Goal: Task Accomplishment & Management: Manage account settings

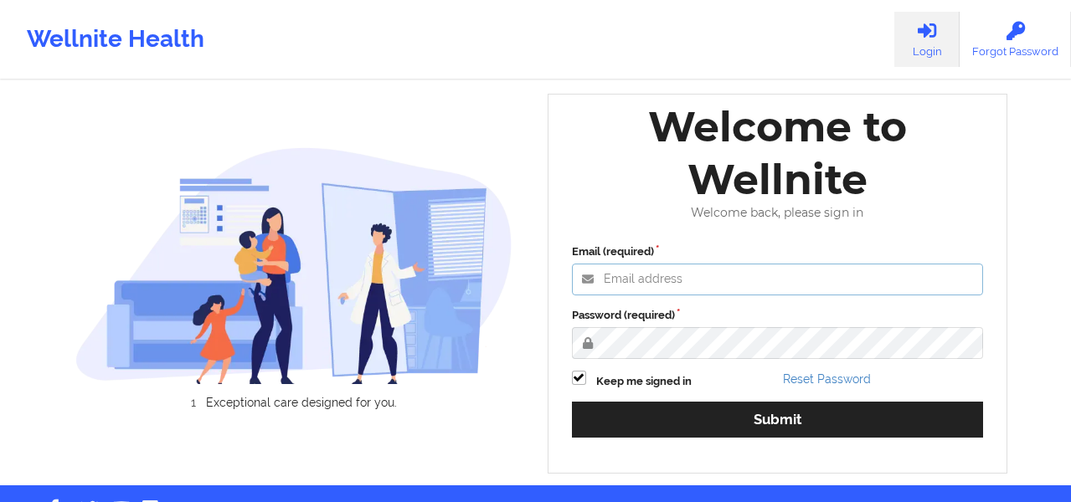
click at [634, 274] on input "Email (required)" at bounding box center [778, 280] width 412 height 32
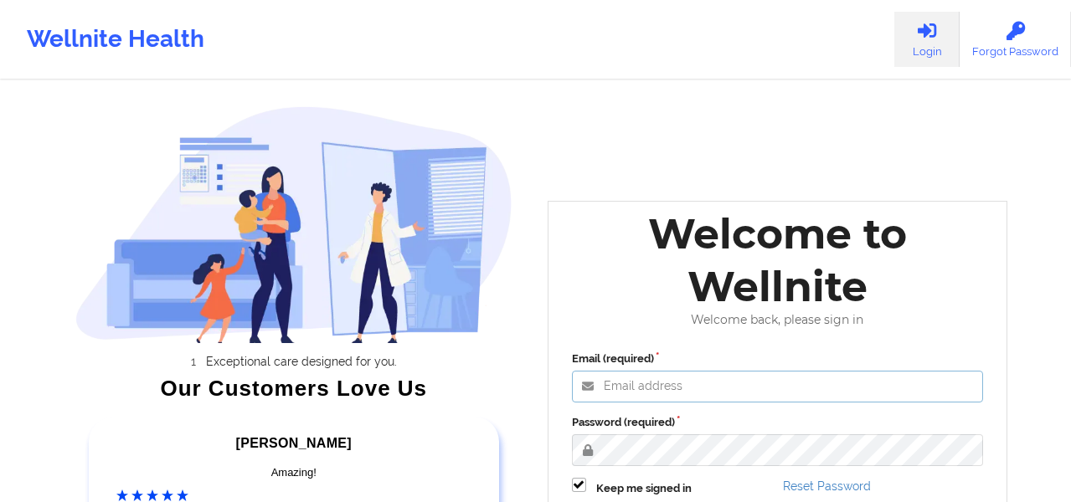
paste input "anabelle_gerhold85@example.com"
type input "anabelle_gerhold85@example.com"
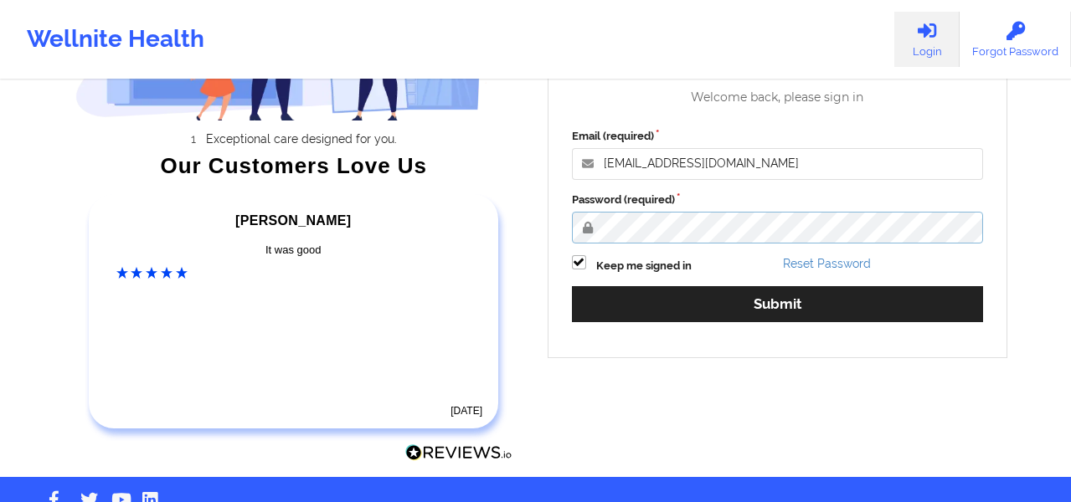
scroll to position [224, 0]
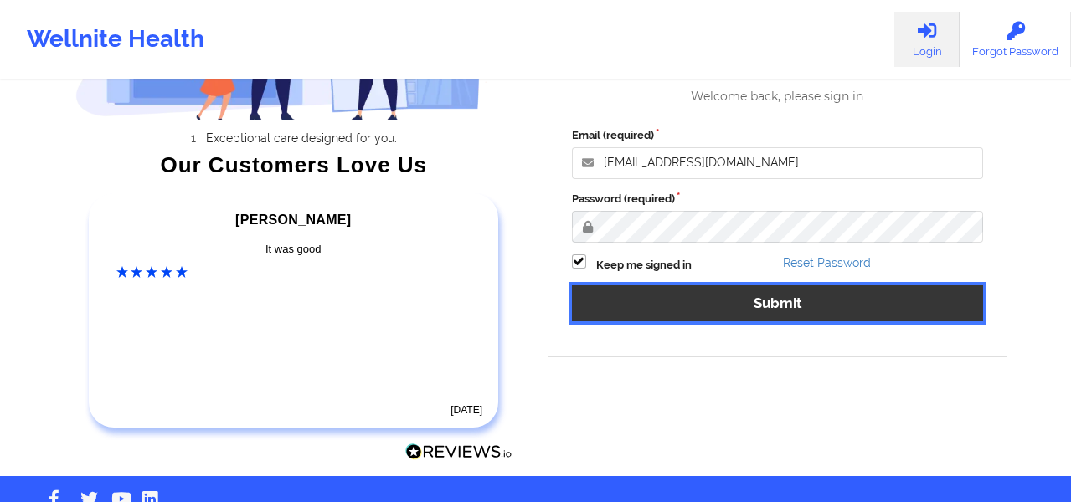
click at [766, 308] on button "Submit" at bounding box center [778, 304] width 412 height 36
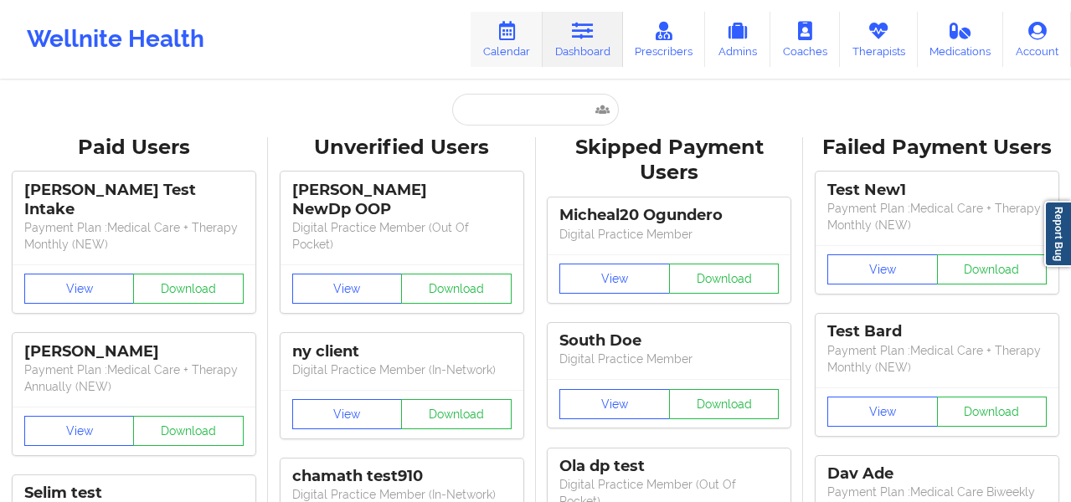
click at [516, 49] on link "Calendar" at bounding box center [507, 39] width 72 height 55
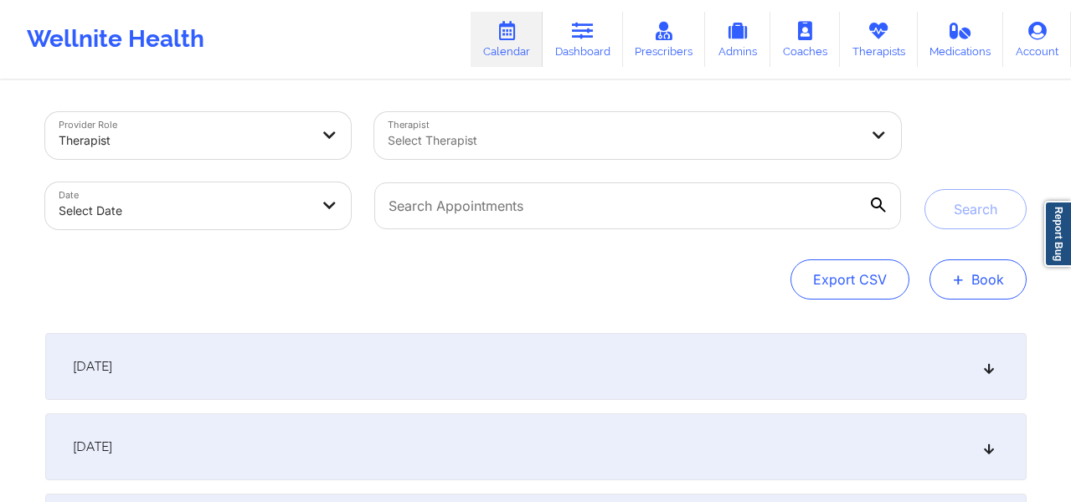
click at [985, 278] on button "+ Book" at bounding box center [978, 280] width 97 height 40
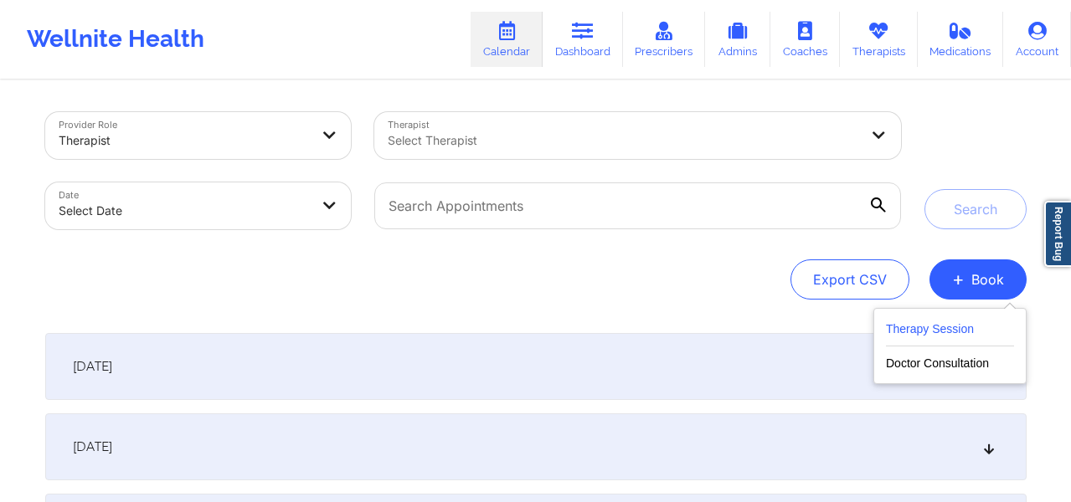
click at [919, 337] on button "Therapy Session" at bounding box center [950, 333] width 128 height 28
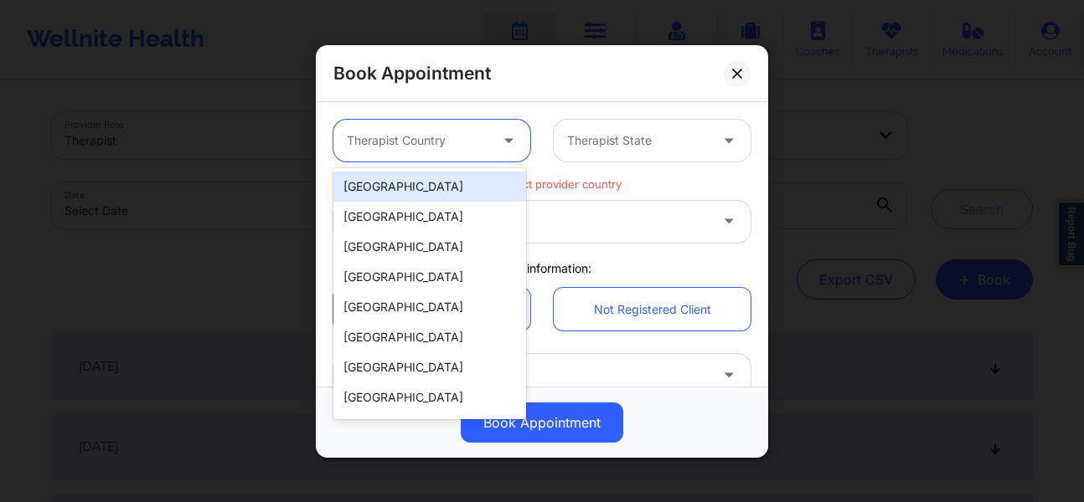
click at [424, 145] on div at bounding box center [418, 141] width 142 height 20
click at [413, 182] on div "[GEOGRAPHIC_DATA]" at bounding box center [429, 187] width 193 height 30
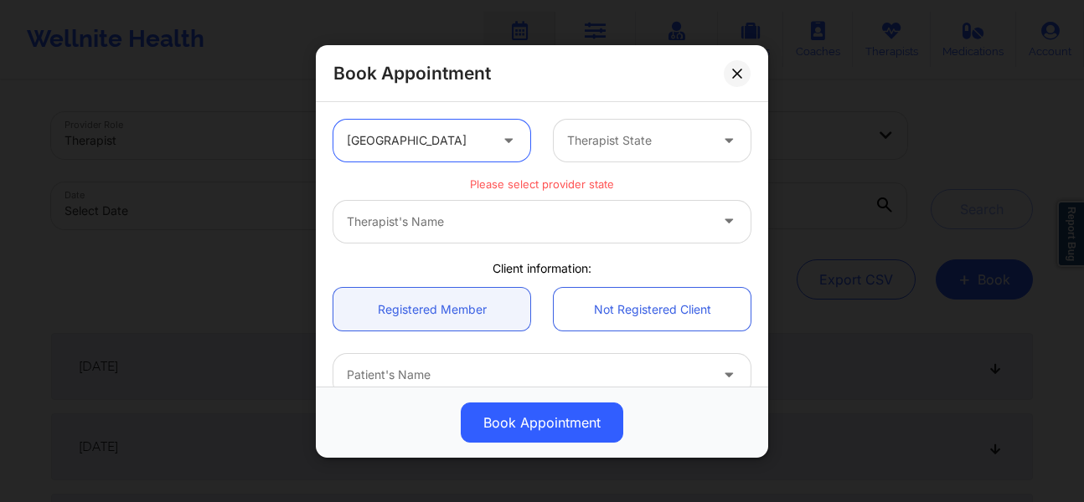
click at [638, 131] on div at bounding box center [638, 141] width 142 height 20
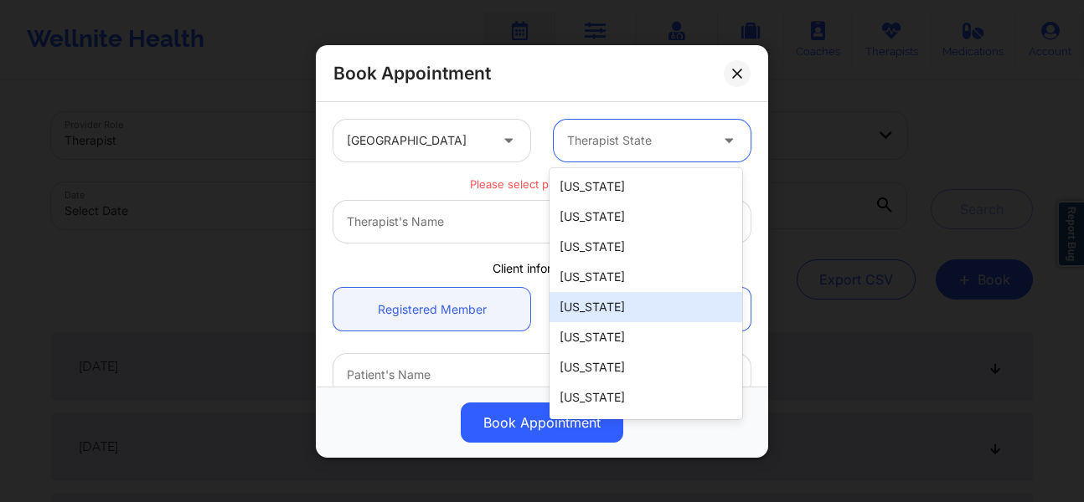
click at [595, 305] on div "[US_STATE]" at bounding box center [645, 307] width 193 height 30
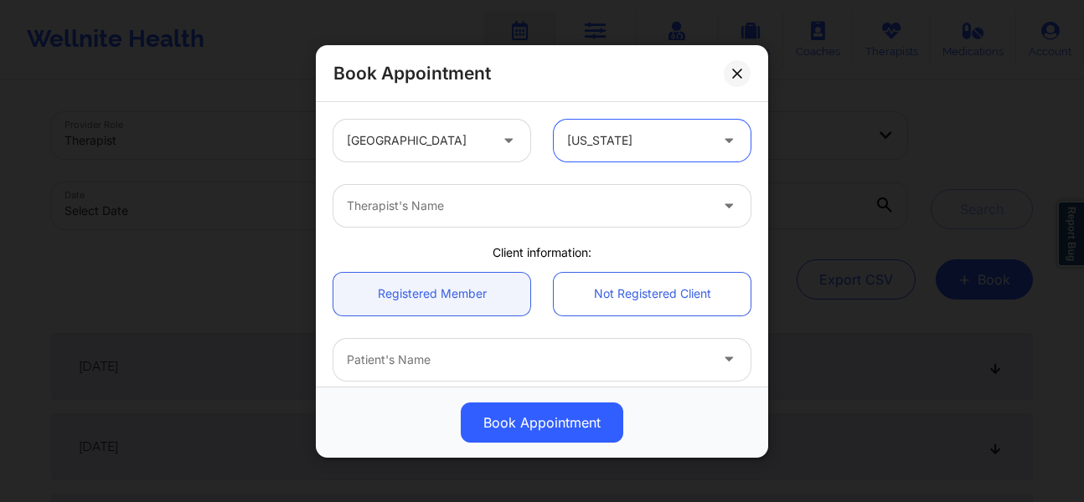
click at [430, 206] on div at bounding box center [528, 206] width 362 height 20
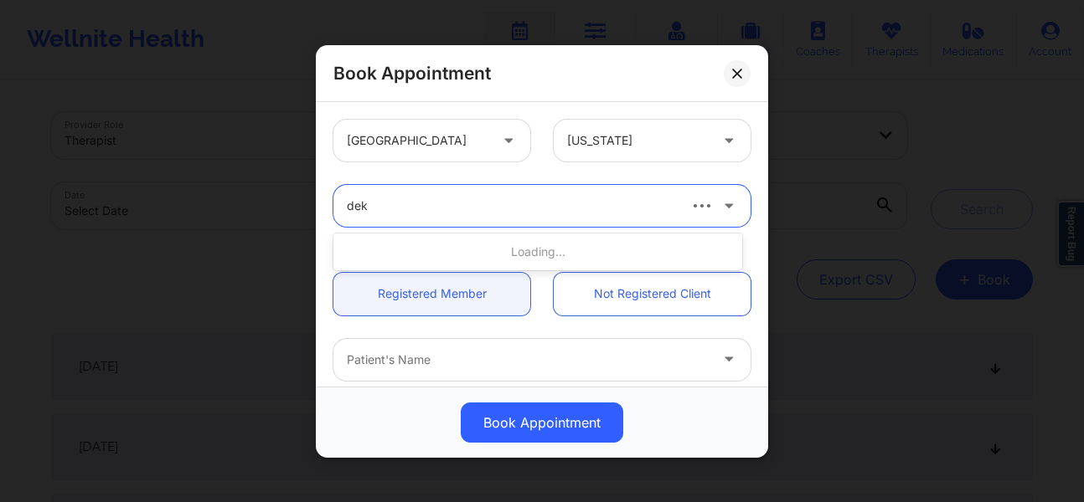
type input "deki"
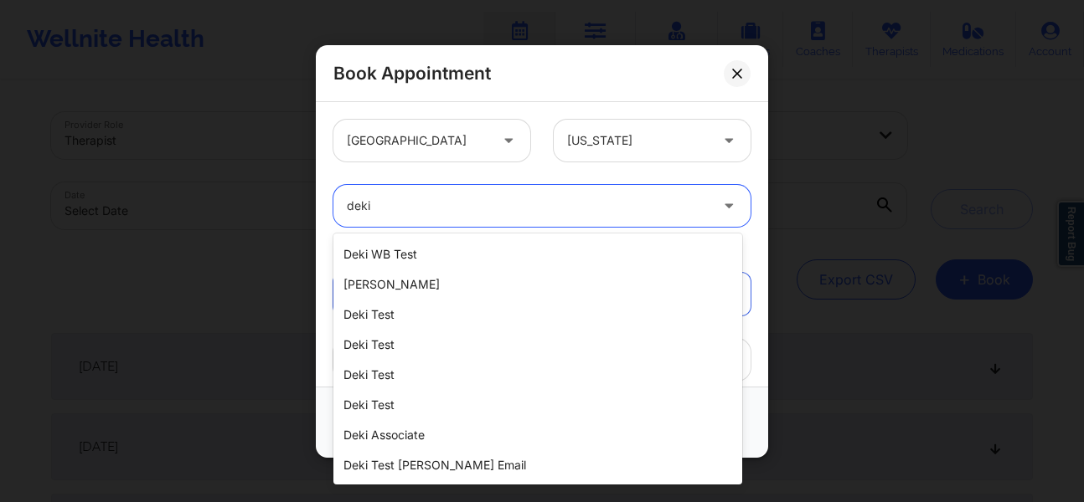
scroll to position [209, 0]
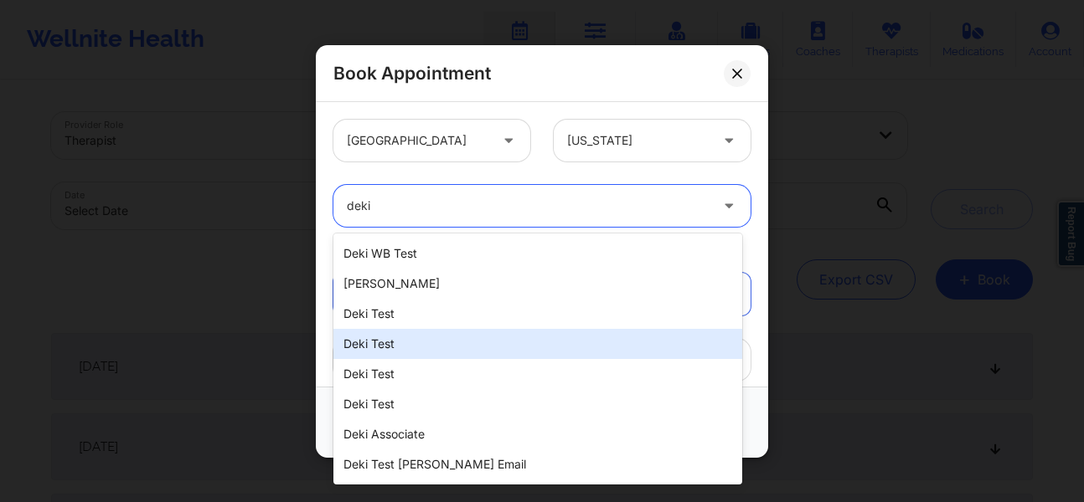
click at [390, 343] on div "Deki Test" at bounding box center [537, 344] width 409 height 30
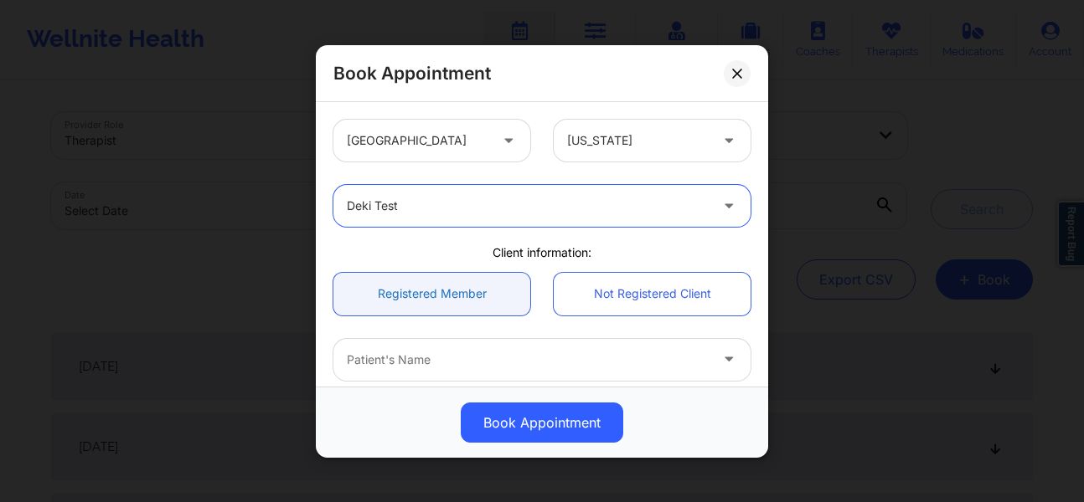
click at [455, 309] on link "Registered Member" at bounding box center [431, 293] width 197 height 43
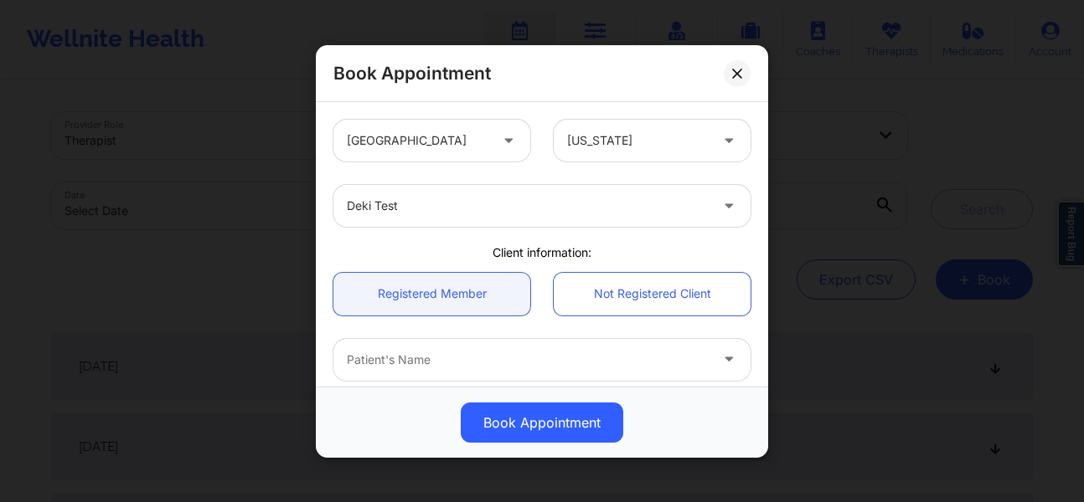
click at [432, 356] on div at bounding box center [528, 359] width 362 height 20
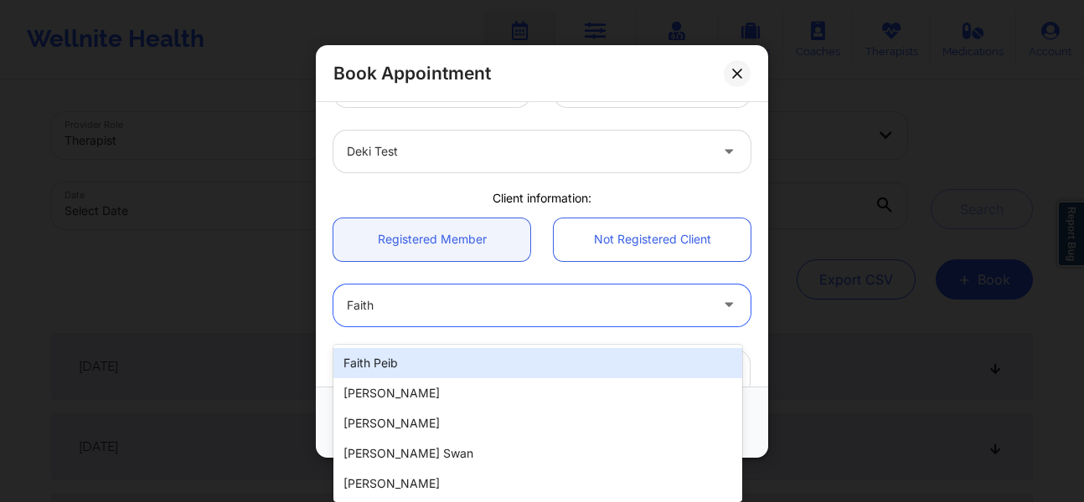
scroll to position [42, 0]
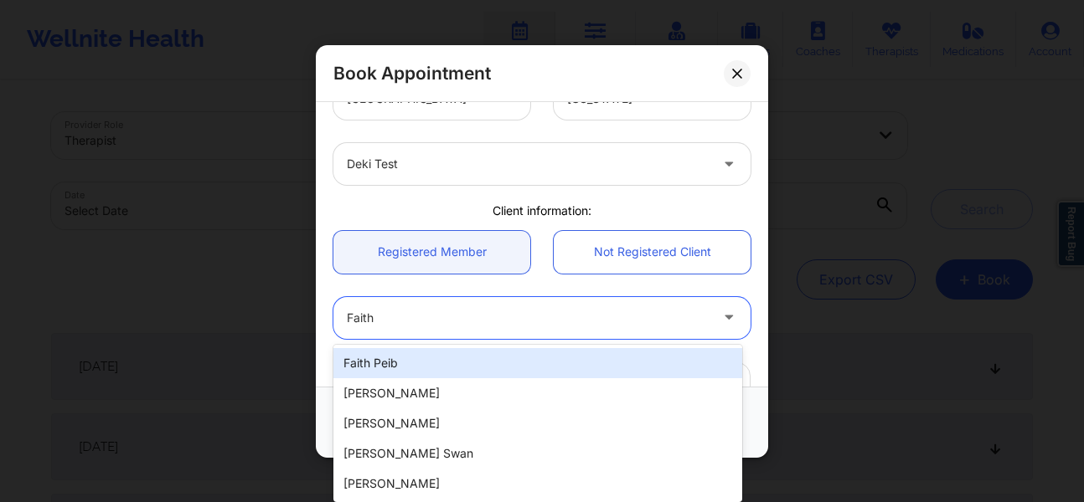
type input "Faith"
click at [391, 158] on div at bounding box center [528, 164] width 362 height 20
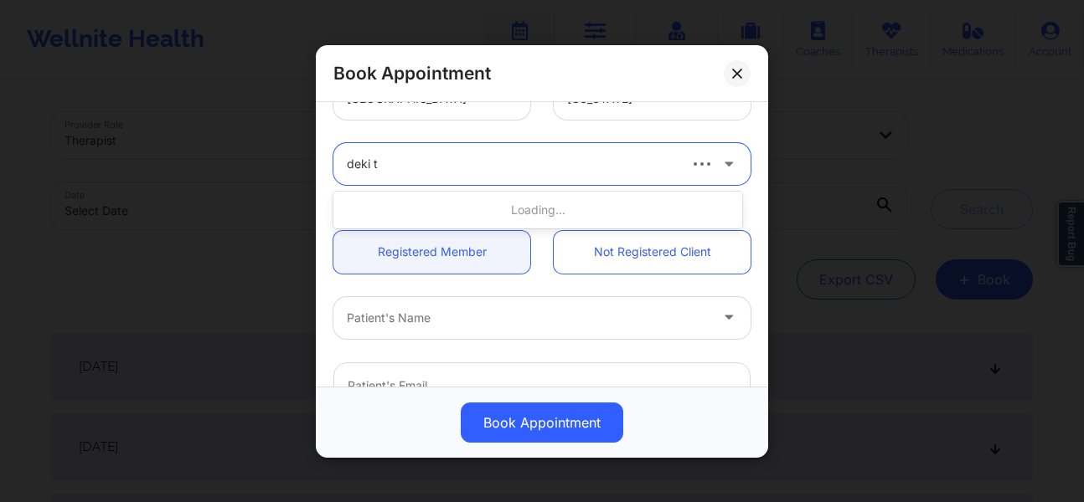
type input "deki te"
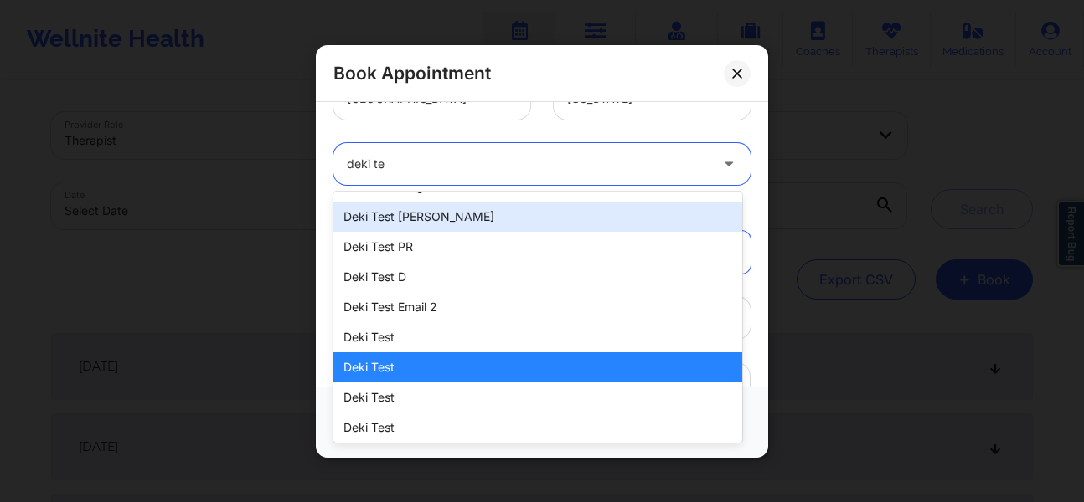
scroll to position [98, 0]
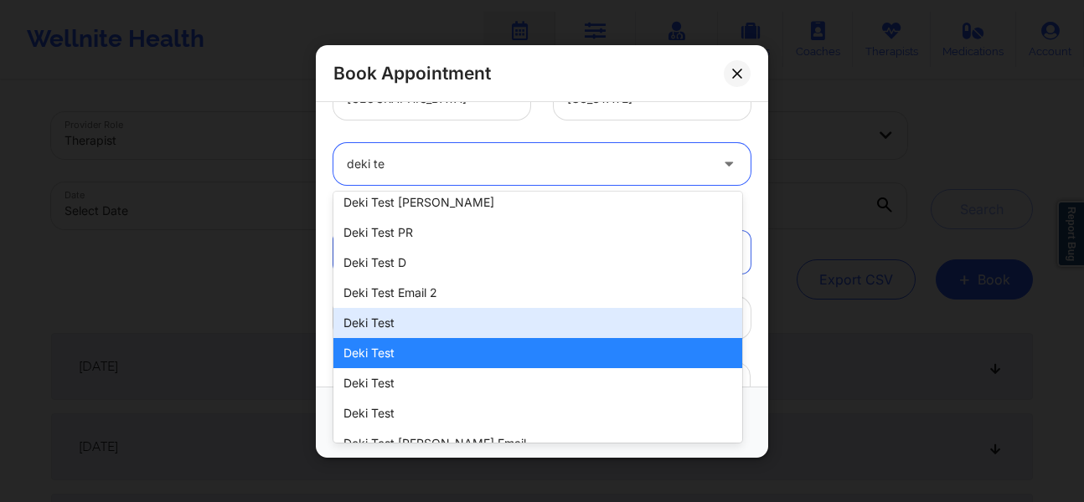
click at [379, 322] on div "Deki Test" at bounding box center [537, 323] width 409 height 30
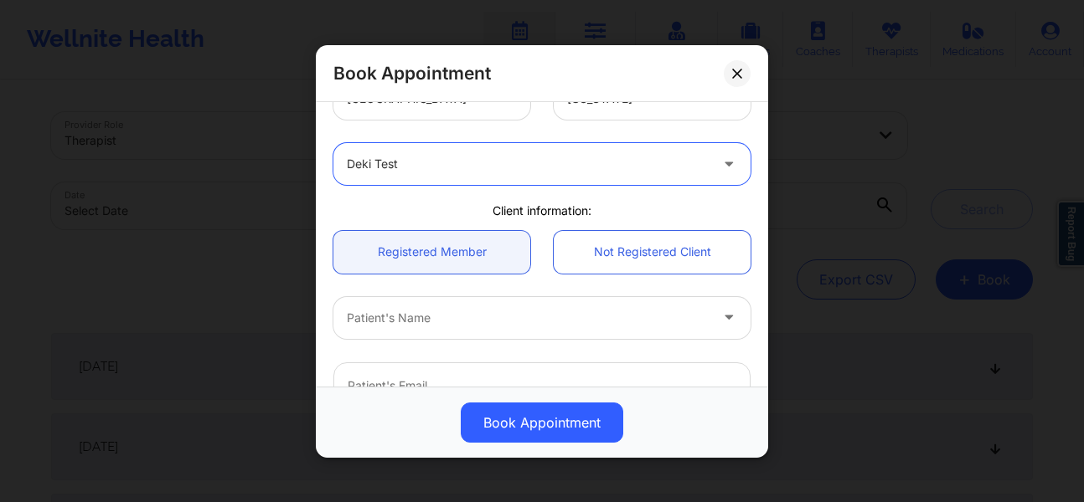
click at [400, 327] on div at bounding box center [528, 317] width 362 height 20
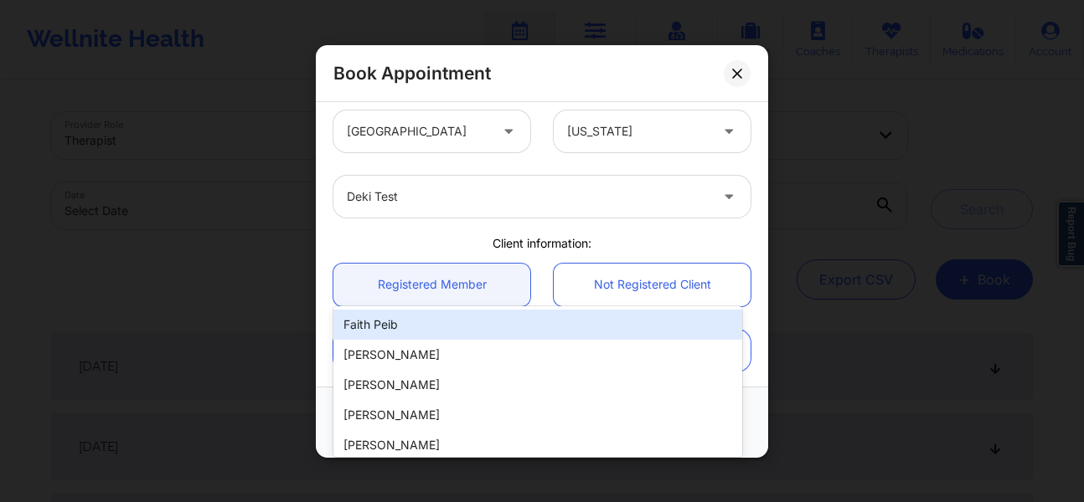
scroll to position [0, 0]
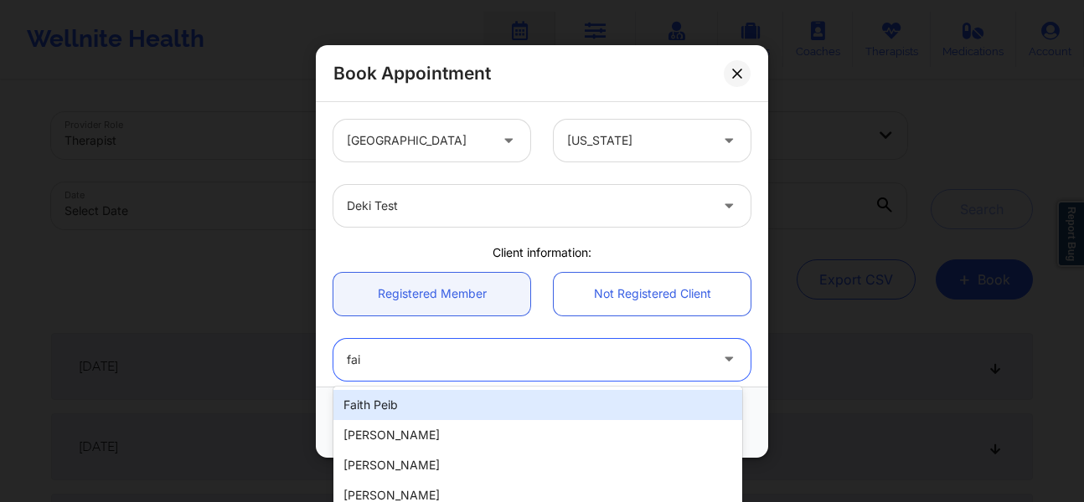
type input "fai"
click at [401, 222] on div "Deki Test" at bounding box center [528, 206] width 362 height 42
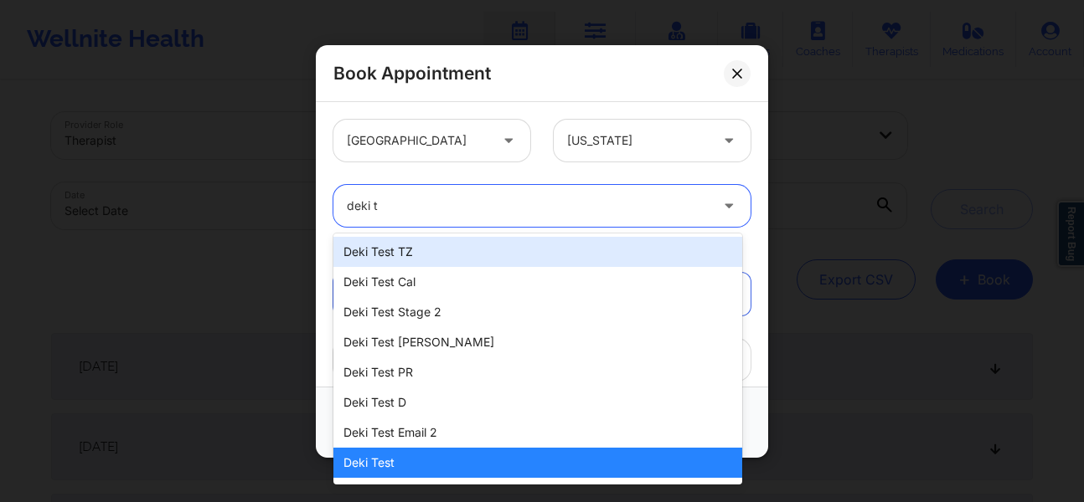
type input "deki te"
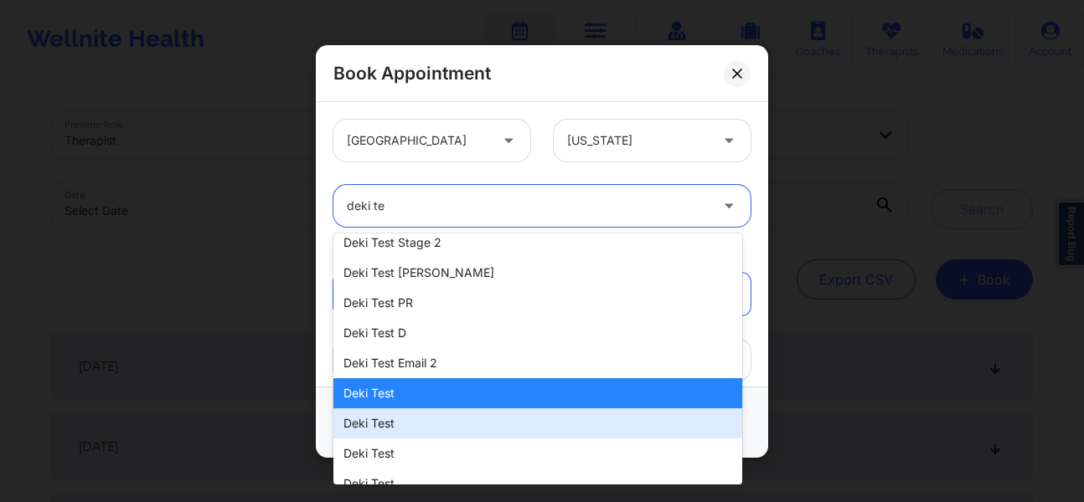
click at [374, 430] on div "Deki Test" at bounding box center [537, 424] width 409 height 30
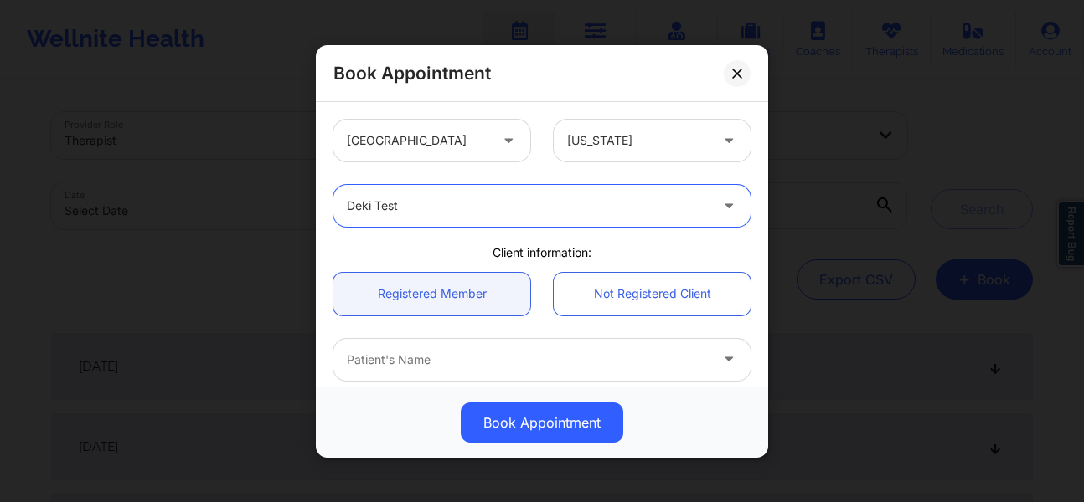
click at [394, 363] on div at bounding box center [528, 359] width 362 height 20
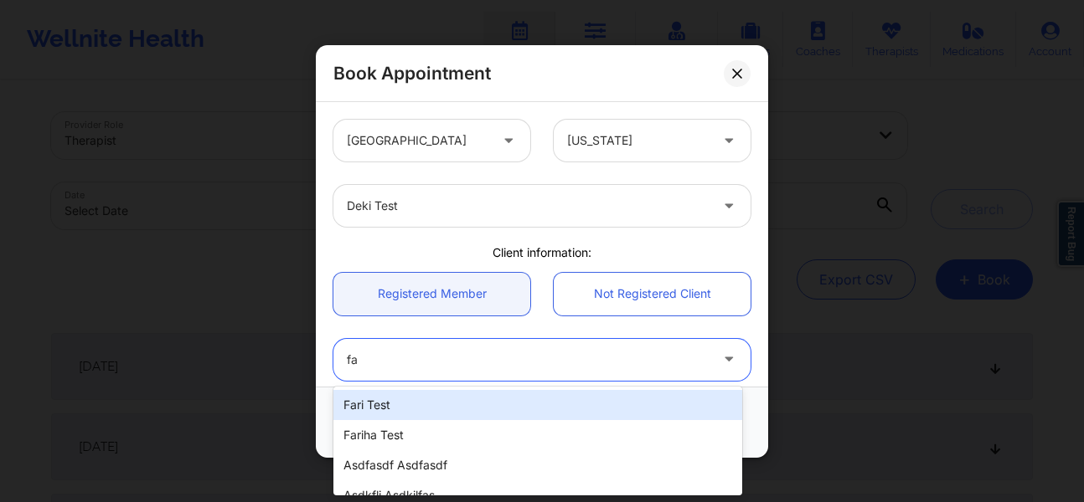
type input "f"
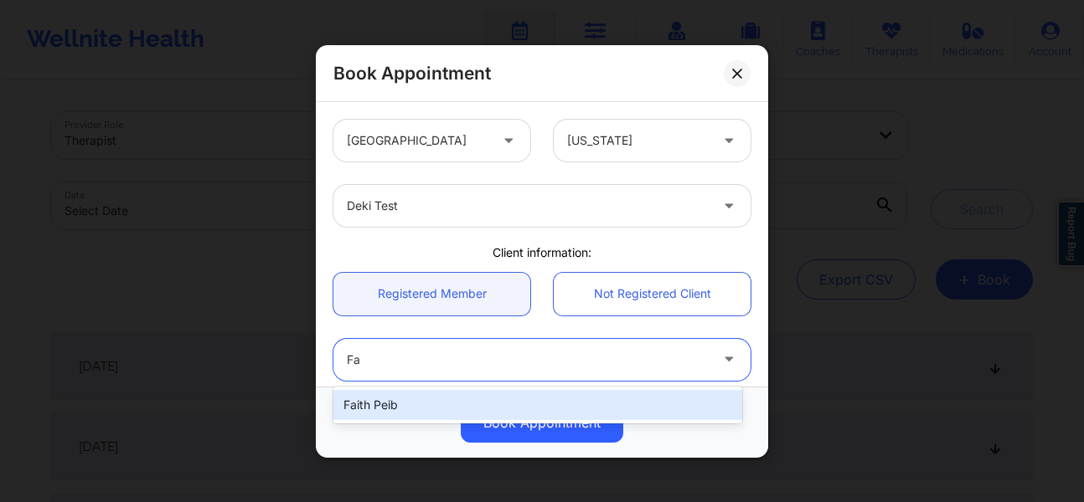
type input "F"
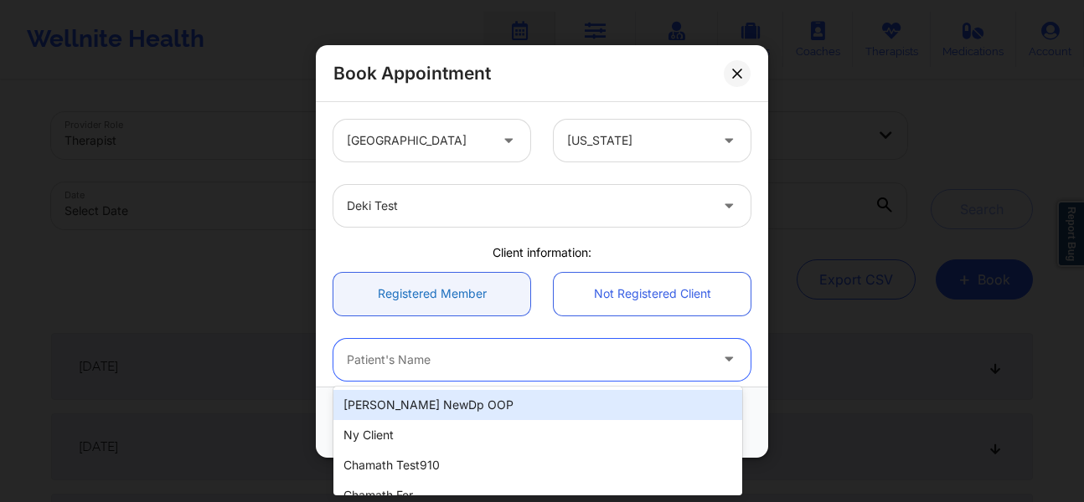
click at [441, 300] on link "Registered Member" at bounding box center [431, 293] width 197 height 43
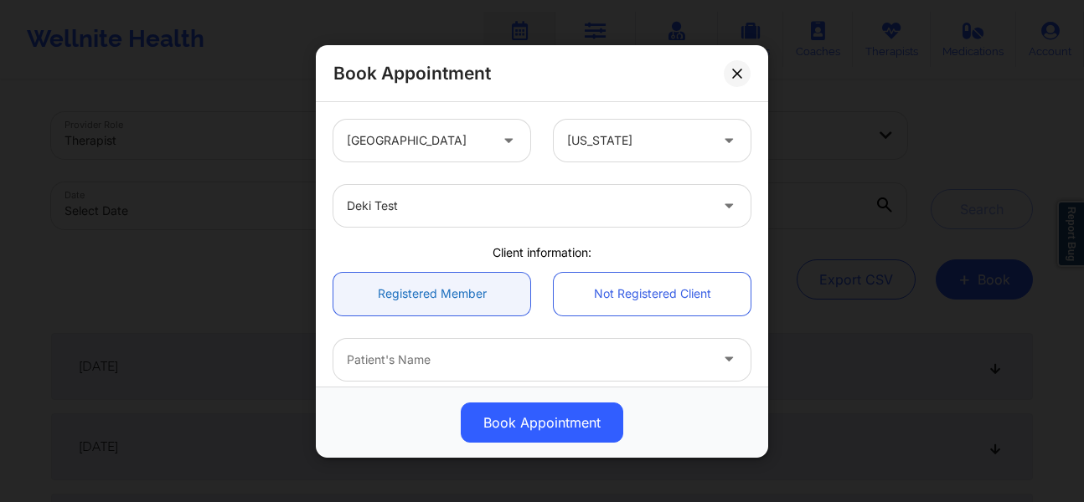
click at [441, 300] on link "Registered Member" at bounding box center [431, 293] width 197 height 43
click at [415, 202] on div at bounding box center [528, 206] width 362 height 20
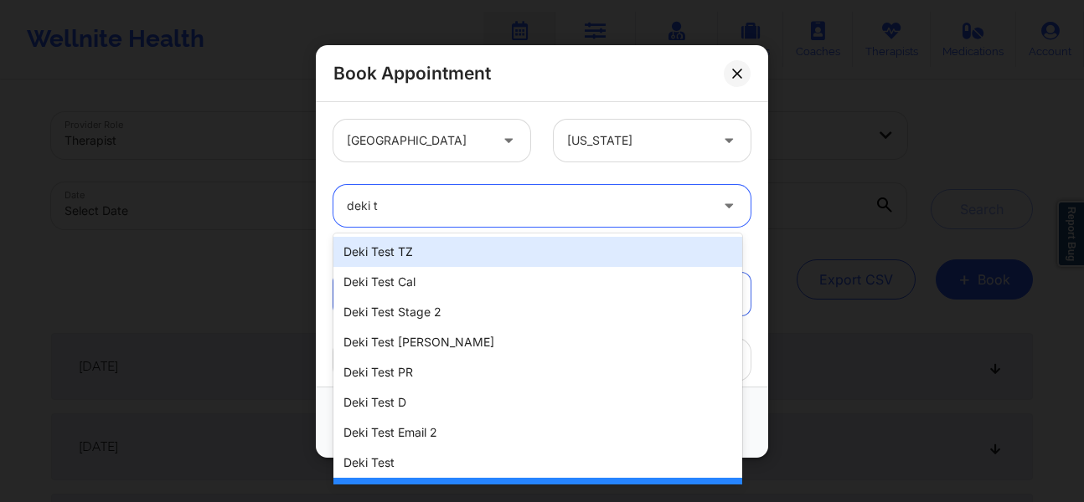
type input "deki te"
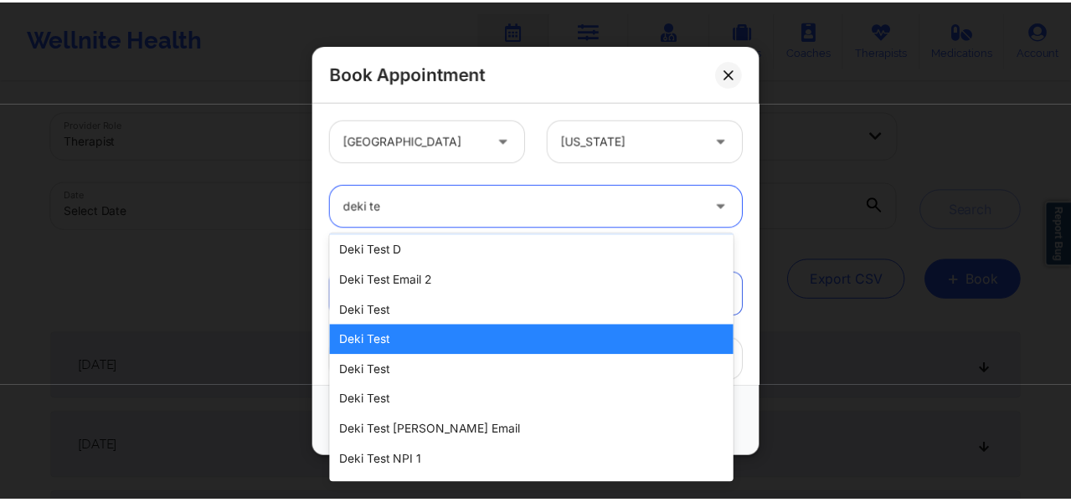
scroll to position [153, 0]
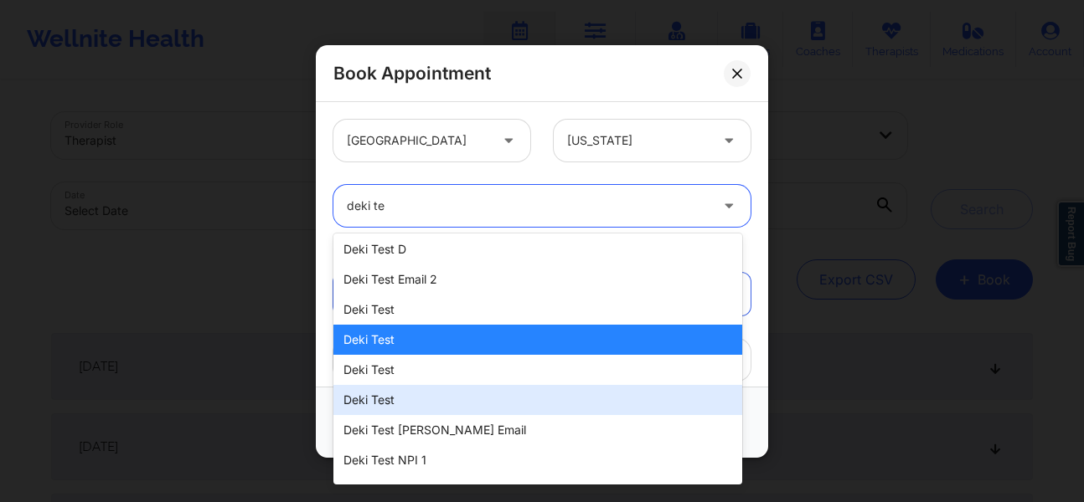
click at [384, 399] on div "Deki Test" at bounding box center [537, 400] width 409 height 30
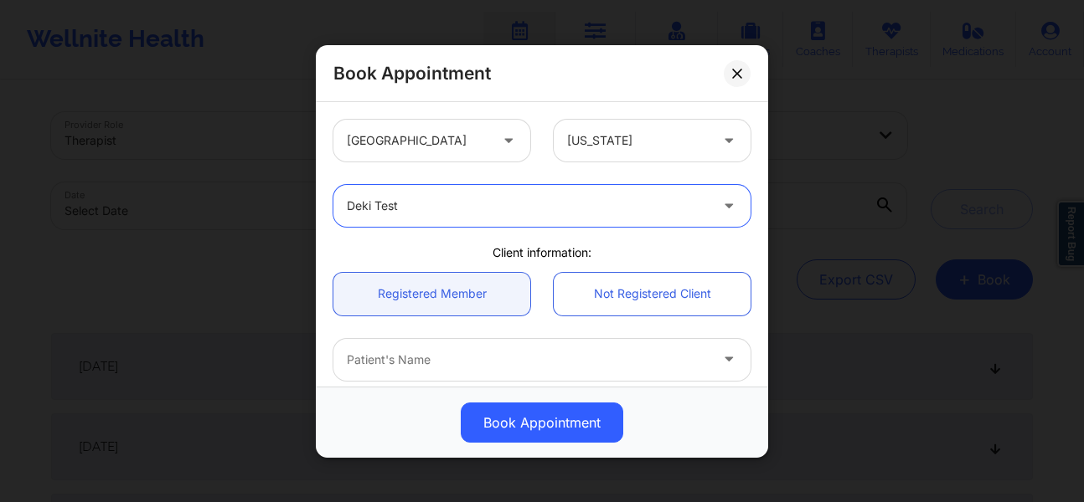
click at [397, 358] on div at bounding box center [528, 359] width 362 height 20
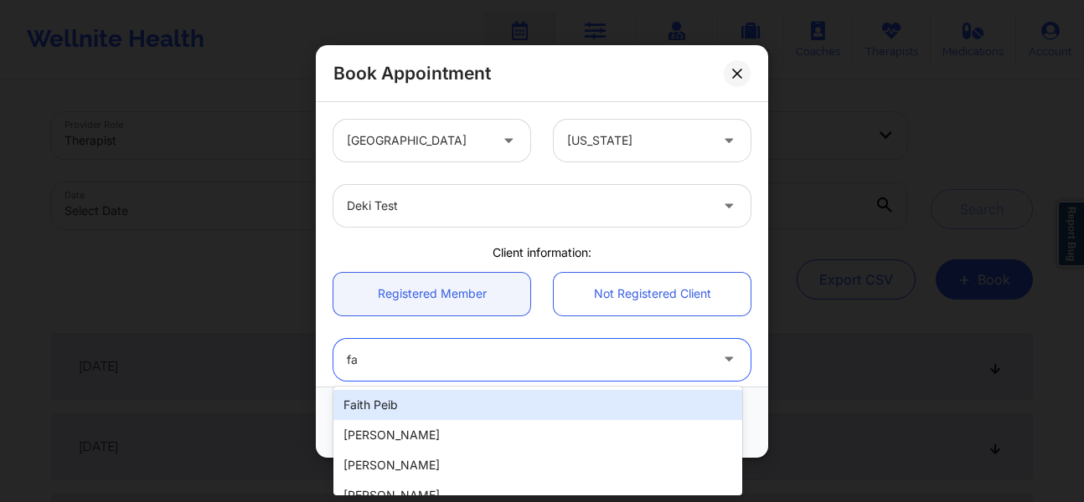
type input "f"
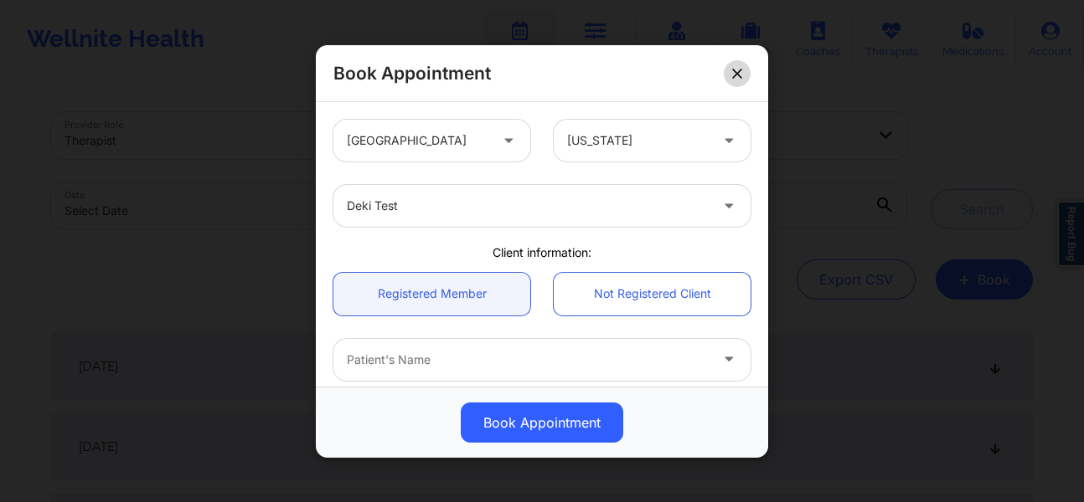
click at [739, 76] on icon at bounding box center [736, 72] width 9 height 9
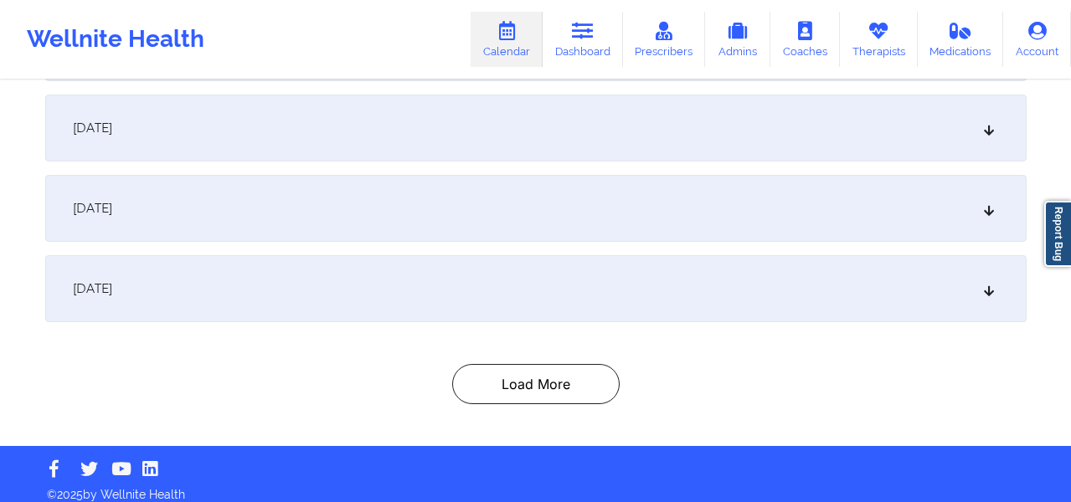
scroll to position [398, 0]
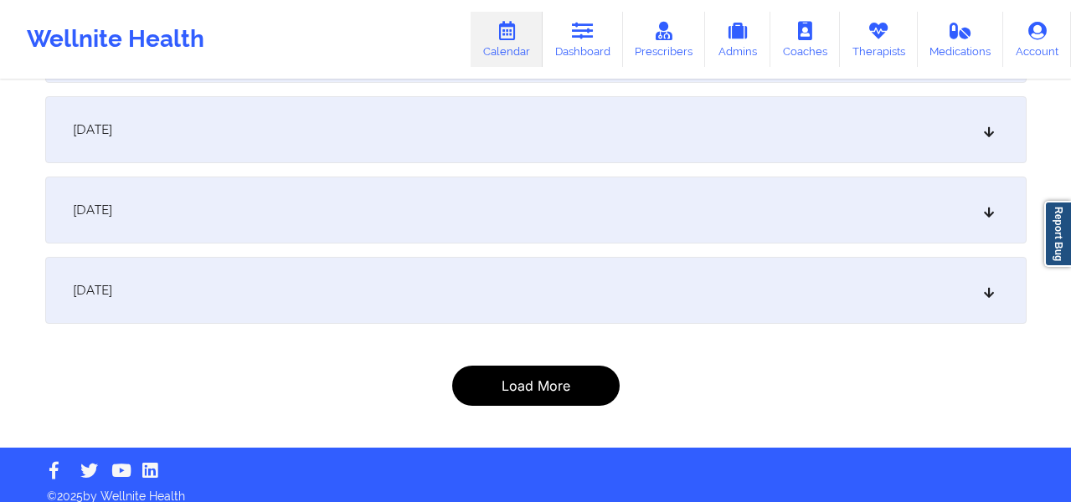
click at [575, 390] on button "Load More" at bounding box center [535, 386] width 167 height 40
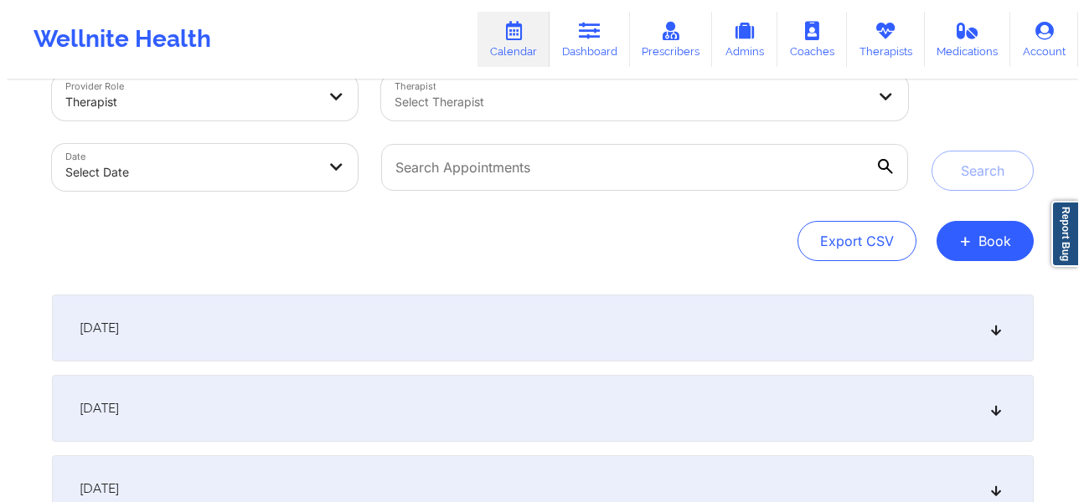
scroll to position [0, 0]
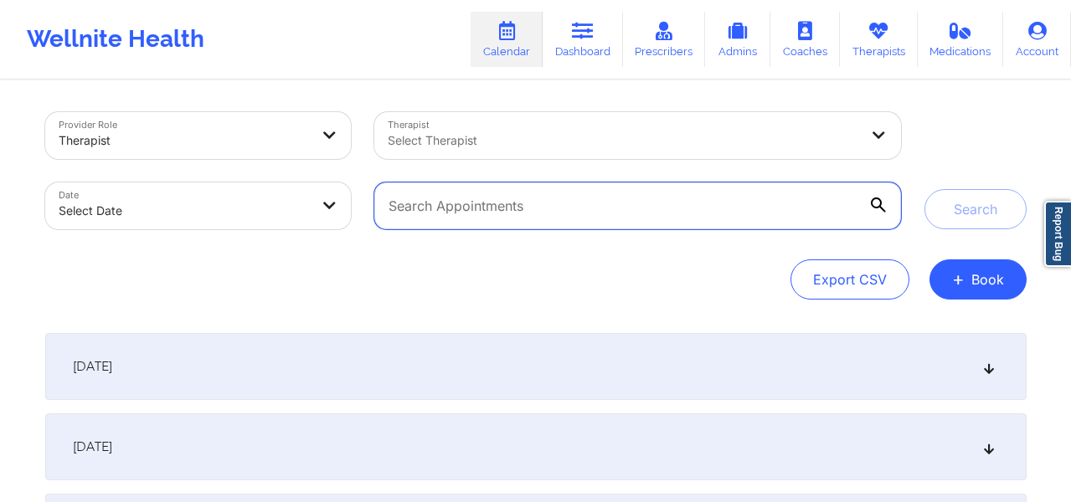
click at [563, 216] on input "text" at bounding box center [637, 206] width 526 height 47
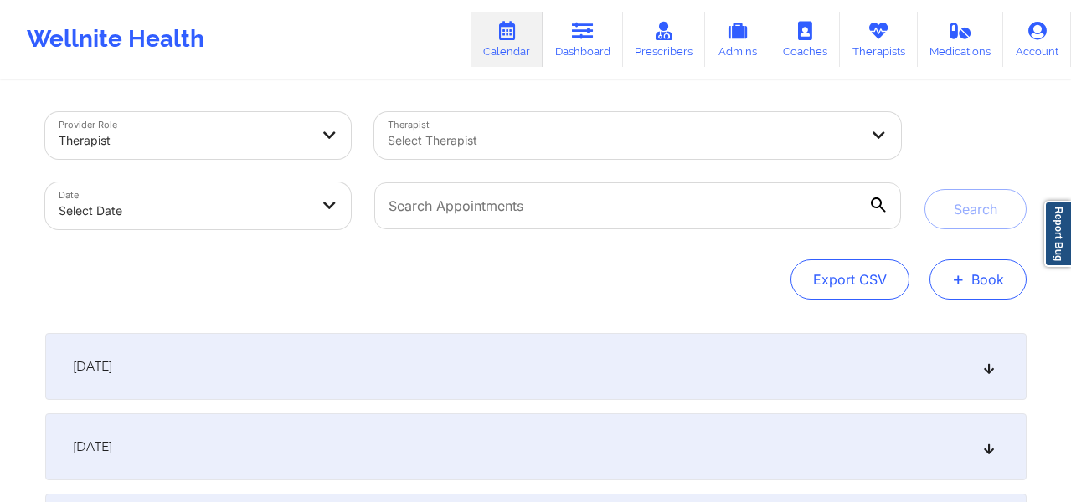
click at [993, 287] on button "+ Book" at bounding box center [978, 280] width 97 height 40
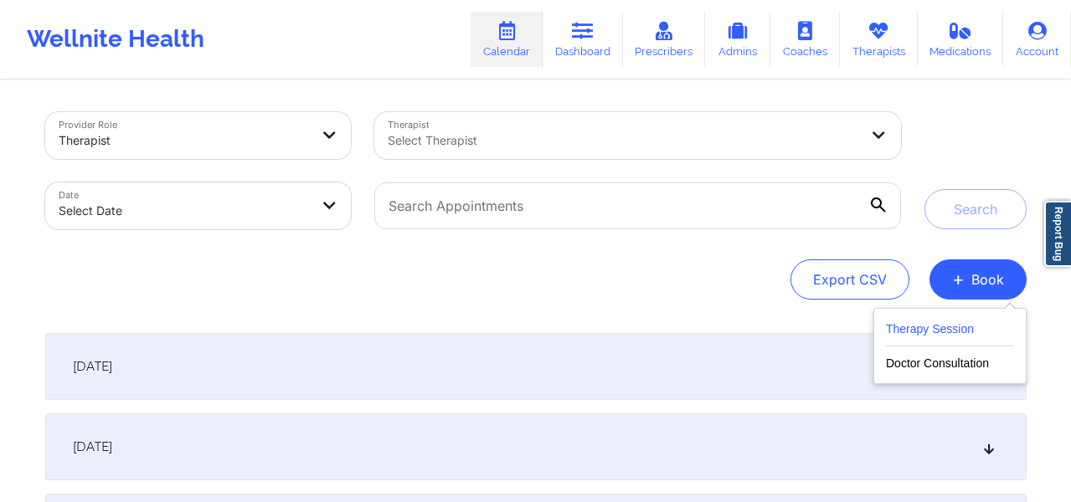
click at [949, 332] on button "Therapy Session" at bounding box center [950, 333] width 128 height 28
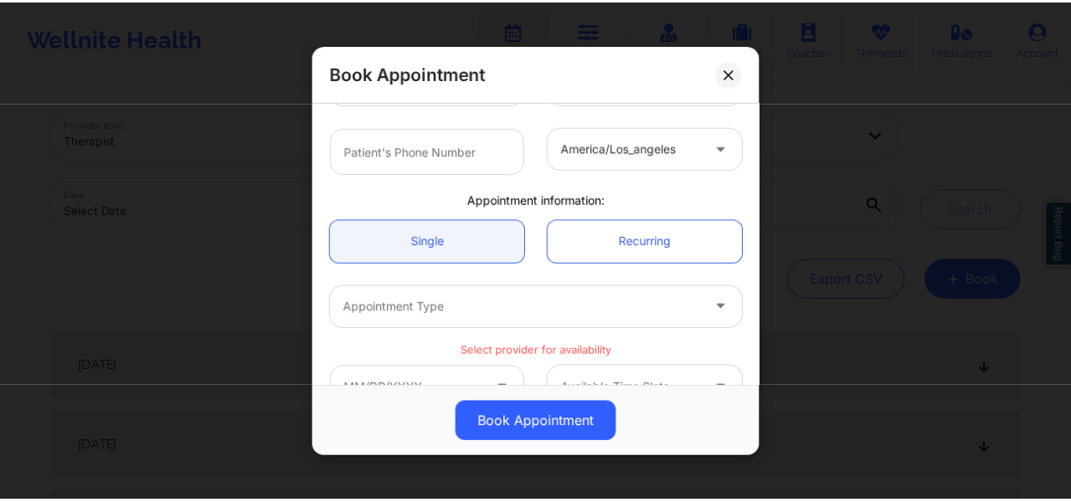
scroll to position [467, 0]
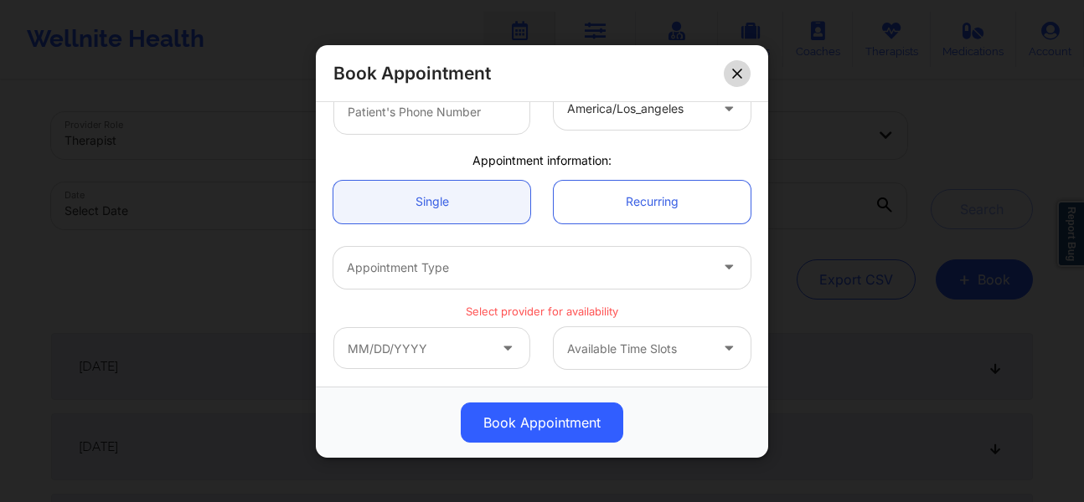
click at [736, 78] on icon at bounding box center [737, 73] width 10 height 10
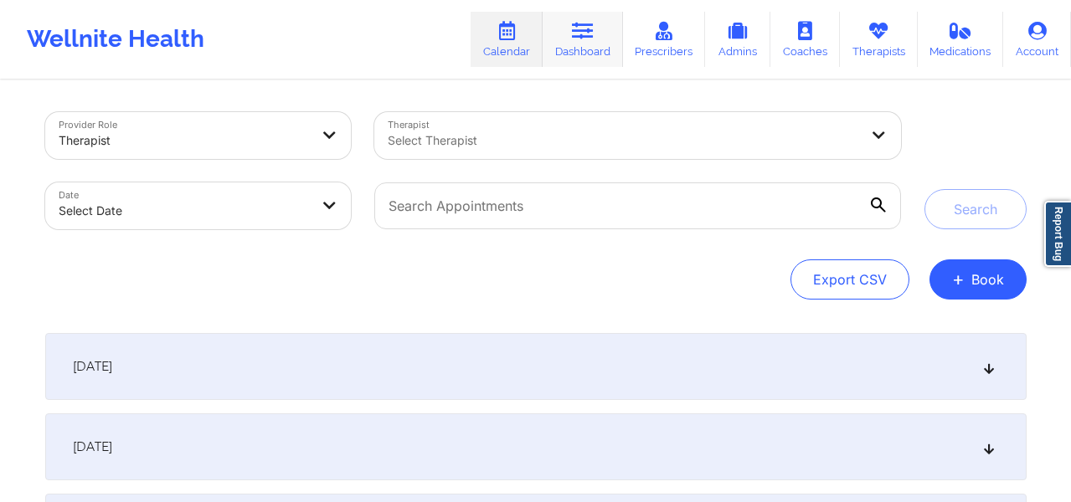
click at [602, 44] on link "Dashboard" at bounding box center [583, 39] width 80 height 55
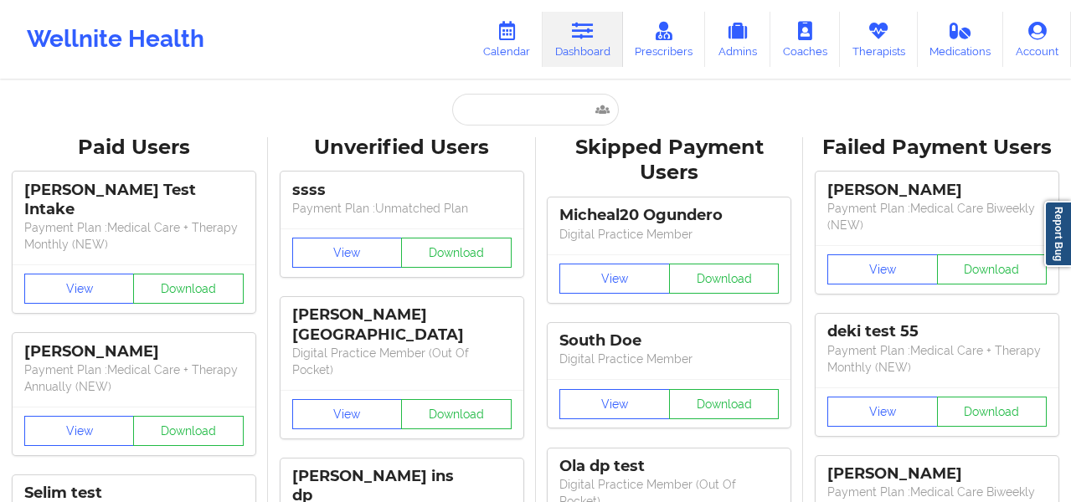
click at [467, 114] on input "text" at bounding box center [535, 110] width 166 height 32
paste input "Emily Gutierrez"
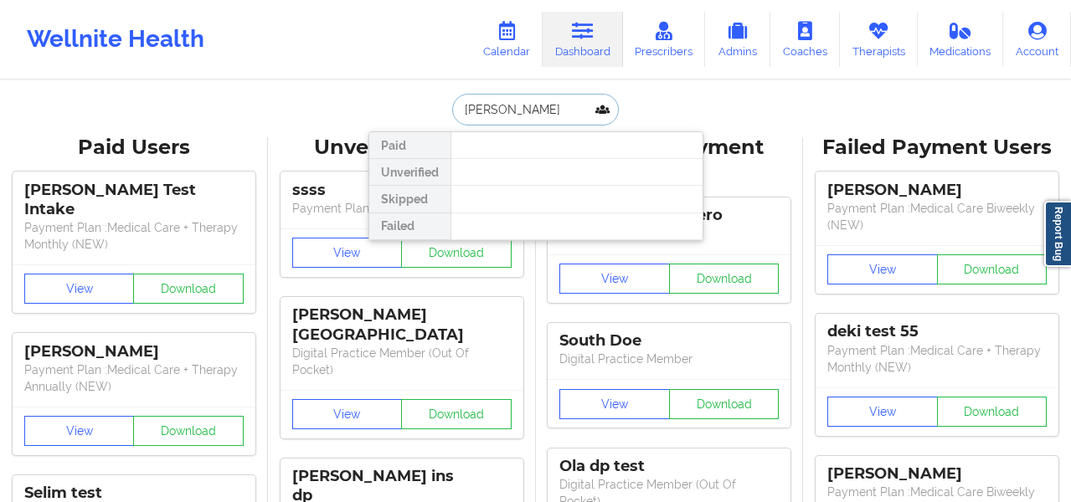
click at [461, 110] on input "Emily Gutierrez" at bounding box center [535, 110] width 166 height 32
type input "Emily Gutierrez"
drag, startPoint x: 550, startPoint y: 109, endPoint x: 454, endPoint y: 109, distance: 96.3
click at [454, 109] on input "Emily Gutierrez" at bounding box center [535, 110] width 166 height 32
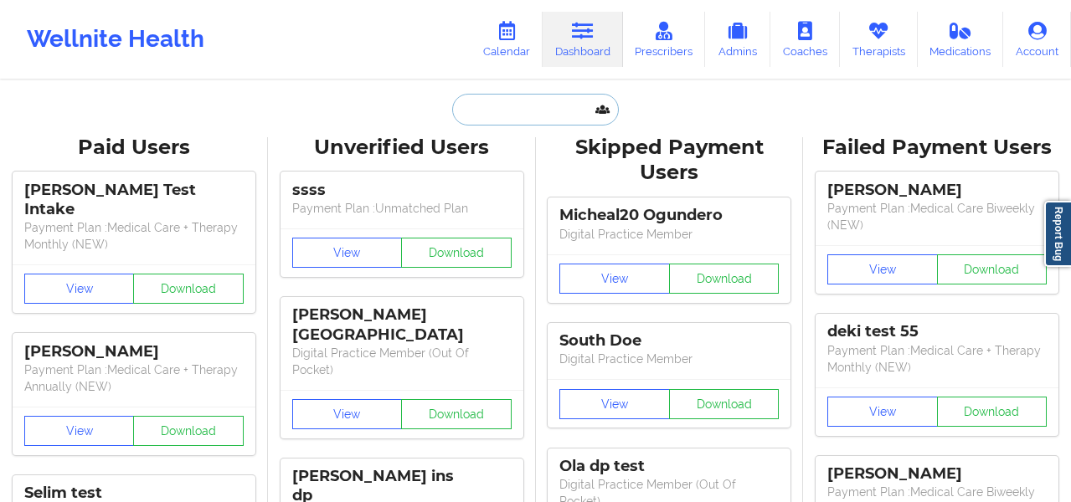
paste input "emiiilyggg@gmail.com"
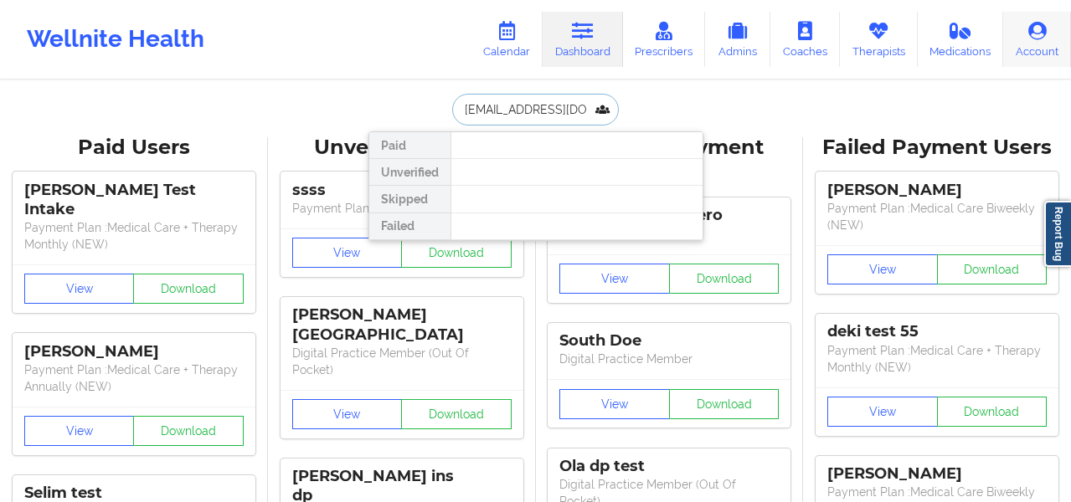
type input "emiiilyggg@gmail.com"
click at [1038, 53] on link "Account" at bounding box center [1037, 39] width 68 height 55
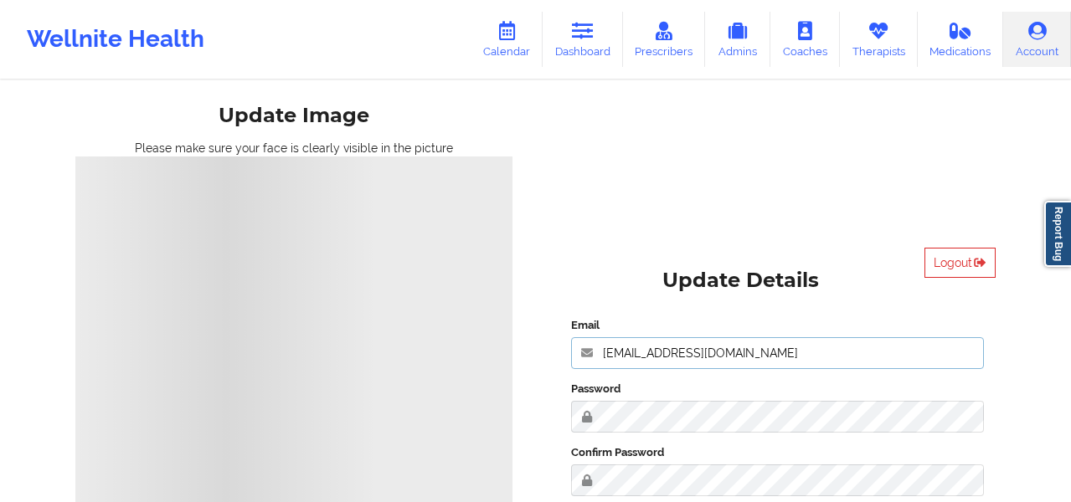
click at [825, 355] on input "anabelle_gerhold85@example.com" at bounding box center [778, 354] width 414 height 32
click at [835, 252] on div "Logout Update Details Email anabelle_gerhold85@example.com Password Confirm Pas…" at bounding box center [778, 408] width 461 height 344
click at [951, 271] on button "Logout" at bounding box center [960, 263] width 71 height 30
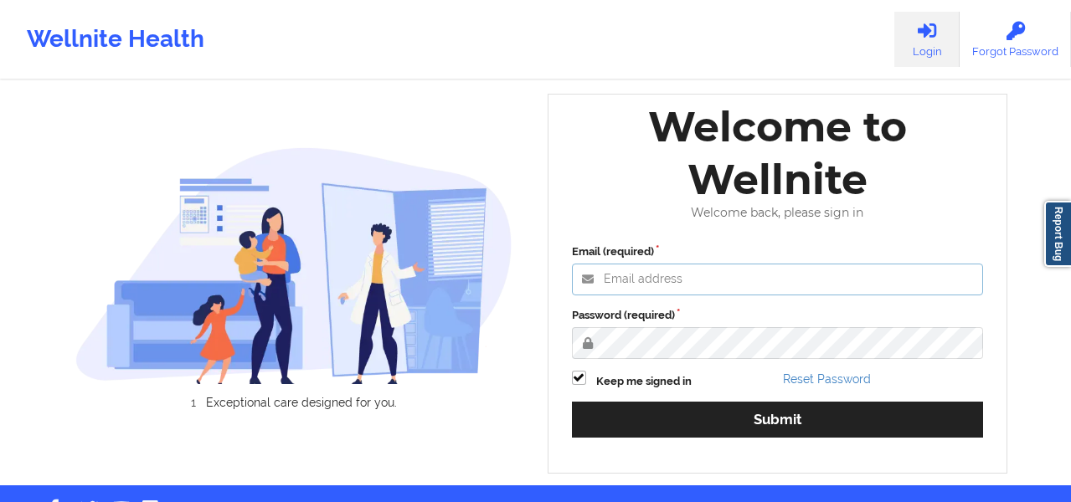
click at [626, 281] on input "Email (required)" at bounding box center [778, 280] width 412 height 32
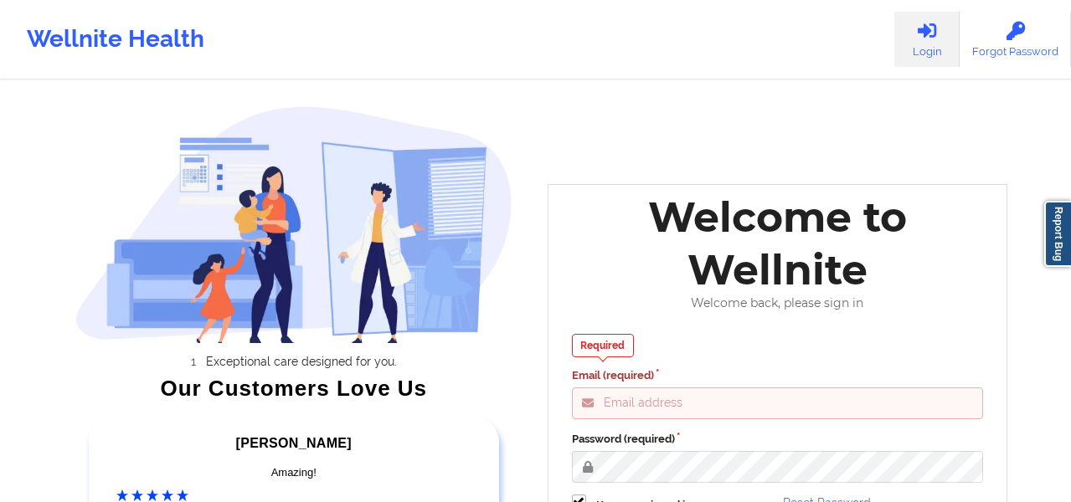
type input "Fanama@wellnite.com"
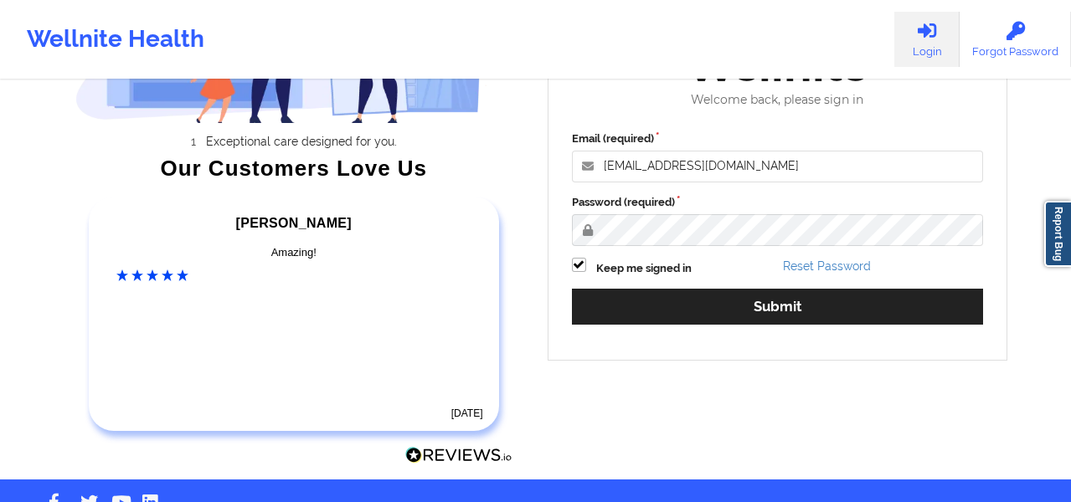
scroll to position [224, 0]
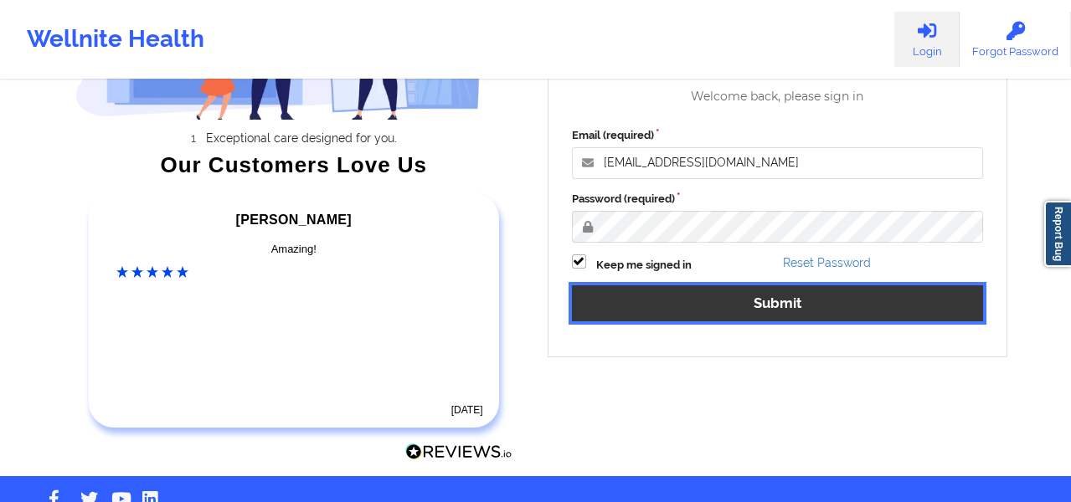
click at [706, 300] on button "Submit" at bounding box center [778, 304] width 412 height 36
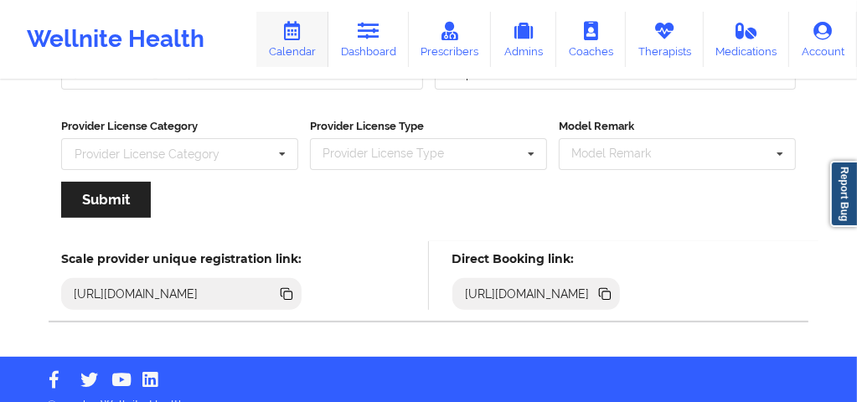
click at [302, 39] on icon at bounding box center [292, 31] width 22 height 18
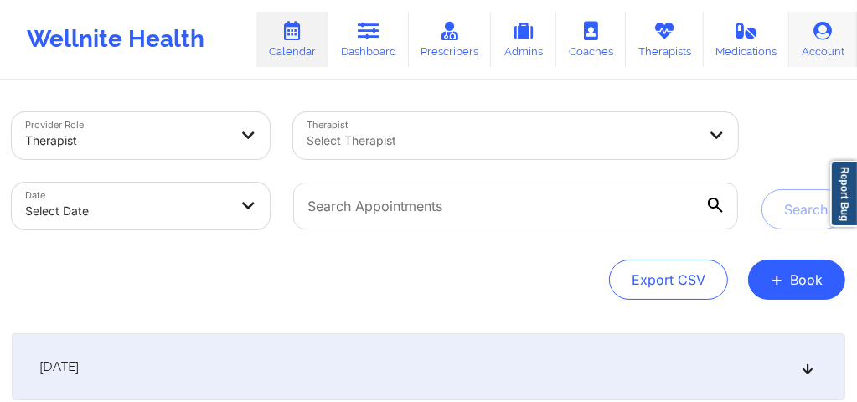
click at [814, 57] on link "Account" at bounding box center [823, 39] width 68 height 55
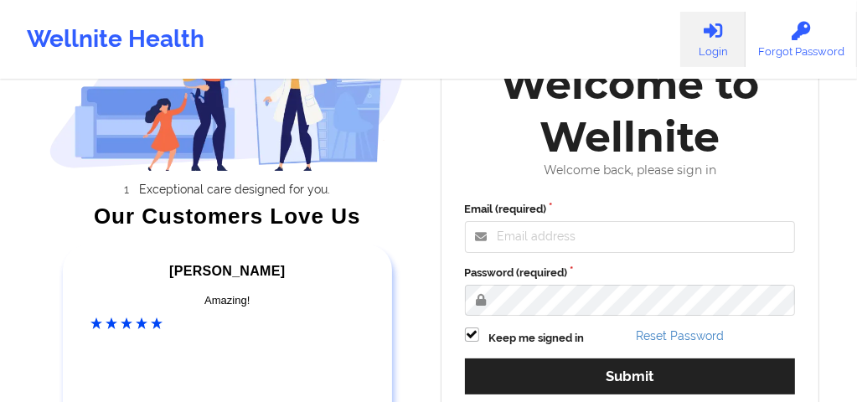
scroll to position [156, 0]
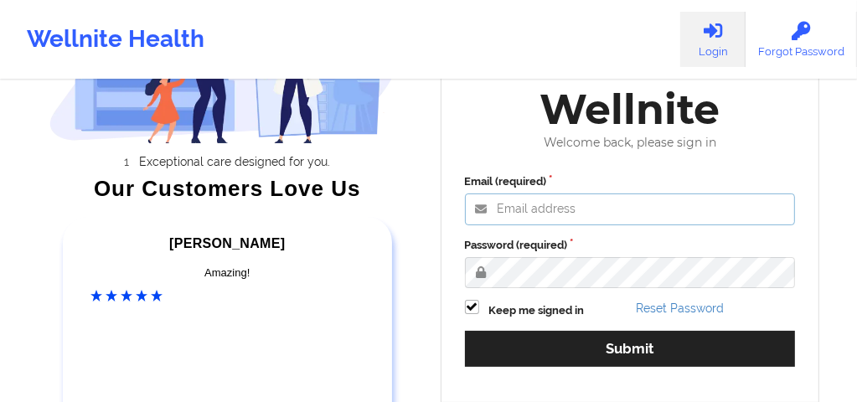
click at [508, 216] on input "Email (required)" at bounding box center [630, 209] width 331 height 32
type input "[EMAIL_ADDRESS][DOMAIN_NAME]"
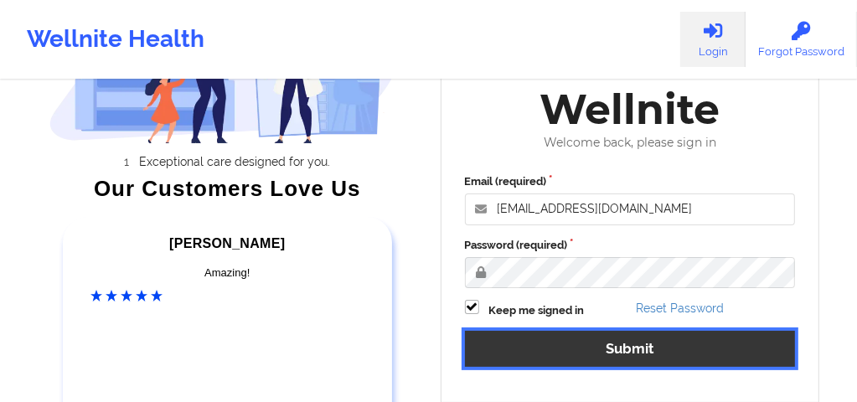
click at [563, 348] on button "Submit" at bounding box center [630, 349] width 331 height 36
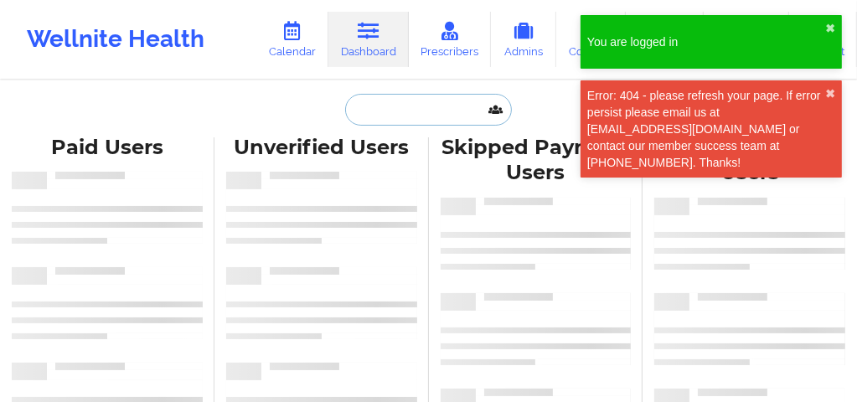
click at [384, 113] on input "text" at bounding box center [428, 110] width 166 height 32
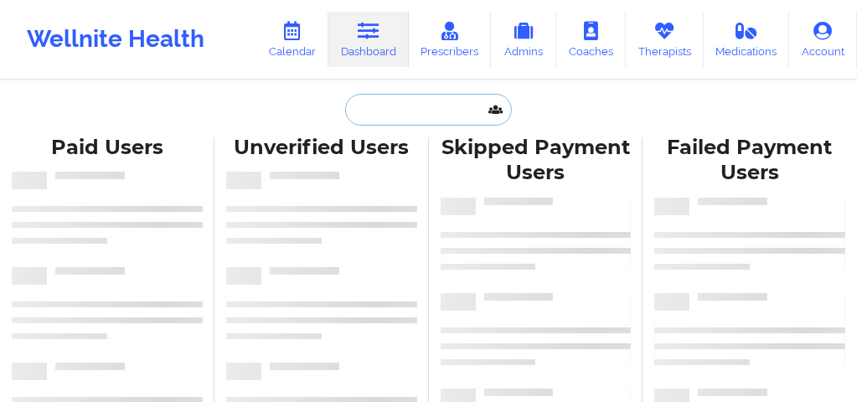
paste input "[EMAIL_ADDRESS][DOMAIN_NAME]"
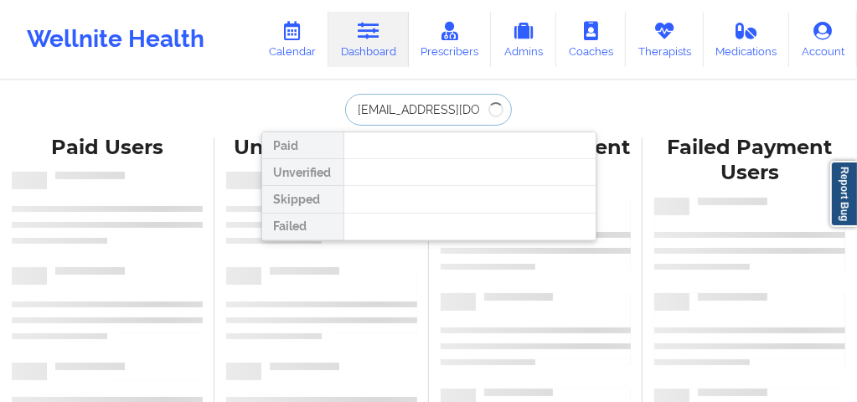
type input "emiiilyggg@gmail.com"
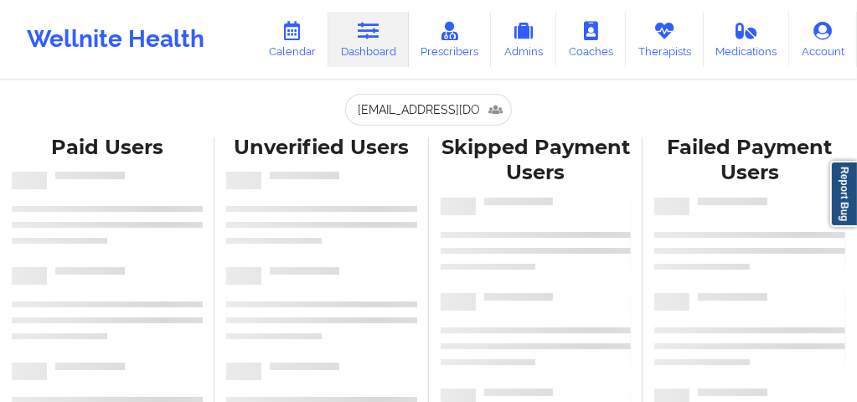
drag, startPoint x: 246, startPoint y: 25, endPoint x: 178, endPoint y: 40, distance: 70.3
click at [178, 40] on div "Wellnite Health" at bounding box center [115, 39] width 231 height 67
click at [409, 111] on input "text" at bounding box center [428, 110] width 166 height 32
paste input "emiiilyggg@gmail.com"
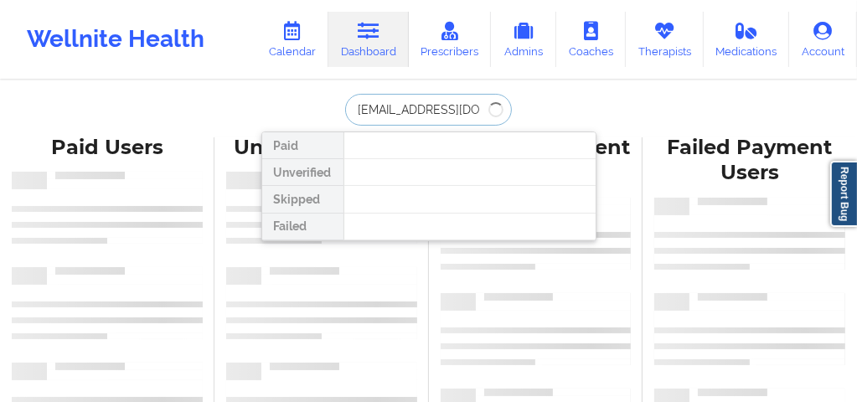
type input "emiiilyggg@gmail.com"
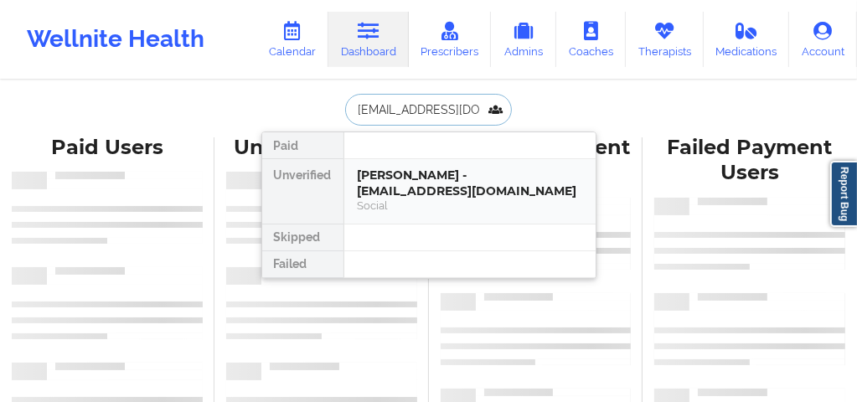
click at [433, 193] on div "Emily Gutierrez - emiiilyggg@gmail.com" at bounding box center [470, 182] width 224 height 31
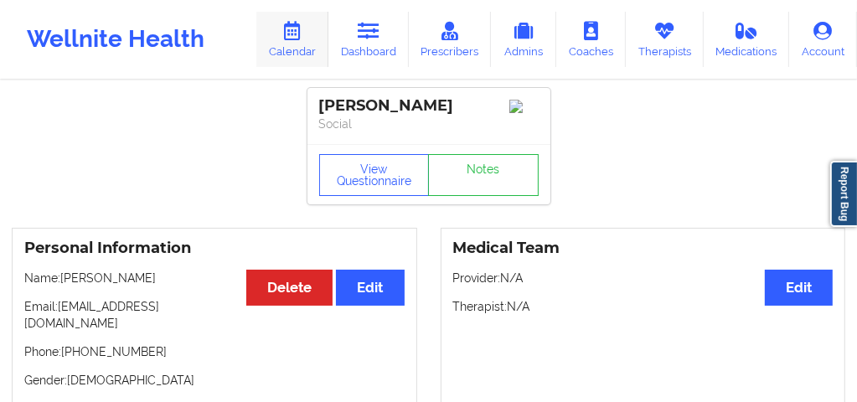
click at [296, 30] on icon at bounding box center [292, 31] width 22 height 18
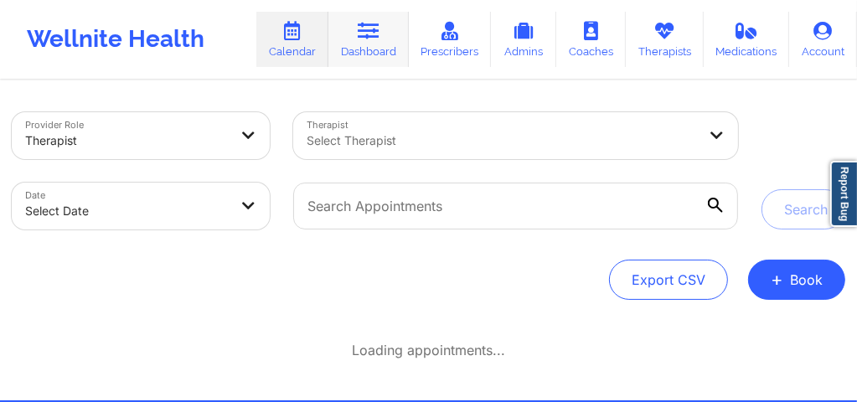
click at [379, 43] on link "Dashboard" at bounding box center [368, 39] width 80 height 55
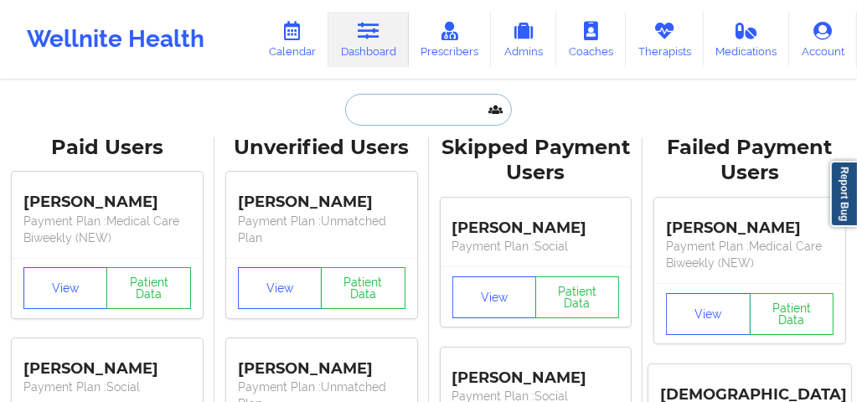
click at [379, 108] on input "text" at bounding box center [428, 110] width 166 height 32
paste input "nickruebel@gmail.com"
type input "nickruebel@gmail.com"
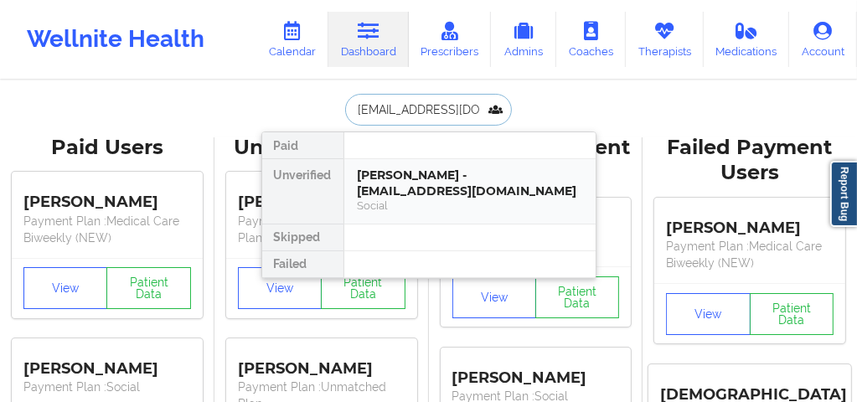
click at [426, 193] on div "Nicholas Ruebel - nickruebel@gmail.com" at bounding box center [470, 182] width 224 height 31
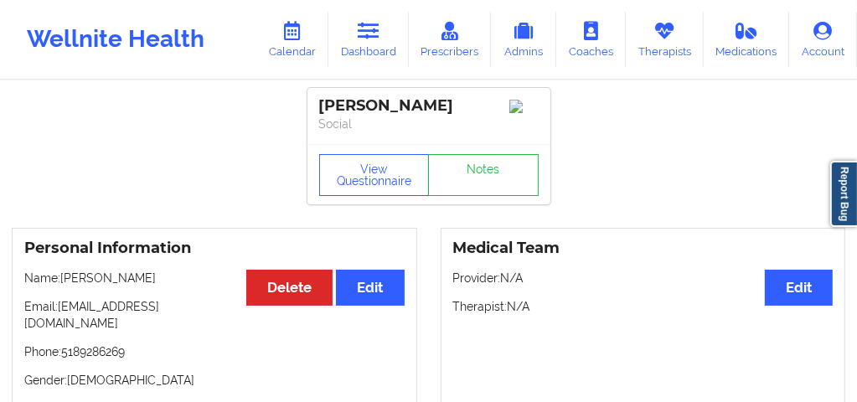
drag, startPoint x: 165, startPoint y: 287, endPoint x: 64, endPoint y: 291, distance: 101.4
click at [64, 286] on p "Name: Nicholas Ruebel" at bounding box center [214, 278] width 380 height 17
copy p "Nicholas Ruebel"
drag, startPoint x: 199, startPoint y: 312, endPoint x: 61, endPoint y: 307, distance: 138.3
click at [61, 307] on p "Email: nickruebel@gmail.com" at bounding box center [214, 314] width 380 height 33
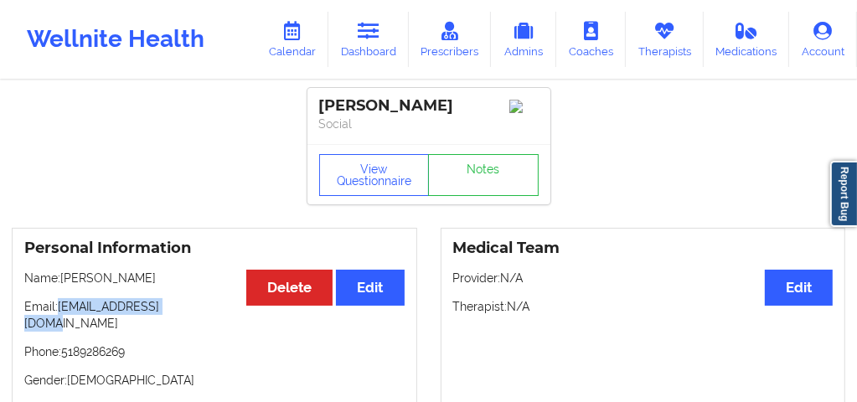
copy p "nickruebel@gmail.com"
click at [305, 49] on link "Calendar" at bounding box center [292, 39] width 72 height 55
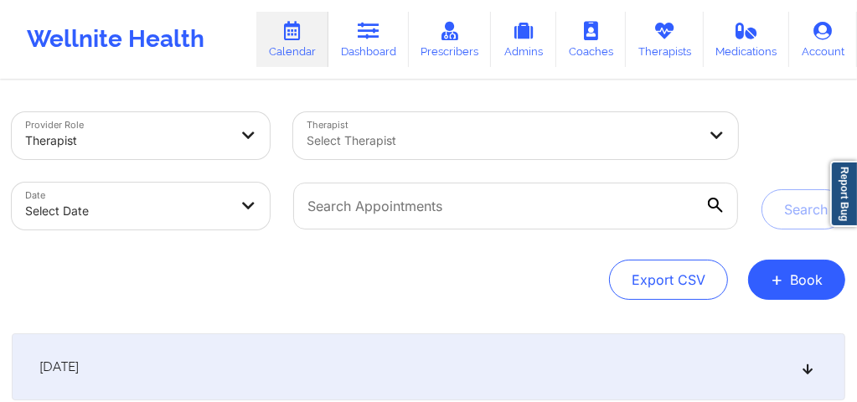
click at [209, 141] on div at bounding box center [126, 141] width 203 height 20
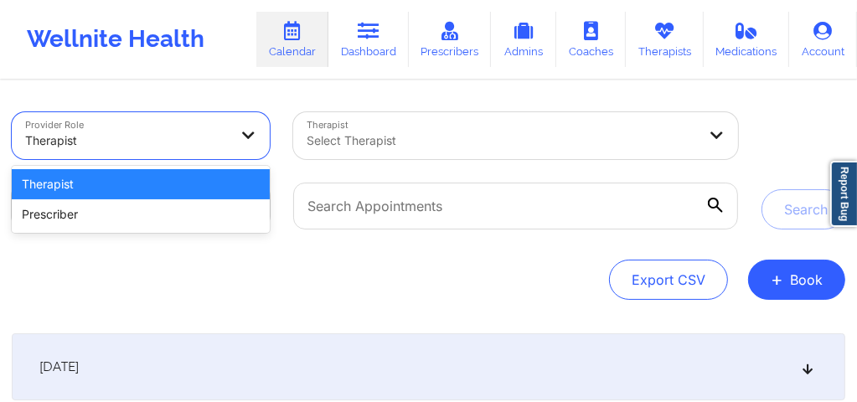
click at [211, 141] on div at bounding box center [126, 141] width 203 height 20
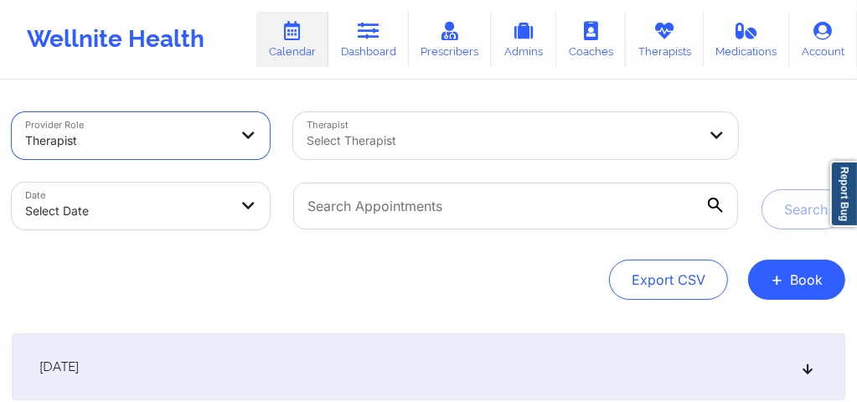
click at [355, 136] on div at bounding box center [502, 141] width 390 height 20
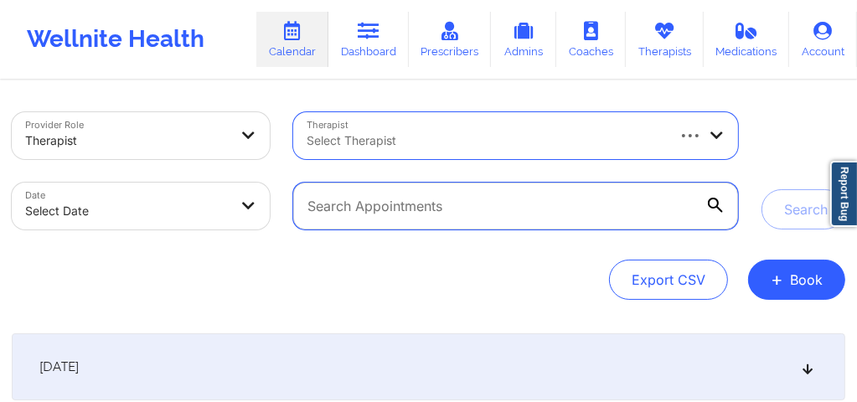
click at [538, 208] on input "text" at bounding box center [515, 206] width 445 height 47
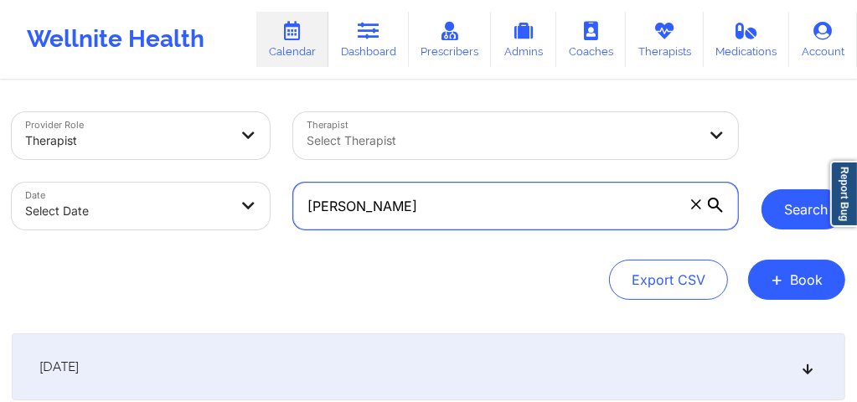
type input "Scott Holmberg"
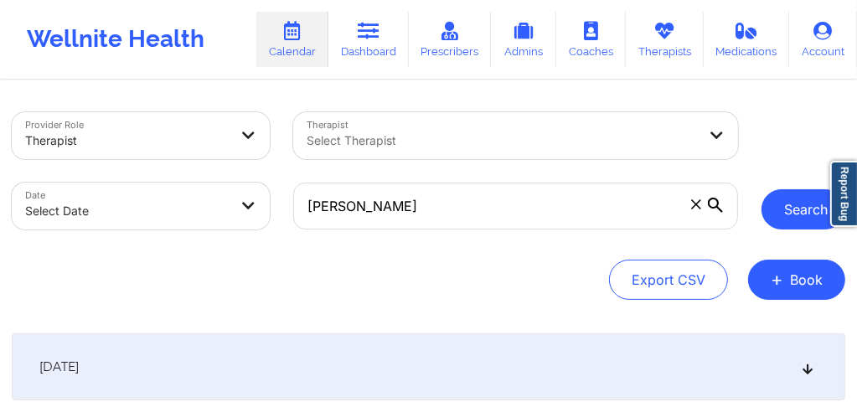
click at [794, 219] on button "Search" at bounding box center [803, 209] width 84 height 40
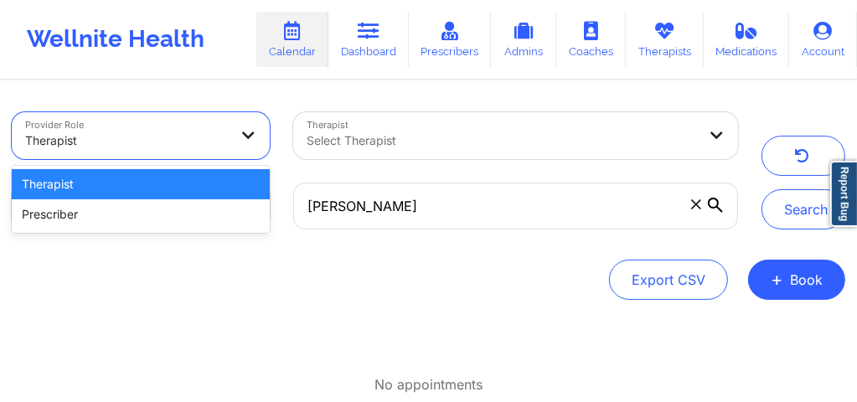
click at [195, 134] on div at bounding box center [126, 141] width 203 height 20
click at [176, 182] on div "Therapist" at bounding box center [141, 184] width 258 height 30
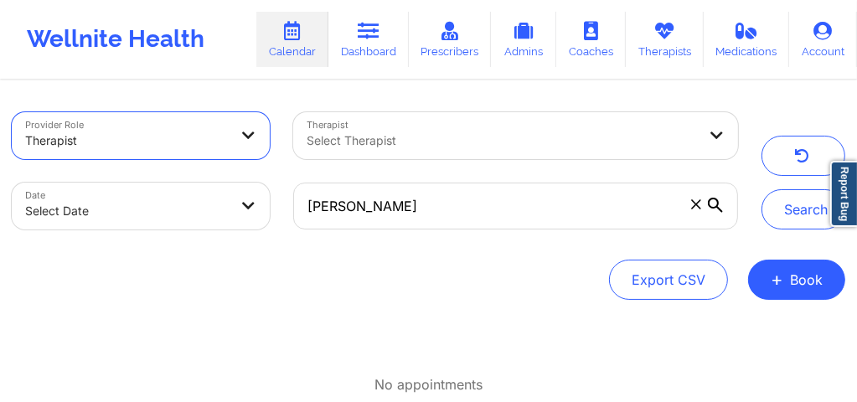
click at [362, 137] on div at bounding box center [502, 141] width 390 height 20
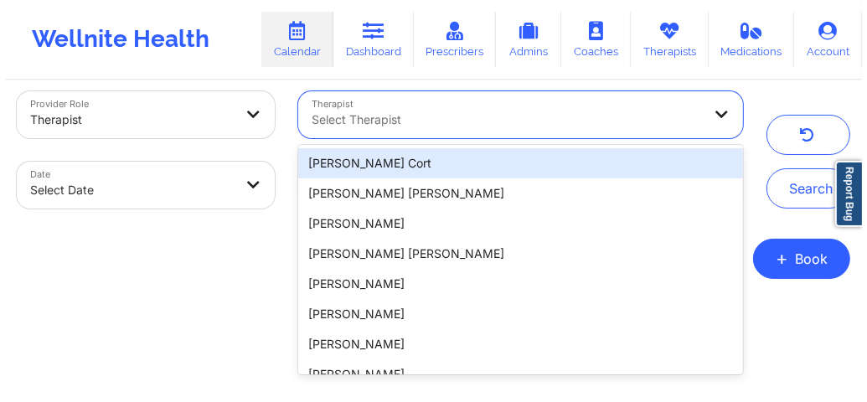
scroll to position [22, 0]
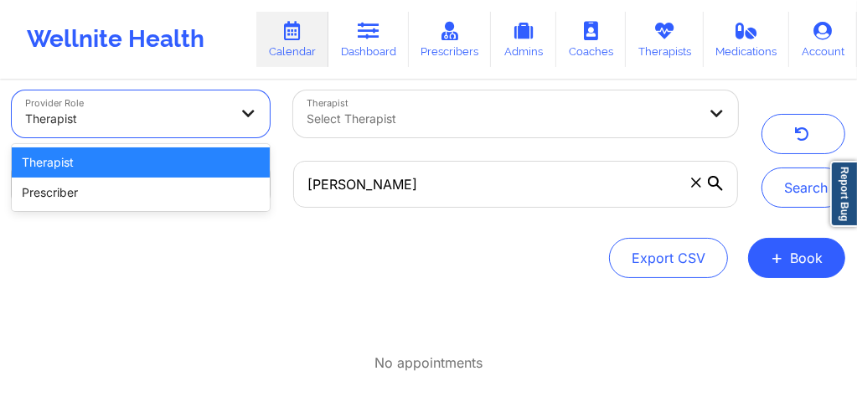
click at [211, 130] on div "Therapist" at bounding box center [126, 118] width 203 height 37
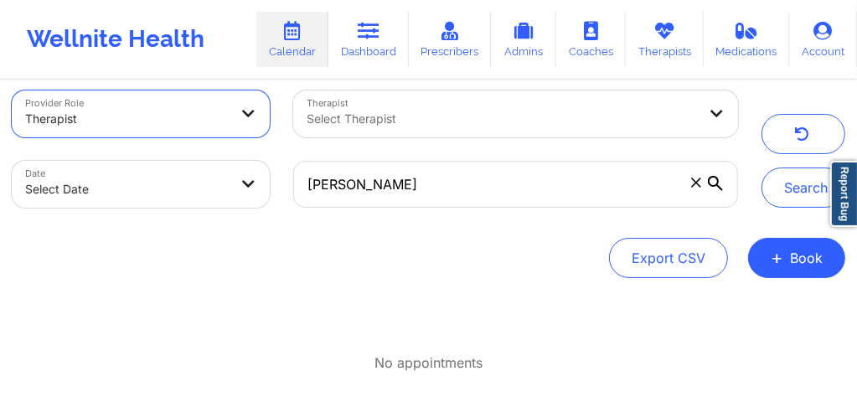
click at [202, 198] on body "Wellnite Health Calendar Dashboard Prescribers Admins Coaches Therapists Medica…" at bounding box center [428, 179] width 857 height 402
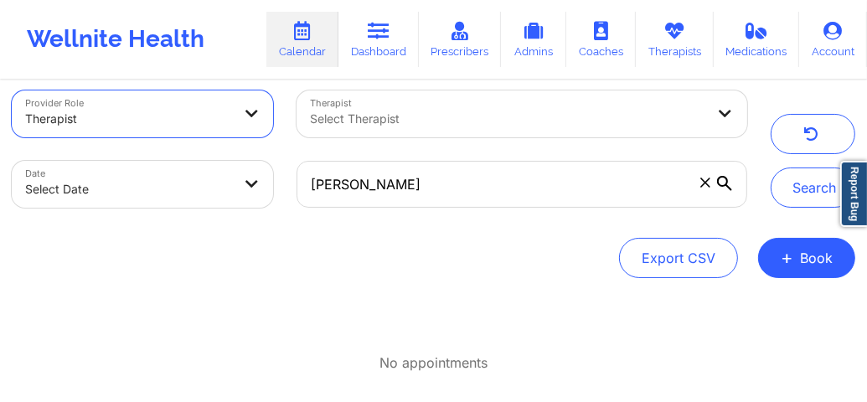
select select "2025-8"
select select "2025-9"
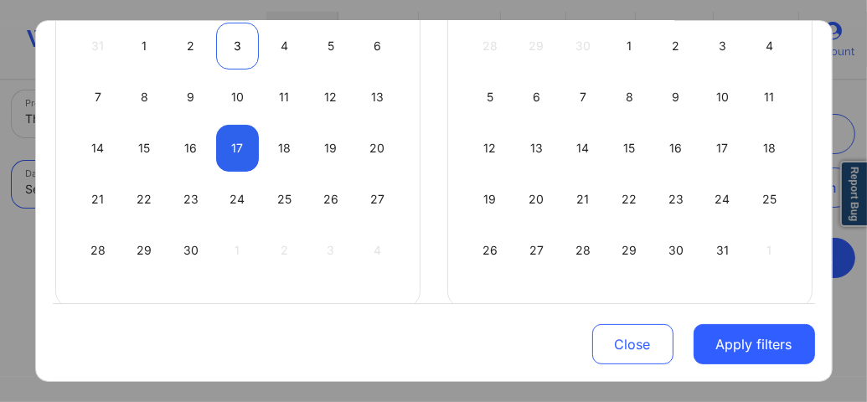
scroll to position [258, 0]
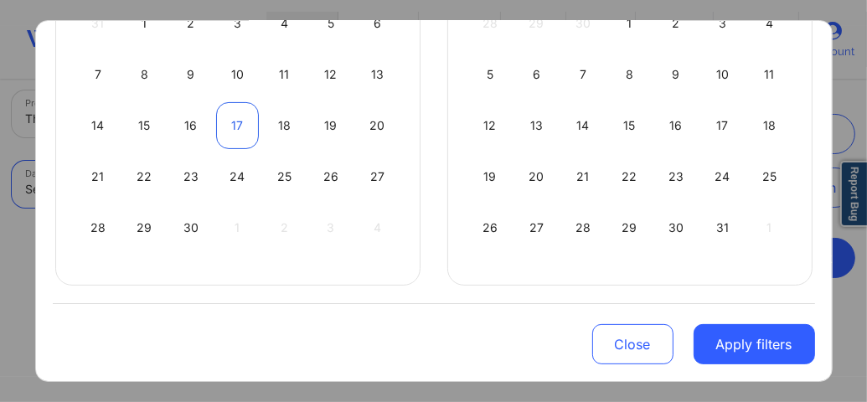
click at [228, 134] on div "17" at bounding box center [237, 125] width 43 height 47
select select "2025-8"
select select "2025-9"
select select "2025-8"
select select "2025-9"
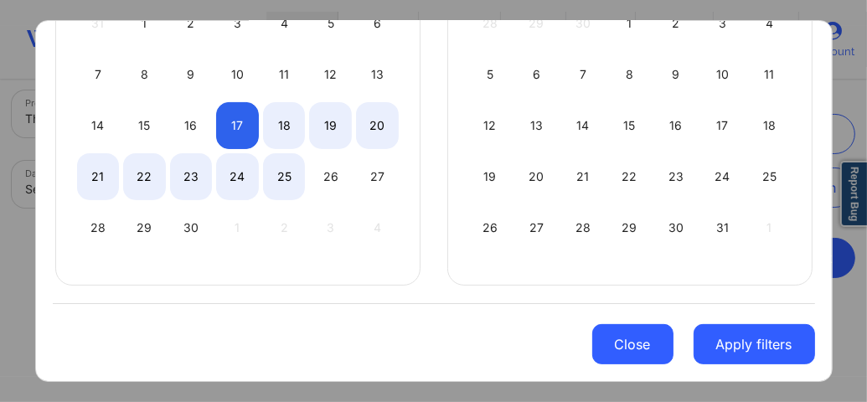
click at [626, 350] on button "Close" at bounding box center [632, 344] width 81 height 40
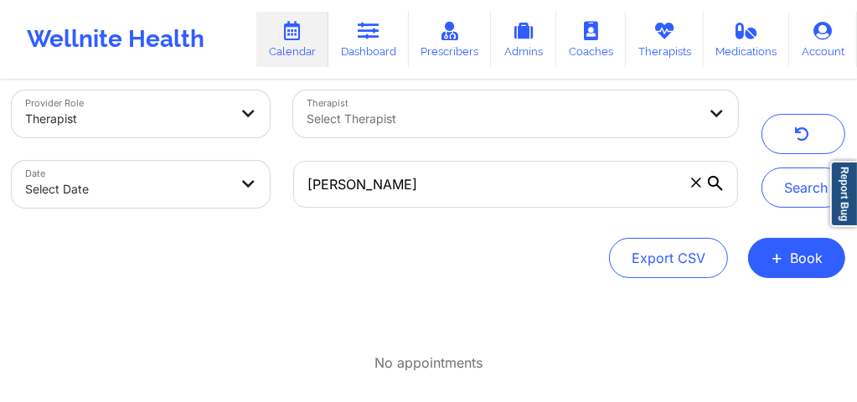
click at [260, 193] on body "Wellnite Health Calendar Dashboard Prescribers Admins Coaches Therapists Medica…" at bounding box center [428, 179] width 857 height 402
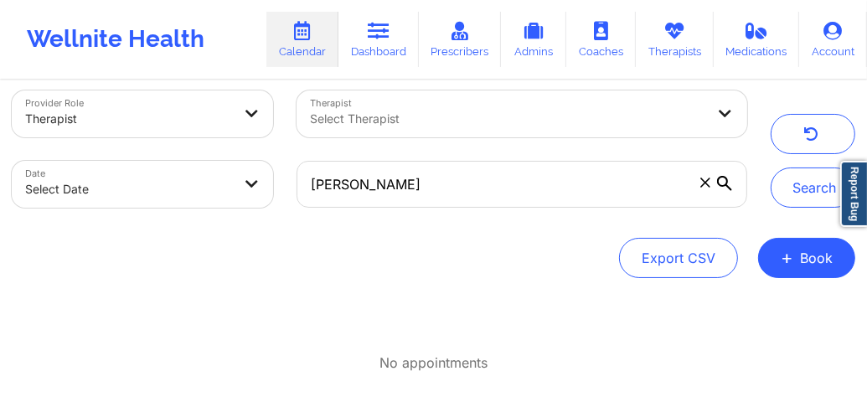
select select "2025-8"
select select "2025-9"
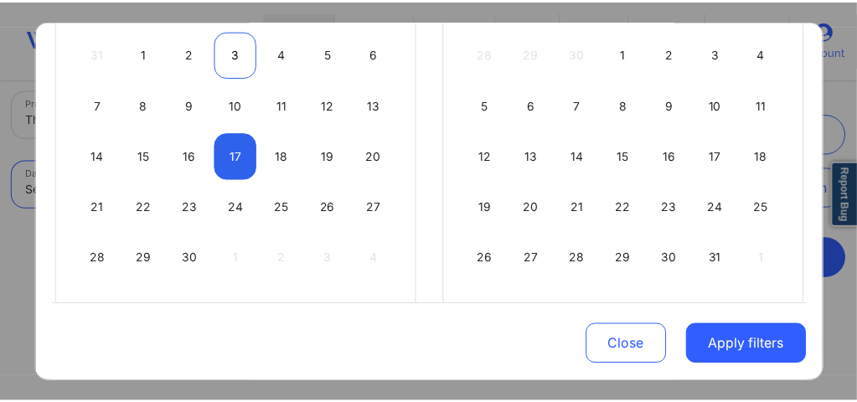
scroll to position [245, 0]
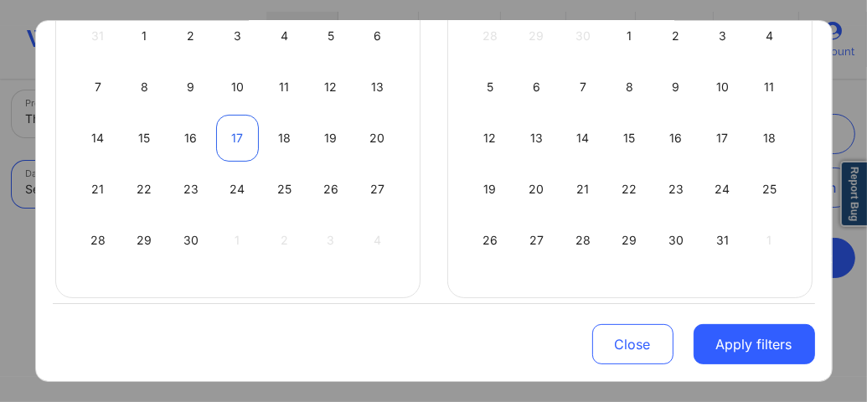
click at [240, 137] on div "17" at bounding box center [237, 138] width 43 height 47
select select "2025-8"
select select "2025-9"
click at [240, 137] on div "17" at bounding box center [237, 138] width 43 height 47
select select "2025-8"
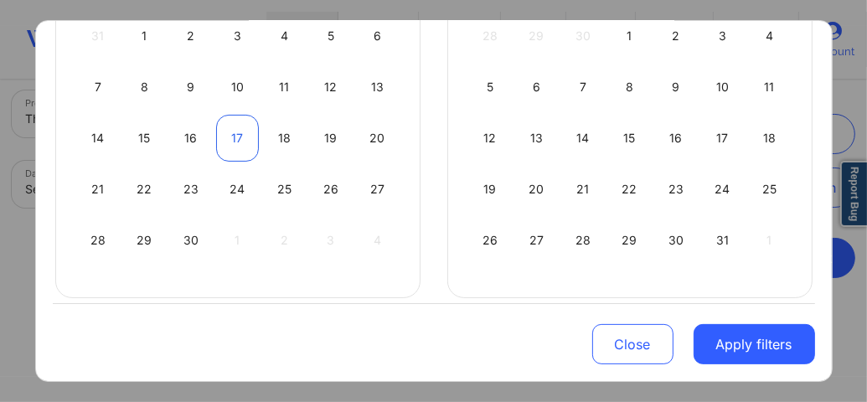
select select "2025-9"
click at [240, 137] on div "17" at bounding box center [237, 138] width 43 height 47
select select "2025-8"
select select "2025-9"
select select "2025-8"
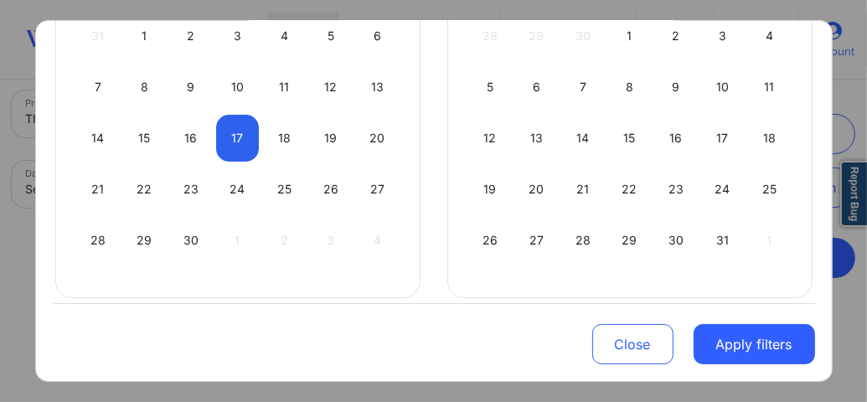
select select "2025-9"
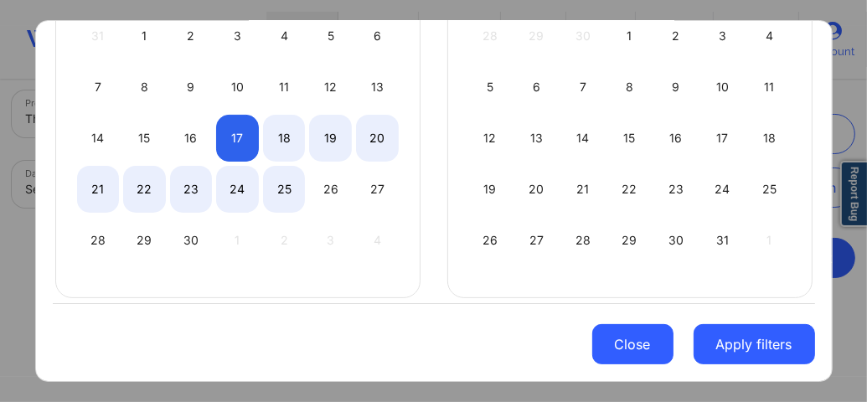
click at [627, 339] on button "Close" at bounding box center [632, 344] width 81 height 40
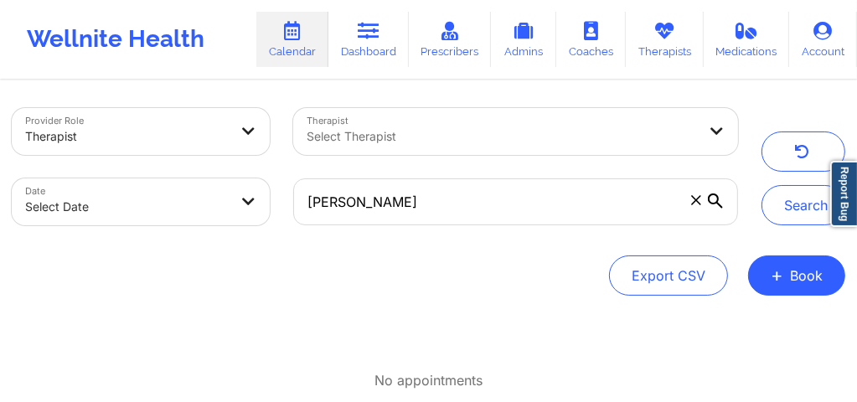
scroll to position [0, 0]
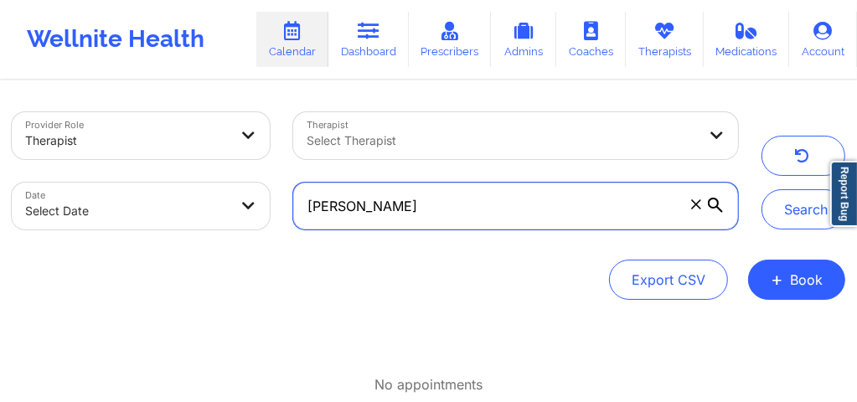
click at [454, 206] on input "[PERSON_NAME]" at bounding box center [515, 206] width 445 height 47
drag, startPoint x: 454, startPoint y: 206, endPoint x: 295, endPoint y: 207, distance: 159.1
click at [295, 207] on input "[PERSON_NAME]" at bounding box center [515, 206] width 445 height 47
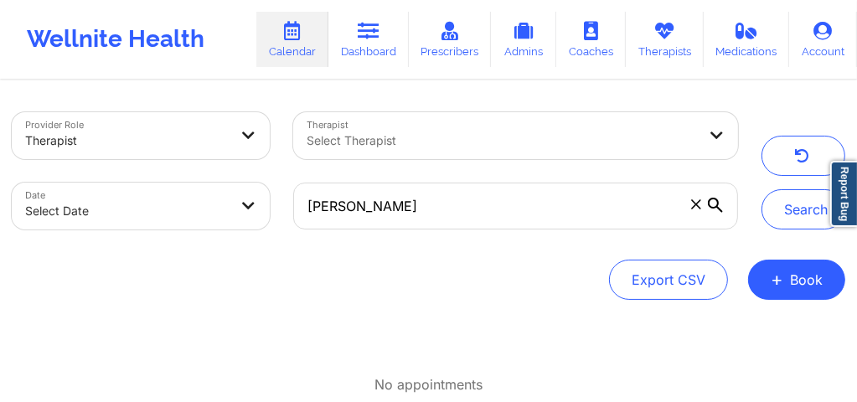
click at [384, 126] on div "Select Therapist" at bounding box center [495, 135] width 405 height 47
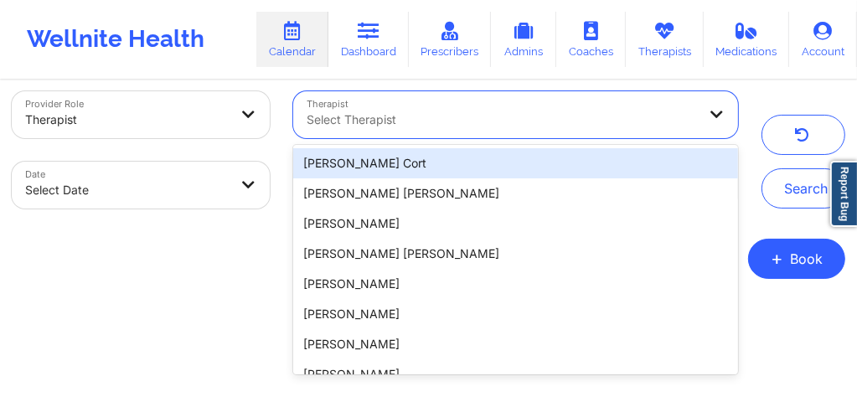
scroll to position [22, 0]
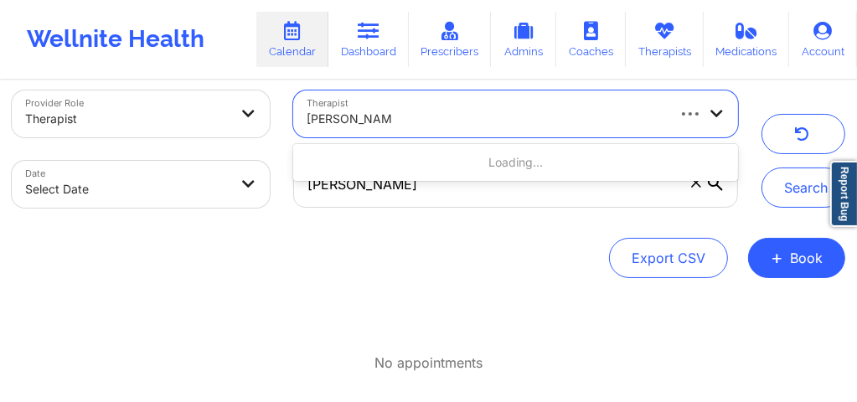
type input "margaret fields"
click at [398, 130] on div "Select Therapist" at bounding box center [495, 113] width 405 height 47
type input "m"
type input "D"
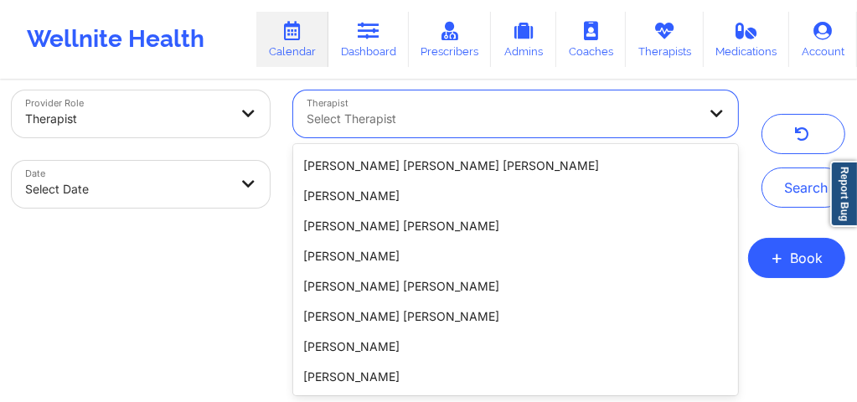
scroll to position [533, 0]
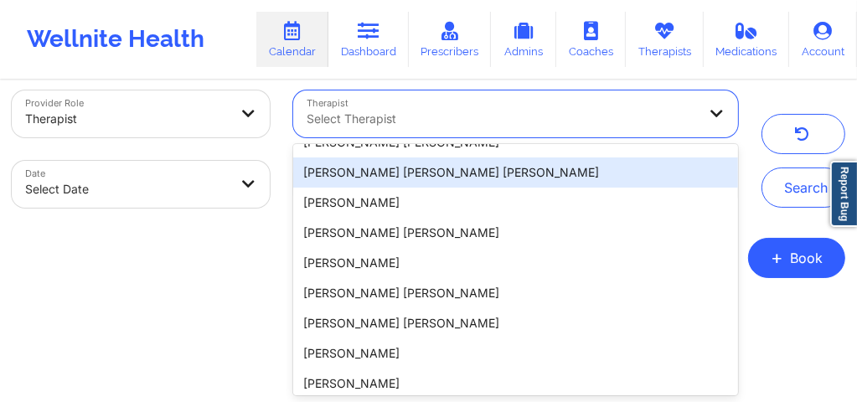
click at [353, 113] on div at bounding box center [502, 119] width 390 height 20
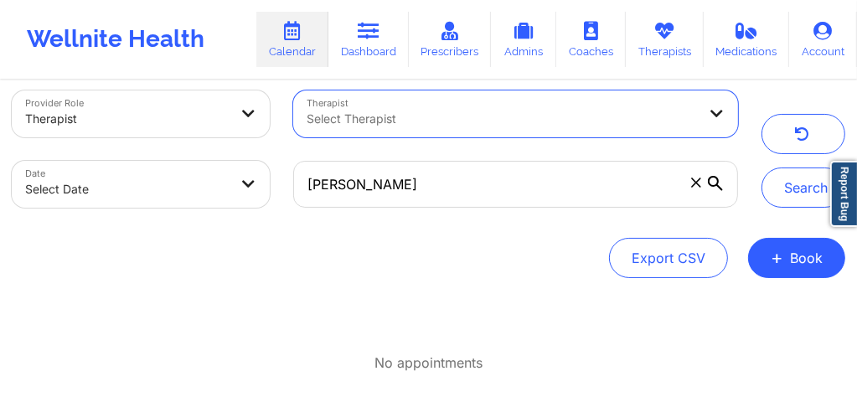
click at [714, 111] on icon at bounding box center [717, 113] width 17 height 14
type input "diamond"
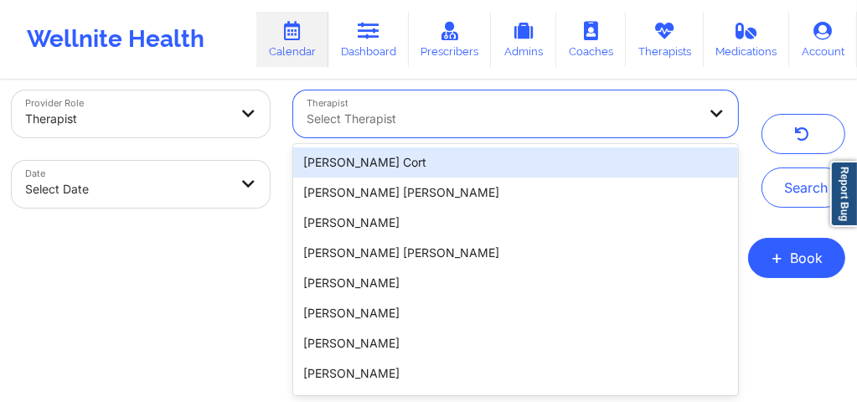
click at [429, 116] on div at bounding box center [502, 119] width 390 height 20
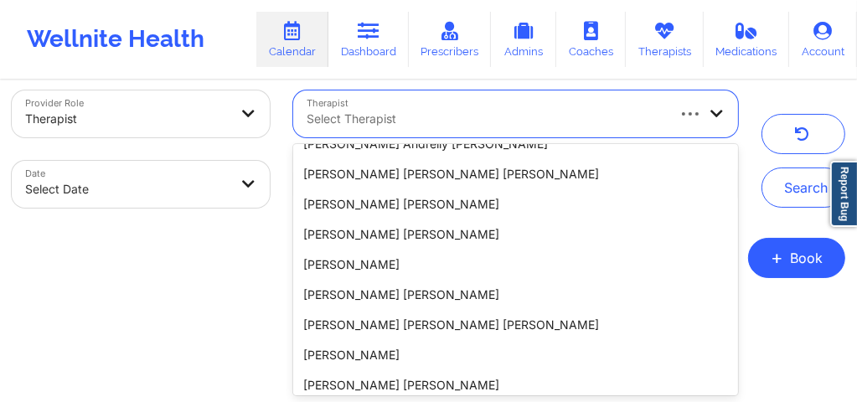
scroll to position [0, 0]
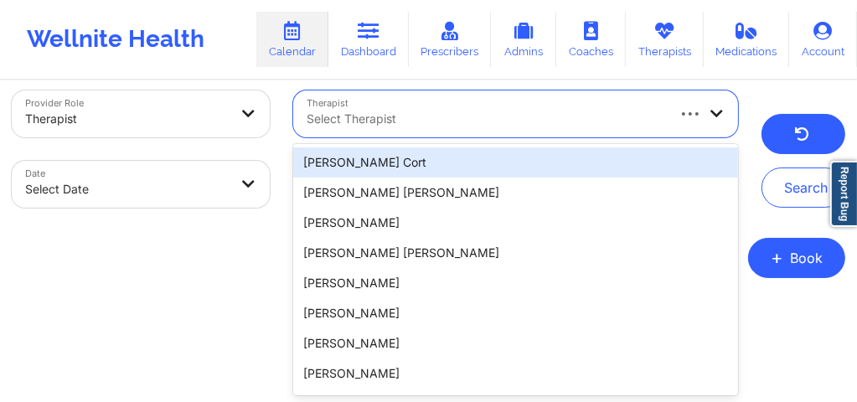
click at [765, 131] on button "button" at bounding box center [803, 134] width 84 height 40
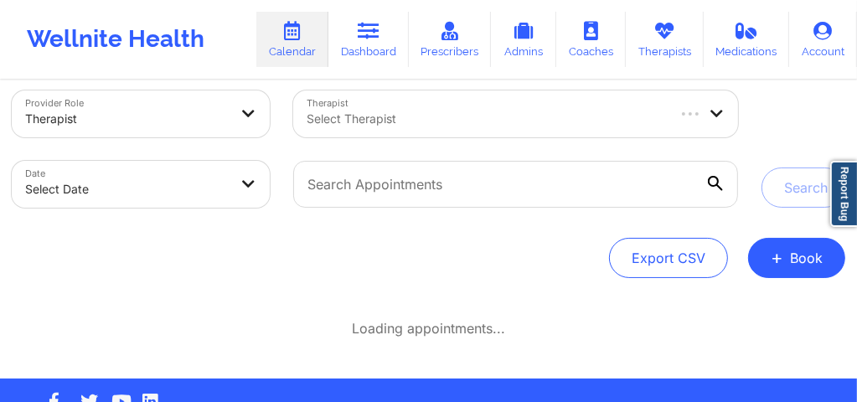
click at [513, 126] on div at bounding box center [485, 119] width 357 height 20
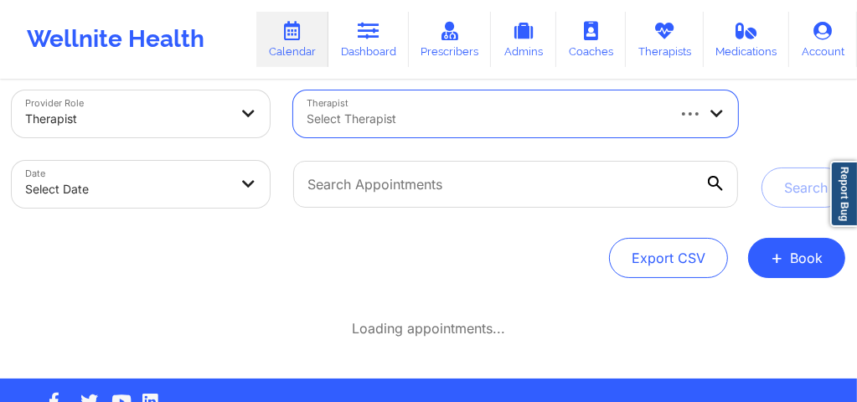
click at [595, 120] on div at bounding box center [485, 119] width 357 height 20
click at [247, 122] on div at bounding box center [249, 113] width 40 height 47
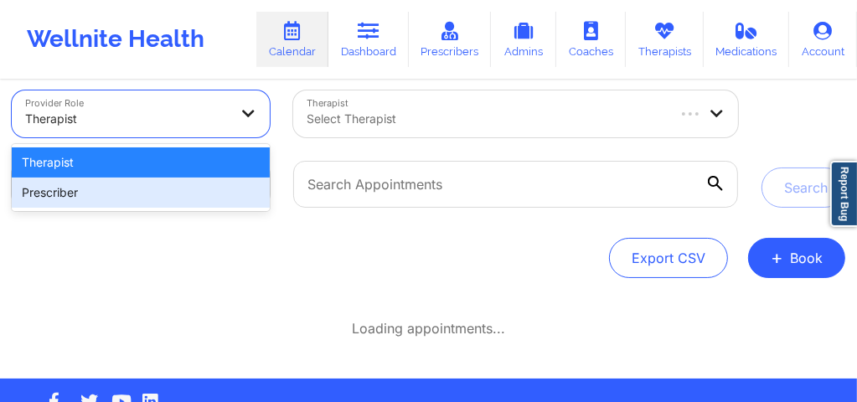
click at [149, 198] on div "Prescriber" at bounding box center [141, 193] width 258 height 30
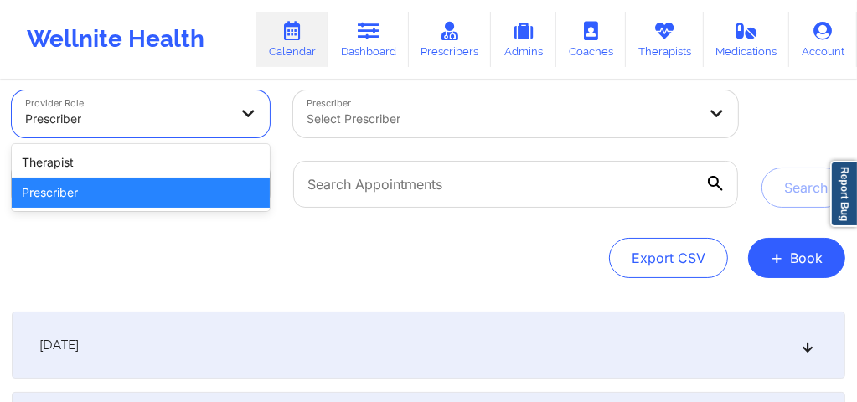
click at [194, 129] on div "Prescriber" at bounding box center [126, 118] width 203 height 37
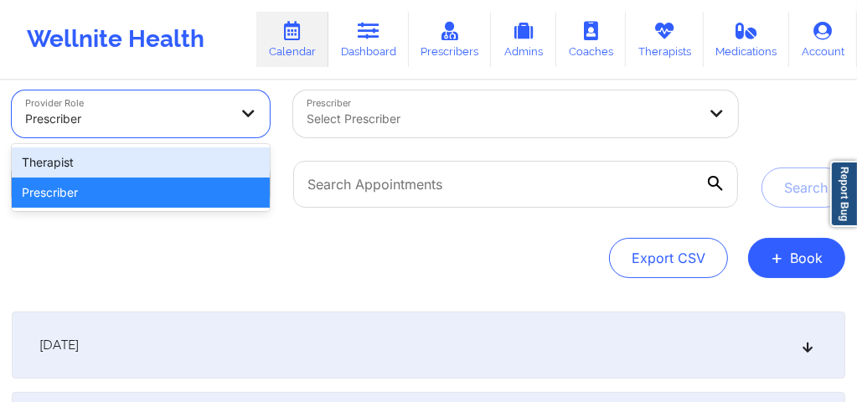
click at [153, 164] on div "Therapist" at bounding box center [141, 162] width 258 height 30
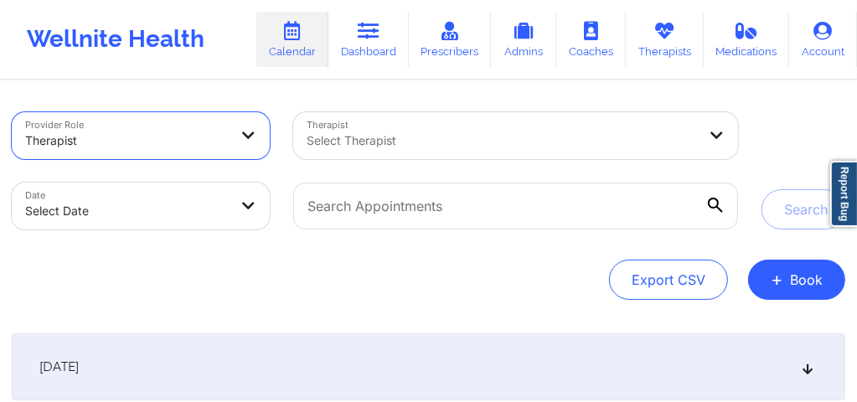
click at [389, 145] on div at bounding box center [502, 141] width 390 height 20
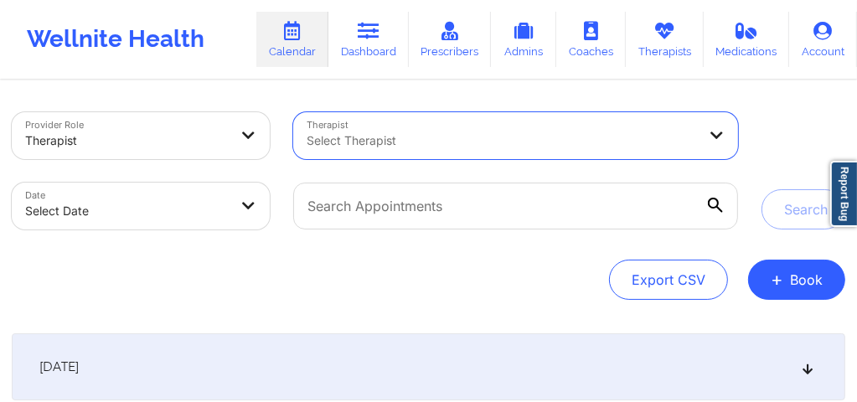
click at [516, 134] on div at bounding box center [502, 141] width 390 height 20
type input "t"
click at [657, 41] on link "Therapists" at bounding box center [665, 39] width 78 height 55
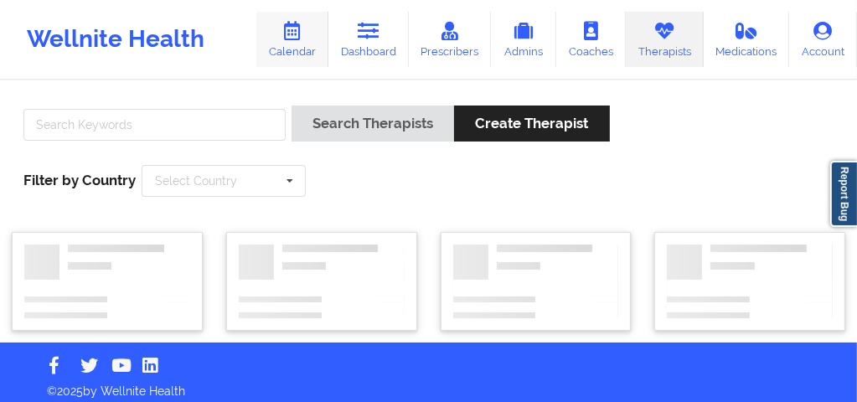
click at [298, 54] on link "Calendar" at bounding box center [292, 39] width 72 height 55
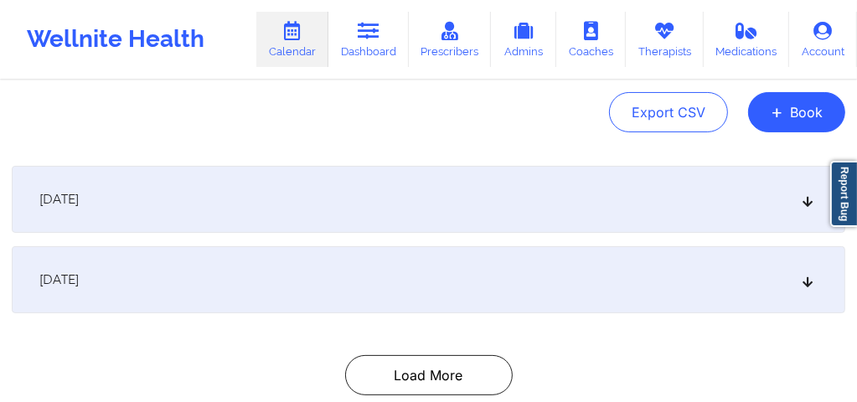
scroll to position [171, 0]
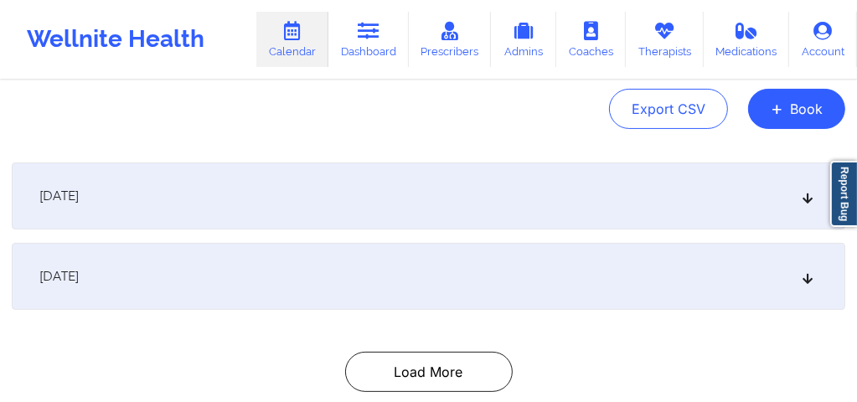
click at [809, 280] on icon at bounding box center [808, 277] width 14 height 12
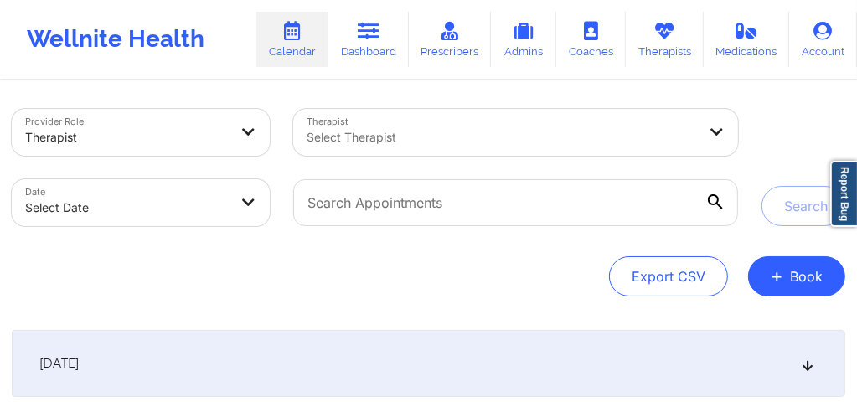
scroll to position [0, 0]
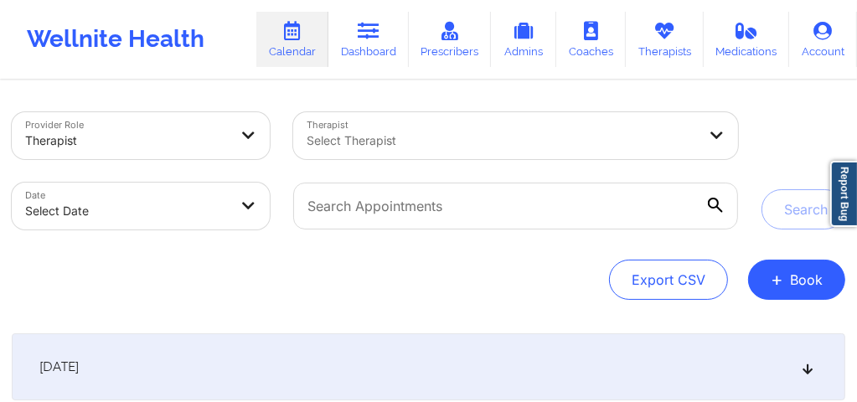
click at [442, 154] on div "Select Therapist" at bounding box center [495, 135] width 405 height 47
click at [536, 144] on div at bounding box center [485, 141] width 357 height 20
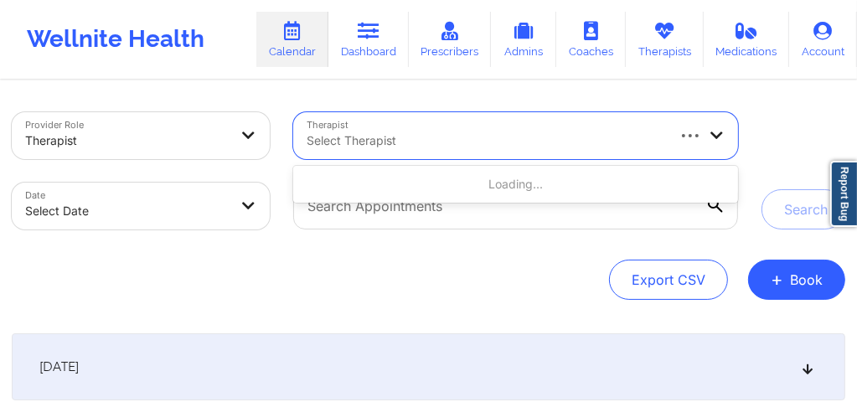
click at [338, 142] on div at bounding box center [485, 141] width 357 height 20
click at [359, 140] on div at bounding box center [485, 141] width 357 height 20
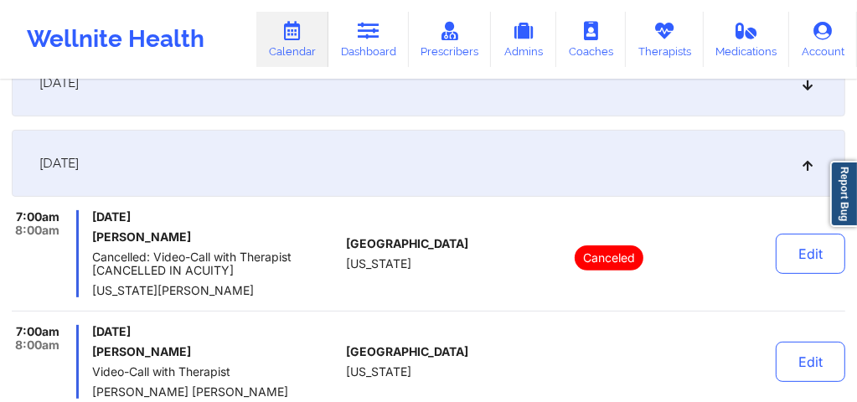
scroll to position [279, 0]
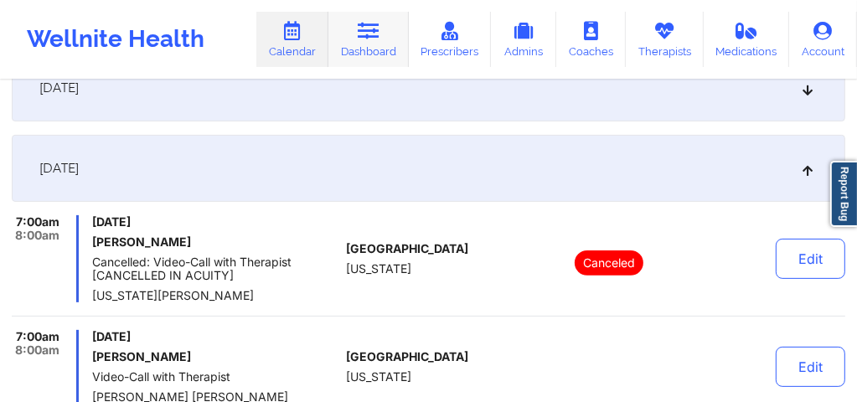
click at [381, 43] on link "Dashboard" at bounding box center [368, 39] width 80 height 55
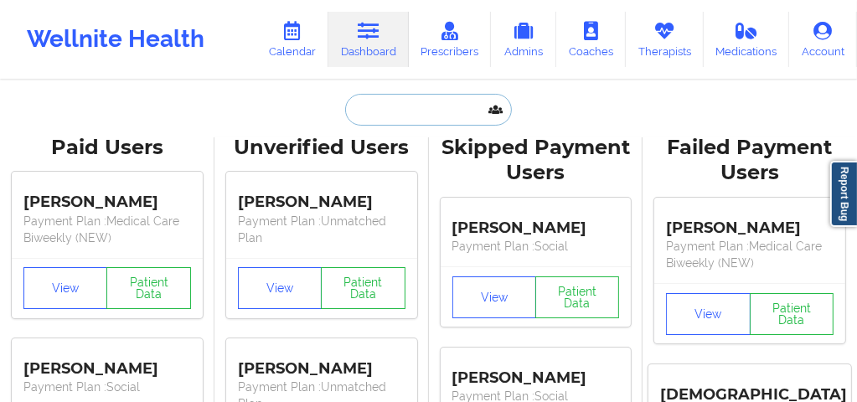
click at [379, 108] on input "text" at bounding box center [428, 110] width 166 height 32
paste input "EFELICIA969@GMAIL.COM"
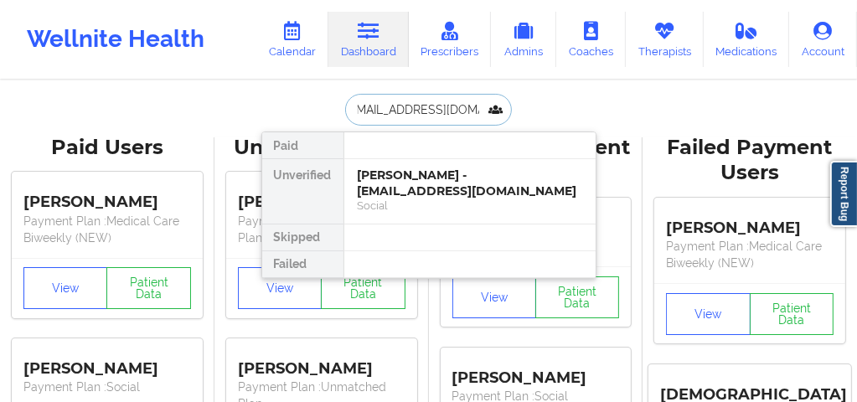
type input "EFELICIA969@GMAIL.COM"
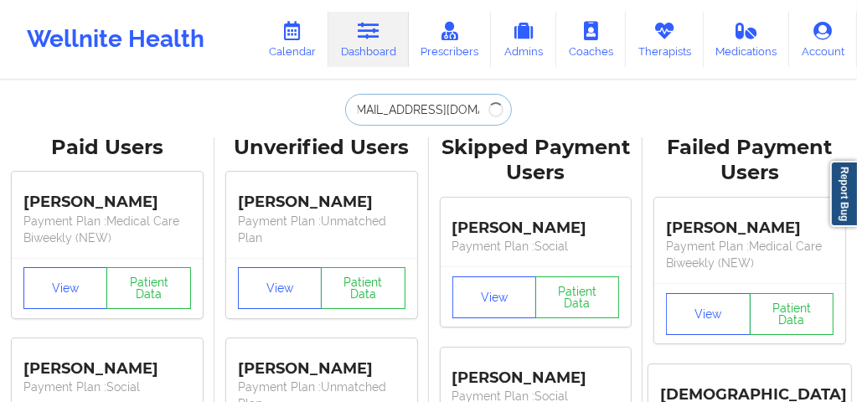
scroll to position [0, 0]
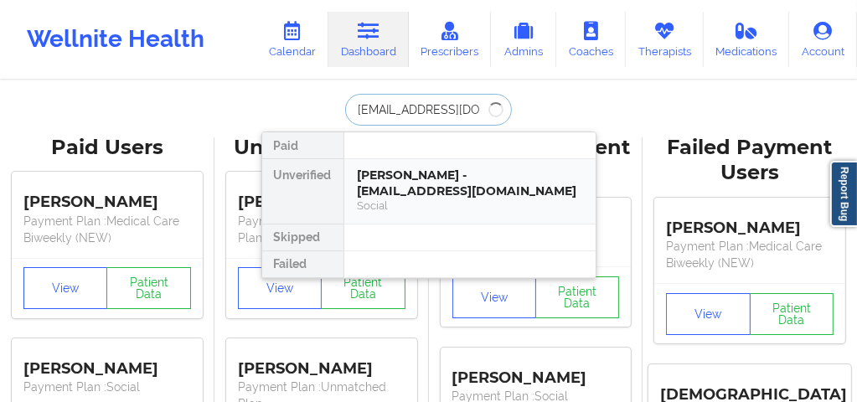
click at [432, 192] on div "Nicholas Ruebel - nickruebel@gmail.com" at bounding box center [470, 182] width 224 height 31
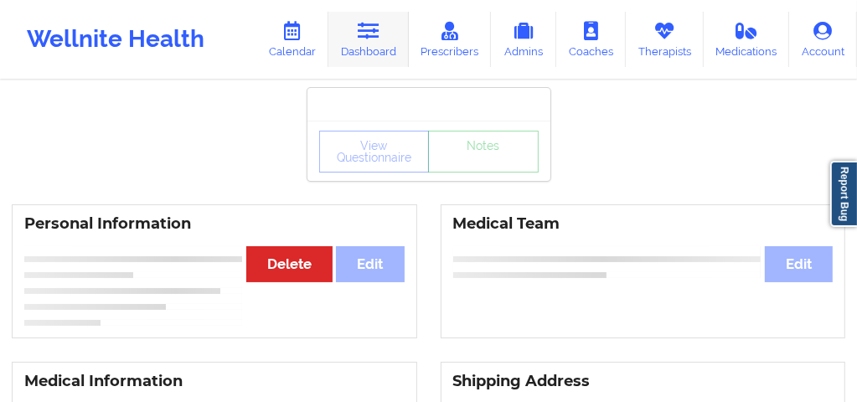
click at [371, 37] on icon at bounding box center [369, 31] width 22 height 18
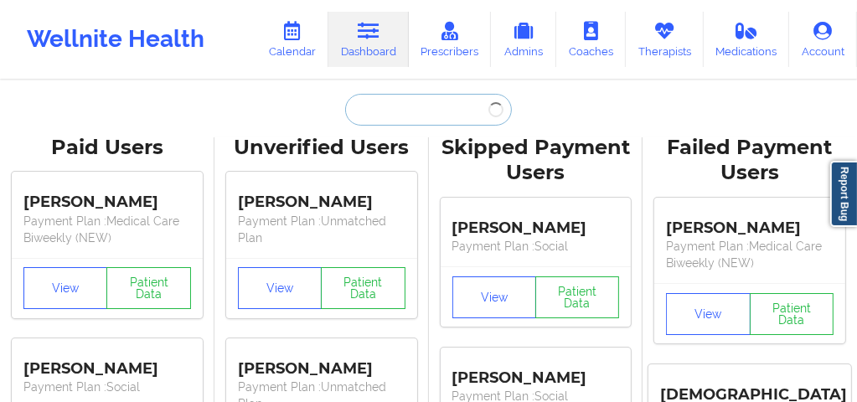
click at [371, 113] on input "text" at bounding box center [428, 110] width 166 height 32
paste input "EFELICIA969@GMAIL.COM"
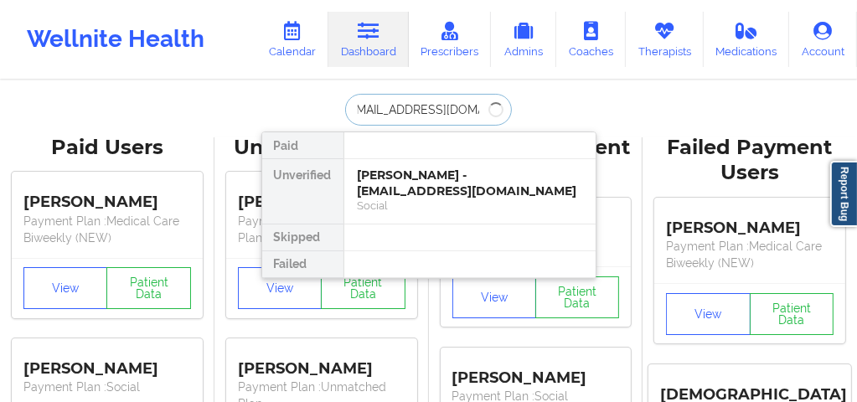
type input "EFELICIA969@GMAIL.COM"
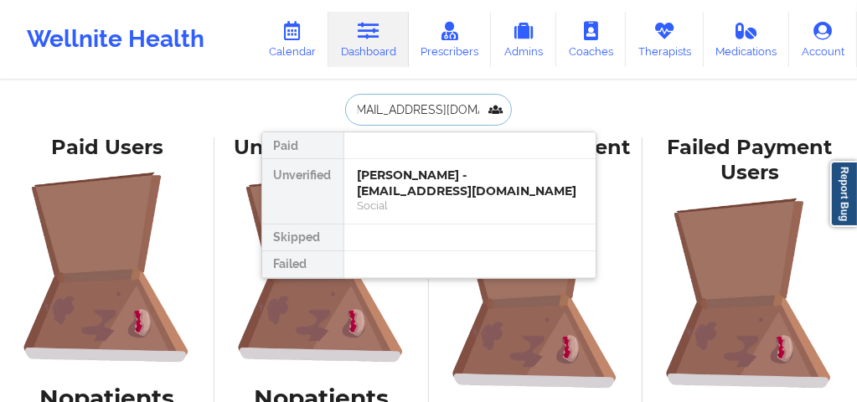
scroll to position [0, 0]
click at [301, 42] on link "Calendar" at bounding box center [292, 39] width 72 height 55
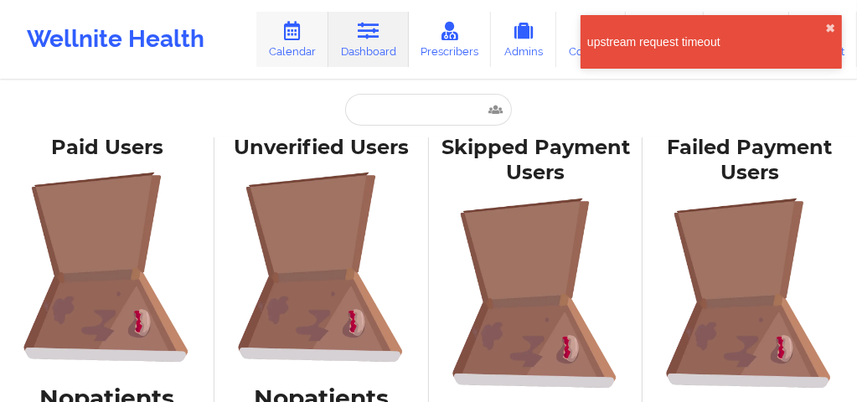
click at [307, 47] on link "Calendar" at bounding box center [292, 39] width 72 height 55
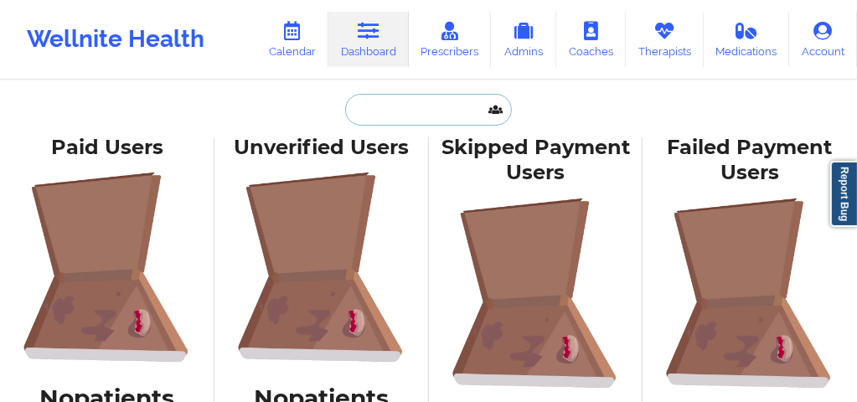
click at [400, 111] on input "text" at bounding box center [428, 110] width 166 height 32
paste input "[EMAIL_ADDRESS][DOMAIN_NAME]"
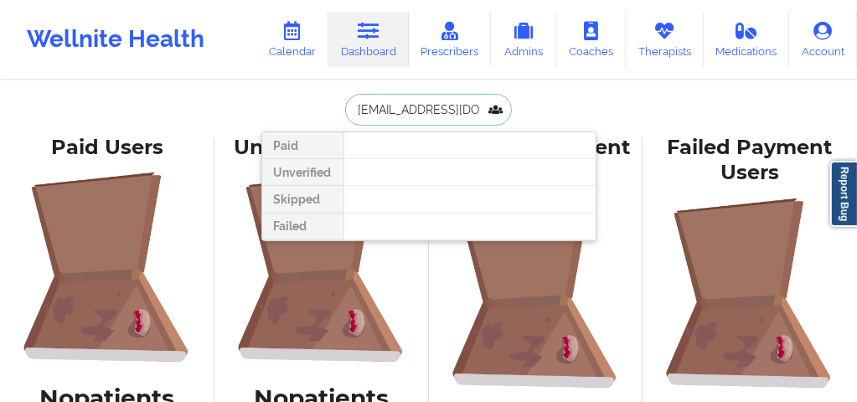
scroll to position [0, 13]
type input "[EMAIL_ADDRESS][DOMAIN_NAME]"
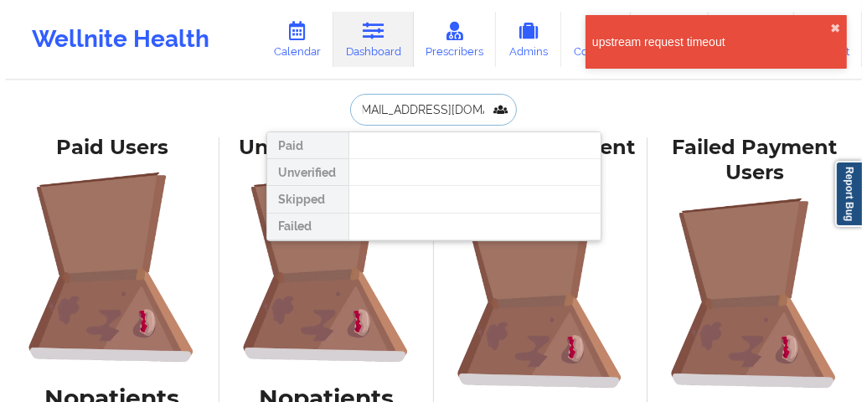
scroll to position [0, 0]
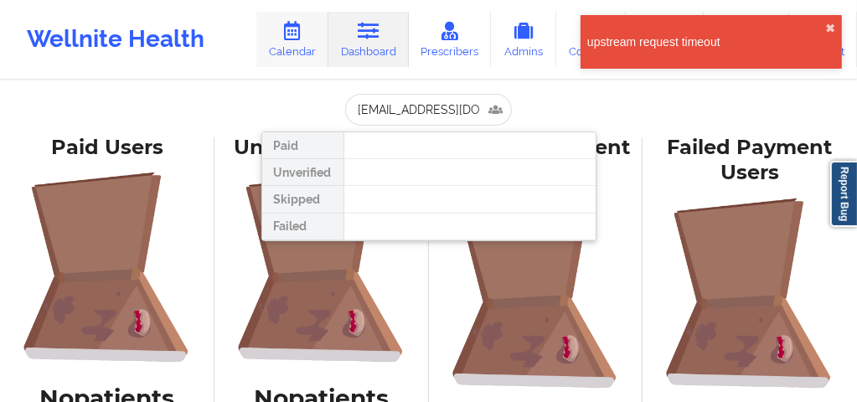
click at [312, 49] on link "Calendar" at bounding box center [292, 39] width 72 height 55
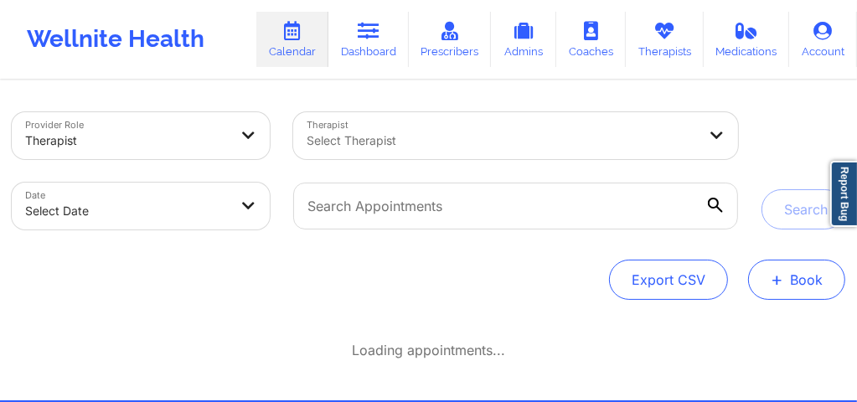
click at [791, 277] on button "+ Book" at bounding box center [796, 280] width 97 height 40
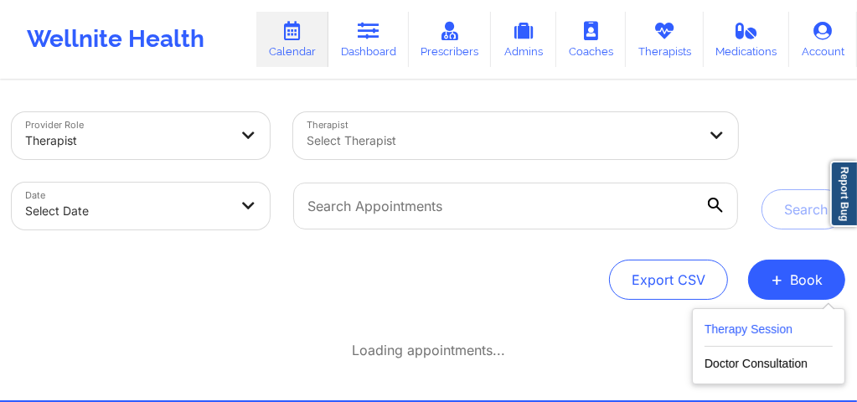
click at [739, 330] on button "Therapy Session" at bounding box center [768, 333] width 128 height 28
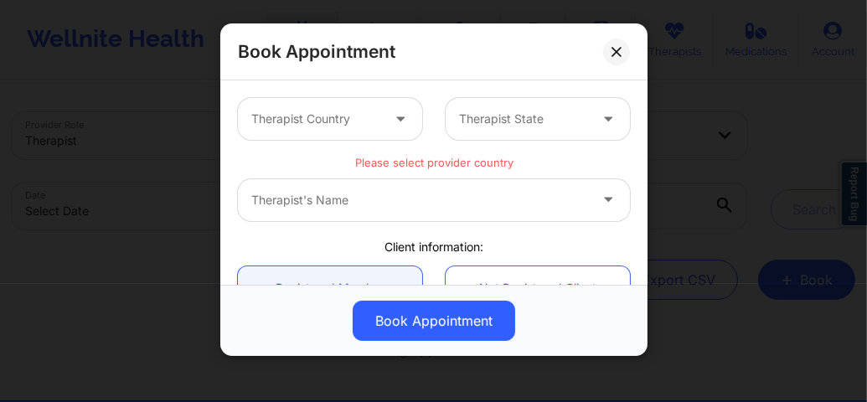
click at [356, 133] on div "Therapist Country" at bounding box center [310, 119] width 144 height 42
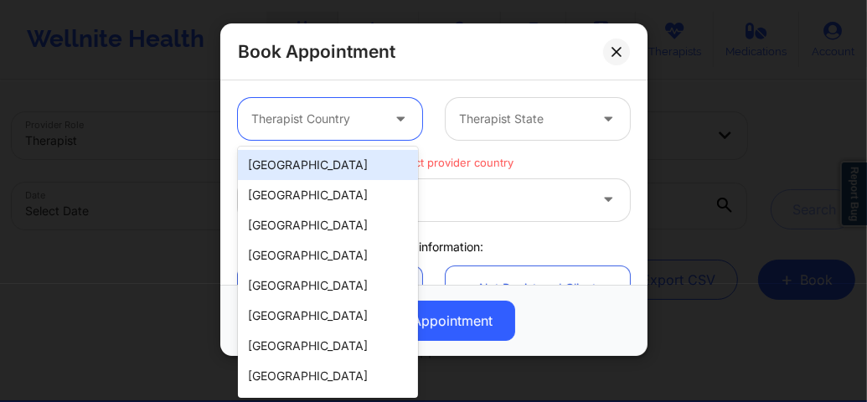
click at [330, 157] on div "[GEOGRAPHIC_DATA]" at bounding box center [328, 165] width 180 height 30
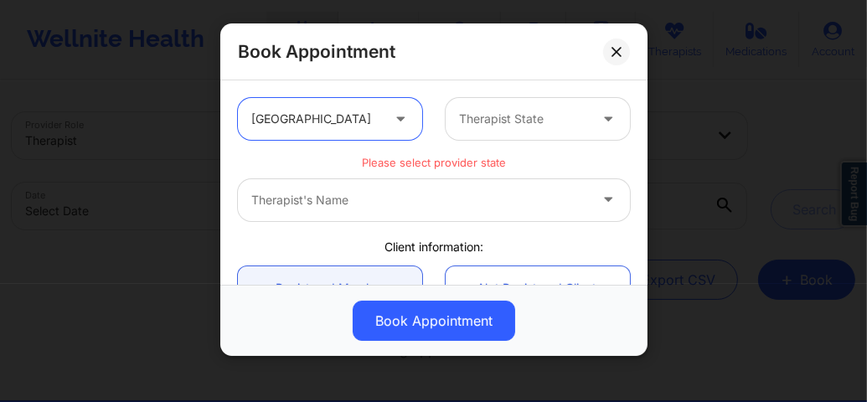
click at [492, 121] on div at bounding box center [523, 119] width 129 height 20
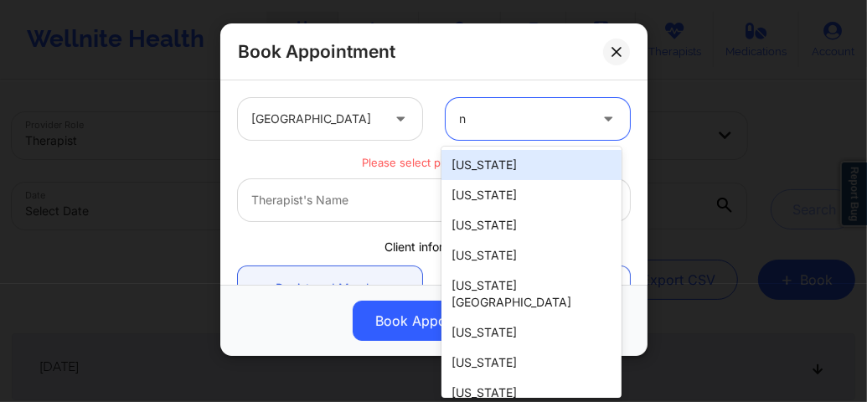
type input "ne"
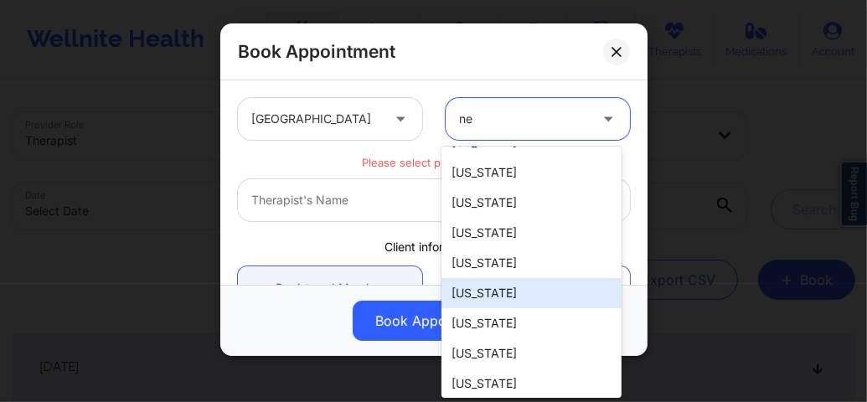
scroll to position [57, 0]
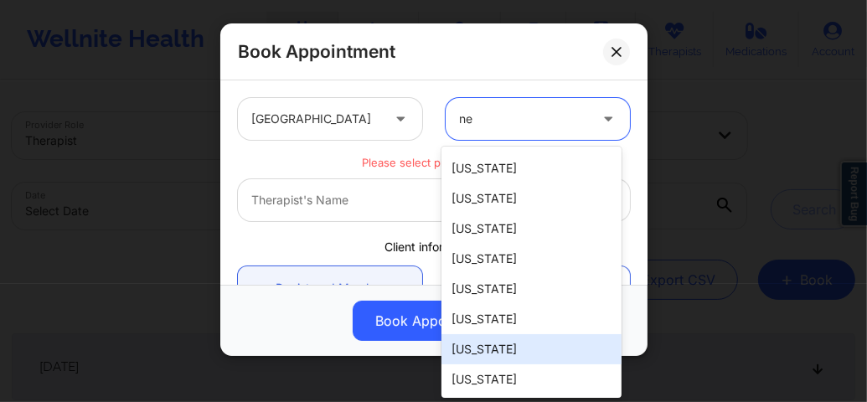
click at [477, 347] on div "[US_STATE]" at bounding box center [531, 349] width 180 height 30
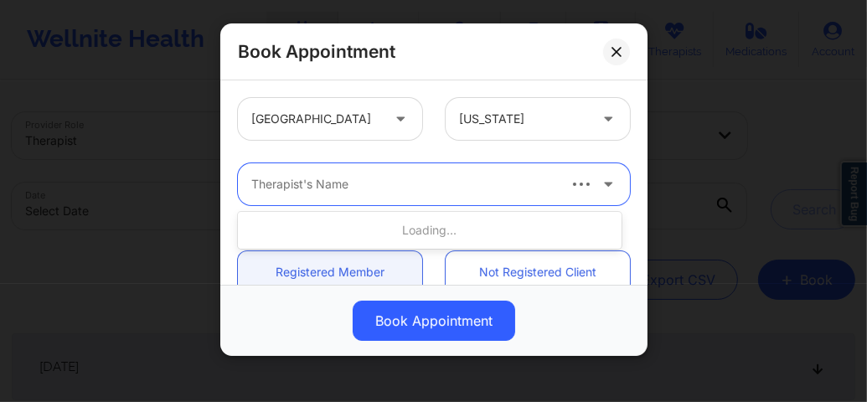
click at [348, 193] on div at bounding box center [402, 184] width 303 height 20
click at [385, 188] on div at bounding box center [402, 184] width 303 height 20
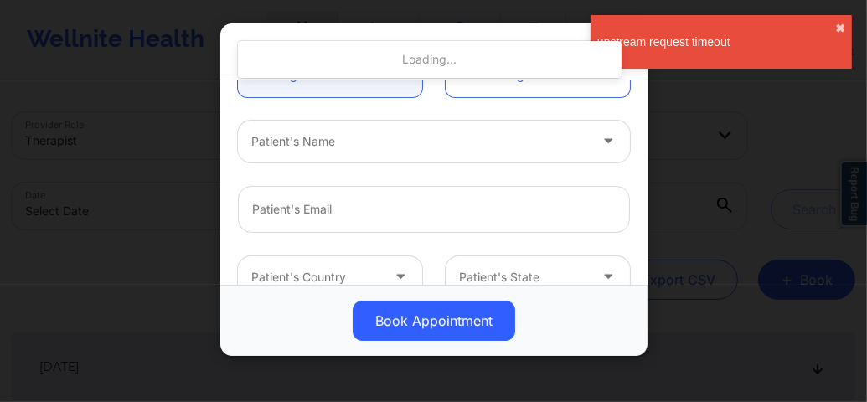
scroll to position [0, 0]
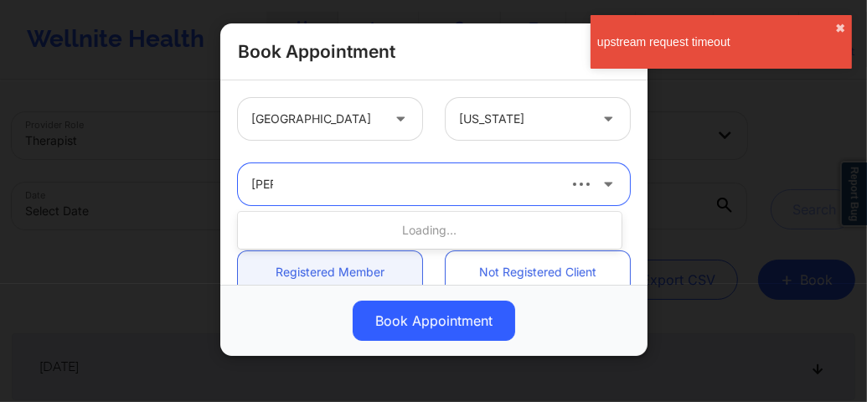
type input "[PERSON_NAME]"
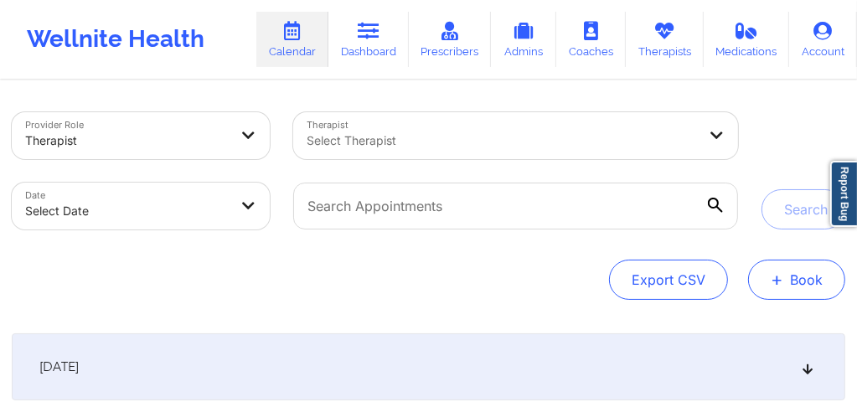
click at [789, 286] on button "+ Book" at bounding box center [796, 280] width 97 height 40
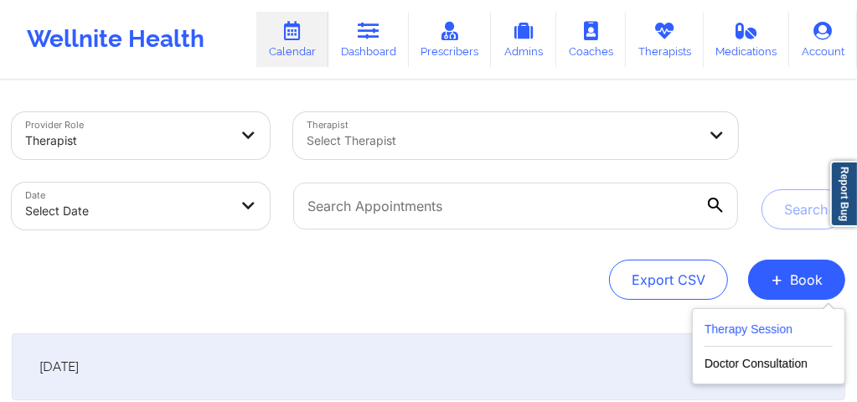
click at [754, 322] on button "Therapy Session" at bounding box center [768, 333] width 128 height 28
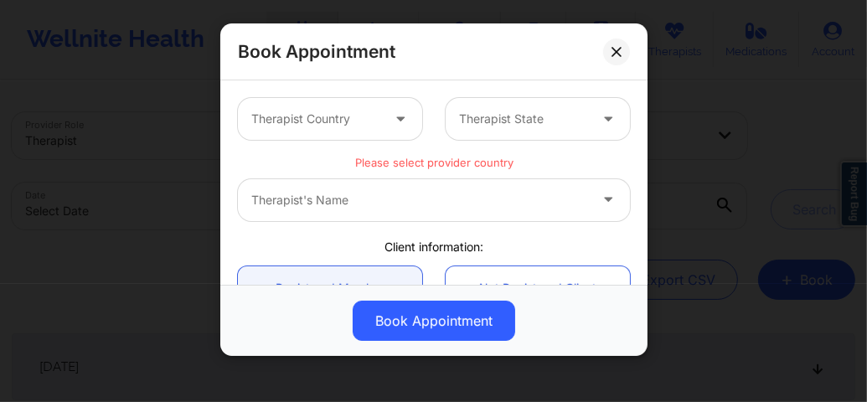
click at [343, 124] on div at bounding box center [315, 119] width 129 height 20
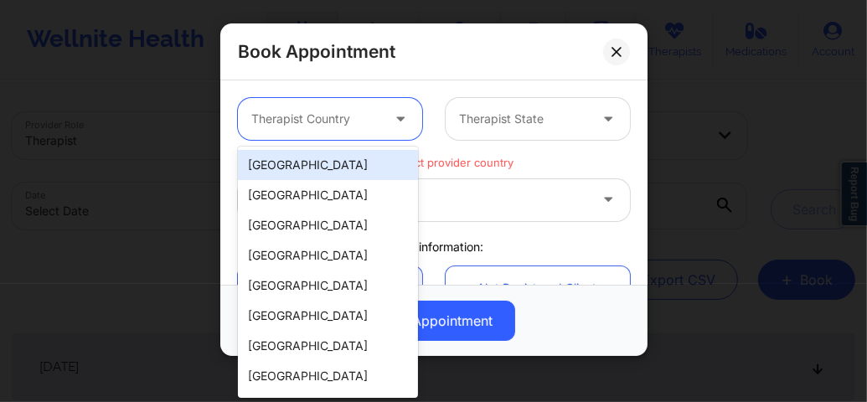
click at [324, 163] on div "United States" at bounding box center [328, 165] width 180 height 30
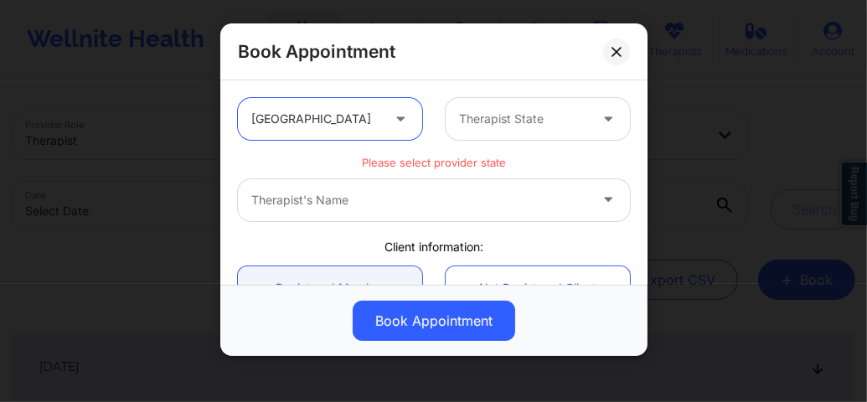
click at [466, 127] on div at bounding box center [523, 119] width 129 height 20
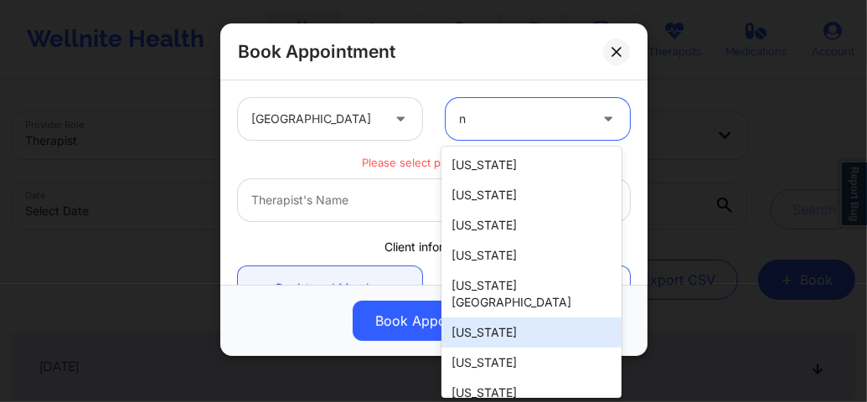
type input "ne"
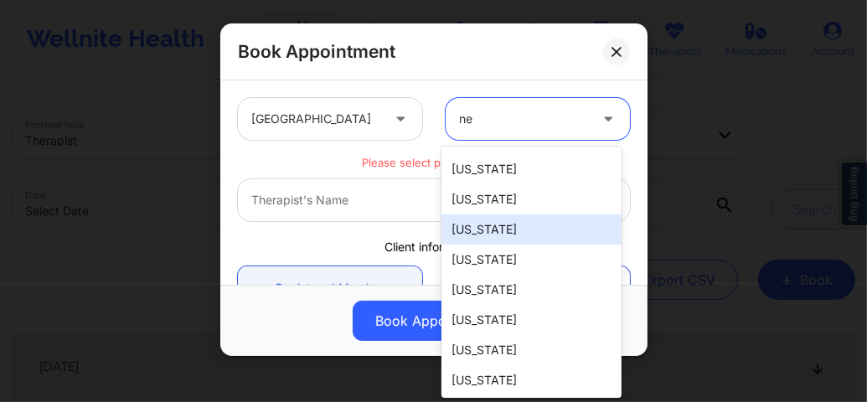
scroll to position [57, 0]
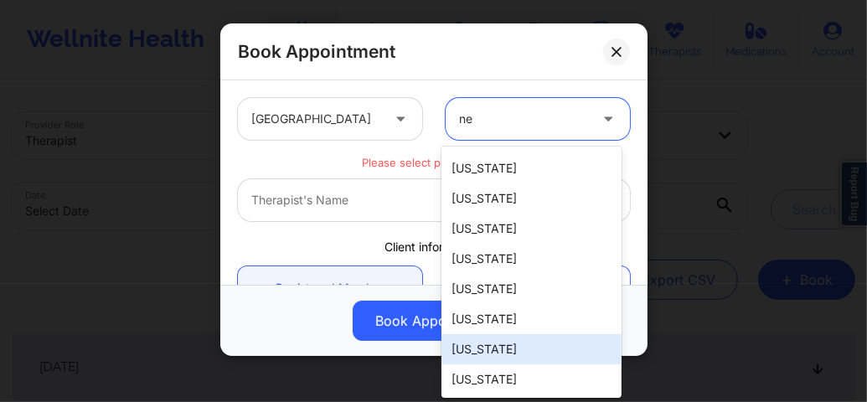
click at [478, 351] on div "New York" at bounding box center [531, 349] width 180 height 30
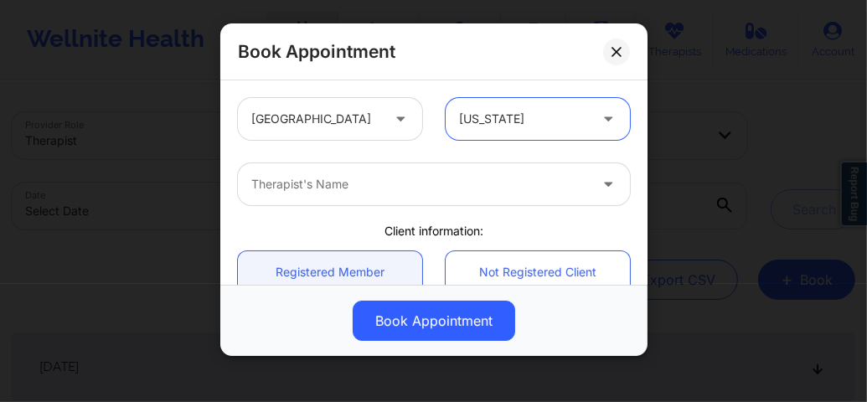
click at [355, 184] on div at bounding box center [419, 184] width 337 height 20
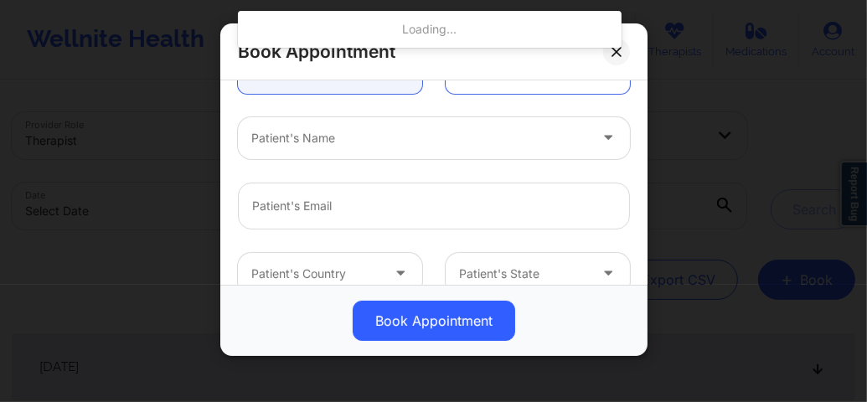
scroll to position [201, 0]
type input "Lenique"
click at [373, 144] on div at bounding box center [419, 137] width 337 height 20
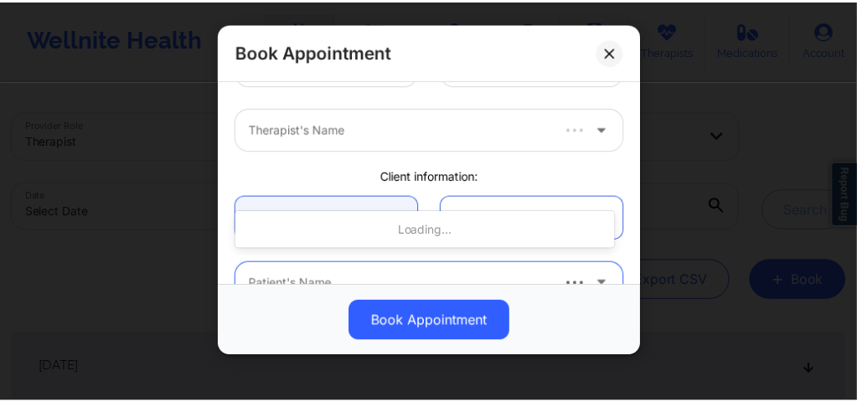
scroll to position [0, 0]
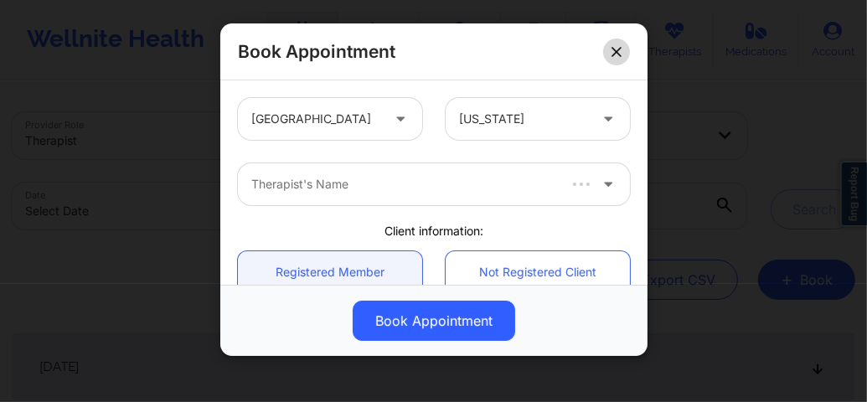
click at [606, 51] on button at bounding box center [616, 52] width 27 height 27
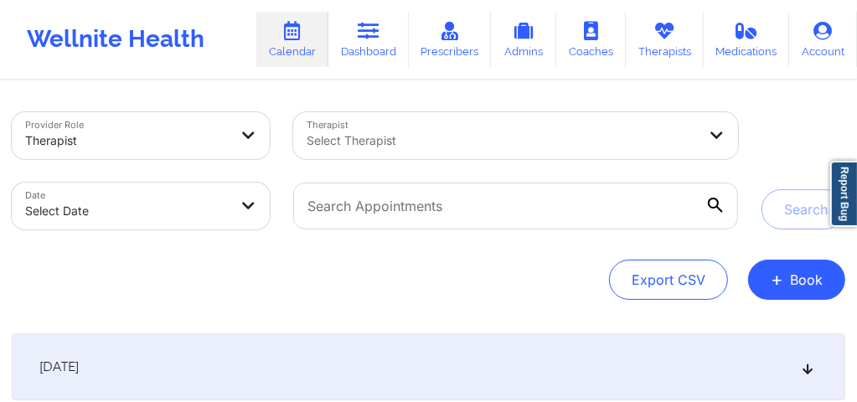
click at [462, 137] on div at bounding box center [502, 141] width 390 height 20
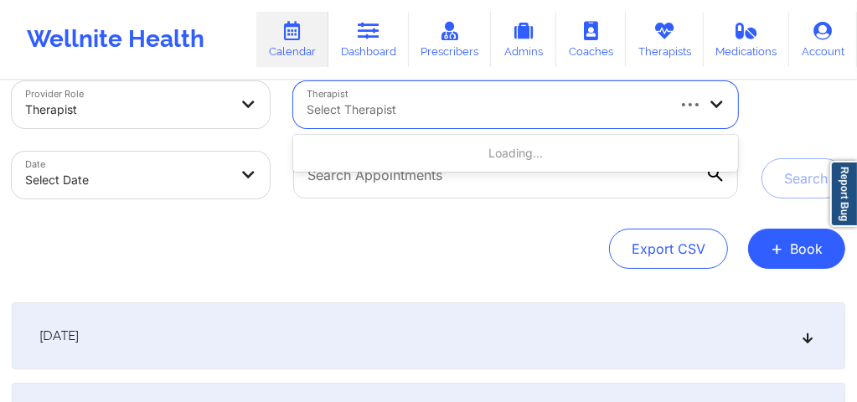
scroll to position [33, 0]
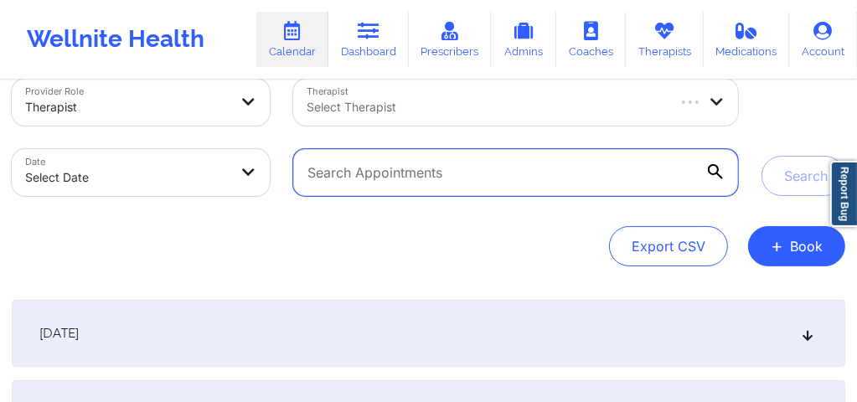
click at [444, 177] on input "text" at bounding box center [515, 172] width 445 height 47
paste input "mamashake15@aol.com"
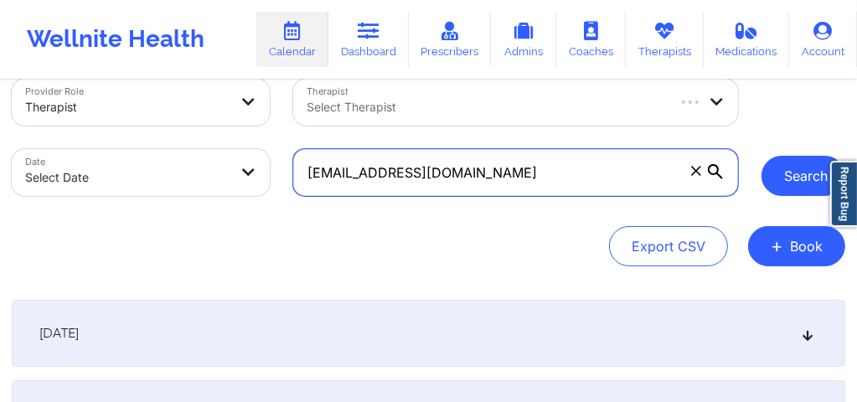
type input "mamashake15@aol.com"
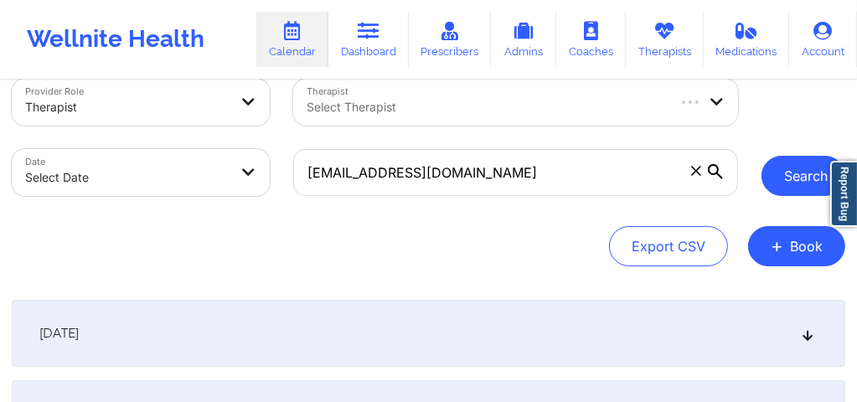
click at [798, 175] on button "Search" at bounding box center [803, 176] width 84 height 40
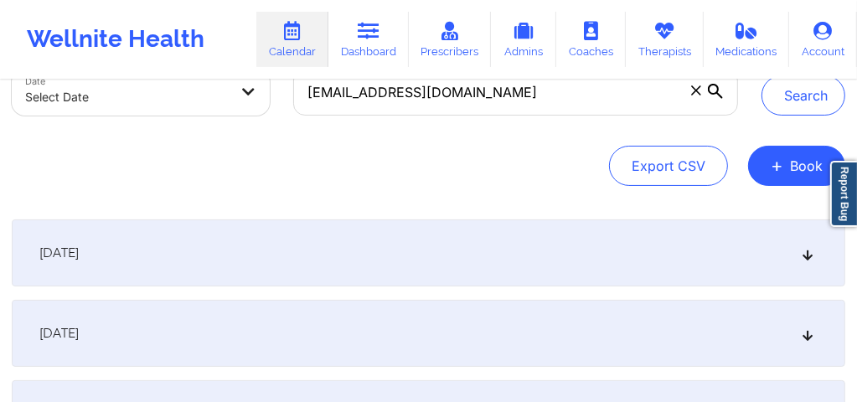
scroll to position [111, 0]
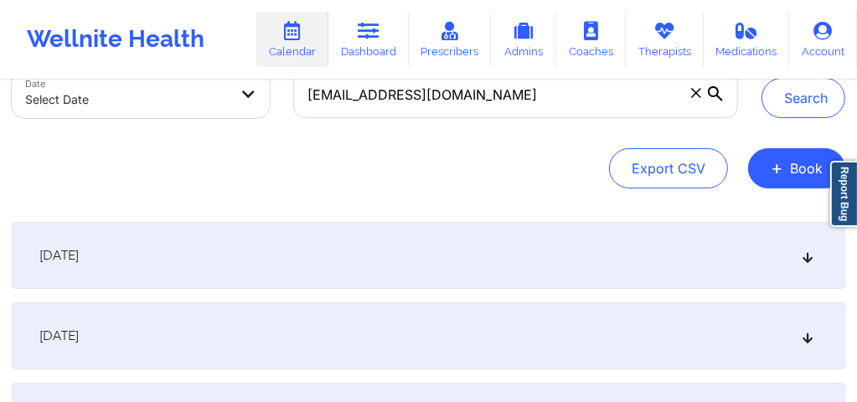
click at [810, 260] on icon at bounding box center [808, 256] width 14 height 12
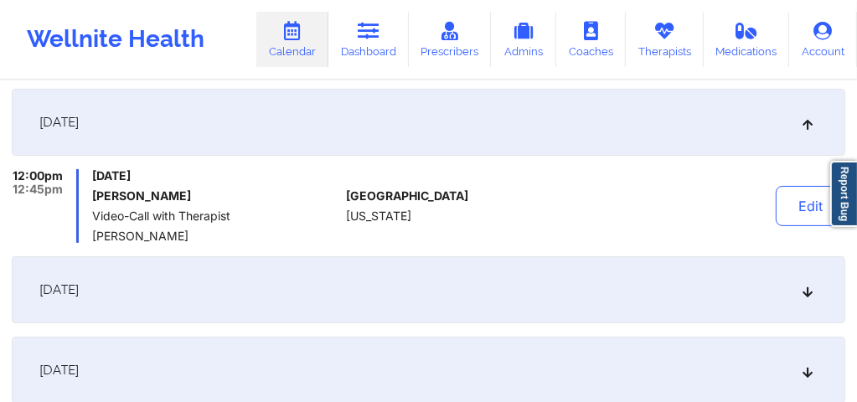
scroll to position [245, 0]
click at [811, 287] on icon at bounding box center [808, 289] width 14 height 12
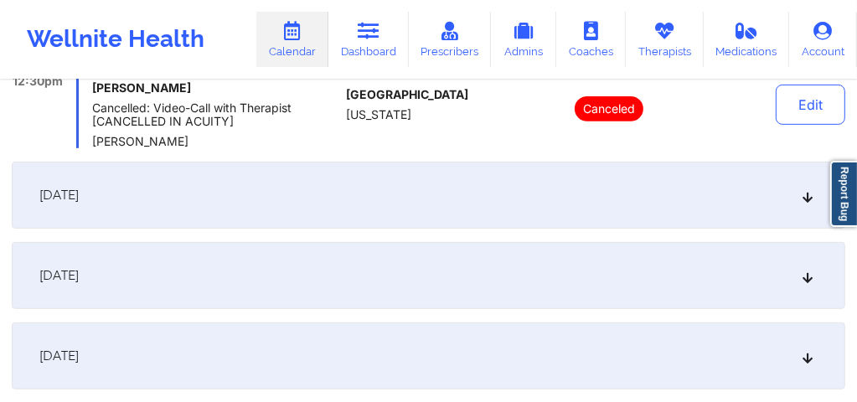
scroll to position [435, 0]
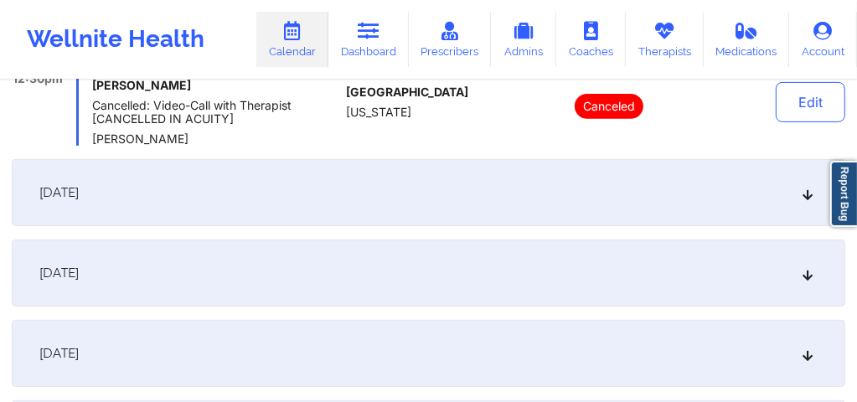
click at [803, 201] on div "September 24, 2025" at bounding box center [428, 192] width 833 height 67
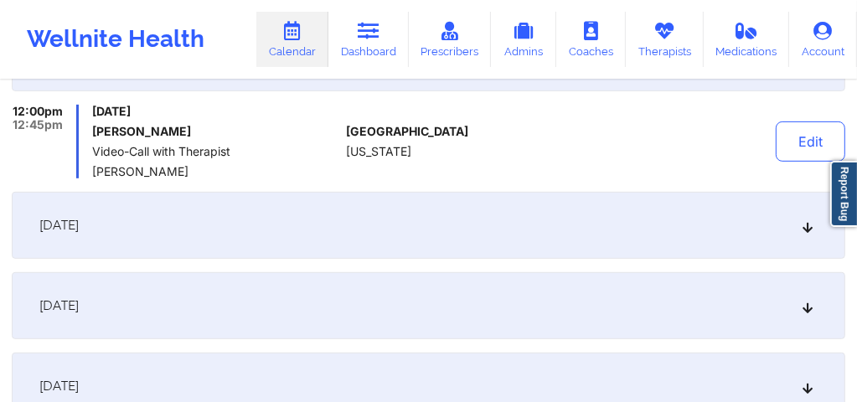
scroll to position [491, 0]
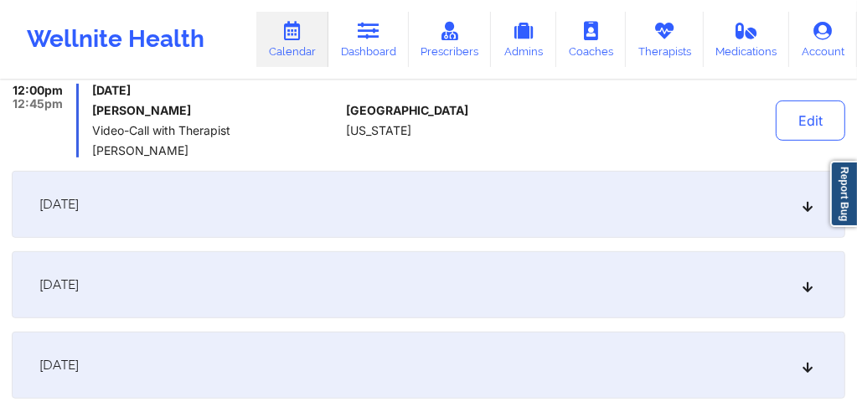
click at [806, 210] on icon at bounding box center [808, 204] width 14 height 12
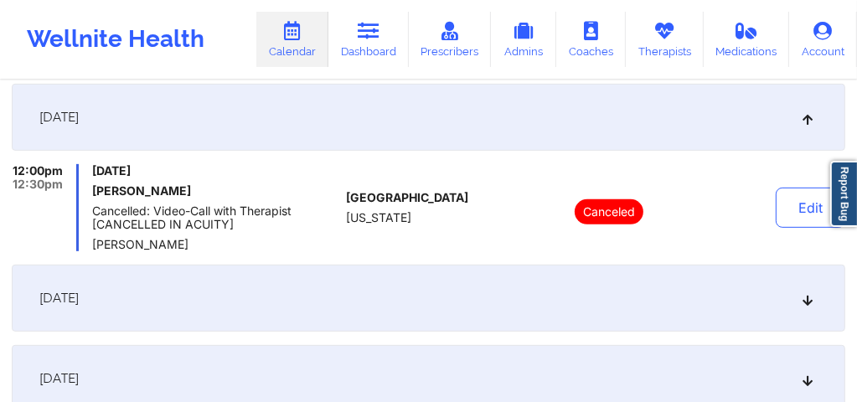
click at [811, 298] on icon at bounding box center [808, 298] width 14 height 12
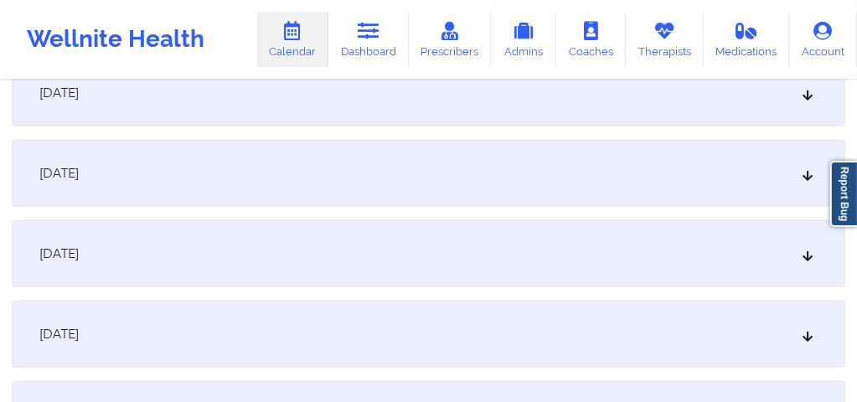
scroll to position [0, 0]
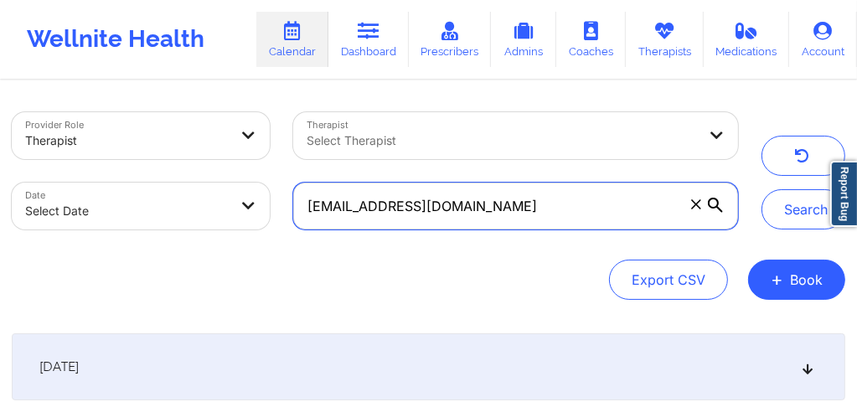
click at [608, 213] on input "mamashake15@aol.com" at bounding box center [515, 206] width 445 height 47
drag, startPoint x: 479, startPoint y: 214, endPoint x: 298, endPoint y: 211, distance: 180.9
click at [298, 211] on input "mamashake15@aol.com" at bounding box center [515, 206] width 445 height 47
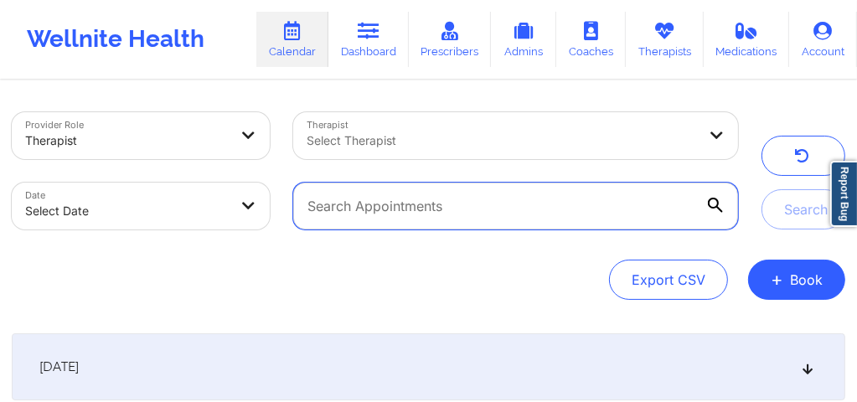
paste input "chankim77@yahoo.com"
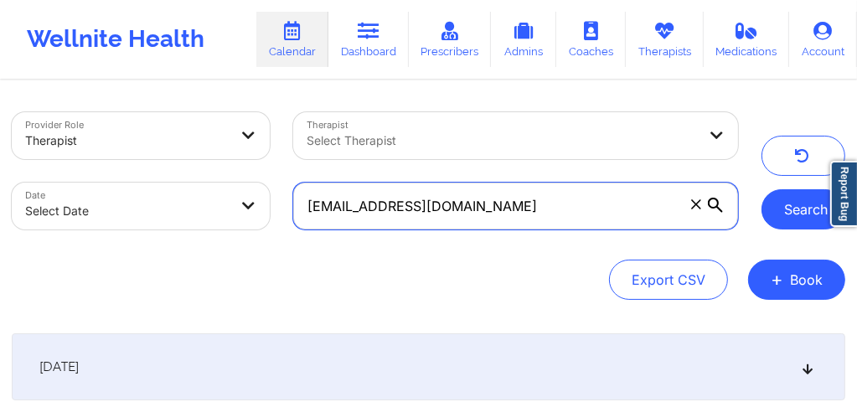
type input "chankim77@yahoo.com"
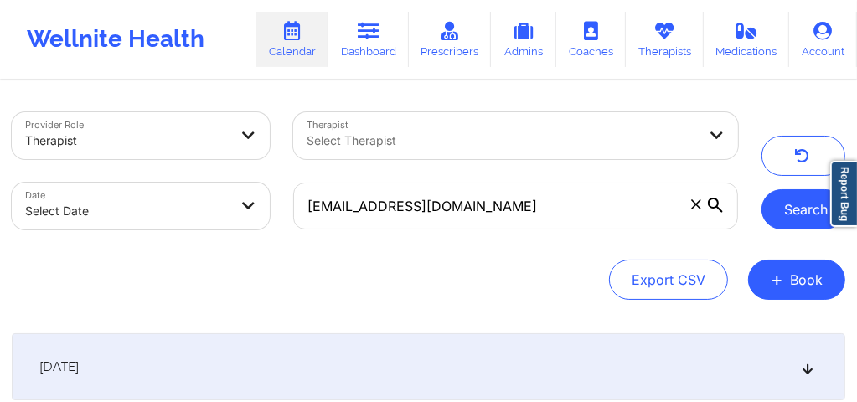
click at [774, 218] on button "Search" at bounding box center [803, 209] width 84 height 40
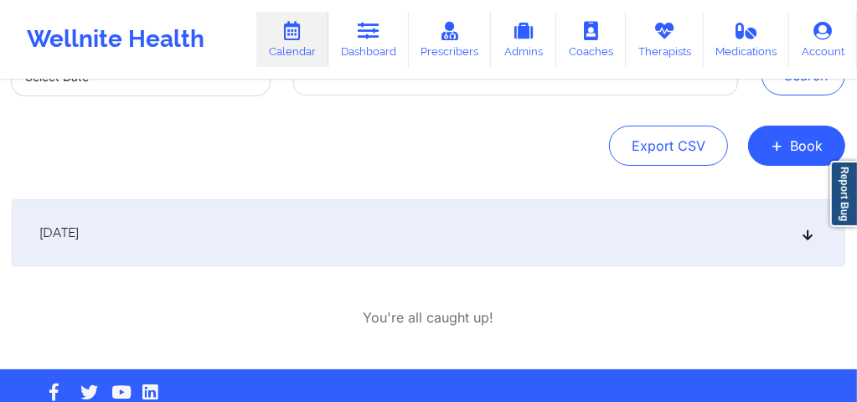
scroll to position [169, 0]
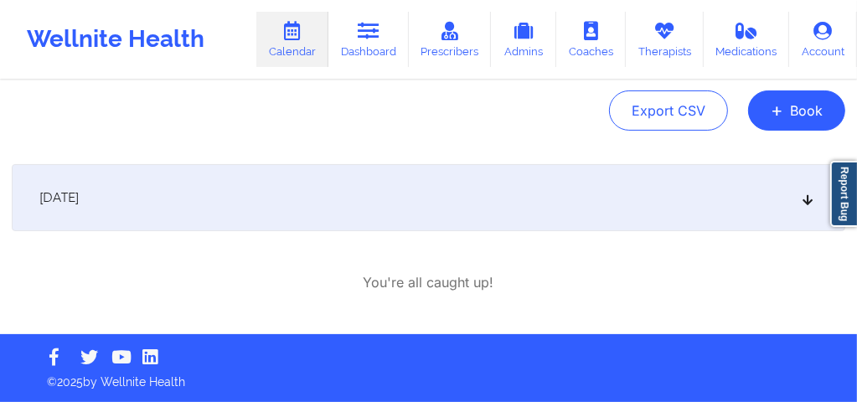
click at [804, 198] on icon at bounding box center [808, 198] width 14 height 12
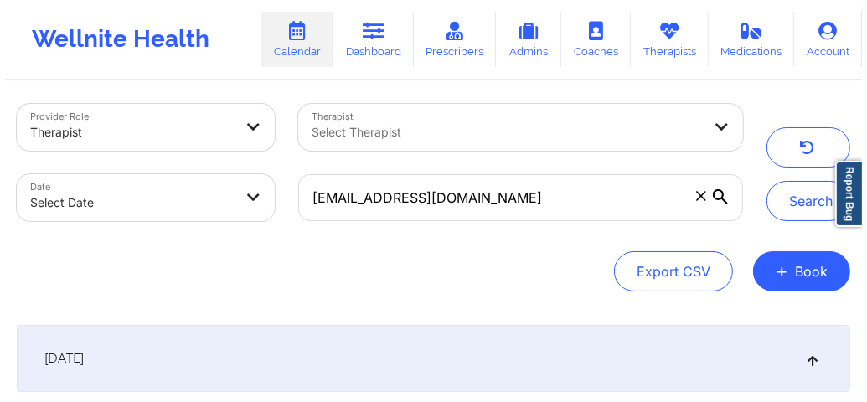
scroll to position [11, 0]
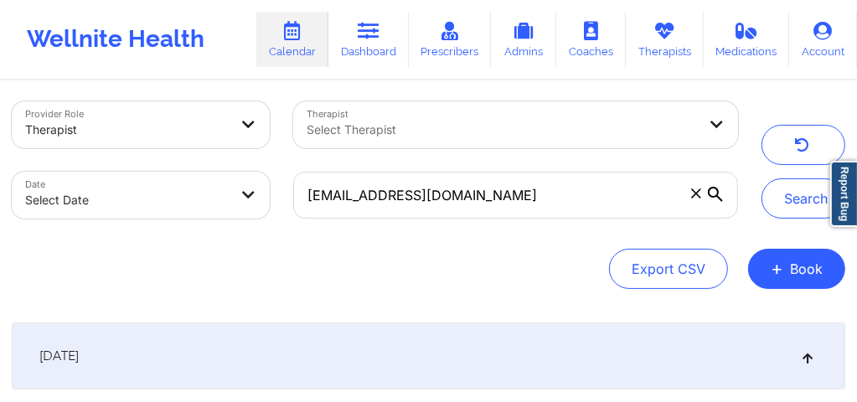
select select "2025-8"
select select "2025-9"
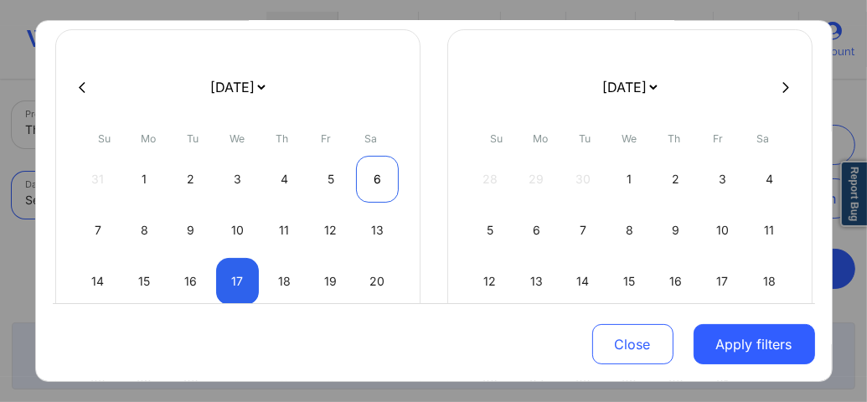
scroll to position [134, 0]
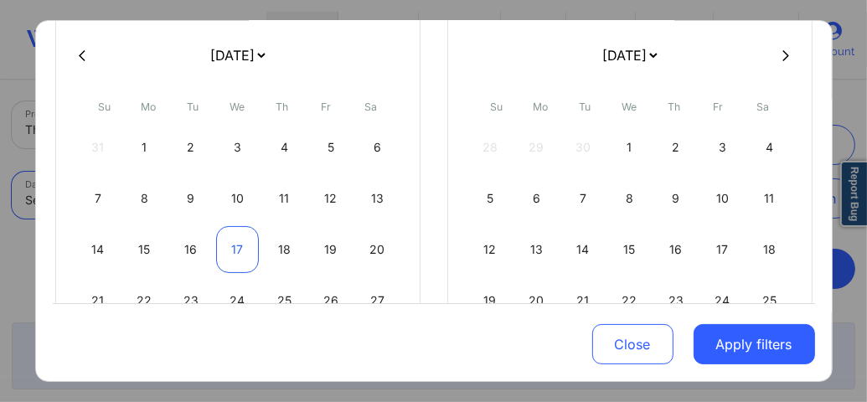
click at [245, 245] on div "17" at bounding box center [237, 249] width 43 height 47
select select "2025-8"
select select "2025-9"
select select "2025-8"
select select "2025-9"
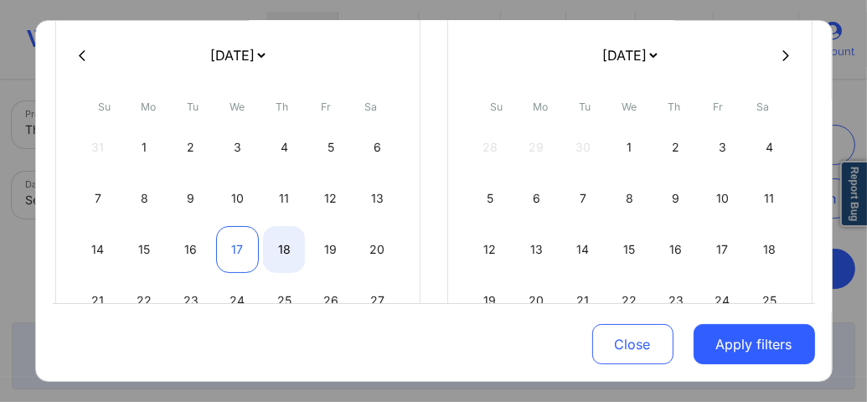
select select "2025-8"
select select "2025-9"
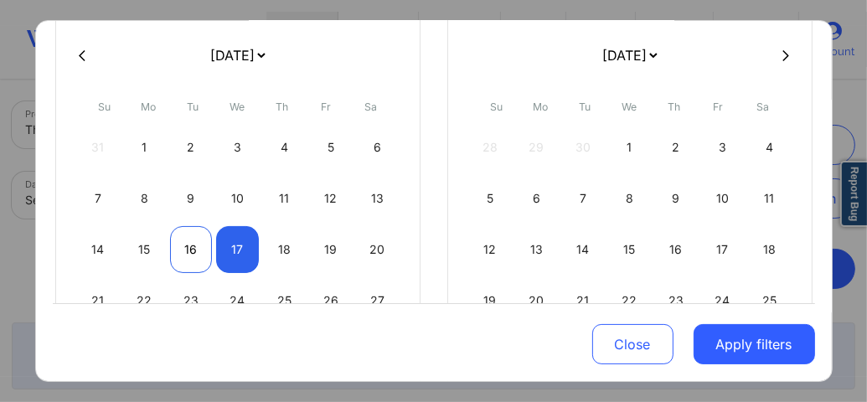
select select "2025-8"
select select "2025-9"
click at [185, 248] on div "16" at bounding box center [191, 249] width 43 height 47
select select "2025-8"
select select "2025-9"
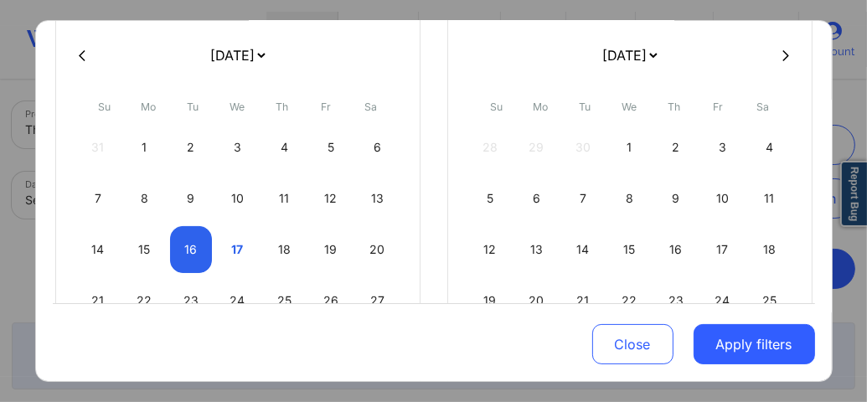
select select "2025-8"
select select "2025-9"
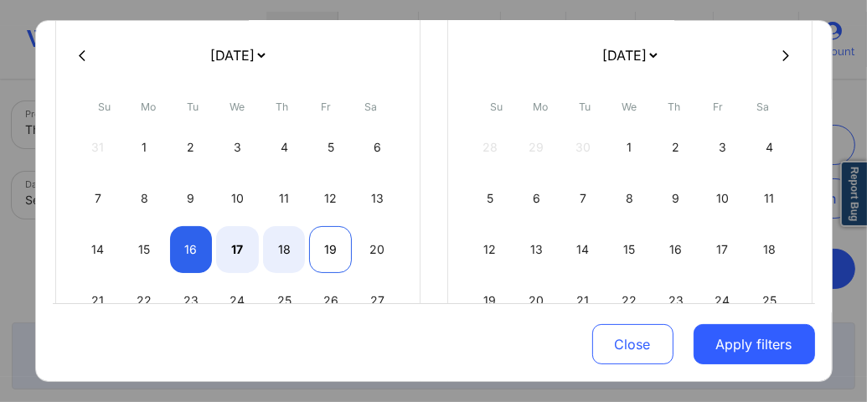
select select "2025-8"
select select "2025-9"
select select "2025-8"
select select "2025-9"
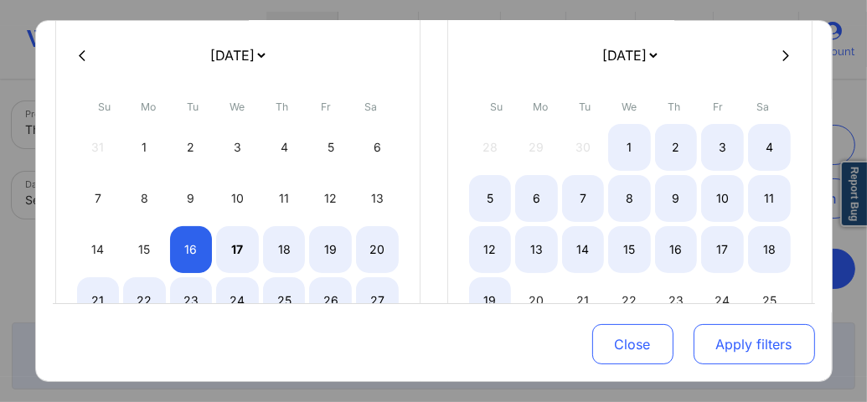
click at [716, 338] on button "Apply filters" at bounding box center [753, 344] width 121 height 40
click at [741, 358] on button "Apply filters" at bounding box center [753, 344] width 121 height 40
click at [740, 351] on button "Apply filters" at bounding box center [753, 344] width 121 height 40
click at [730, 342] on button "Apply filters" at bounding box center [753, 344] width 121 height 40
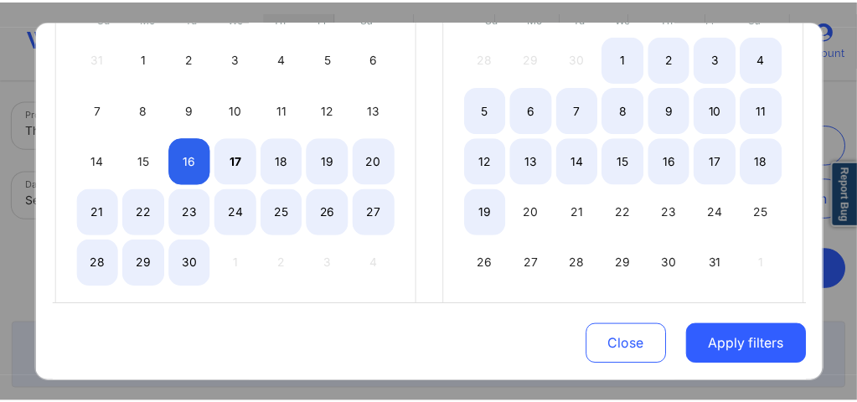
scroll to position [258, 0]
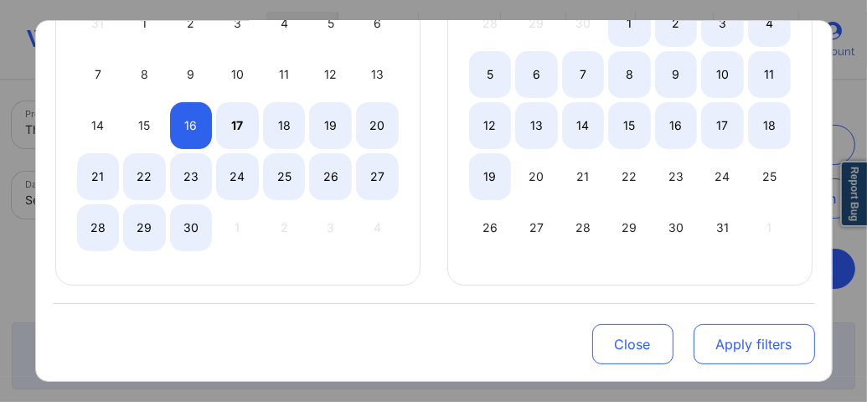
click at [756, 338] on button "Apply filters" at bounding box center [753, 344] width 121 height 40
click at [751, 353] on button "Apply filters" at bounding box center [753, 344] width 121 height 40
click at [734, 345] on button "Apply filters" at bounding box center [753, 344] width 121 height 40
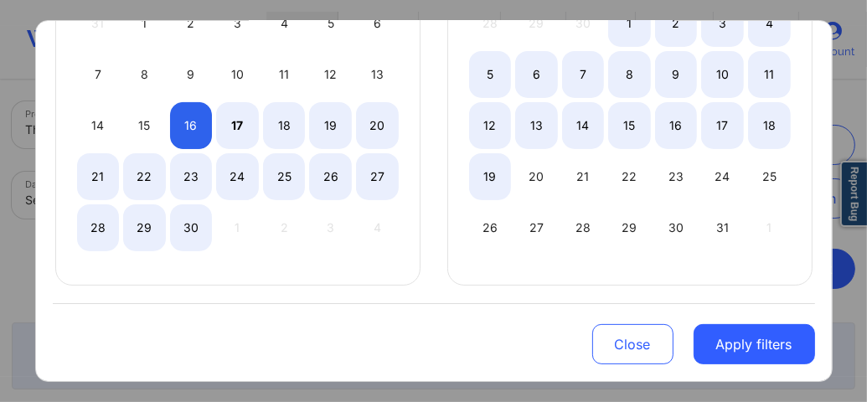
click at [449, 334] on div "Close Apply filters" at bounding box center [434, 342] width 762 height 78
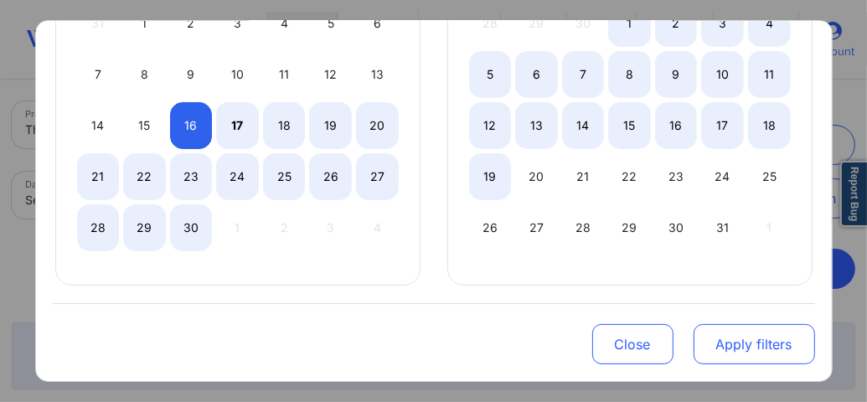
click at [720, 348] on button "Apply filters" at bounding box center [753, 344] width 121 height 40
click at [732, 344] on button "Apply filters" at bounding box center [753, 344] width 121 height 40
click at [750, 344] on button "Apply filters" at bounding box center [753, 344] width 121 height 40
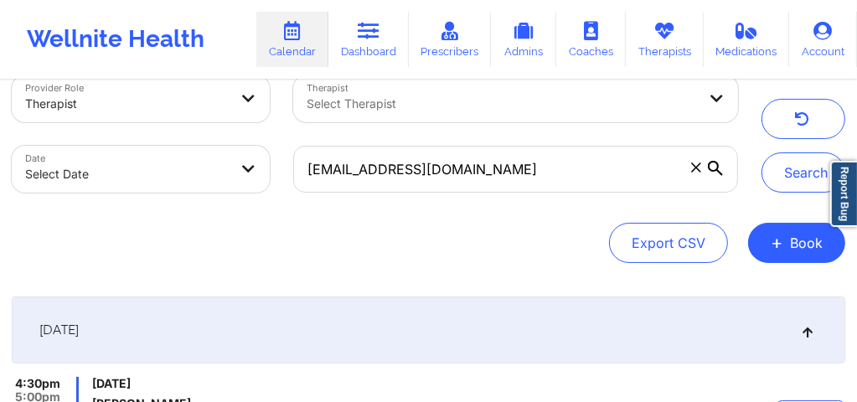
scroll to position [35, 0]
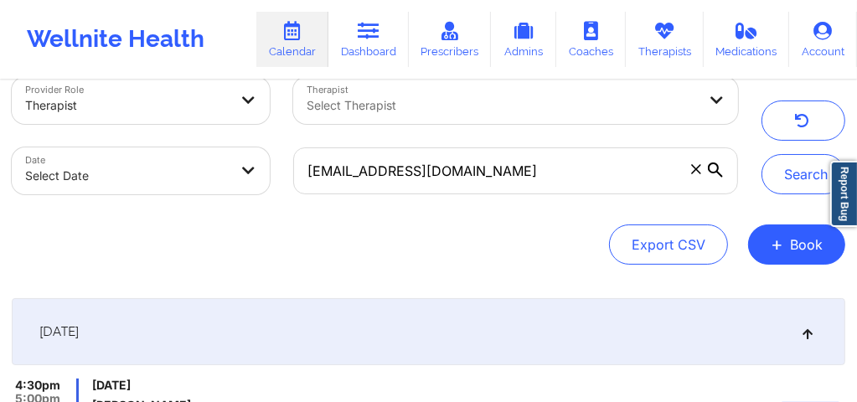
click at [811, 334] on icon at bounding box center [808, 332] width 14 height 12
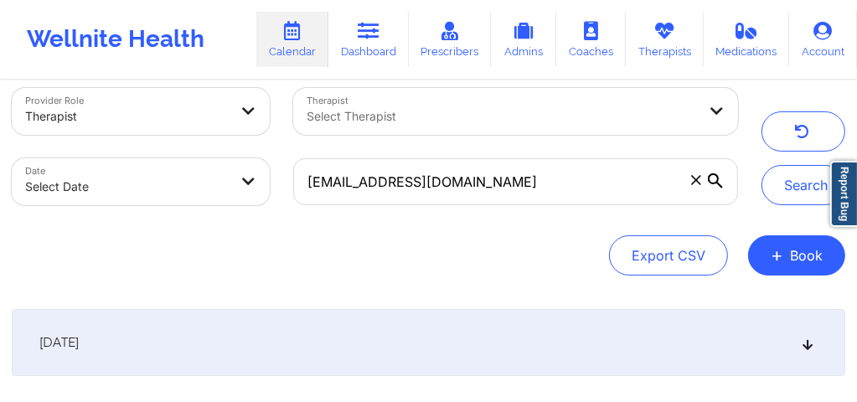
scroll to position [23, 0]
click at [805, 344] on icon at bounding box center [808, 344] width 14 height 12
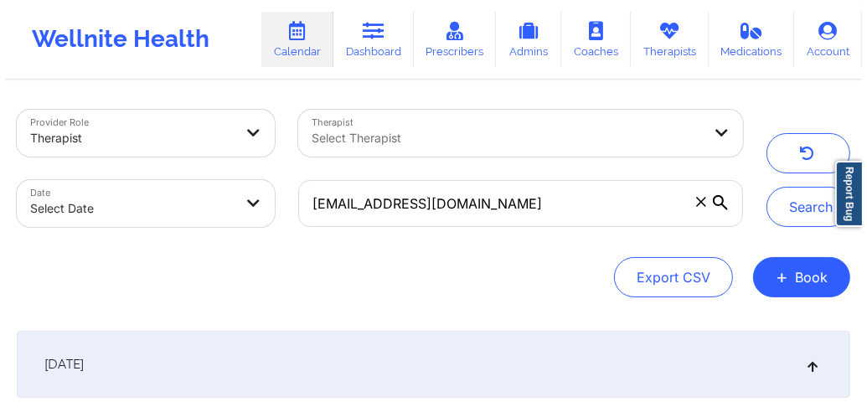
scroll to position [0, 0]
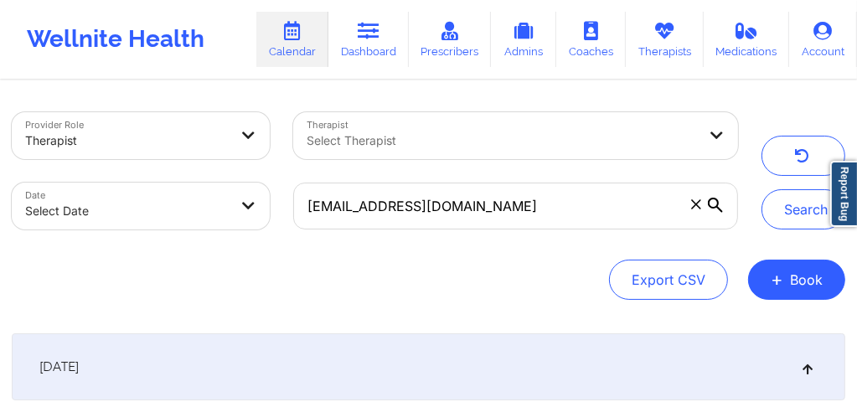
select select "2025-8"
select select "2025-9"
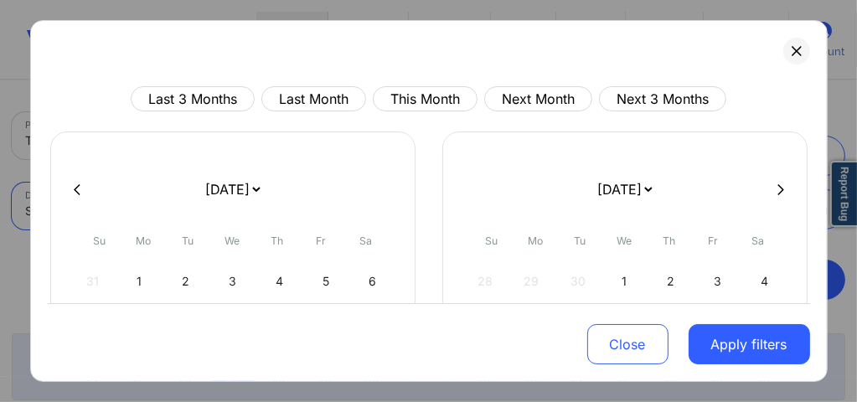
click at [204, 211] on body "Wellnite Health Calendar Dashboard Prescribers Admins Coaches Therapists Medica…" at bounding box center [428, 201] width 857 height 402
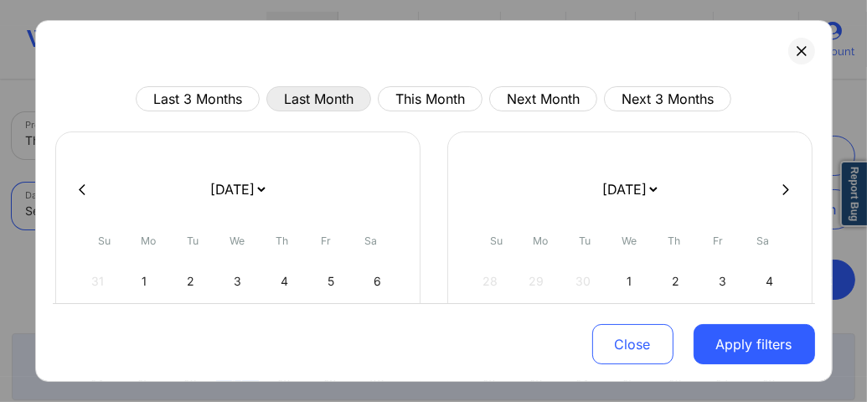
click at [299, 102] on button "Last Month" at bounding box center [318, 98] width 105 height 25
select select "2025-7"
select select "2025-8"
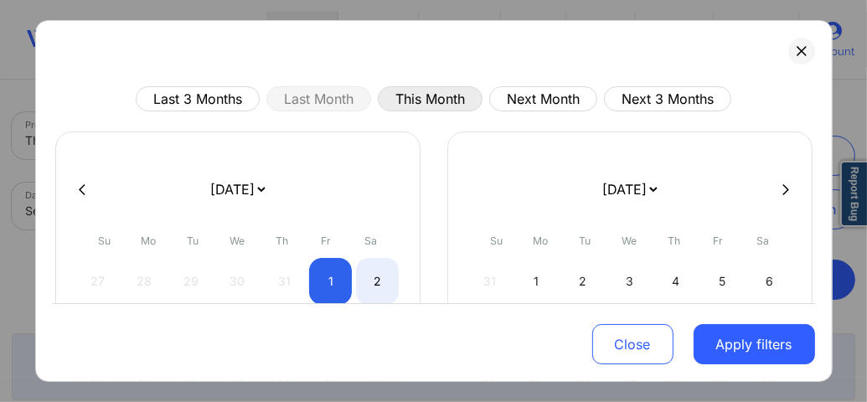
click at [412, 98] on button "This Month" at bounding box center [430, 98] width 105 height 25
select select "2025-8"
select select "2025-9"
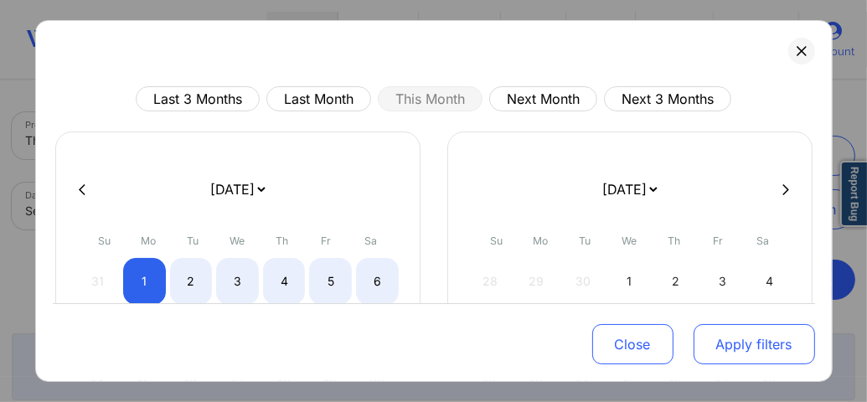
click at [754, 347] on button "Apply filters" at bounding box center [753, 344] width 121 height 40
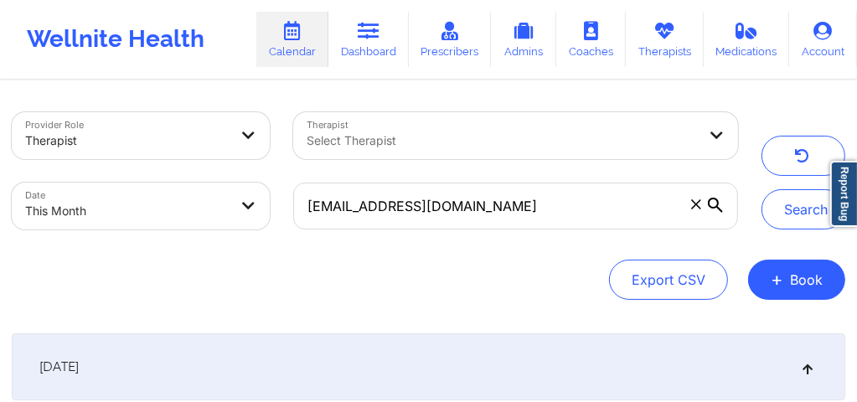
select select "2025-8"
select select "2025-9"
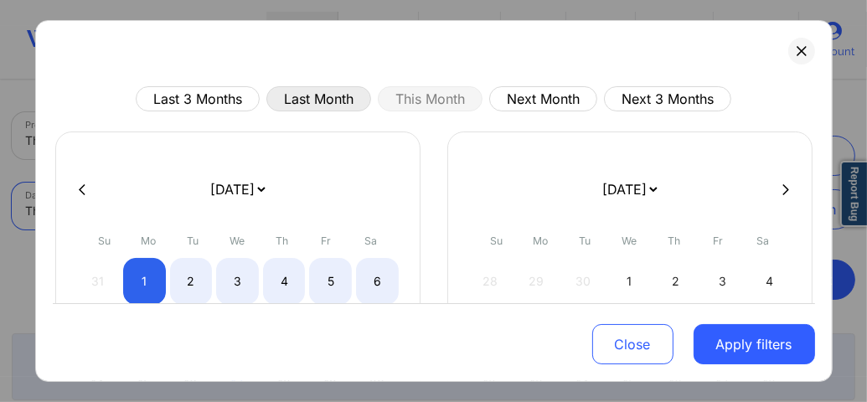
click at [304, 98] on button "Last Month" at bounding box center [318, 98] width 105 height 25
select select "2025-7"
select select "2025-8"
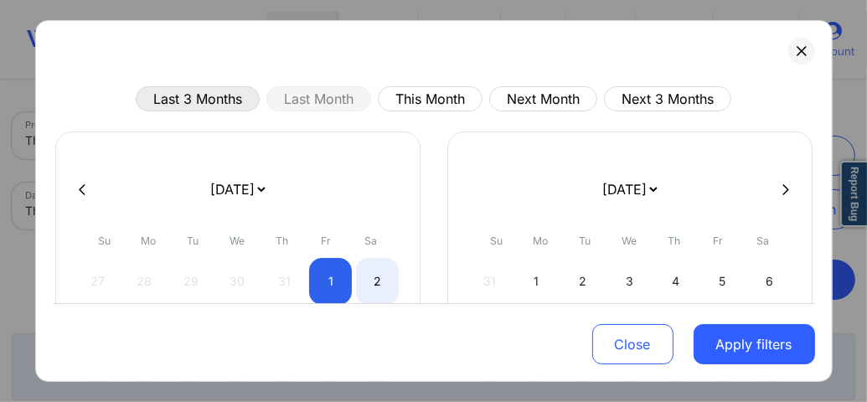
click at [162, 95] on button "Last 3 Months" at bounding box center [198, 98] width 124 height 25
select select "2025-5"
select select "2025-6"
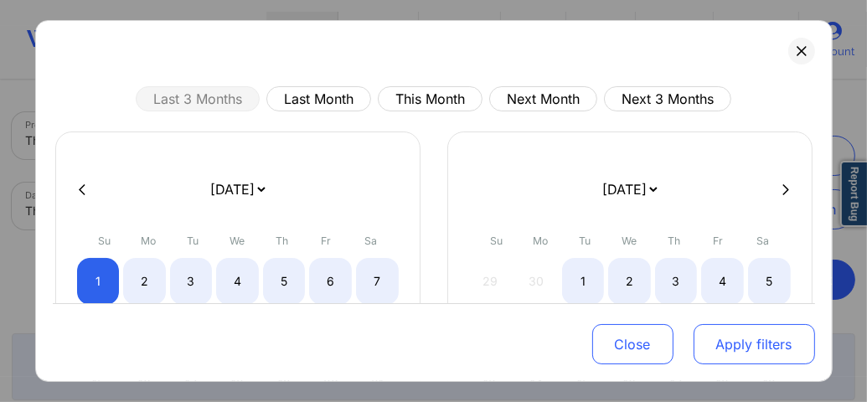
click at [729, 345] on button "Apply filters" at bounding box center [753, 344] width 121 height 40
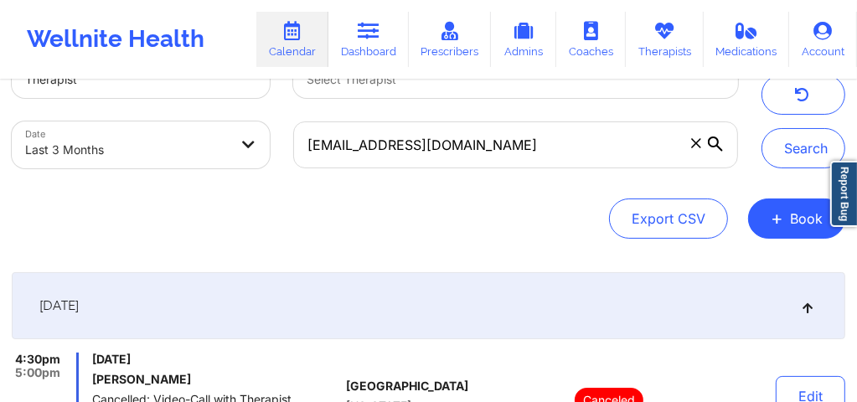
scroll to position [57, 0]
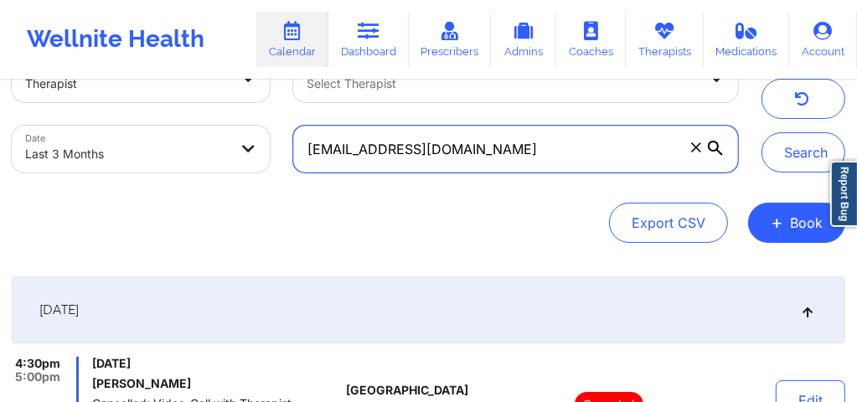
click at [513, 162] on input "chankim77@yahoo.com" at bounding box center [515, 149] width 445 height 47
click at [533, 154] on input "chankim77@yahoo.com" at bounding box center [515, 149] width 445 height 47
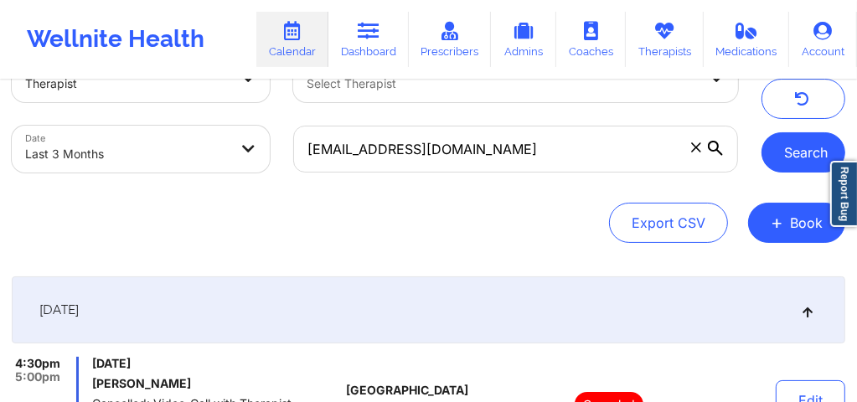
click at [805, 154] on button "Search" at bounding box center [803, 152] width 84 height 40
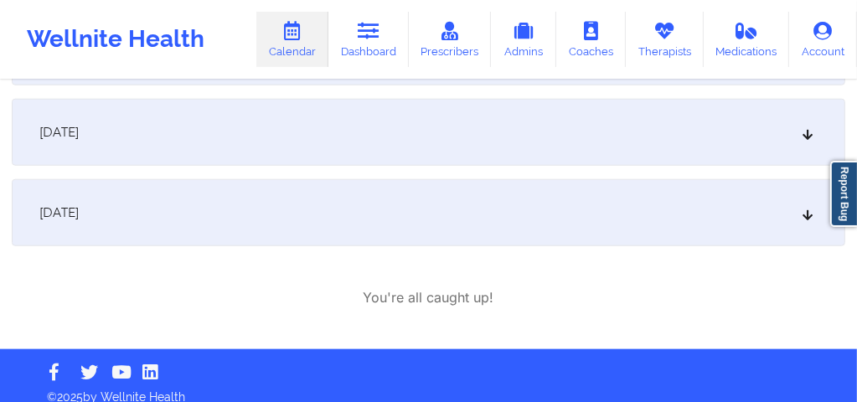
scroll to position [1234, 0]
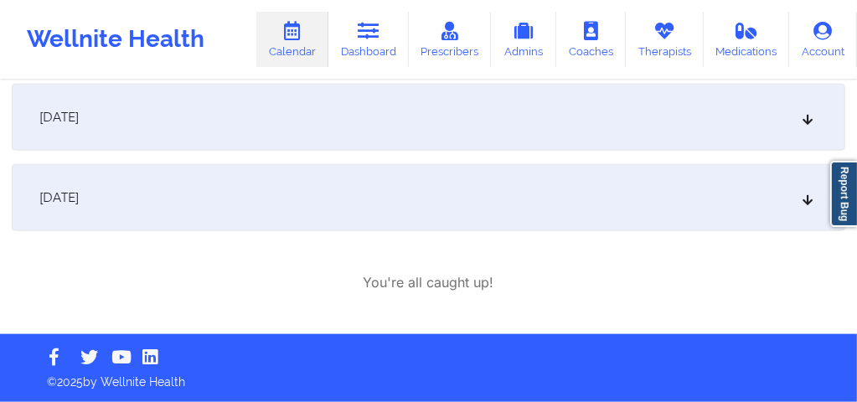
click at [806, 195] on icon at bounding box center [808, 198] width 14 height 12
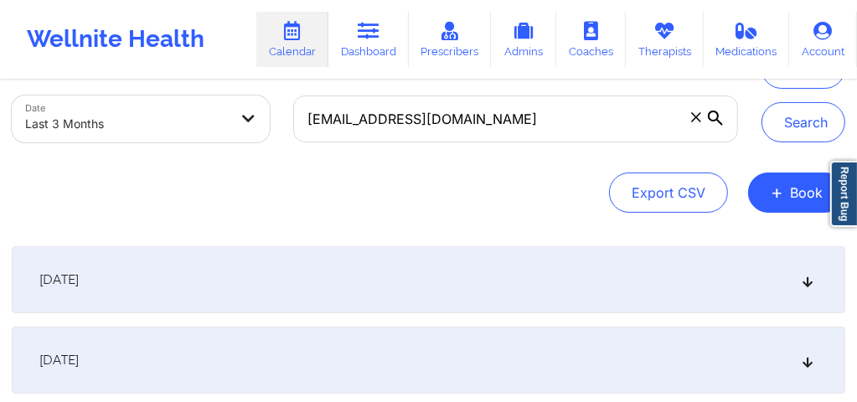
scroll to position [78, 0]
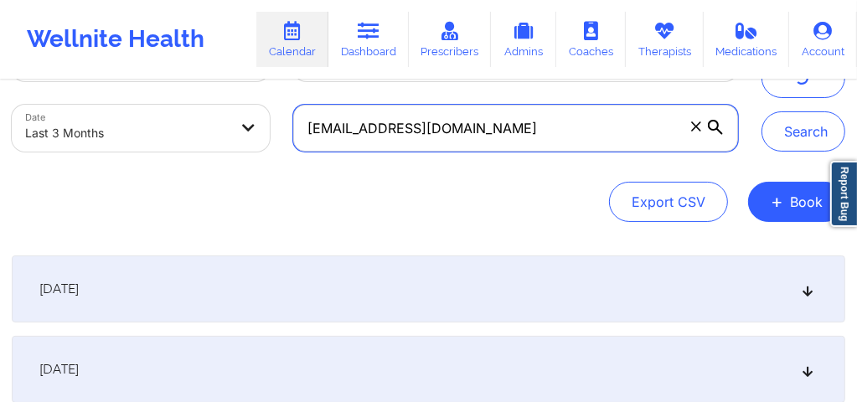
click at [468, 121] on input "chankim77@yahoo.com" at bounding box center [515, 128] width 445 height 47
drag, startPoint x: 456, startPoint y: 126, endPoint x: 306, endPoint y: 126, distance: 149.9
click at [306, 126] on input "chankim77@yahoo.com" at bounding box center [515, 128] width 445 height 47
paste input "[PERSON_NAME][EMAIL_ADDRESS][DOMAIN_NAME]"
type input "[PERSON_NAME][EMAIL_ADDRESS][DOMAIN_NAME]"
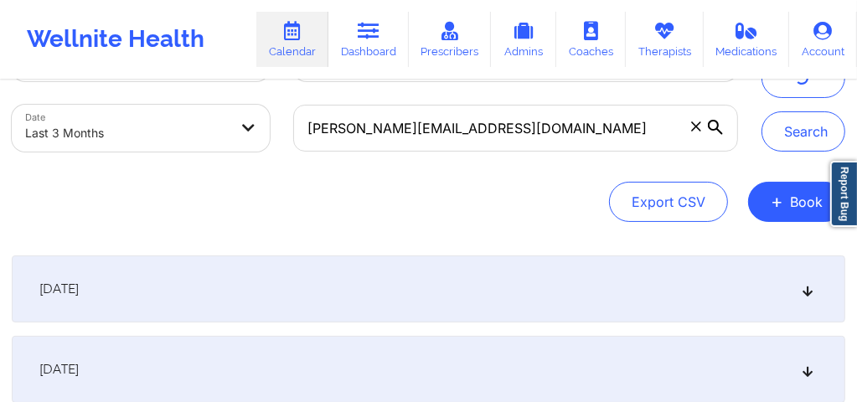
click at [106, 132] on body "Wellnite Health Calendar Dashboard Prescribers Admins Coaches Therapists Medica…" at bounding box center [428, 123] width 857 height 402
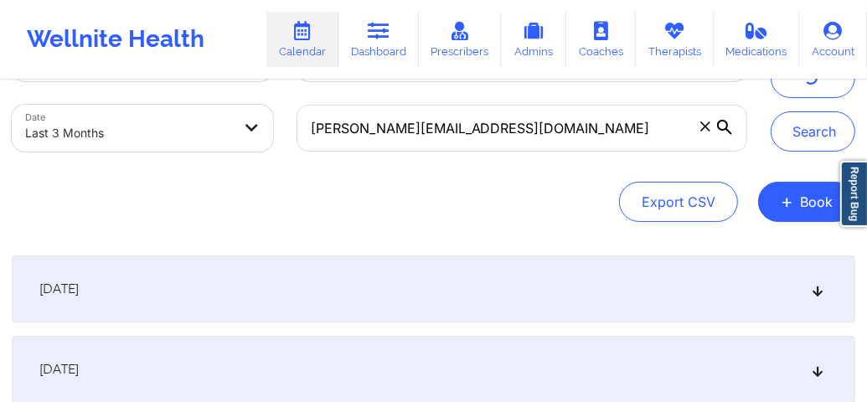
select select "2025-5"
select select "2025-6"
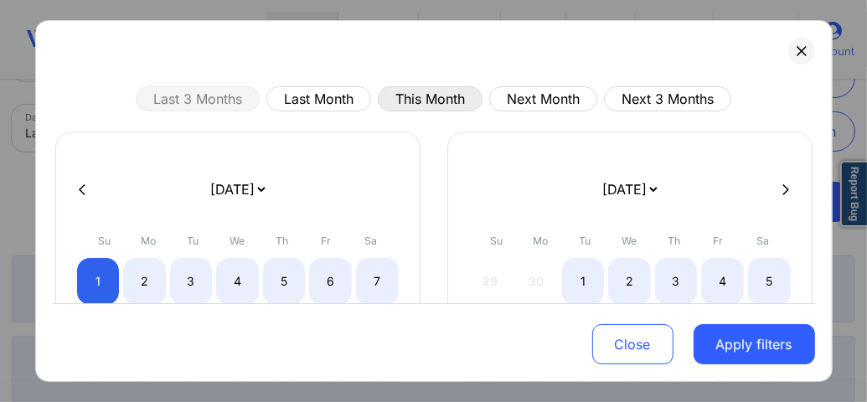
click at [409, 102] on button "This Month" at bounding box center [430, 98] width 105 height 25
select select "2025-8"
select select "2025-9"
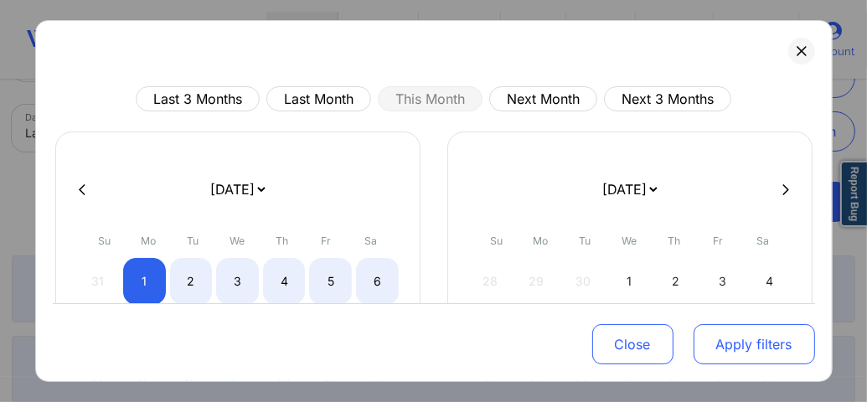
click at [734, 342] on button "Apply filters" at bounding box center [753, 344] width 121 height 40
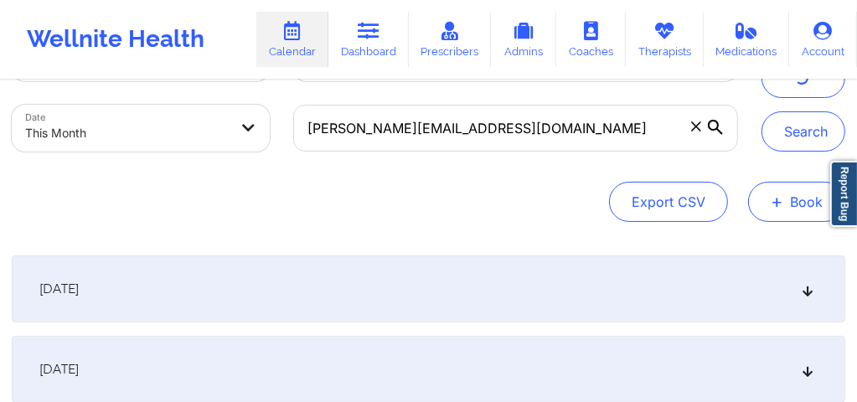
click at [782, 213] on button "+ Book" at bounding box center [796, 202] width 97 height 40
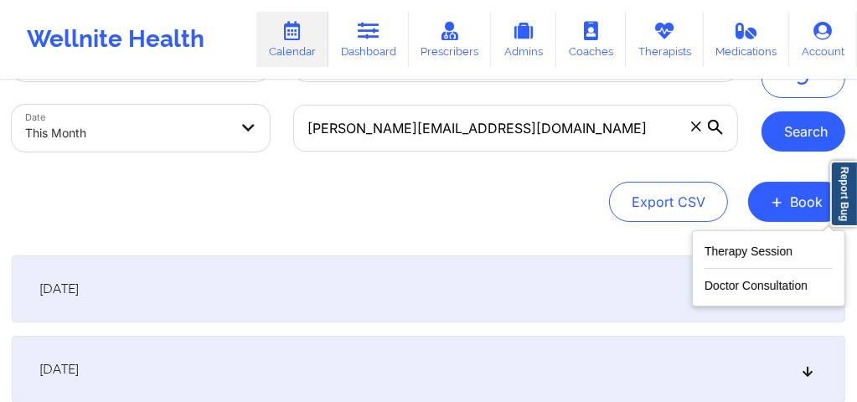
click at [790, 135] on button "Search" at bounding box center [803, 131] width 84 height 40
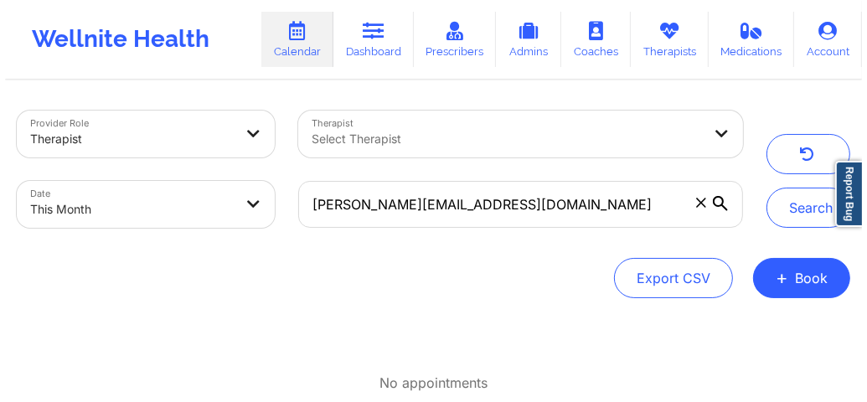
scroll to position [0, 0]
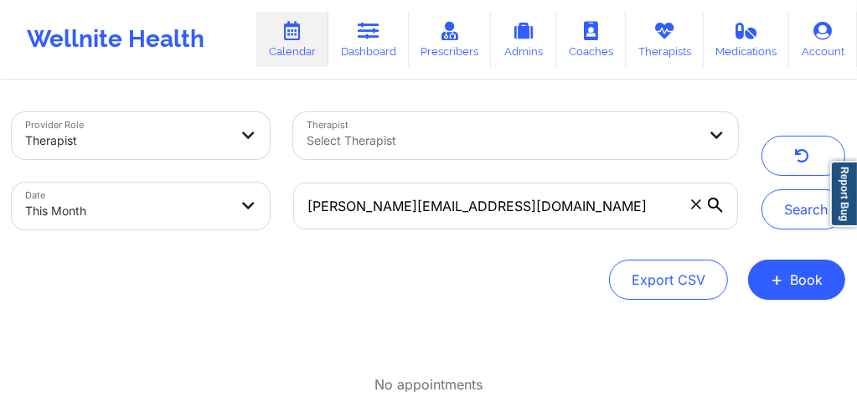
select select "2025-8"
select select "2025-9"
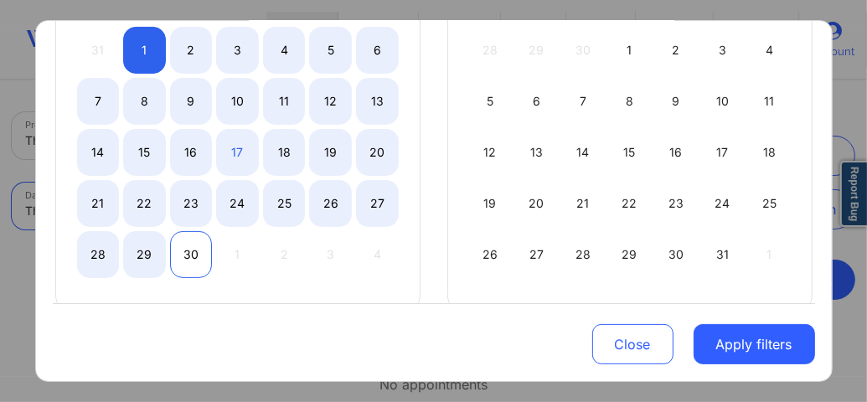
scroll to position [201, 0]
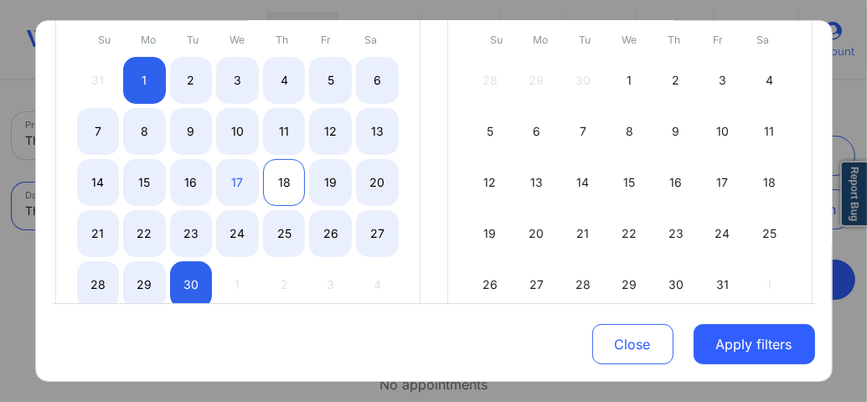
click at [271, 183] on div "18" at bounding box center [284, 182] width 43 height 47
select select "2025-8"
select select "2025-9"
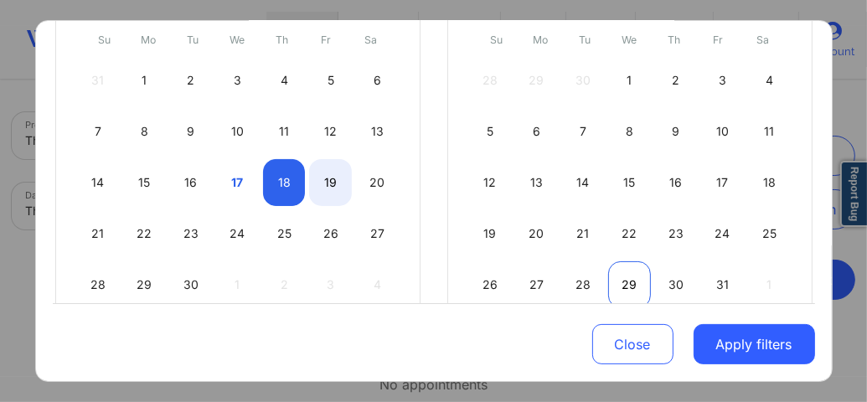
select select "2025-8"
select select "2025-9"
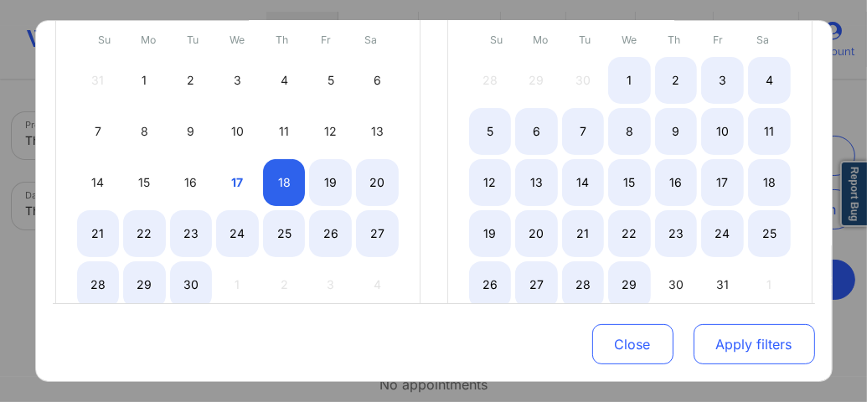
click at [712, 333] on button "Apply filters" at bounding box center [753, 344] width 121 height 40
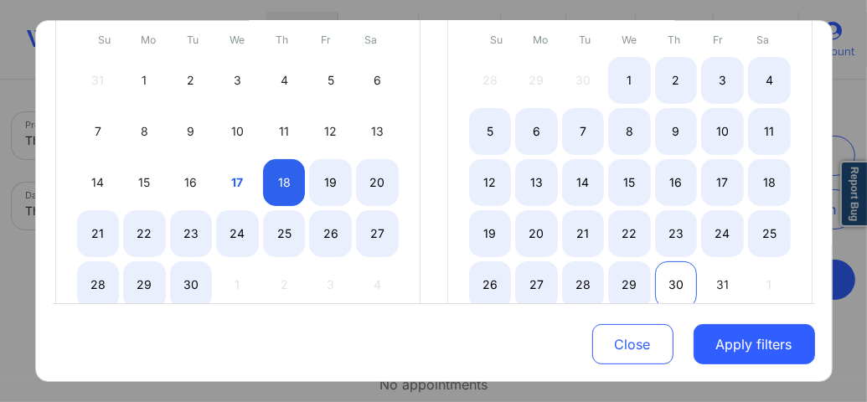
select select "2025-8"
select select "2025-9"
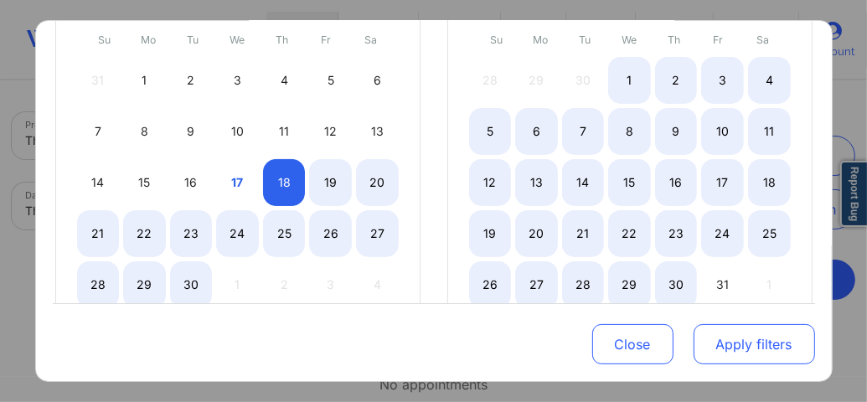
click at [745, 345] on button "Apply filters" at bounding box center [753, 344] width 121 height 40
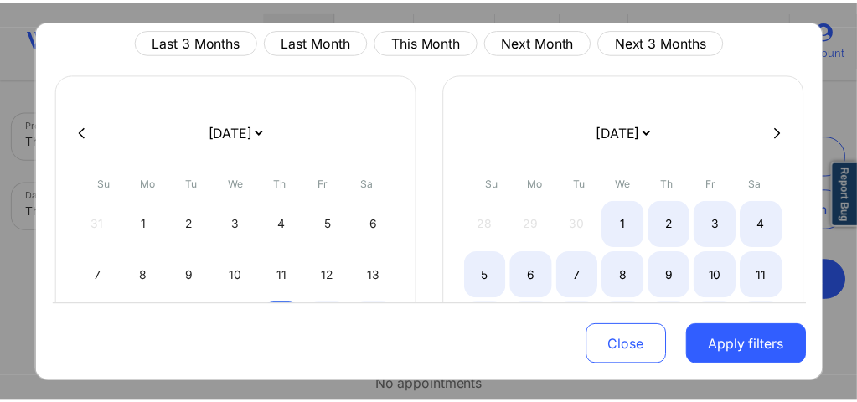
scroll to position [0, 0]
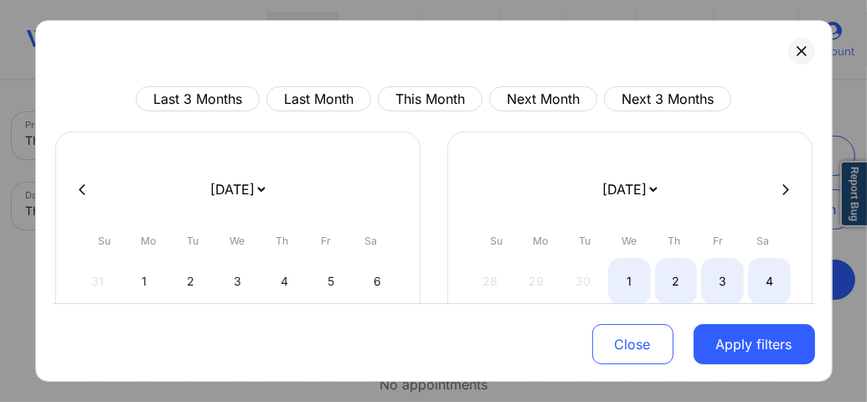
select select "2025-8"
select select "2025-9"
click at [389, 100] on button "This Month" at bounding box center [430, 98] width 105 height 25
select select "2025-8"
select select "2025-9"
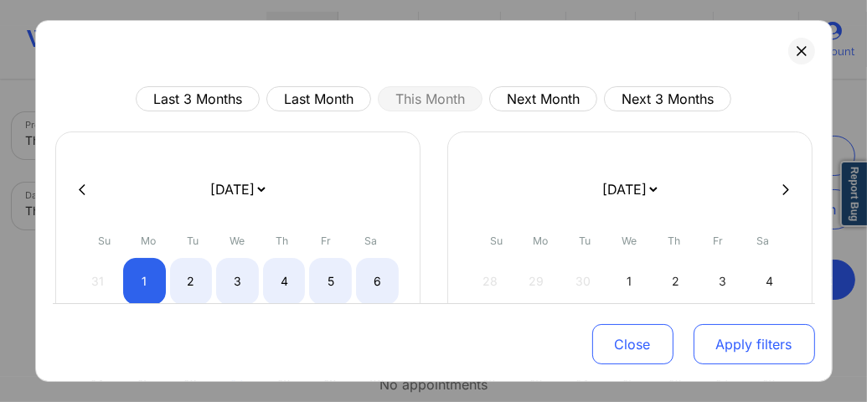
click at [727, 335] on button "Apply filters" at bounding box center [753, 344] width 121 height 40
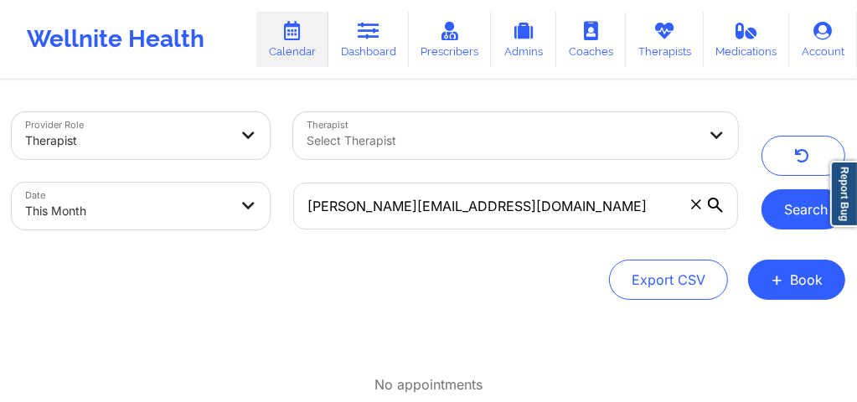
click at [786, 217] on button "Search" at bounding box center [803, 209] width 84 height 40
select select "2025-8"
select select "2025-9"
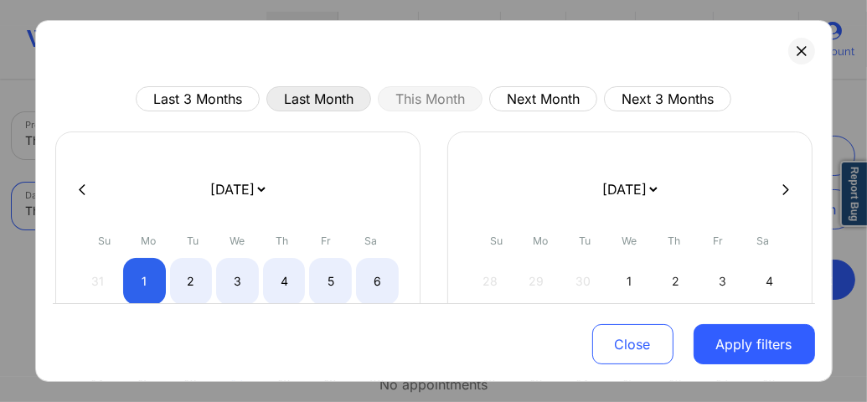
click at [292, 100] on button "Last Month" at bounding box center [318, 98] width 105 height 25
select select "2025-7"
select select "2025-8"
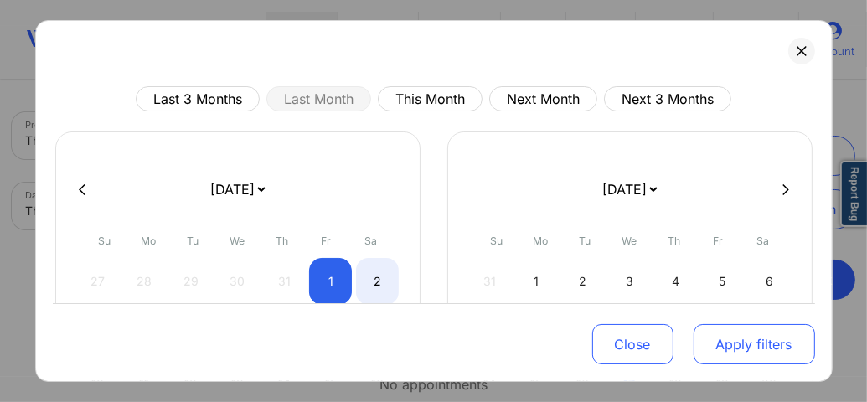
click at [710, 339] on button "Apply filters" at bounding box center [753, 344] width 121 height 40
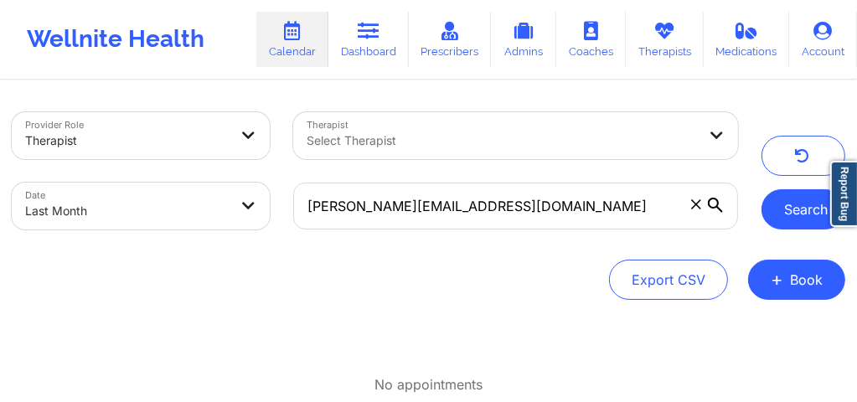
click at [788, 224] on button "Search" at bounding box center [803, 209] width 84 height 40
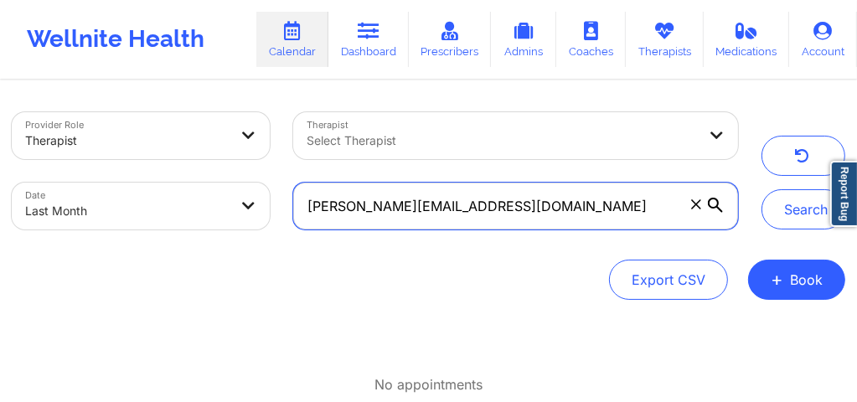
drag, startPoint x: 492, startPoint y: 213, endPoint x: 300, endPoint y: 215, distance: 191.8
click at [300, 215] on input "danielle_markus@aol.com" at bounding box center [515, 206] width 445 height 47
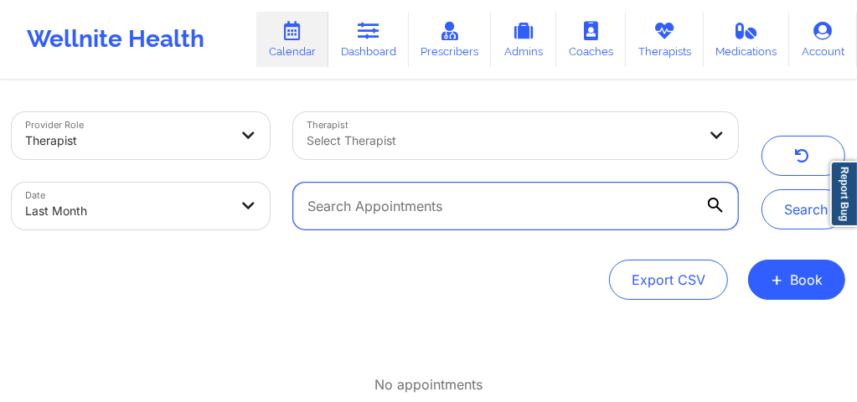
paste input "[PERSON_NAME]"
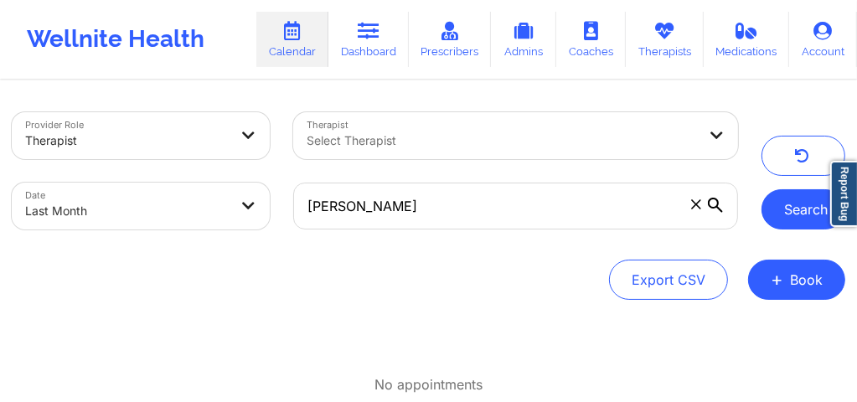
click at [810, 214] on button "Search" at bounding box center [803, 209] width 84 height 40
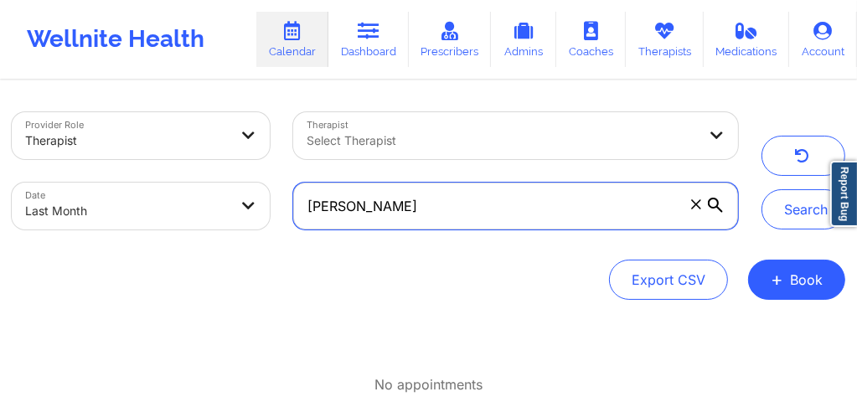
click at [474, 203] on input "[PERSON_NAME]" at bounding box center [515, 206] width 445 height 47
type input "D"
paste input "[EMAIL_ADDRESS][DOMAIN_NAME]"
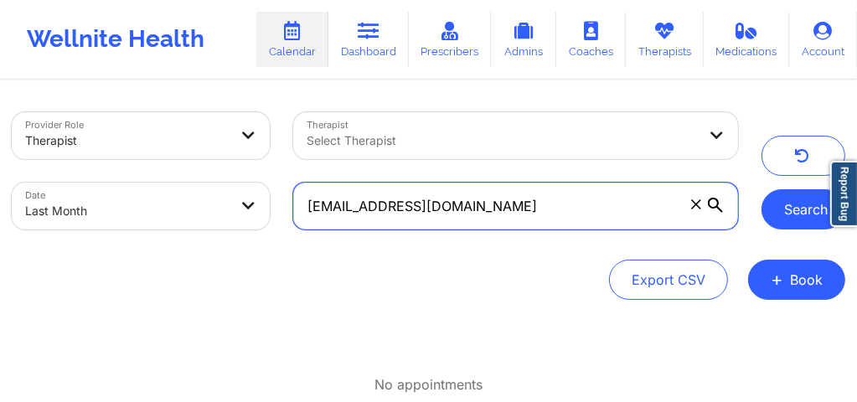
type input "[EMAIL_ADDRESS][DOMAIN_NAME]"
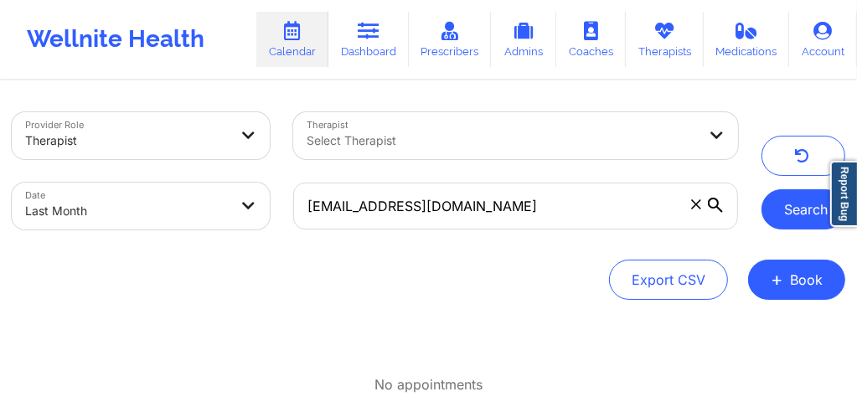
click at [779, 208] on button "Search" at bounding box center [803, 209] width 84 height 40
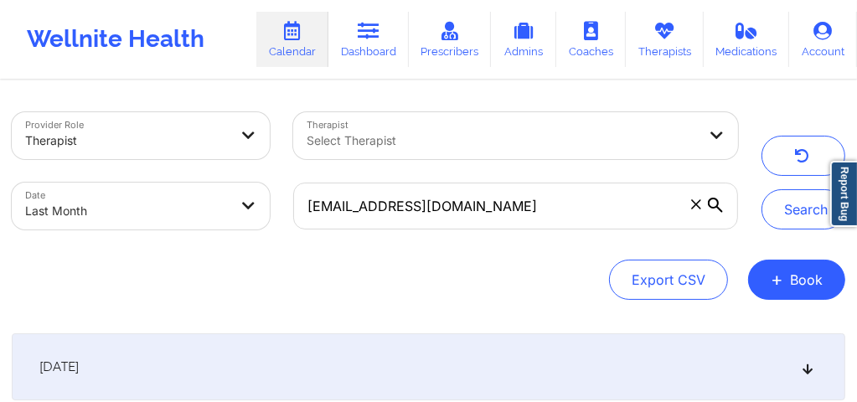
click at [526, 153] on div "Select Therapist" at bounding box center [495, 135] width 405 height 47
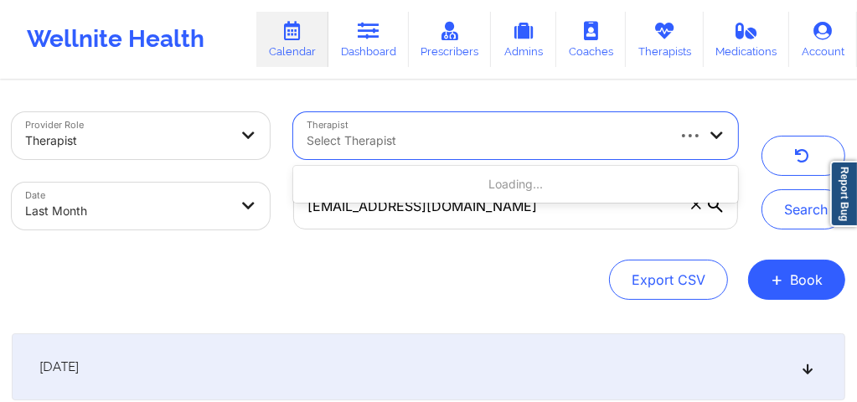
click at [526, 152] on div "Select Therapist" at bounding box center [479, 135] width 372 height 47
click at [153, 224] on body "Wellnite Health Calendar Dashboard Prescribers Admins Coaches Therapists Medica…" at bounding box center [428, 201] width 857 height 402
select select "2025-7"
select select "2025-8"
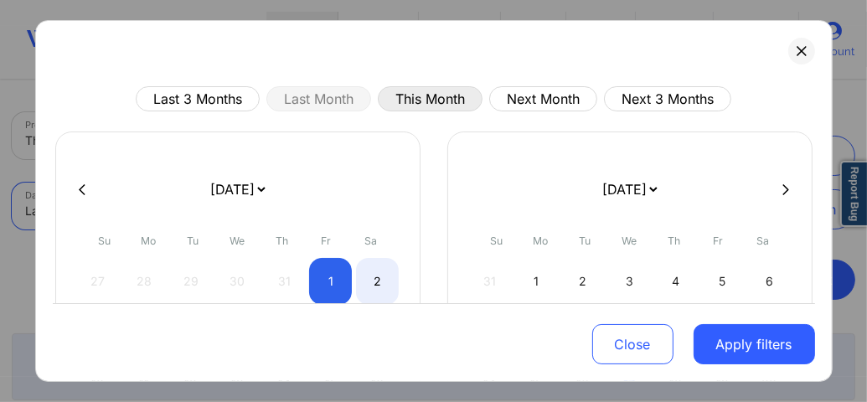
click at [423, 96] on button "This Month" at bounding box center [430, 98] width 105 height 25
select select "2025-8"
select select "2025-9"
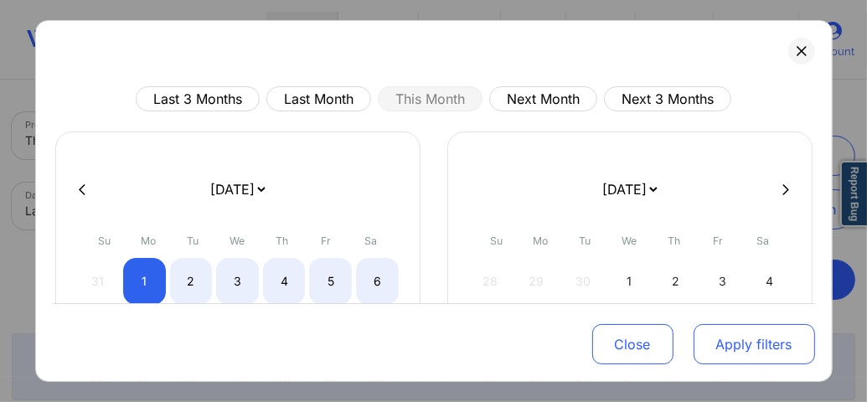
click at [757, 348] on button "Apply filters" at bounding box center [753, 344] width 121 height 40
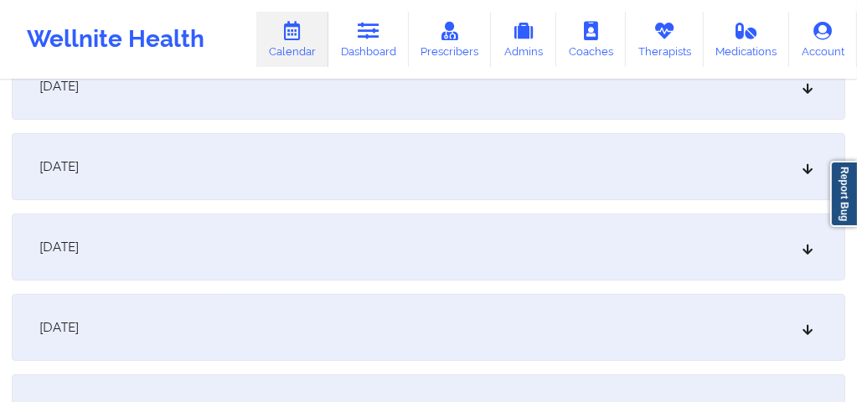
scroll to position [312, 0]
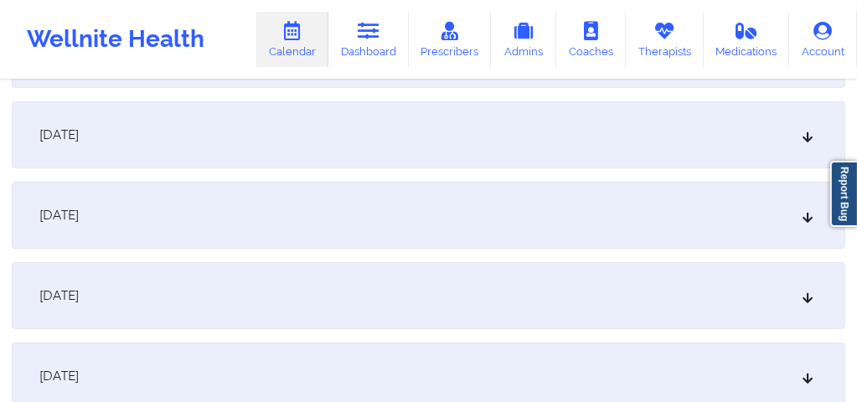
click at [802, 296] on icon at bounding box center [808, 296] width 14 height 12
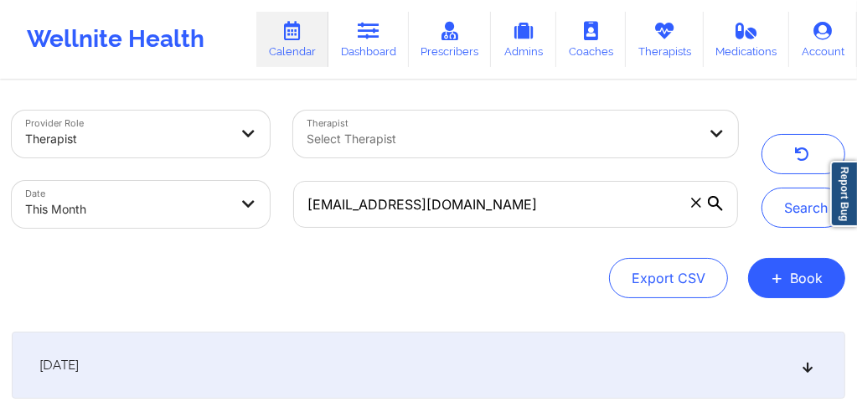
scroll to position [0, 0]
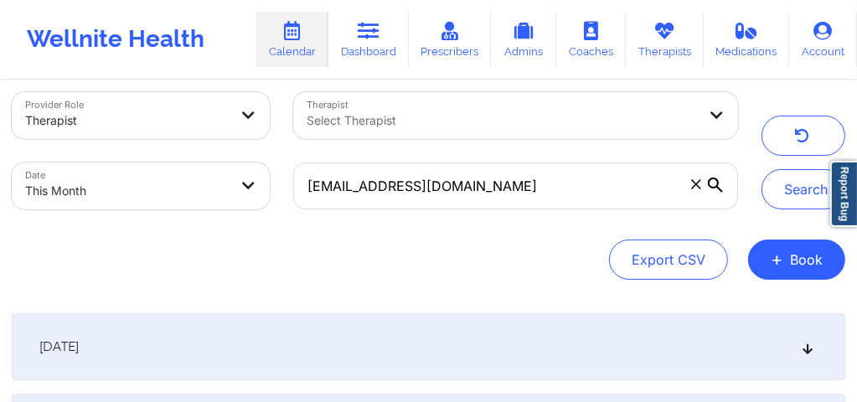
click at [523, 133] on div "Select Therapist" at bounding box center [495, 115] width 405 height 47
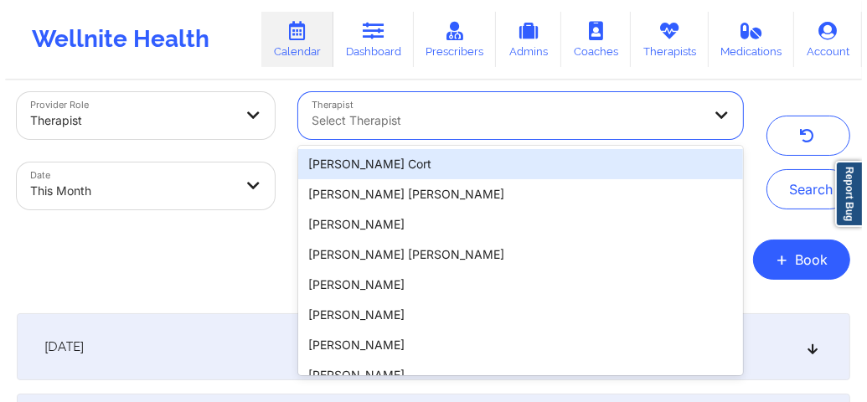
scroll to position [22, 0]
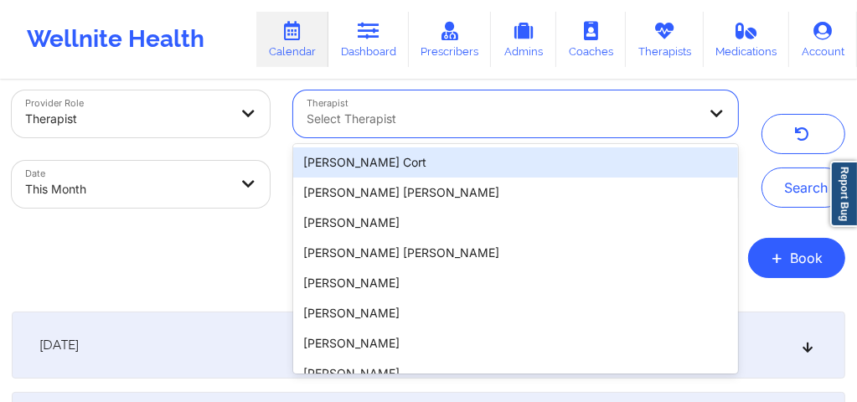
click at [523, 133] on div "Select Therapist" at bounding box center [495, 113] width 405 height 47
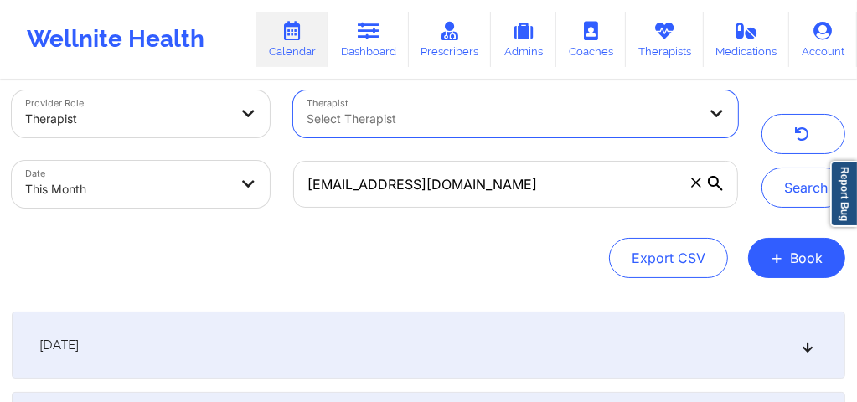
select select "2025-8"
select select "2025-9"
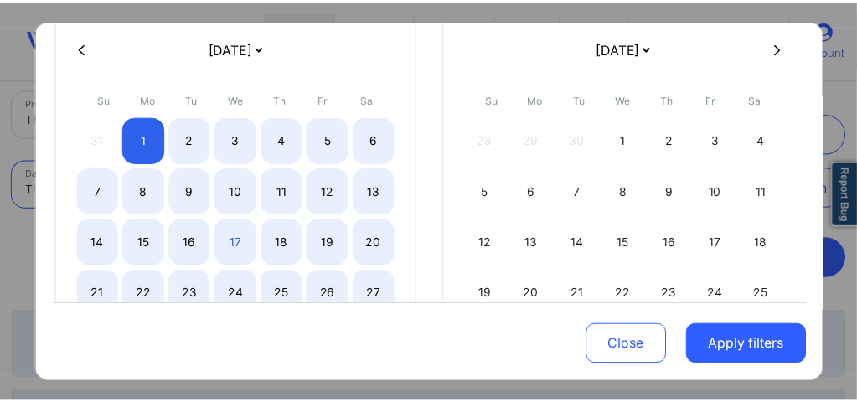
scroll to position [145, 0]
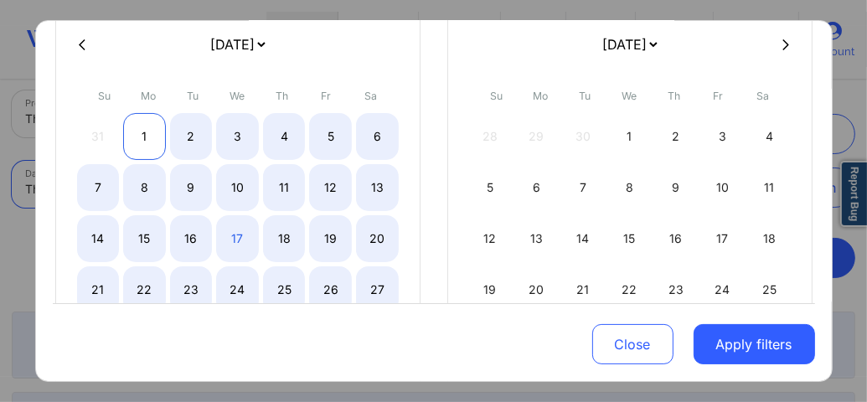
click at [144, 134] on div "1" at bounding box center [144, 136] width 43 height 47
select select "2025-8"
select select "2025-9"
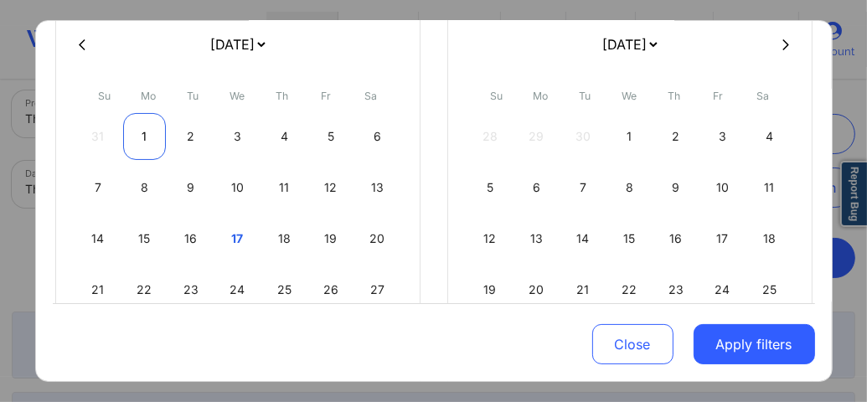
click at [144, 135] on div "1" at bounding box center [144, 136] width 43 height 47
select select "2025-8"
select select "2025-9"
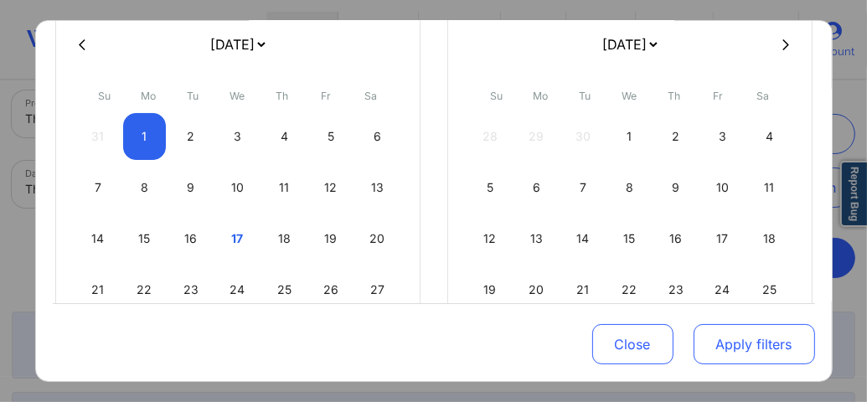
click at [717, 343] on button "Apply filters" at bounding box center [753, 344] width 121 height 40
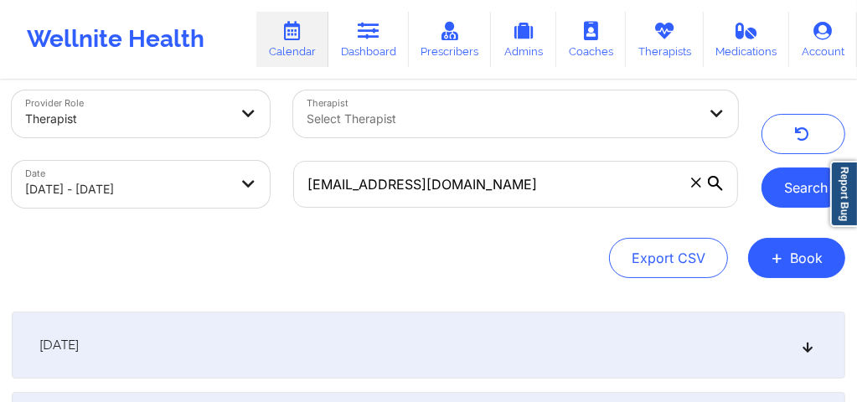
click at [795, 197] on button "Search" at bounding box center [803, 187] width 84 height 40
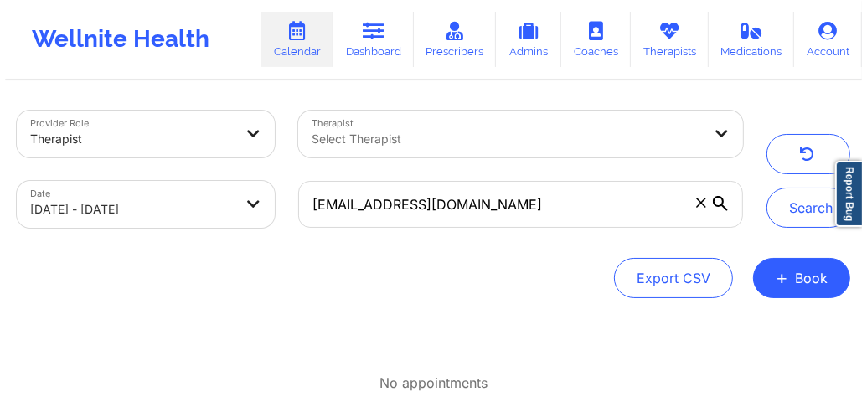
scroll to position [0, 0]
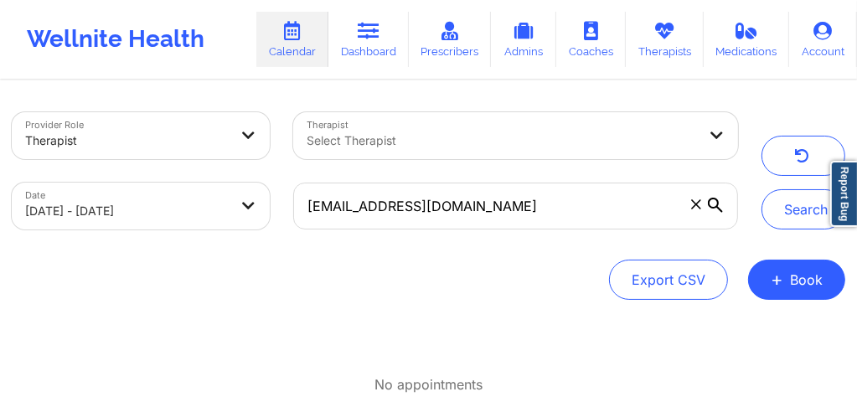
select select "2025-8"
select select "2025-9"
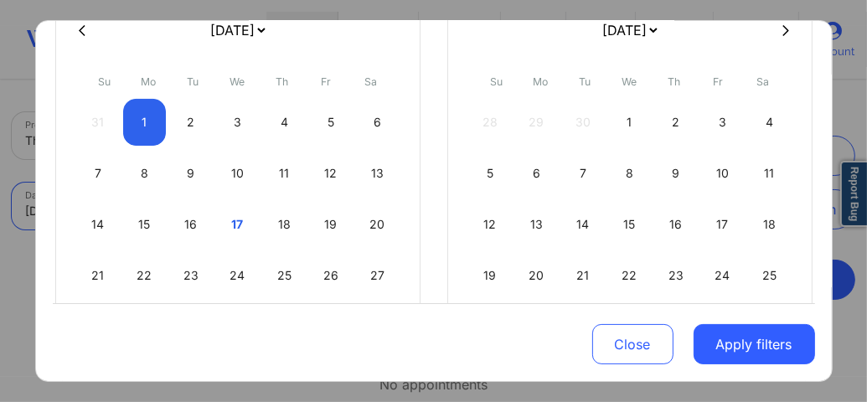
scroll to position [167, 0]
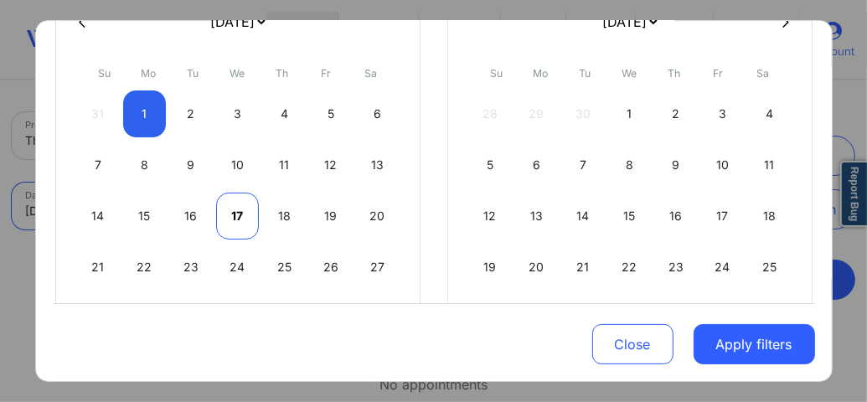
click at [229, 199] on div "17" at bounding box center [237, 216] width 43 height 47
select select "2025-8"
select select "2025-9"
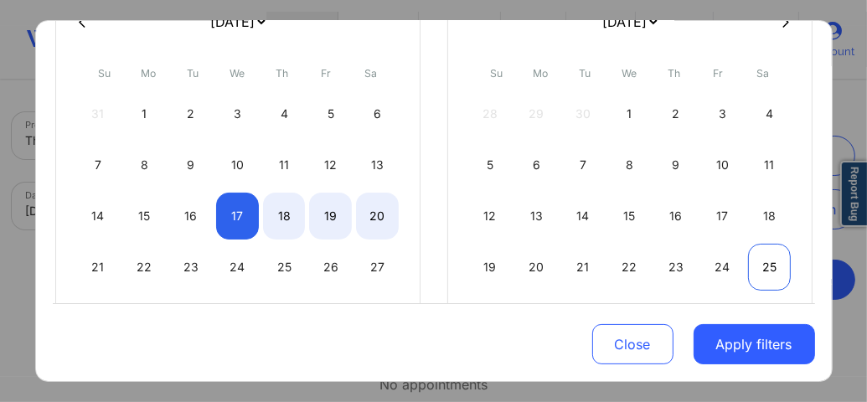
select select "2025-8"
select select "2025-9"
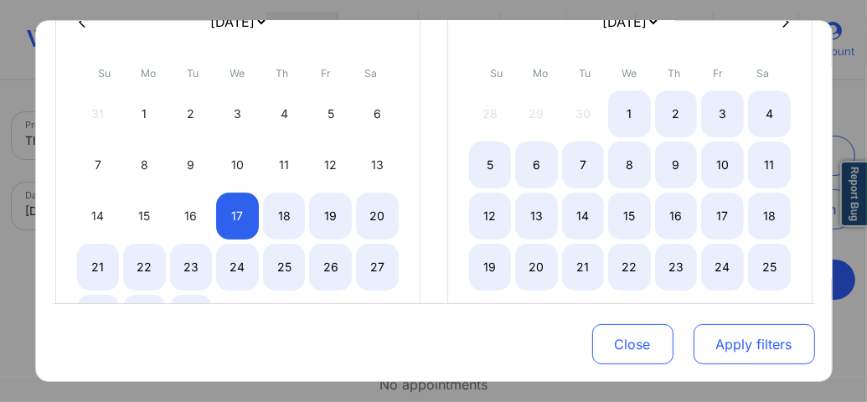
click at [740, 351] on button "Apply filters" at bounding box center [753, 344] width 121 height 40
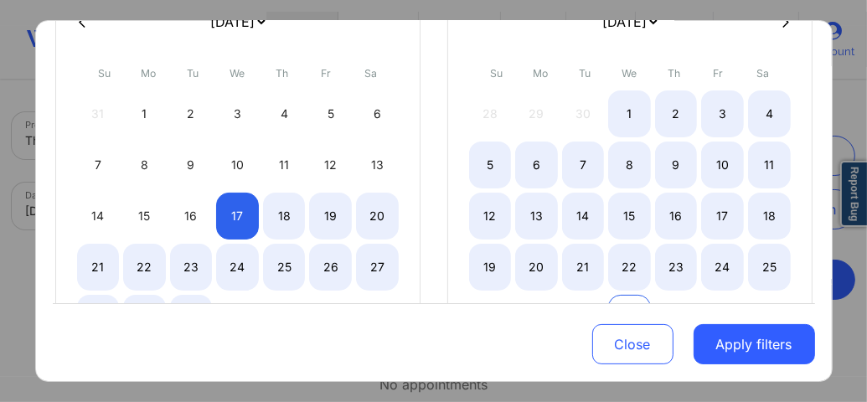
select select "2025-8"
select select "2025-9"
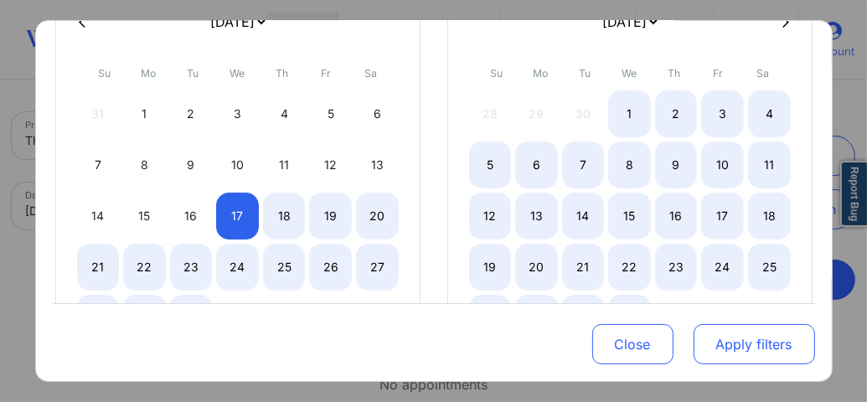
click at [739, 338] on button "Apply filters" at bounding box center [753, 344] width 121 height 40
click at [719, 349] on button "Apply filters" at bounding box center [753, 344] width 121 height 40
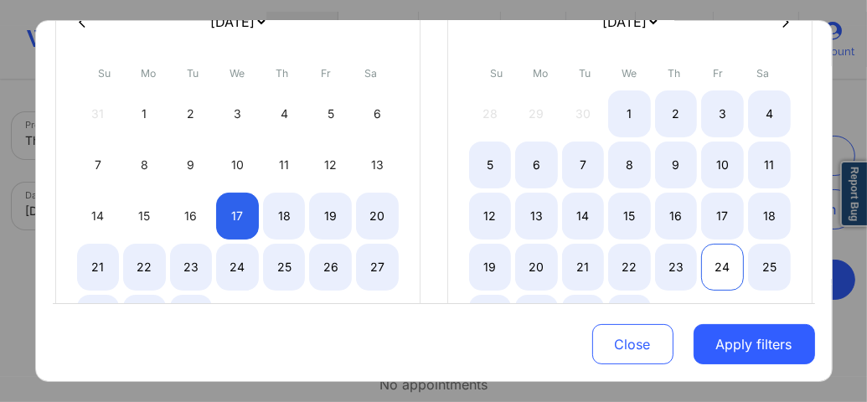
select select "2025-8"
select select "2025-9"
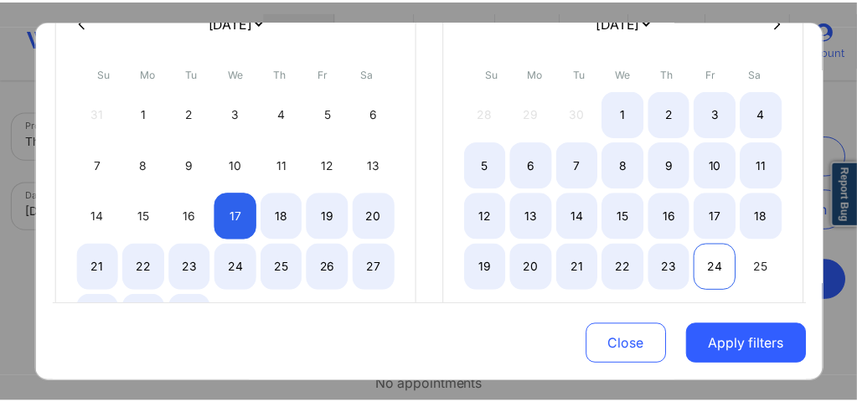
scroll to position [0, 0]
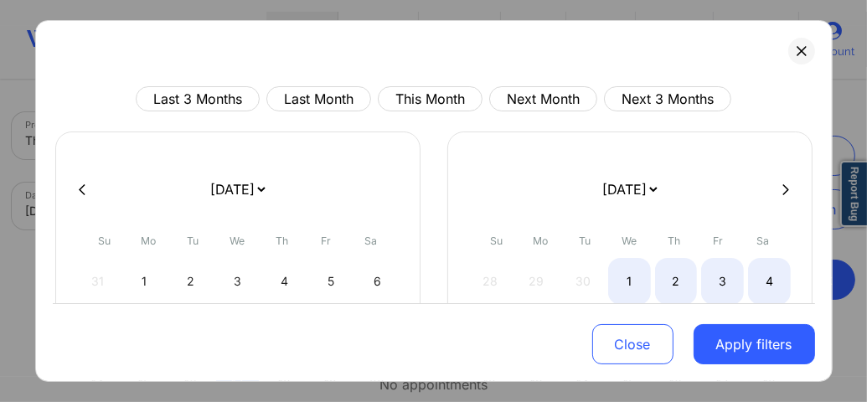
click at [796, 50] on icon at bounding box center [800, 50] width 9 height 9
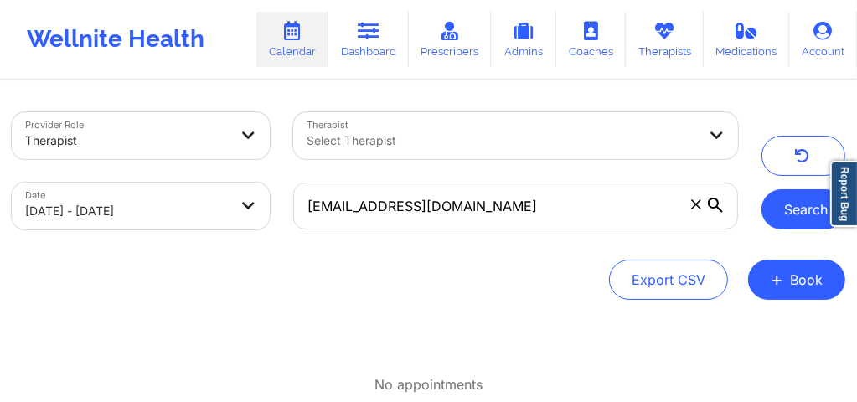
click at [791, 209] on button "Search" at bounding box center [803, 209] width 84 height 40
select select "2025-8"
select select "2025-9"
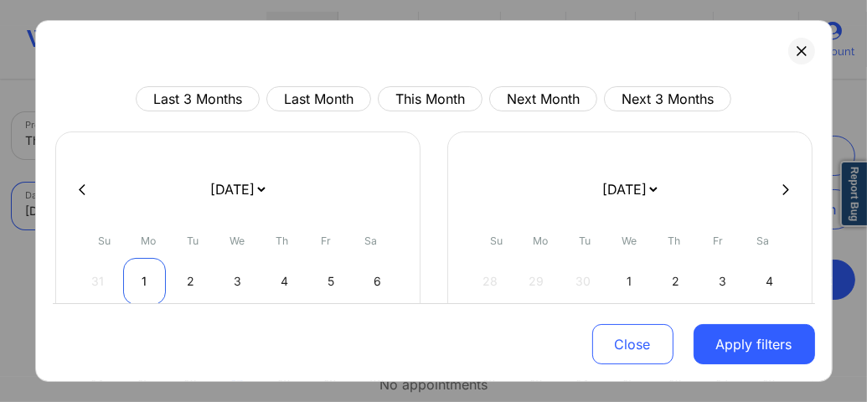
click at [141, 271] on div "1" at bounding box center [144, 281] width 43 height 47
select select "2025-8"
select select "2025-9"
click at [440, 106] on button "This Month" at bounding box center [430, 98] width 105 height 25
select select "2025-8"
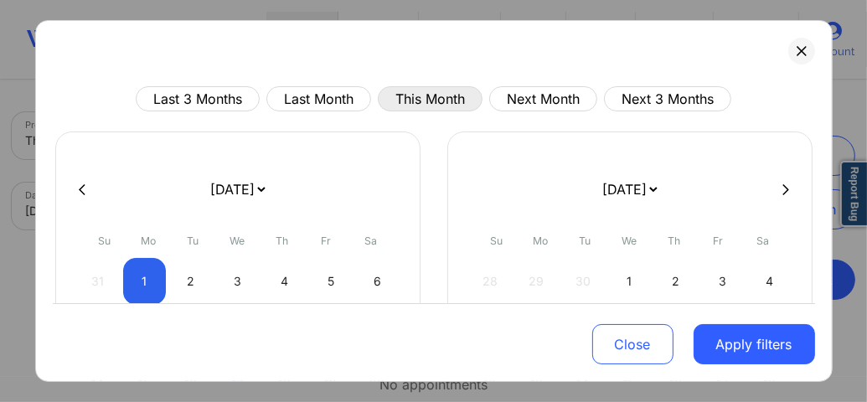
select select "2025-9"
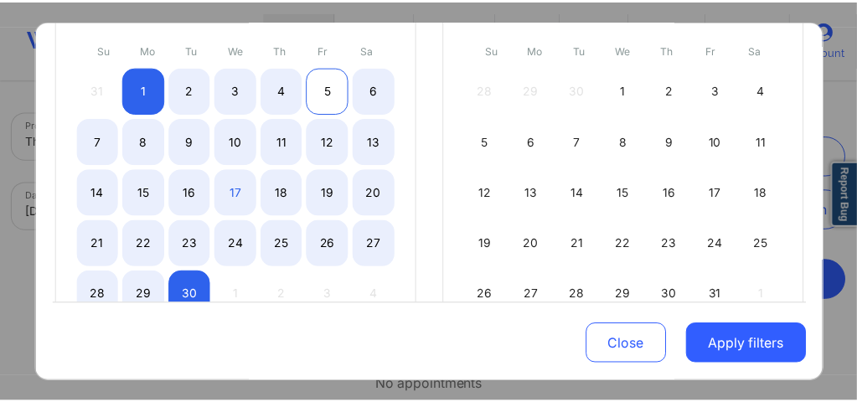
scroll to position [212, 0]
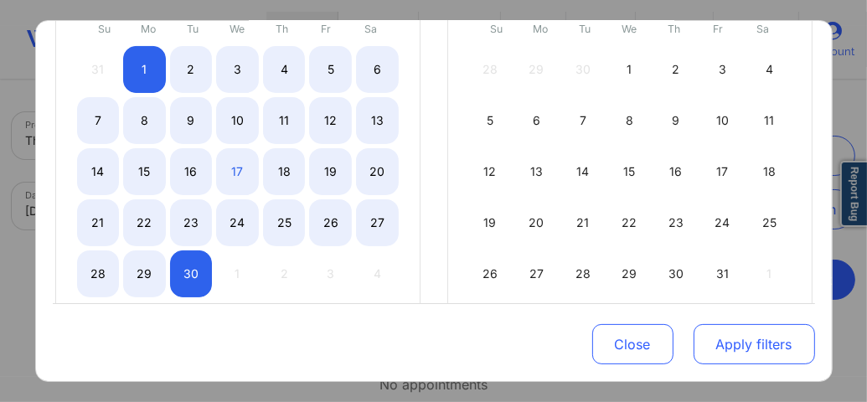
click at [750, 356] on button "Apply filters" at bounding box center [753, 344] width 121 height 40
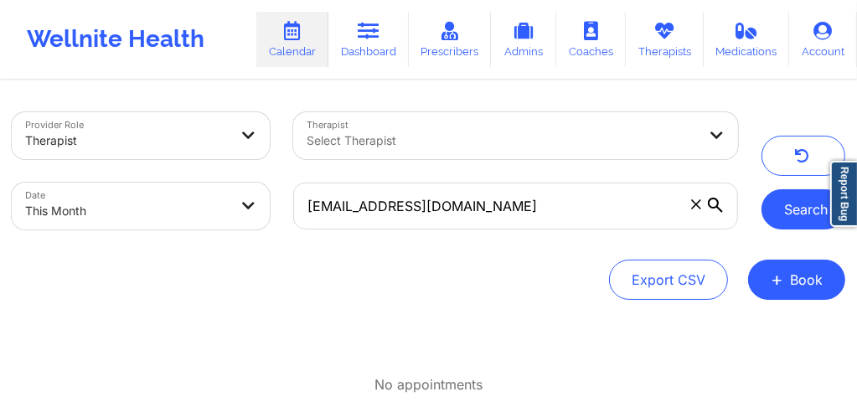
click at [785, 218] on button "Search" at bounding box center [803, 209] width 84 height 40
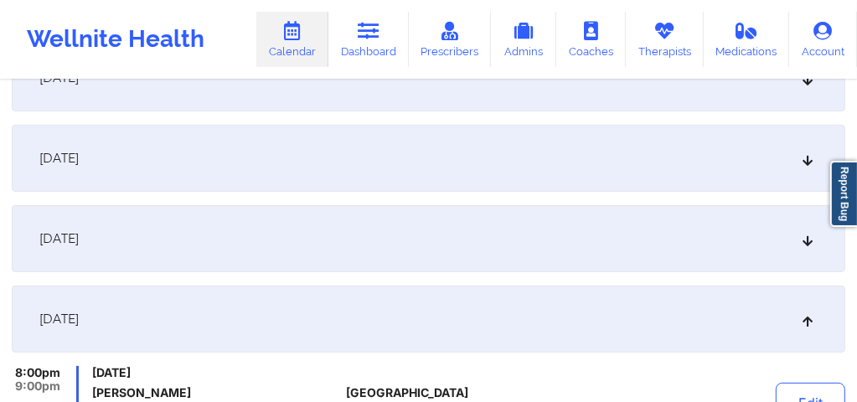
scroll to position [268, 0]
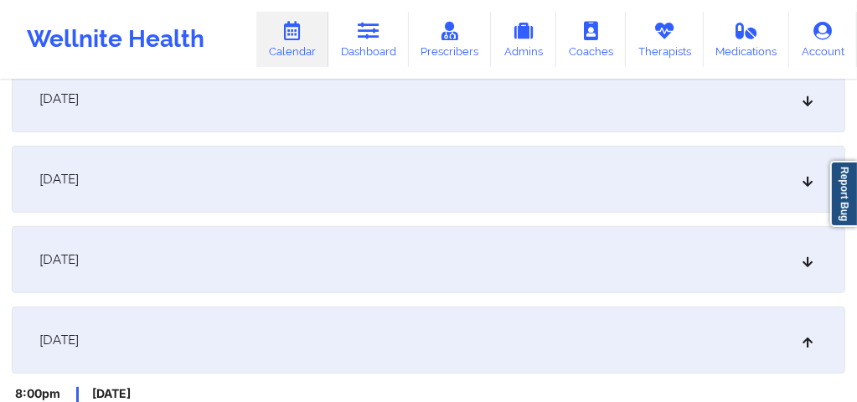
click at [812, 255] on icon at bounding box center [808, 260] width 14 height 12
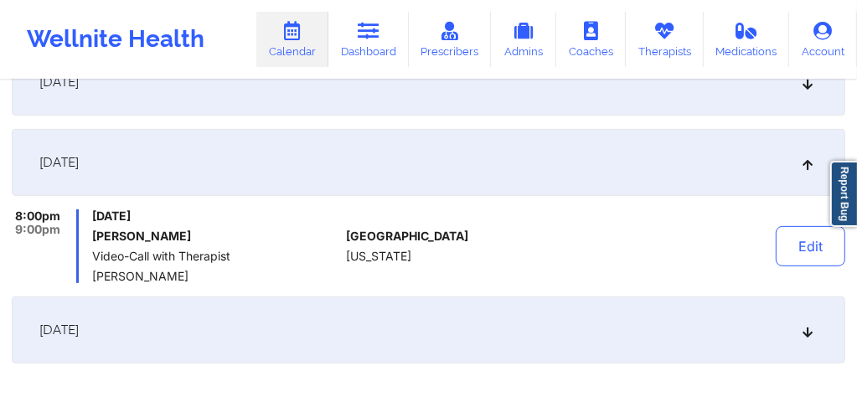
scroll to position [390, 0]
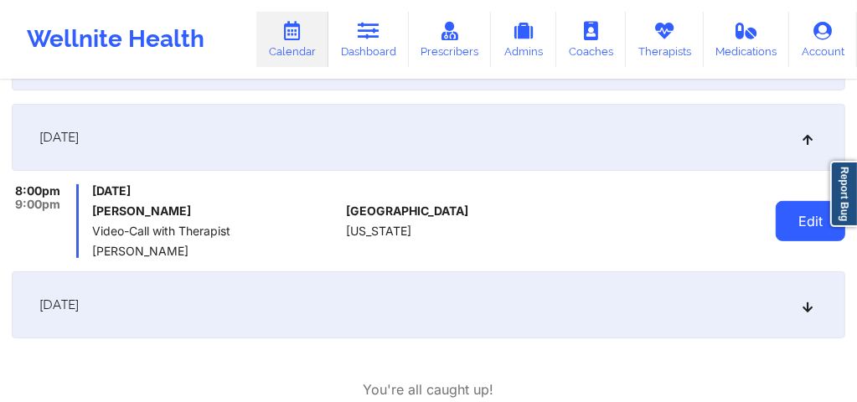
click at [808, 231] on button "Edit" at bounding box center [810, 221] width 70 height 40
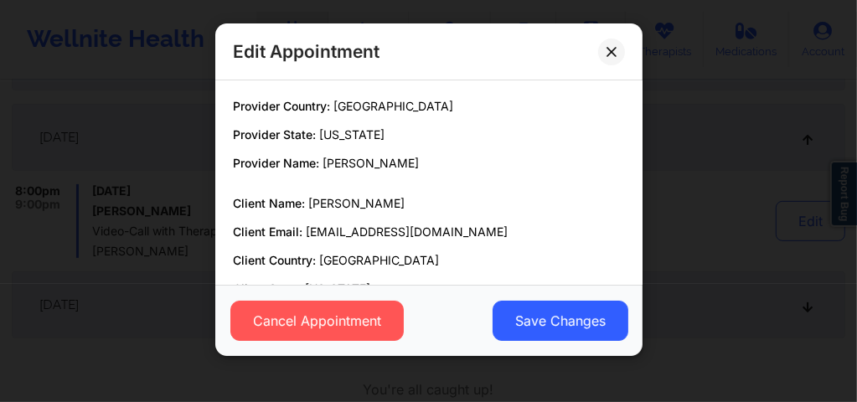
drag, startPoint x: 332, startPoint y: 327, endPoint x: 440, endPoint y: 240, distance: 138.1
click at [440, 240] on div "Edit Appointment Provider Country: United States Provider State: New York Provi…" at bounding box center [428, 189] width 427 height 332
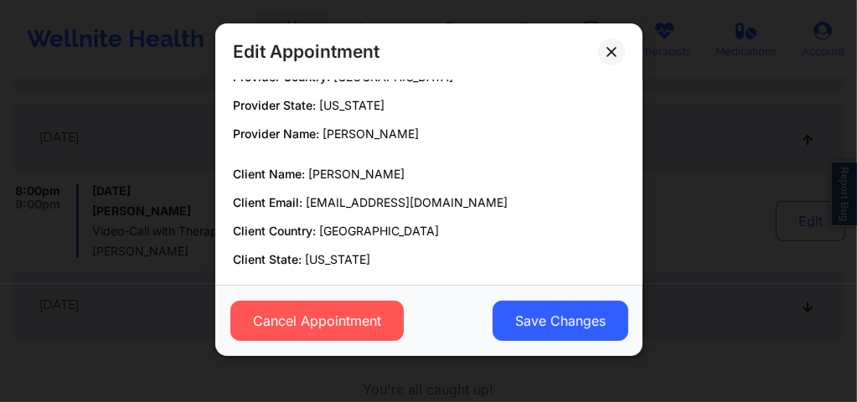
scroll to position [0, 0]
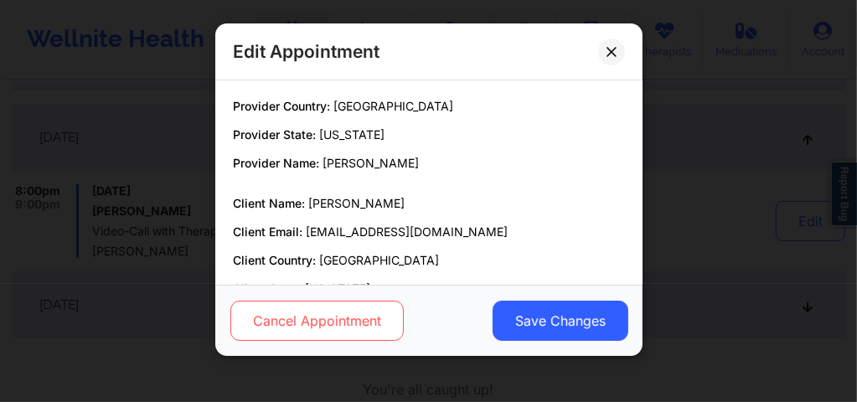
click at [340, 318] on button "Cancel Appointment" at bounding box center [315, 321] width 173 height 40
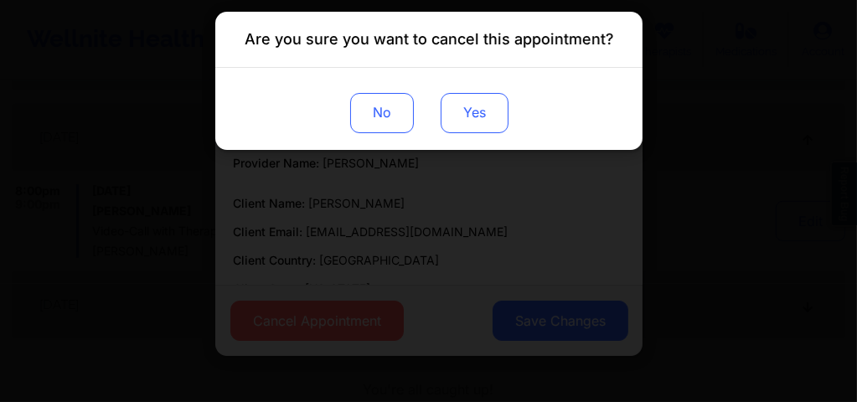
click at [461, 129] on button "Yes" at bounding box center [474, 113] width 68 height 40
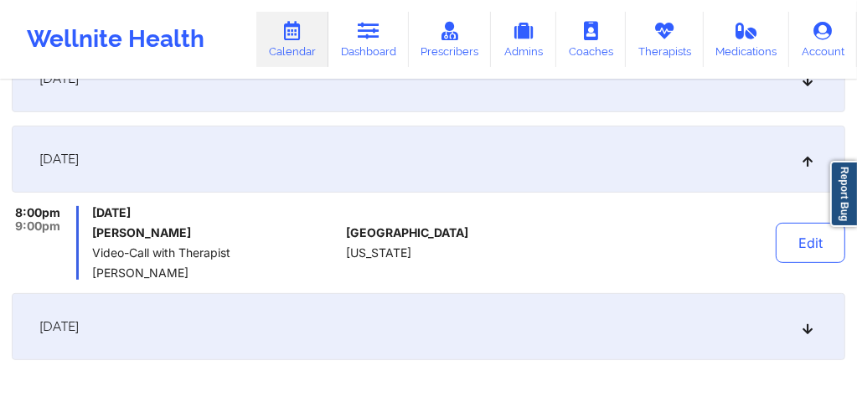
scroll to position [379, 0]
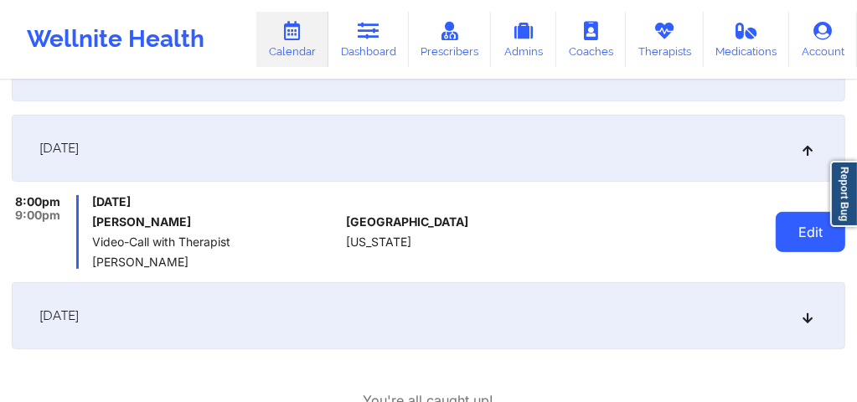
click at [812, 240] on button "Edit" at bounding box center [810, 232] width 70 height 40
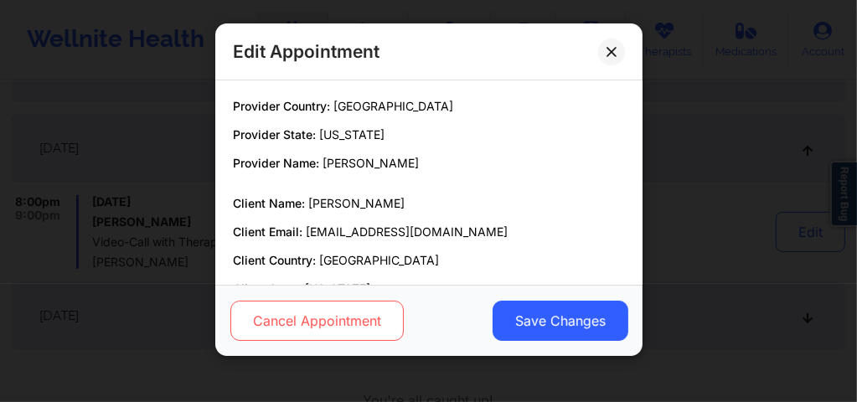
click at [368, 313] on button "Cancel Appointment" at bounding box center [315, 321] width 173 height 40
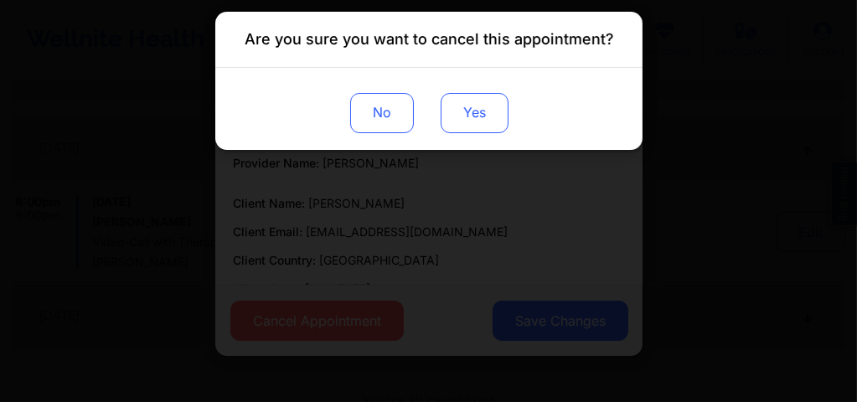
click at [466, 127] on button "Yes" at bounding box center [474, 113] width 68 height 40
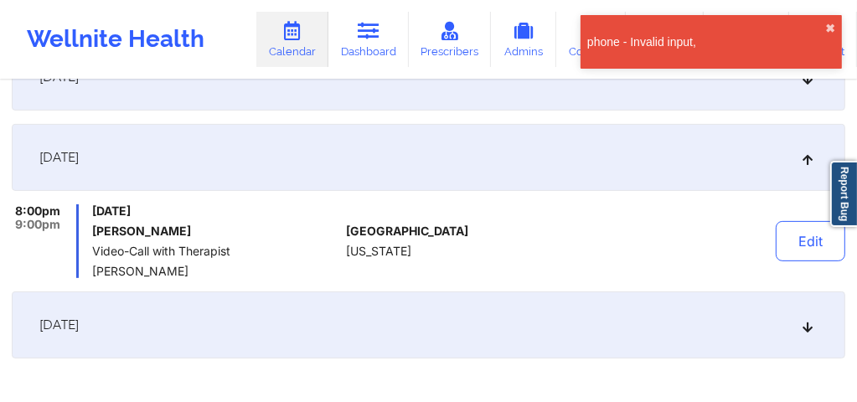
scroll to position [363, 0]
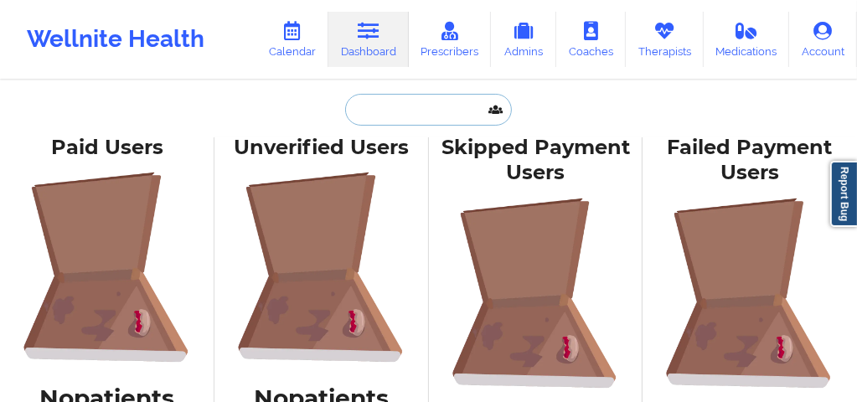
click at [379, 109] on input "text" at bounding box center [428, 110] width 166 height 32
paste input "[PERSON_NAME][EMAIL_ADDRESS][DOMAIN_NAME]"
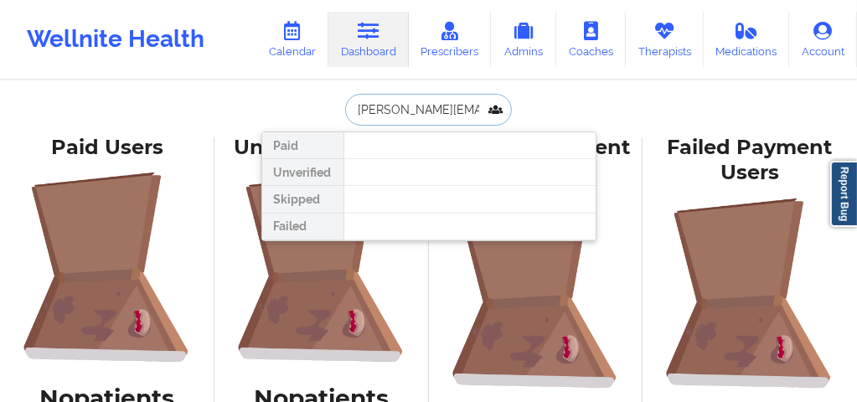
scroll to position [0, 9]
type input "[PERSON_NAME][EMAIL_ADDRESS][DOMAIN_NAME]"
drag, startPoint x: 354, startPoint y: 106, endPoint x: 496, endPoint y: 110, distance: 141.6
click at [496, 110] on input "danielle_markus@aol.com" at bounding box center [428, 110] width 166 height 32
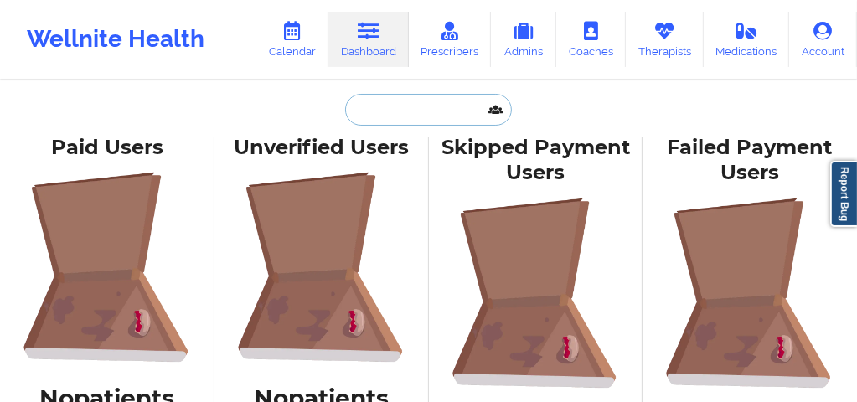
scroll to position [0, 0]
paste input "CINTHIA"
type input "CINTHIA"
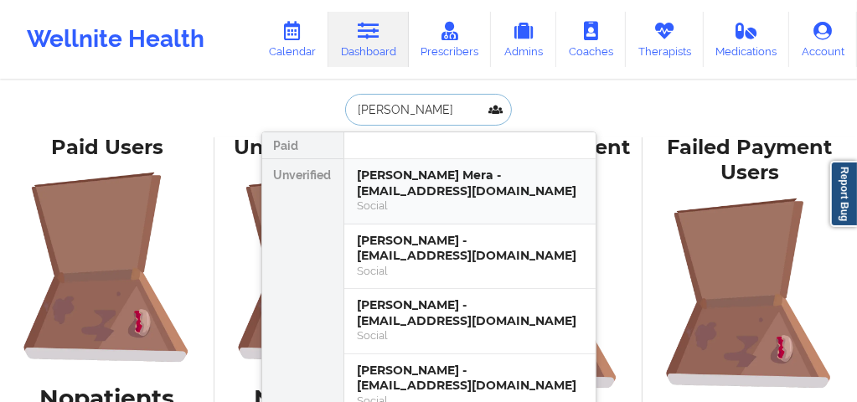
click at [463, 186] on div "Cinthia Cornejo Mera - cinthiacornejo20@gmail.com" at bounding box center [470, 182] width 224 height 31
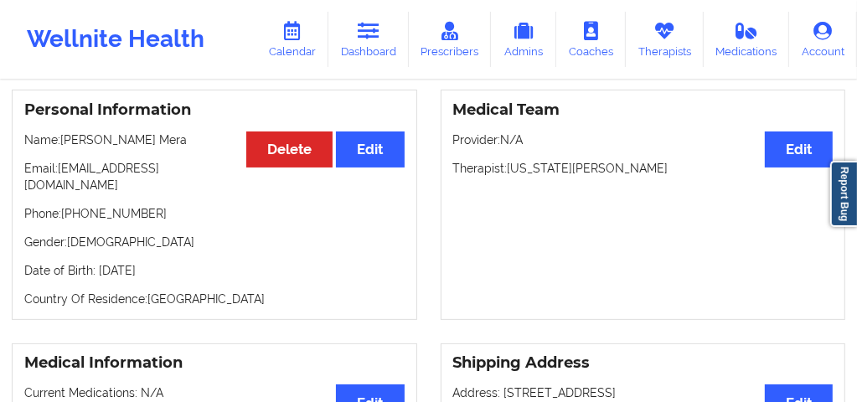
scroll to position [117, 0]
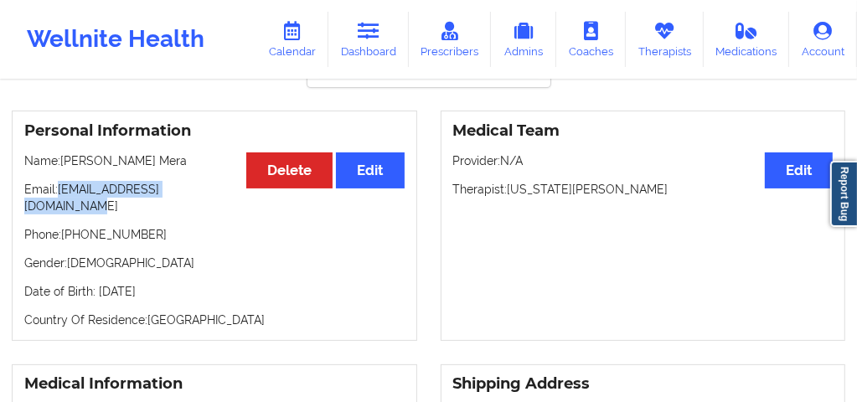
drag, startPoint x: 213, startPoint y: 198, endPoint x: 60, endPoint y: 198, distance: 152.4
click at [60, 198] on p "Email: cinthiacornejo20@gmail.com" at bounding box center [214, 197] width 380 height 33
copy p "[EMAIL_ADDRESS][DOMAIN_NAME]"
click at [374, 45] on link "Dashboard" at bounding box center [368, 39] width 80 height 55
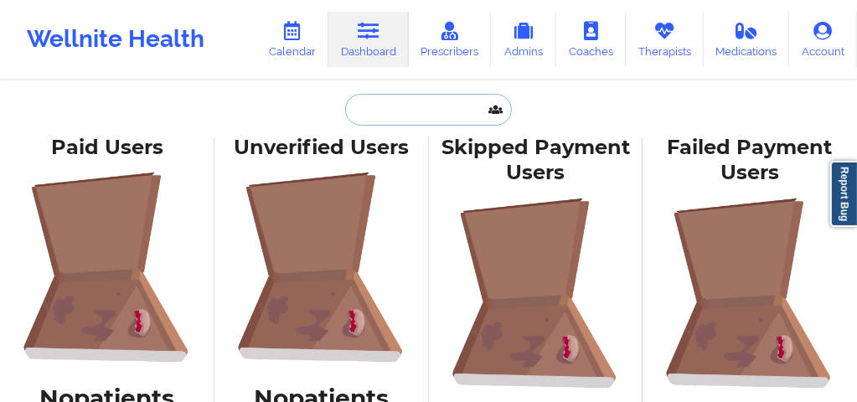
click at [389, 114] on input "text" at bounding box center [428, 110] width 166 height 32
paste input "[PERSON_NAME]"
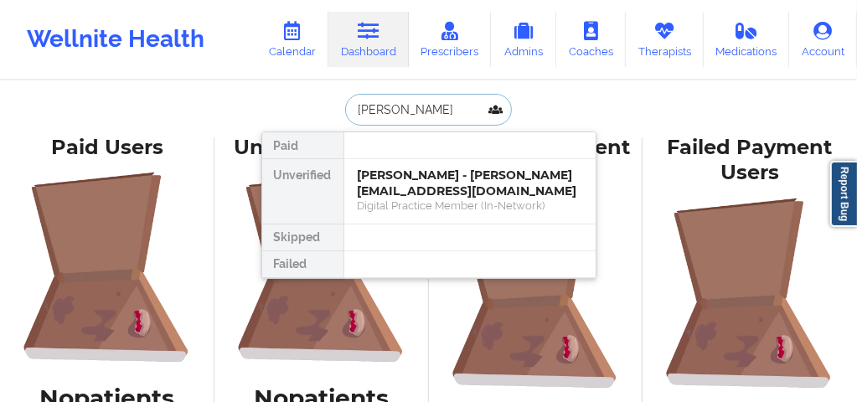
type input "[PERSON_NAME]"
drag, startPoint x: 422, startPoint y: 234, endPoint x: 420, endPoint y: 224, distance: 11.2
click at [420, 224] on div at bounding box center [469, 237] width 252 height 27
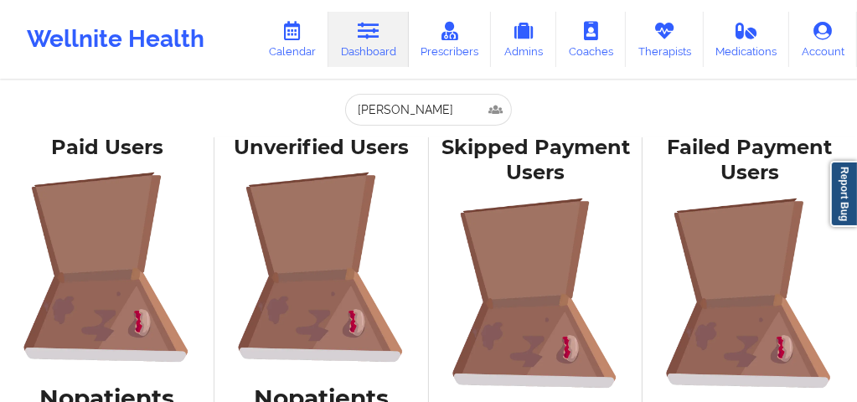
click at [420, 224] on div "Unverified Users No patients" at bounding box center [321, 287] width 214 height 301
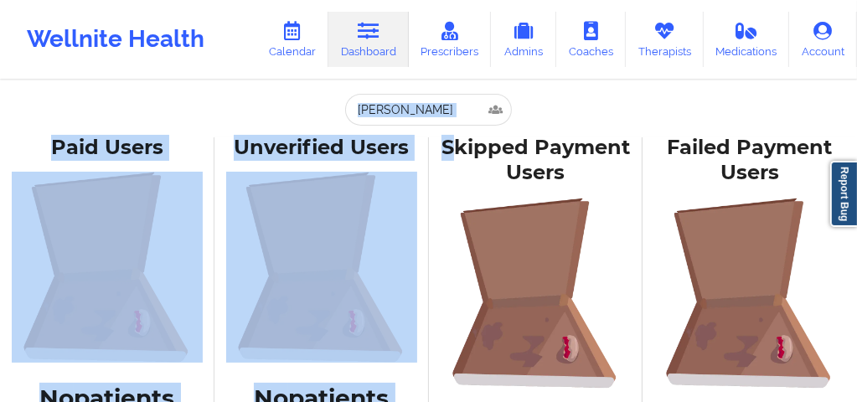
drag, startPoint x: 452, startPoint y: 159, endPoint x: 439, endPoint y: 122, distance: 39.2
click at [439, 122] on div "Danielle Markus Paid Unverified Danielle Markus - daniellemarkusdesigns@gmail.c…" at bounding box center [428, 225] width 857 height 451
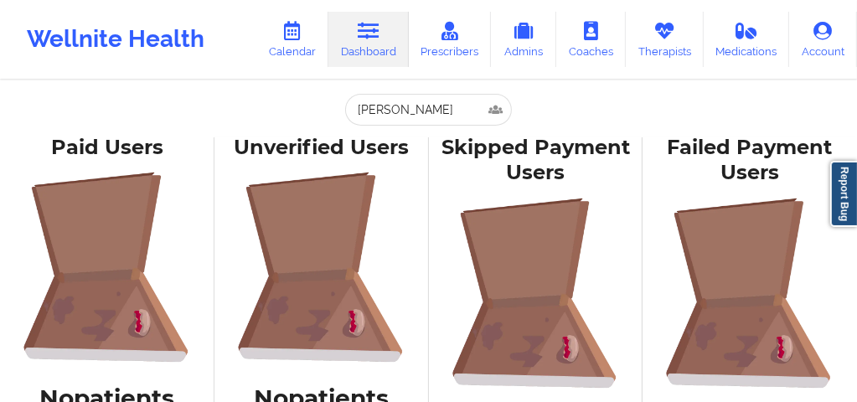
click at [453, 78] on div "Wellnite Health Calendar Dashboard Prescribers Admins Coaches Therapists Medica…" at bounding box center [428, 39] width 857 height 79
click at [446, 105] on input "[PERSON_NAME]" at bounding box center [428, 110] width 166 height 32
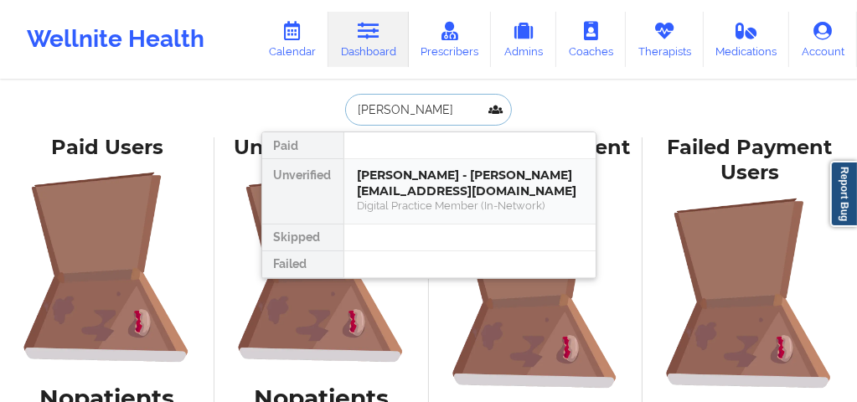
click at [443, 167] on div "Danielle Markus - daniellemarkusdesigns@gmail.com" at bounding box center [470, 182] width 224 height 31
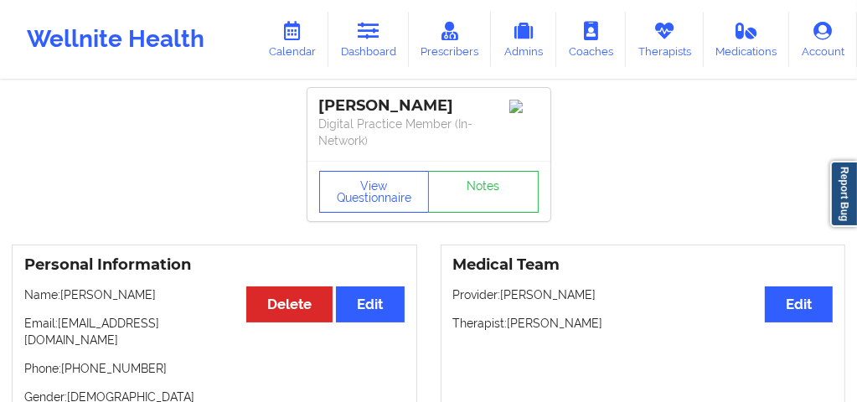
click at [443, 167] on div "View Questionnaire Notes" at bounding box center [428, 191] width 243 height 60
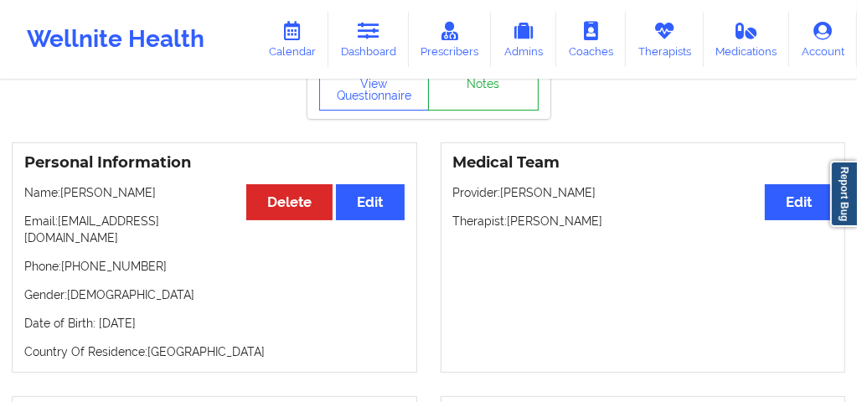
scroll to position [156, 0]
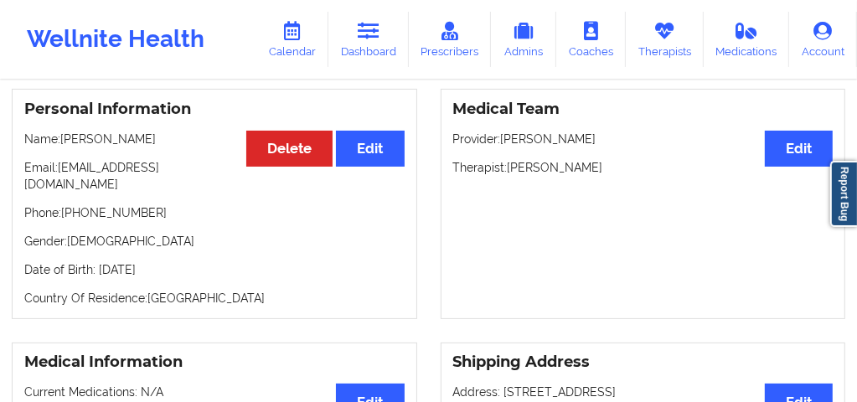
drag, startPoint x: 225, startPoint y: 188, endPoint x: 23, endPoint y: 184, distance: 201.9
click at [24, 184] on p "Email: daniellemarkusdesigns@gmail.com" at bounding box center [214, 175] width 380 height 33
copy p "[EMAIL_ADDRESS][DOMAIN_NAME]"
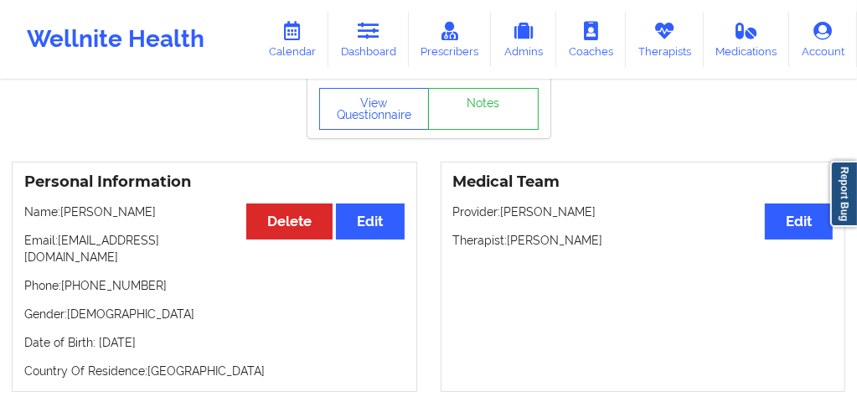
scroll to position [0, 0]
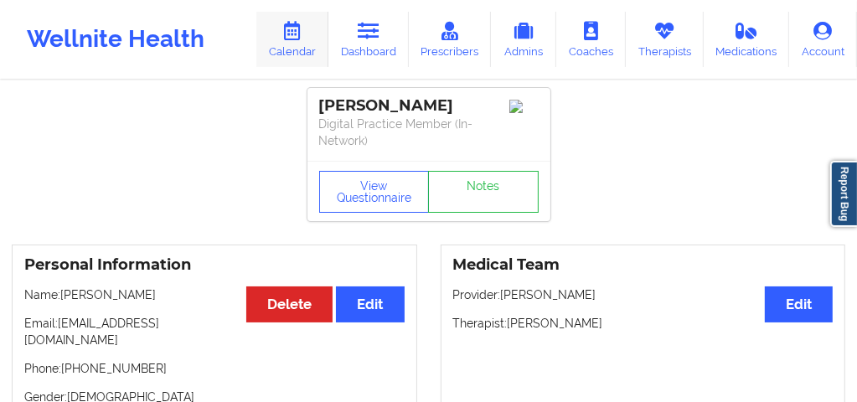
click at [296, 41] on link "Calendar" at bounding box center [292, 39] width 72 height 55
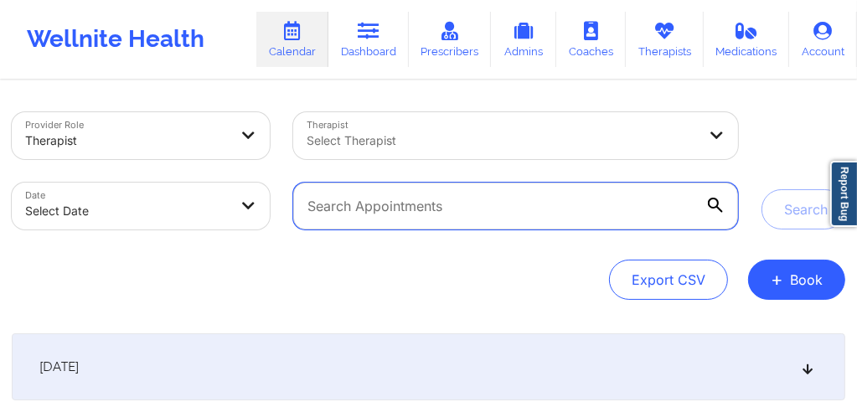
click at [333, 206] on input "text" at bounding box center [515, 206] width 445 height 47
paste input "[EMAIL_ADDRESS][DOMAIN_NAME]"
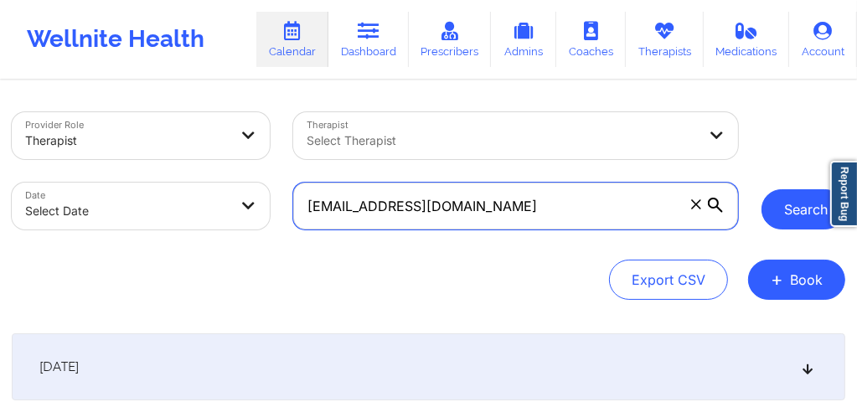
type input "[EMAIL_ADDRESS][DOMAIN_NAME]"
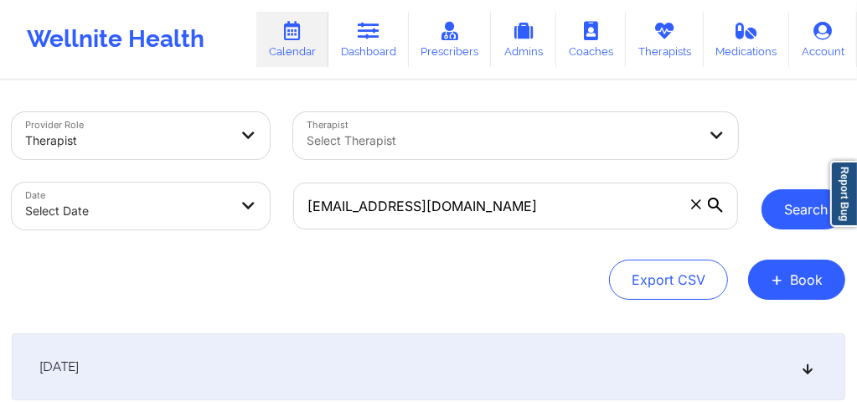
click at [775, 214] on button "Search" at bounding box center [803, 209] width 84 height 40
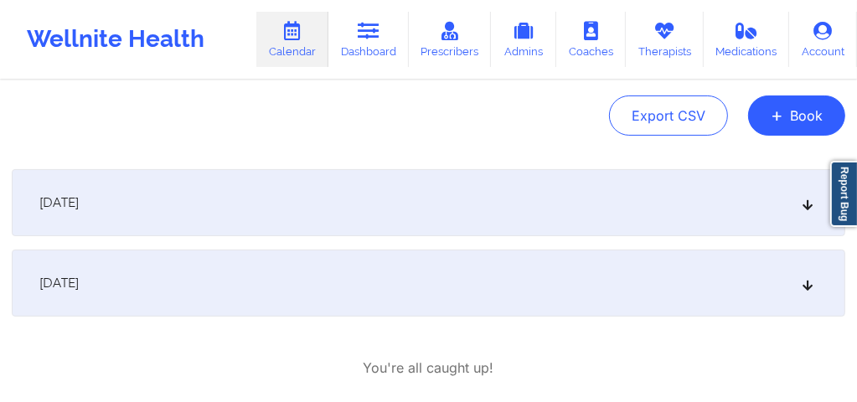
scroll to position [167, 0]
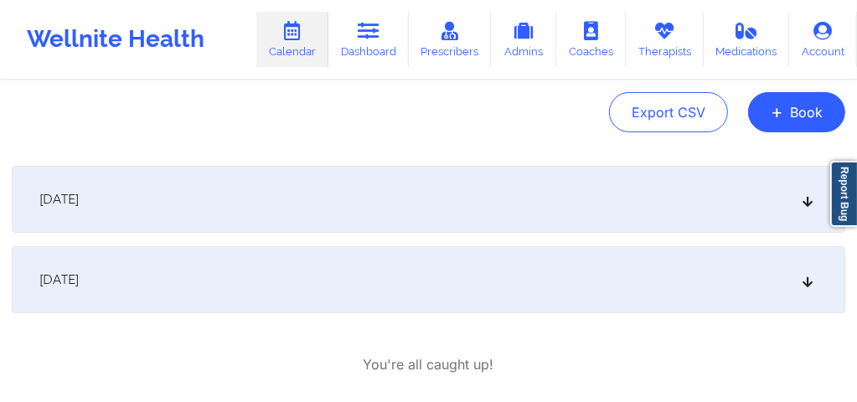
click at [801, 198] on icon at bounding box center [808, 199] width 14 height 12
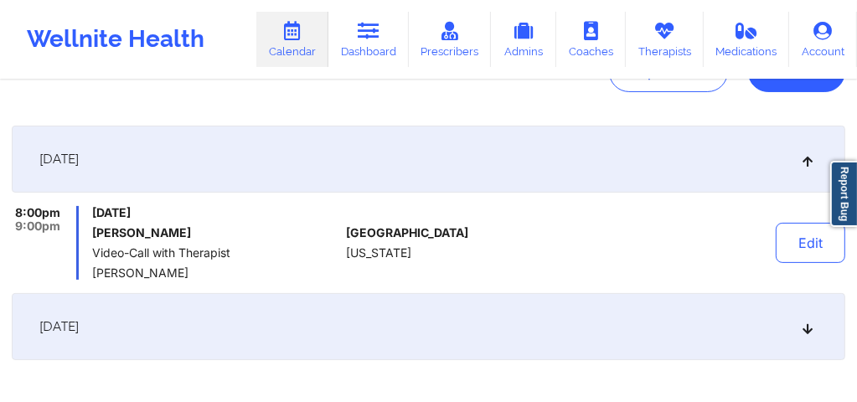
scroll to position [212, 0]
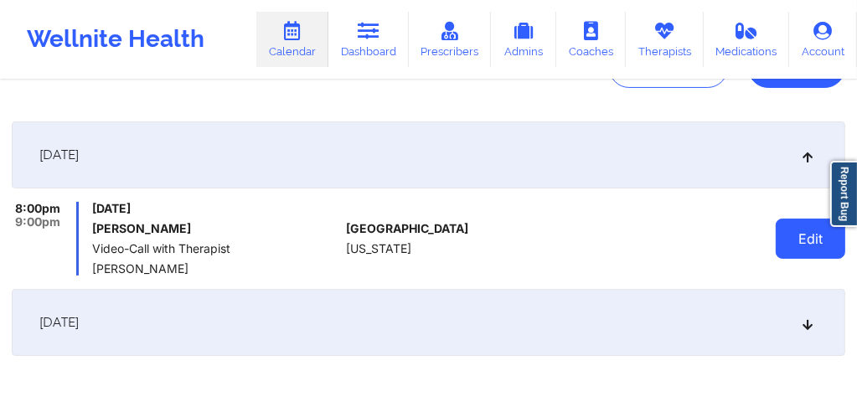
click at [817, 238] on button "Edit" at bounding box center [810, 239] width 70 height 40
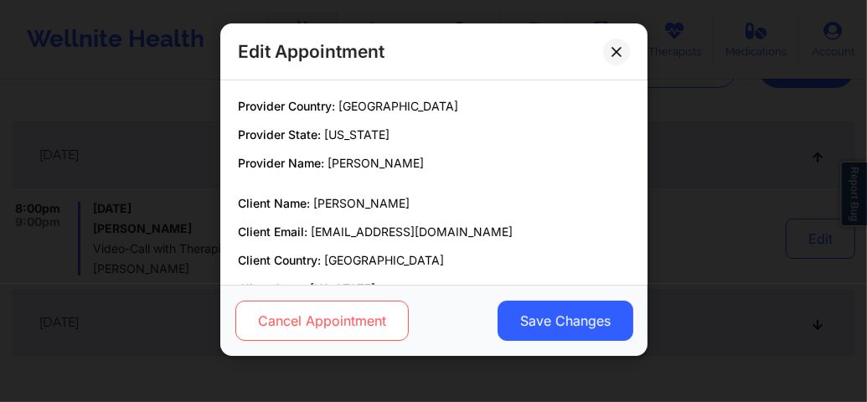
click at [327, 313] on button "Cancel Appointment" at bounding box center [320, 321] width 173 height 40
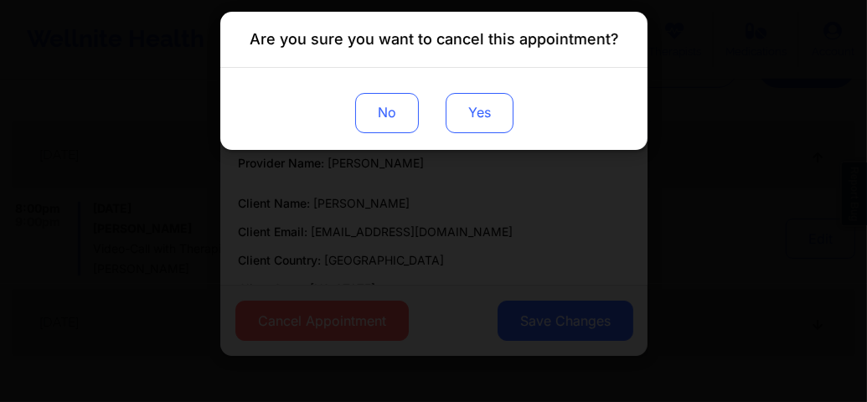
click at [477, 123] on button "Yes" at bounding box center [479, 113] width 68 height 40
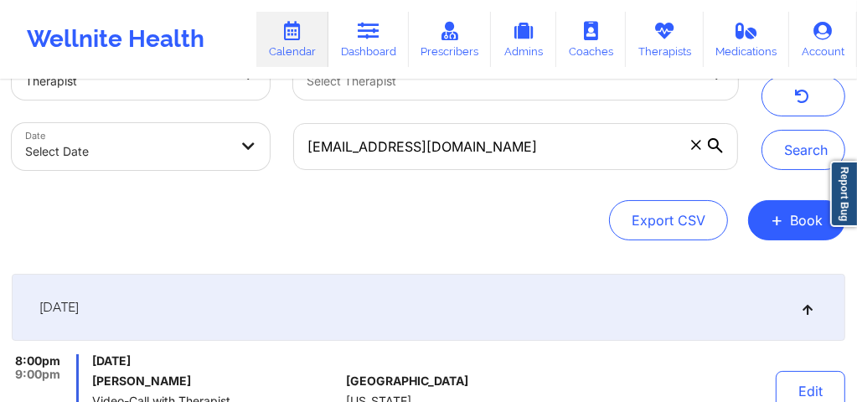
scroll to position [0, 0]
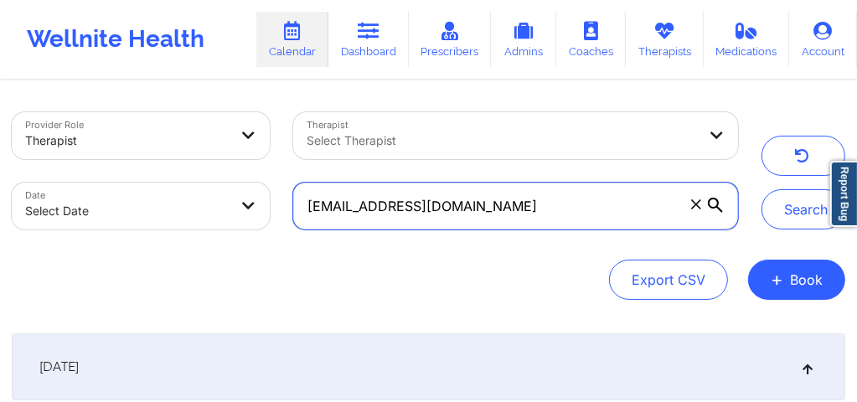
drag, startPoint x: 539, startPoint y: 204, endPoint x: 296, endPoint y: 206, distance: 243.7
click at [296, 206] on input "[EMAIL_ADDRESS][DOMAIN_NAME]" at bounding box center [515, 206] width 445 height 47
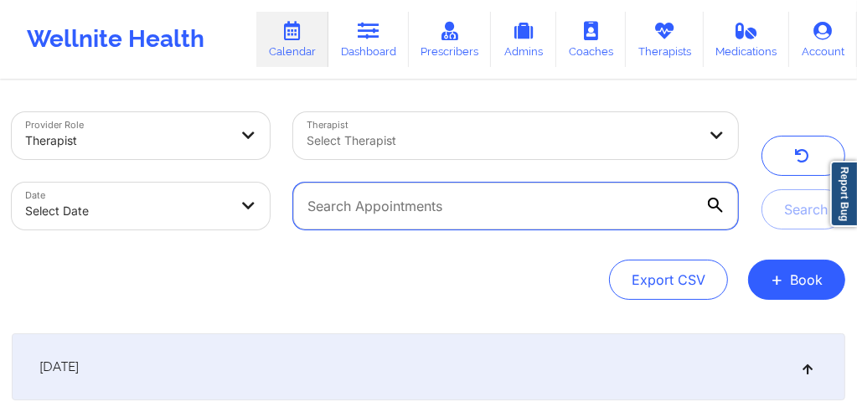
paste input "mamashake15@aol.com"
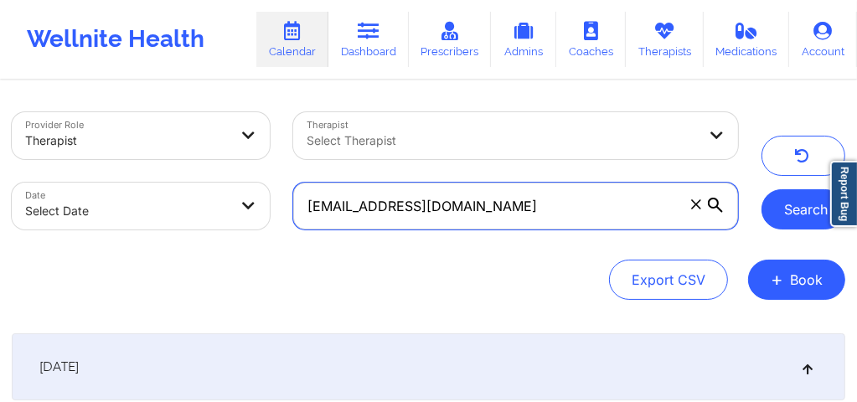
type input "mamashake15@aol.com"
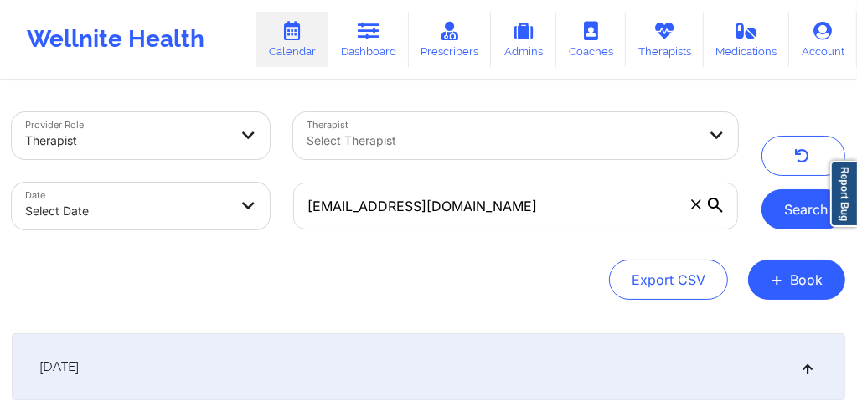
click at [791, 221] on button "Search" at bounding box center [803, 209] width 84 height 40
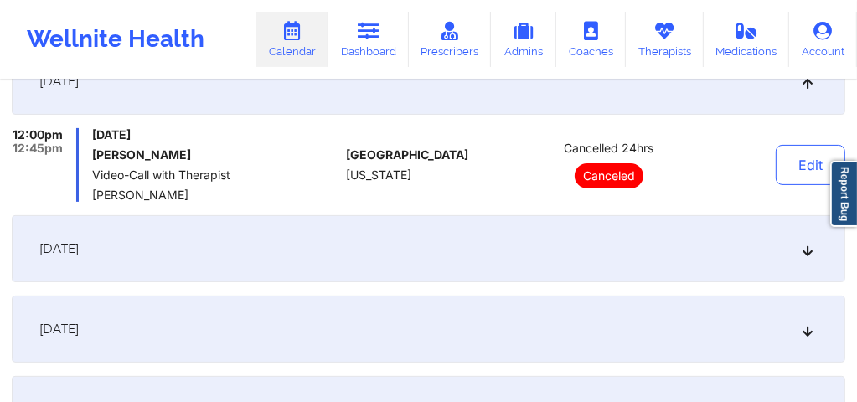
scroll to position [279, 0]
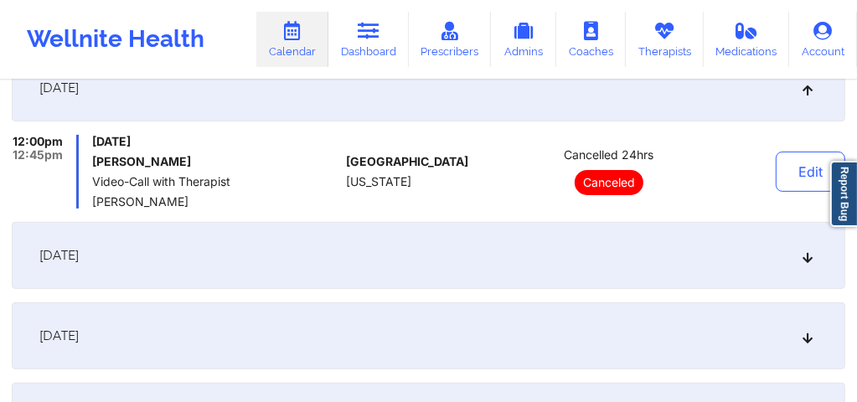
click at [812, 264] on div "September 22, 2025" at bounding box center [428, 255] width 833 height 67
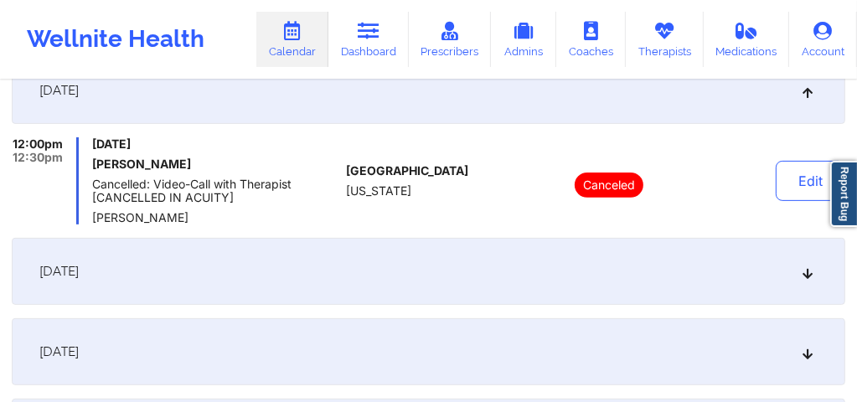
scroll to position [368, 0]
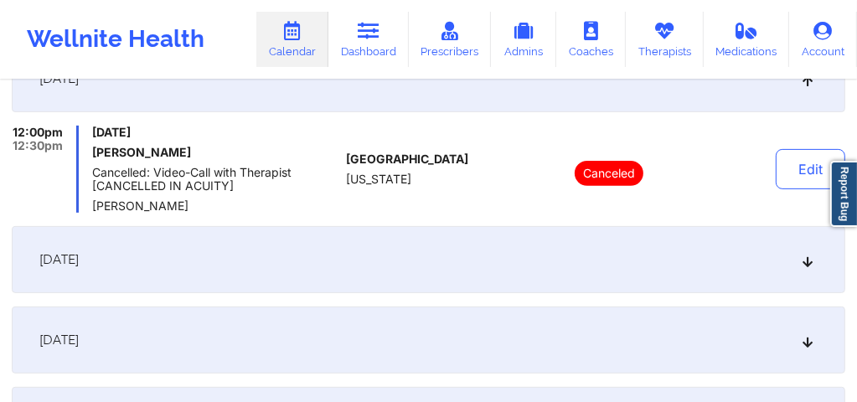
click at [806, 265] on icon at bounding box center [808, 260] width 14 height 12
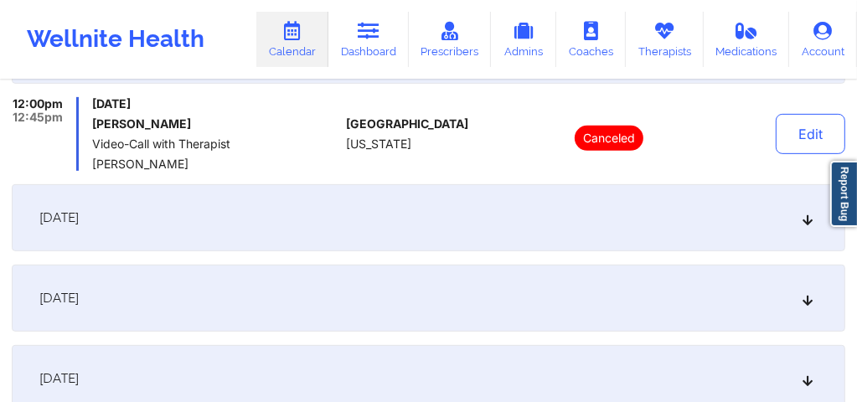
scroll to position [480, 0]
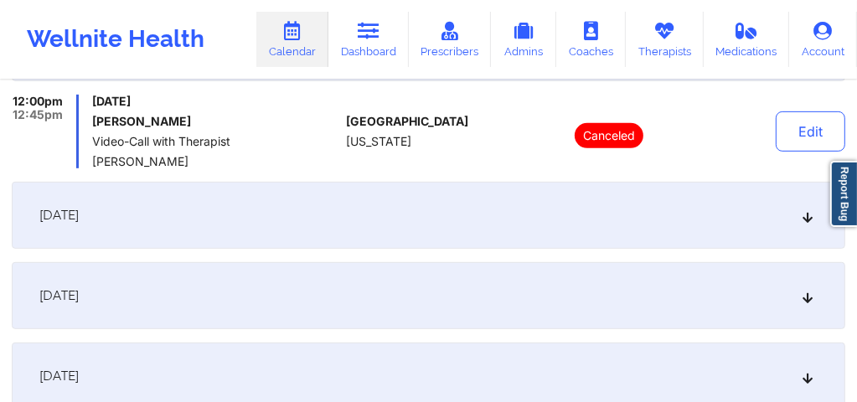
click at [802, 229] on div "September 29, 2025" at bounding box center [428, 215] width 833 height 67
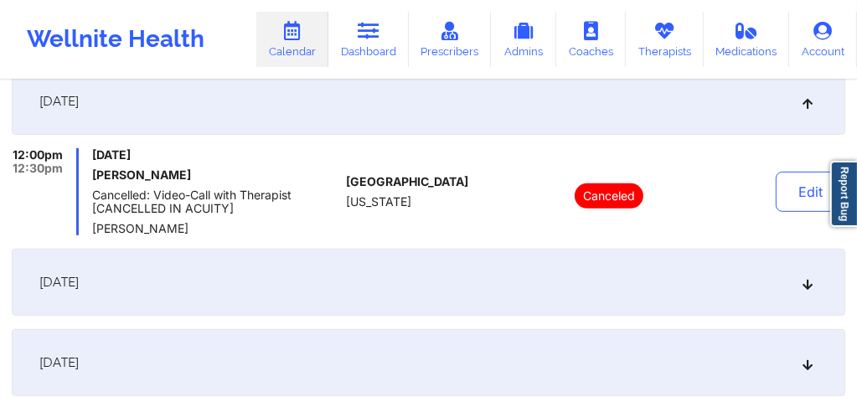
scroll to position [569, 0]
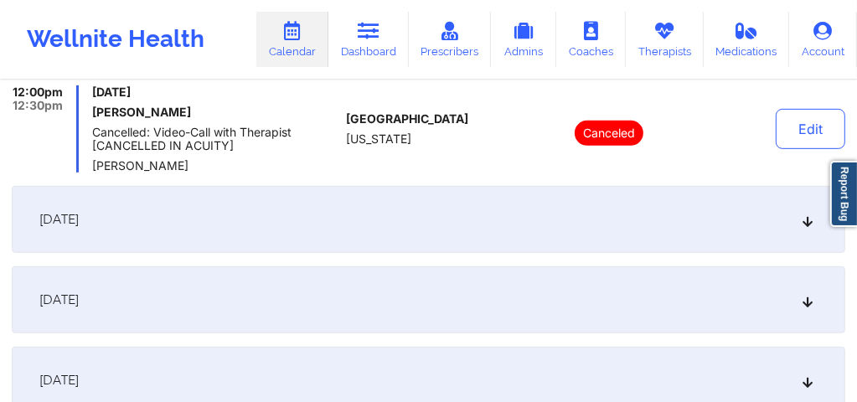
click at [811, 219] on icon at bounding box center [808, 220] width 14 height 12
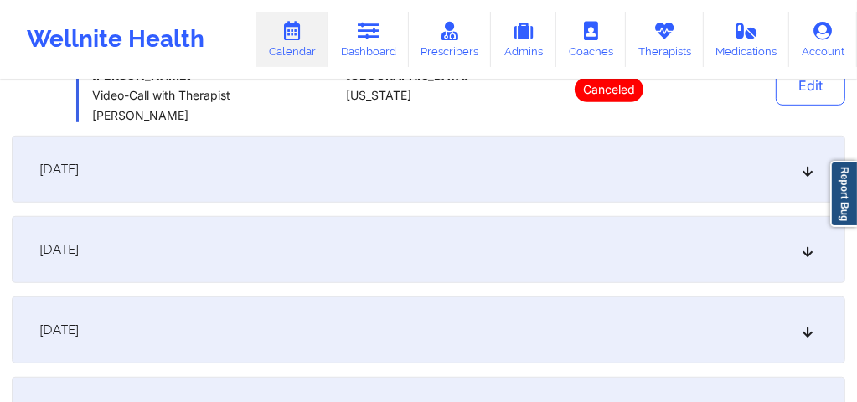
scroll to position [692, 0]
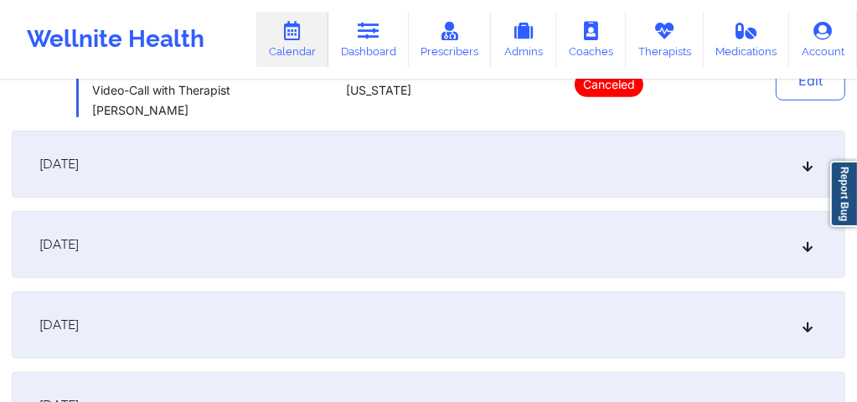
click at [804, 161] on icon at bounding box center [808, 164] width 14 height 12
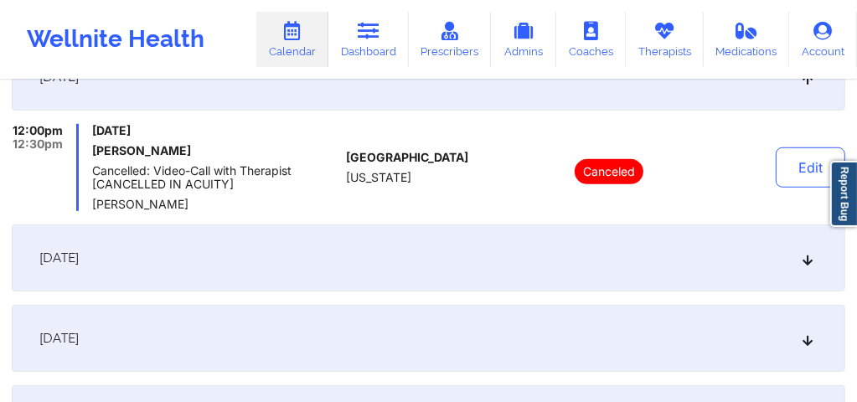
click at [809, 260] on icon at bounding box center [808, 258] width 14 height 12
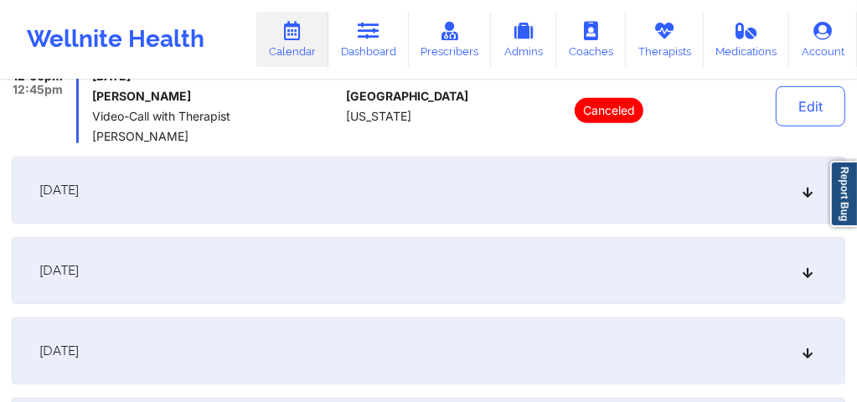
scroll to position [848, 0]
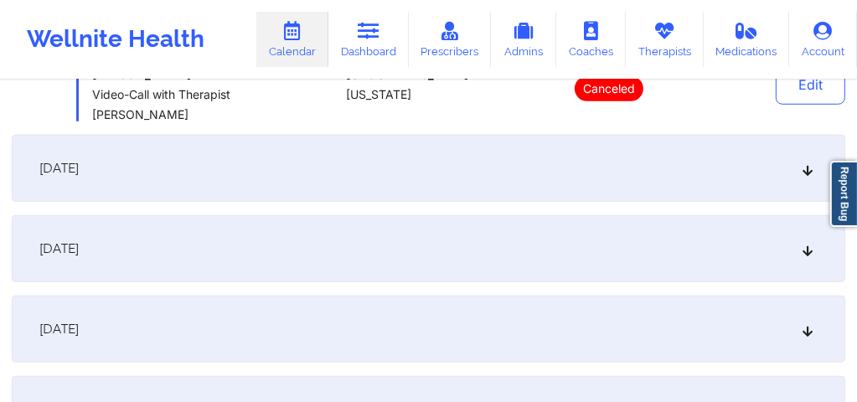
drag, startPoint x: 806, startPoint y: 178, endPoint x: 797, endPoint y: 201, distance: 24.4
click at [806, 178] on div "October 13, 2025" at bounding box center [428, 168] width 833 height 67
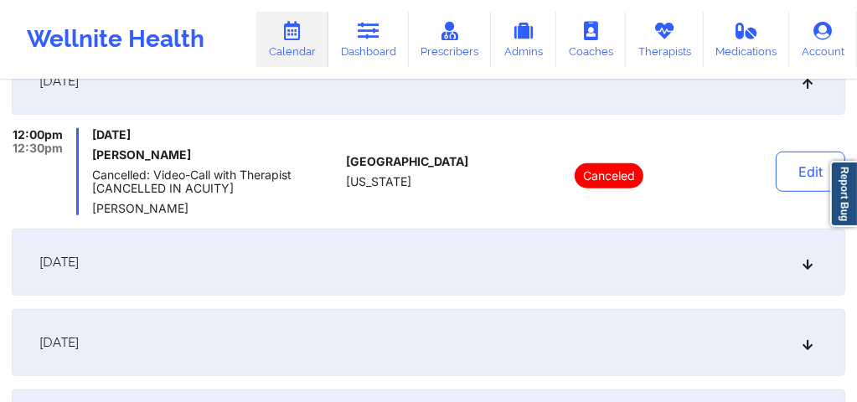
click at [806, 262] on icon at bounding box center [808, 262] width 14 height 12
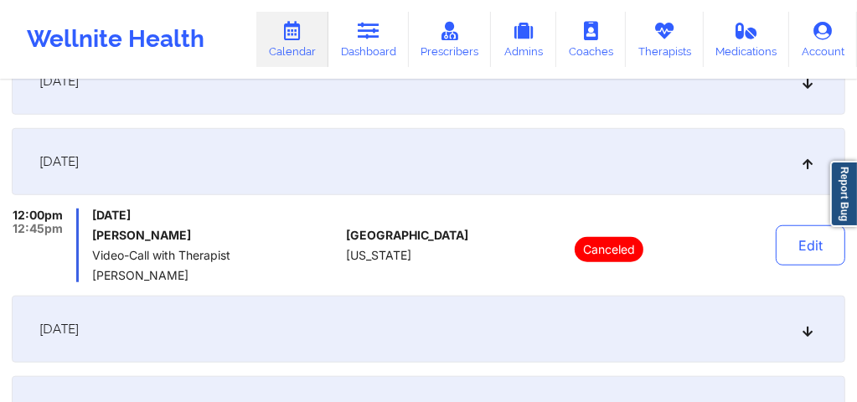
click at [808, 331] on icon at bounding box center [808, 329] width 14 height 12
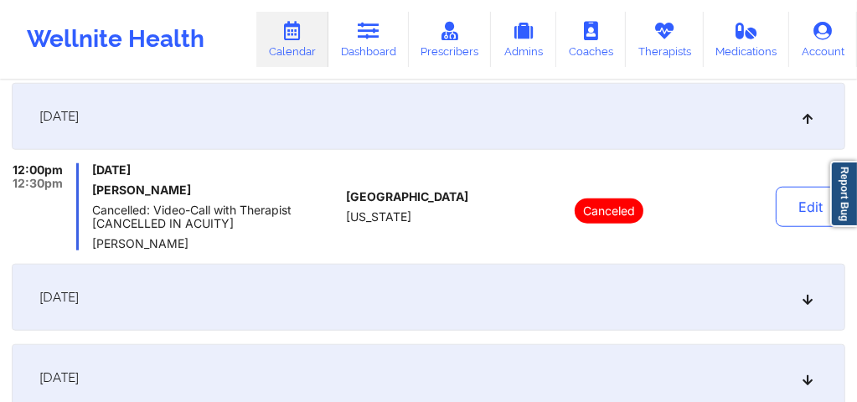
scroll to position [982, 0]
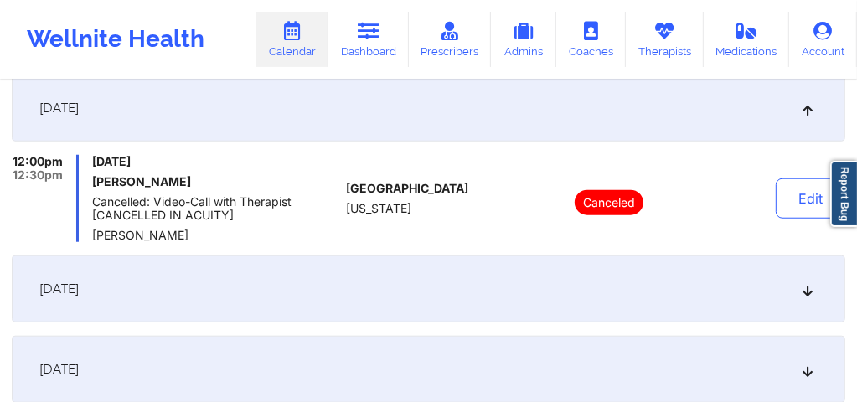
click at [805, 296] on div "October 22, 2025" at bounding box center [428, 288] width 833 height 67
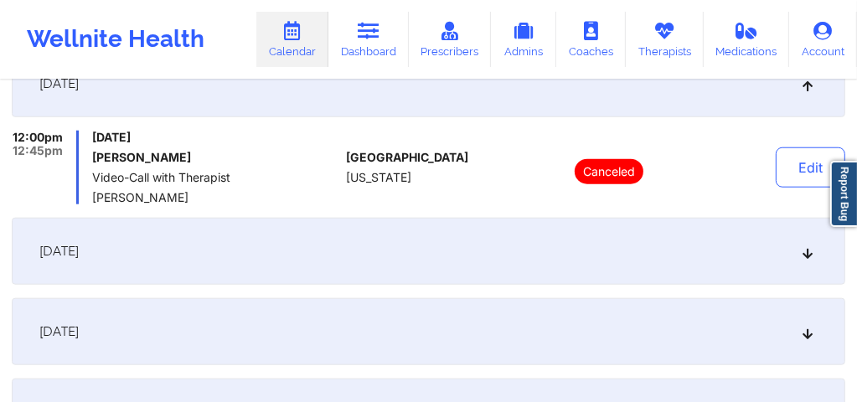
scroll to position [1105, 0]
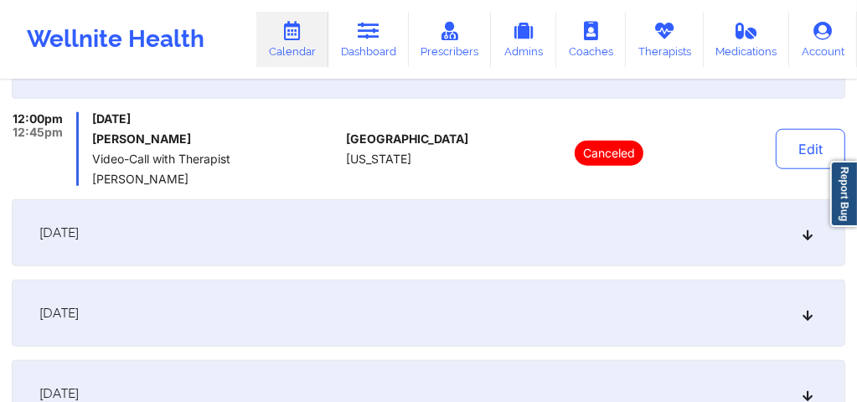
click at [804, 239] on icon at bounding box center [808, 233] width 14 height 12
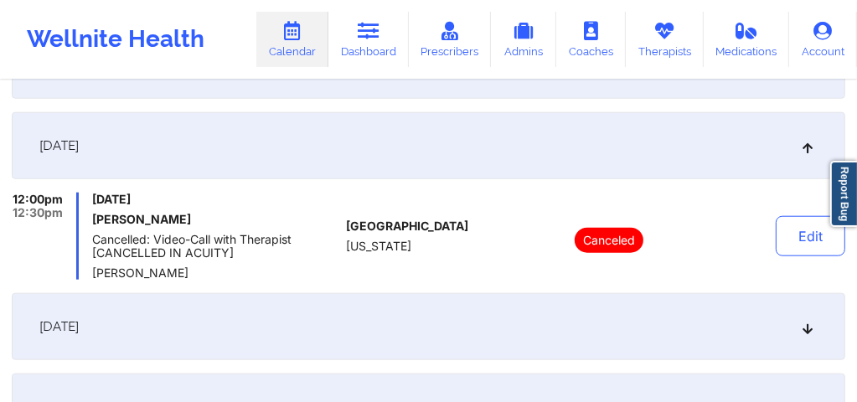
click at [807, 326] on icon at bounding box center [808, 327] width 14 height 12
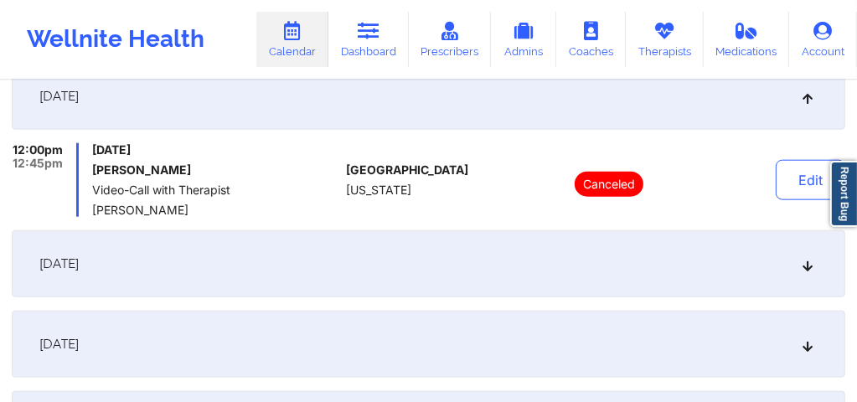
scroll to position [1239, 0]
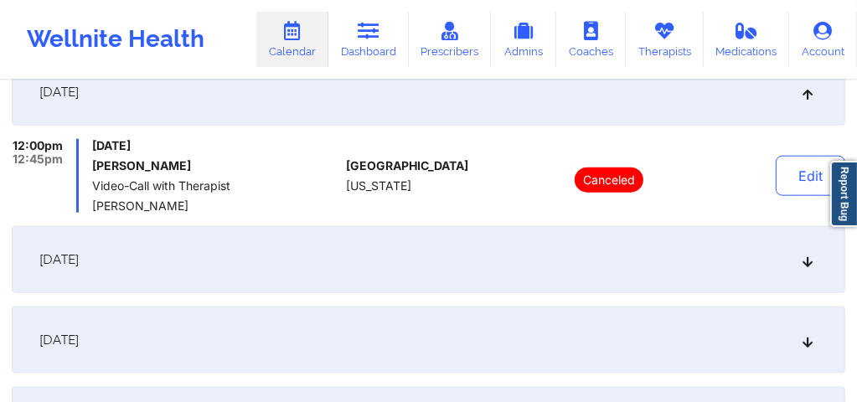
click at [808, 265] on icon at bounding box center [808, 260] width 14 height 12
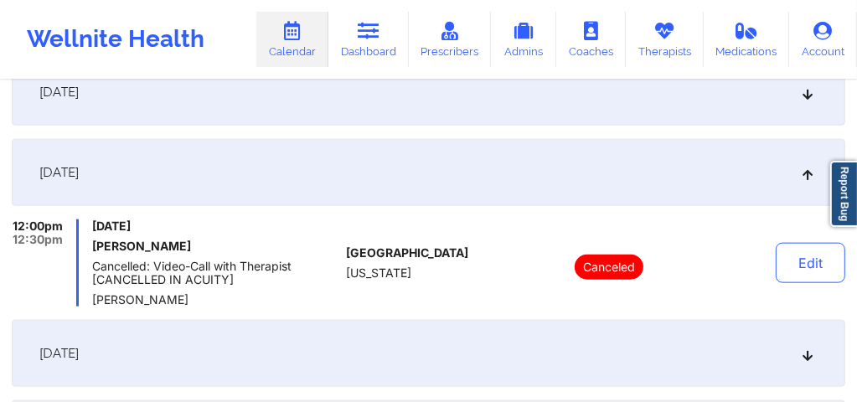
click at [806, 359] on icon at bounding box center [808, 354] width 14 height 12
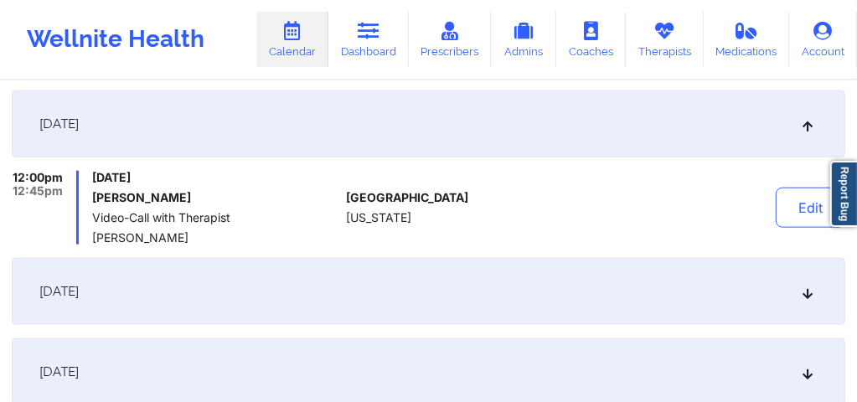
scroll to position [1362, 0]
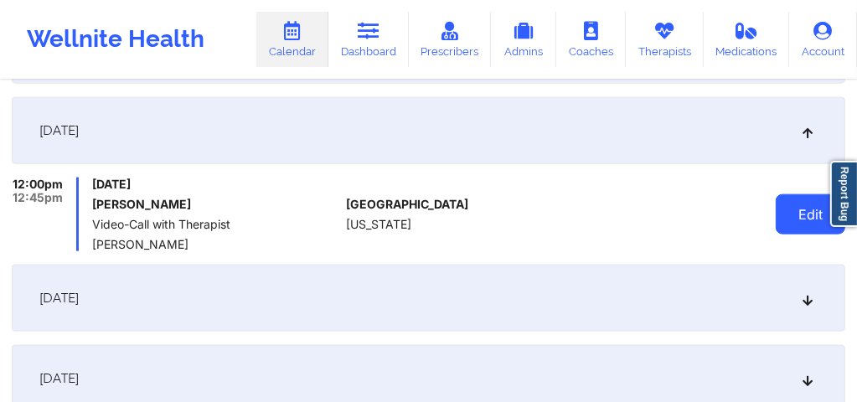
click at [801, 219] on button "Edit" at bounding box center [810, 214] width 70 height 40
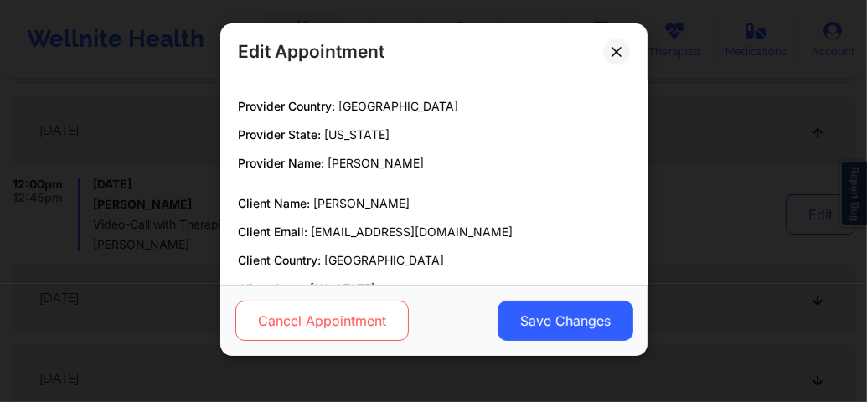
click at [358, 329] on button "Cancel Appointment" at bounding box center [320, 321] width 173 height 40
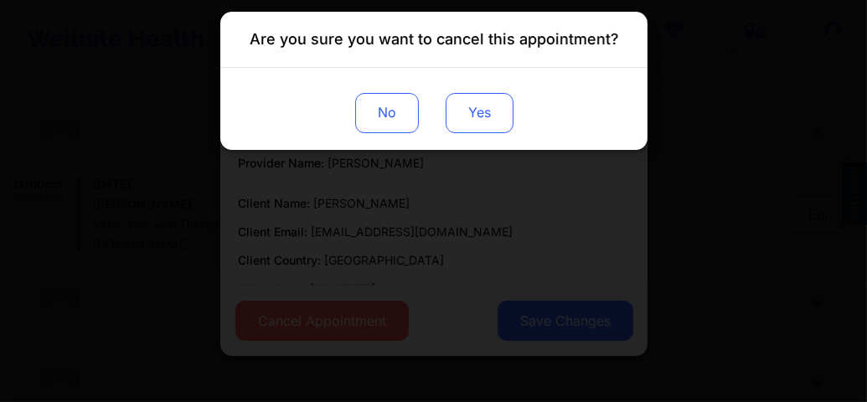
click at [481, 129] on button "Yes" at bounding box center [479, 113] width 68 height 40
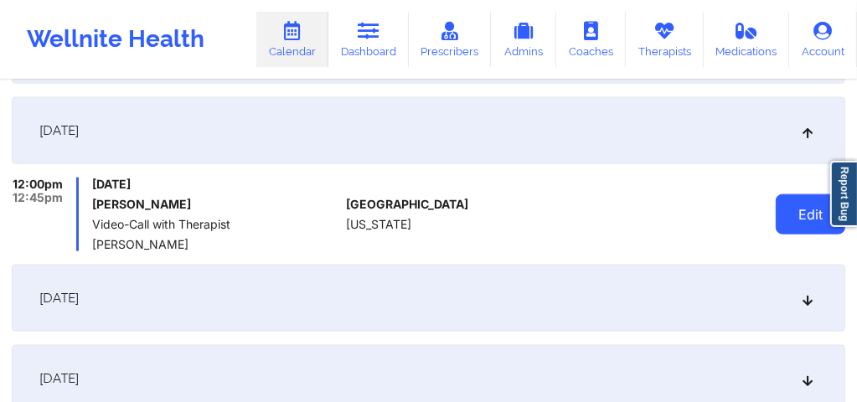
click at [788, 217] on button "Edit" at bounding box center [810, 214] width 70 height 40
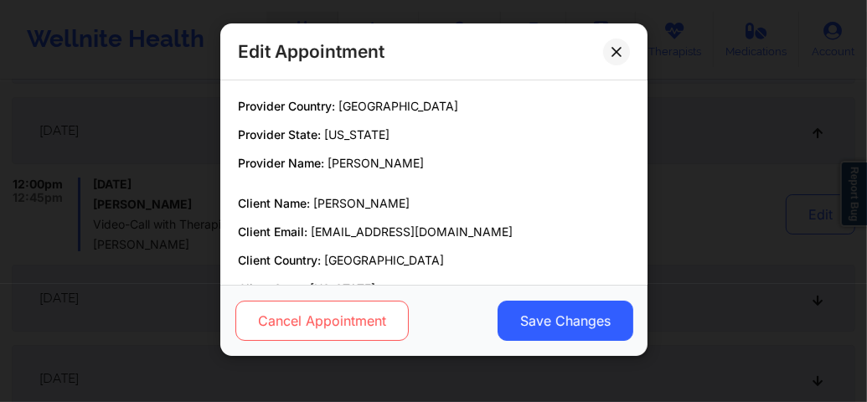
click at [335, 325] on button "Cancel Appointment" at bounding box center [320, 321] width 173 height 40
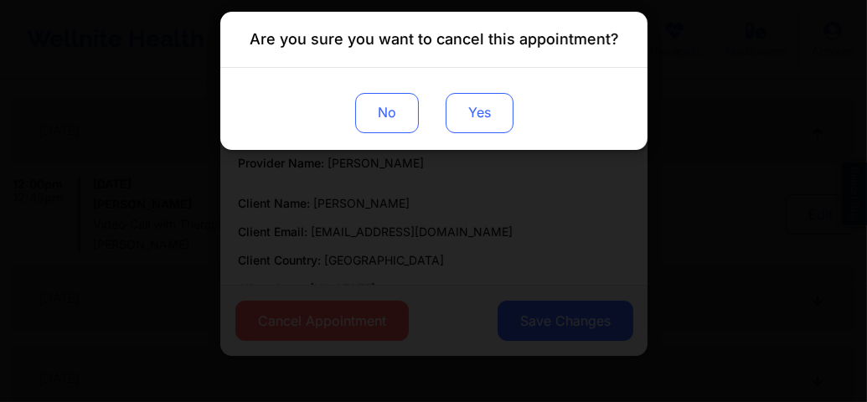
click at [488, 116] on button "Yes" at bounding box center [479, 113] width 68 height 40
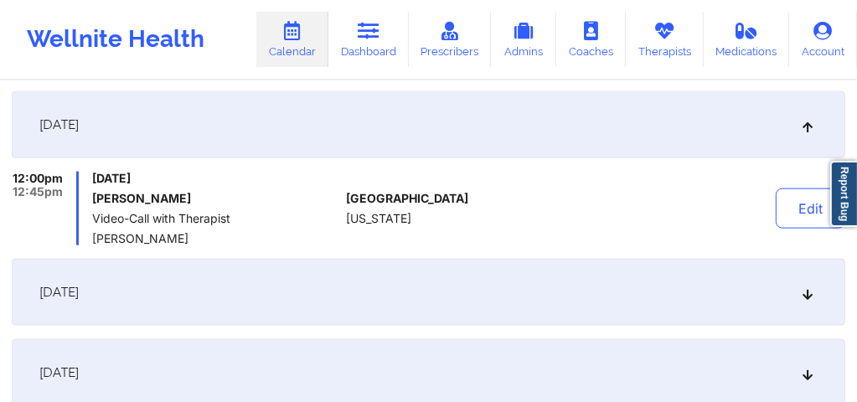
scroll to position [1373, 0]
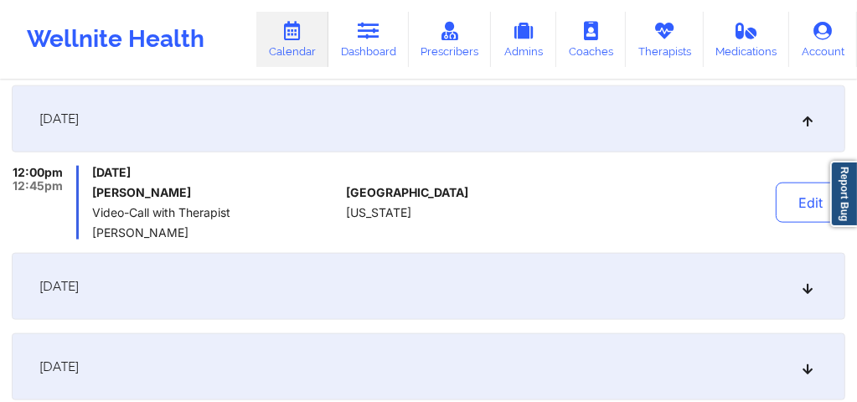
click at [808, 286] on icon at bounding box center [808, 287] width 14 height 12
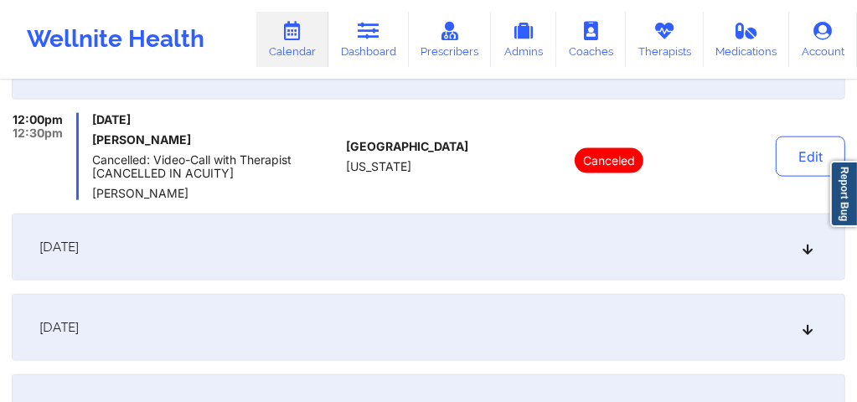
scroll to position [1507, 0]
click at [804, 245] on icon at bounding box center [808, 246] width 14 height 12
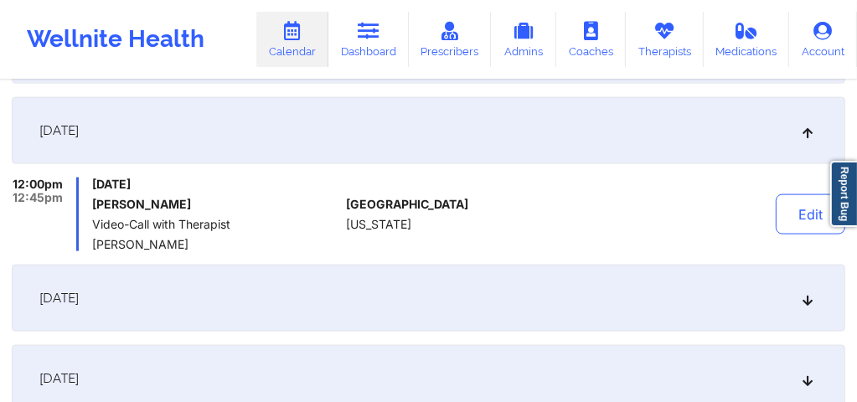
scroll to position [1563, 0]
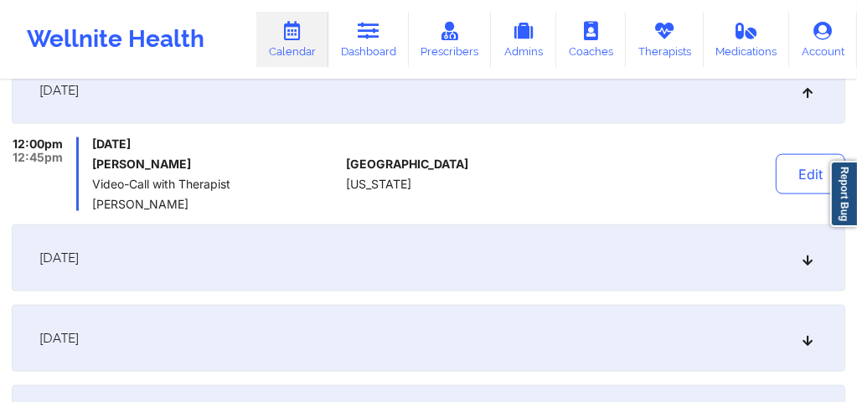
click at [806, 255] on icon at bounding box center [808, 258] width 14 height 12
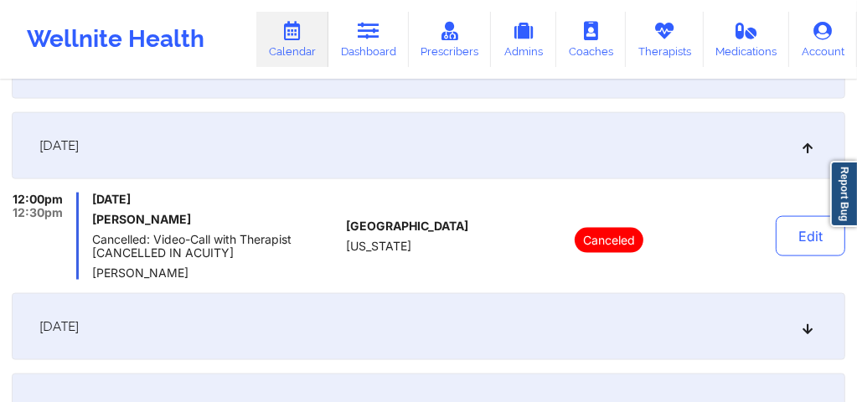
scroll to position [1675, 0]
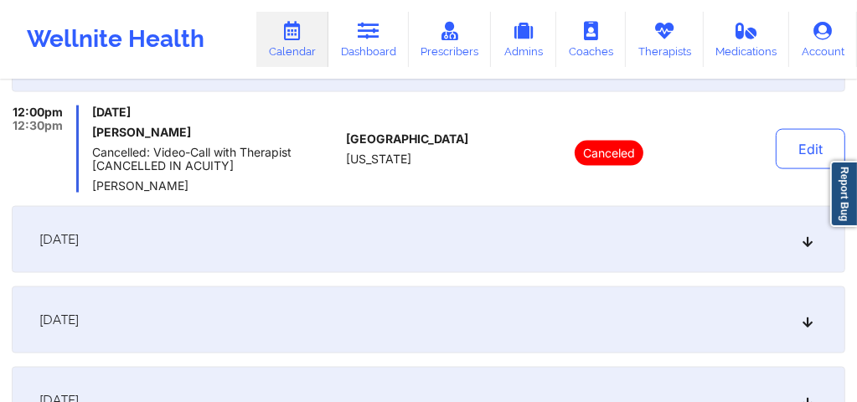
click at [804, 245] on icon at bounding box center [808, 240] width 14 height 12
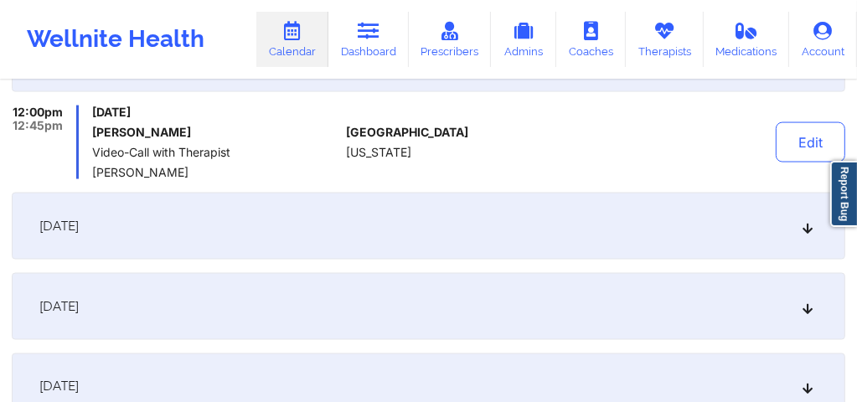
scroll to position [1764, 0]
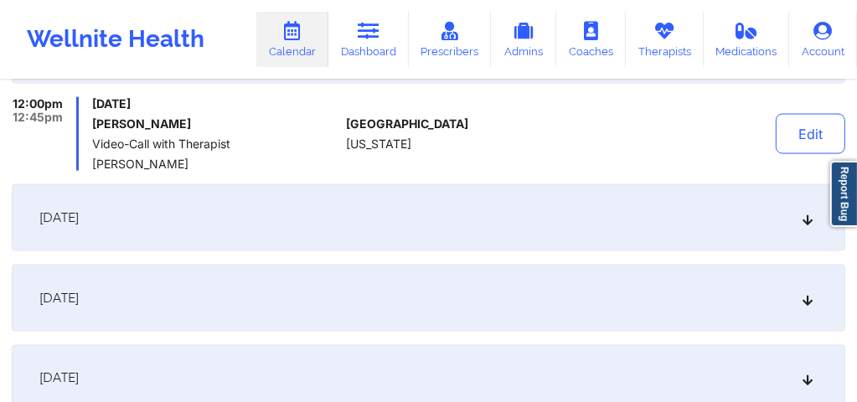
click at [802, 226] on div "November 24, 2025" at bounding box center [428, 217] width 833 height 67
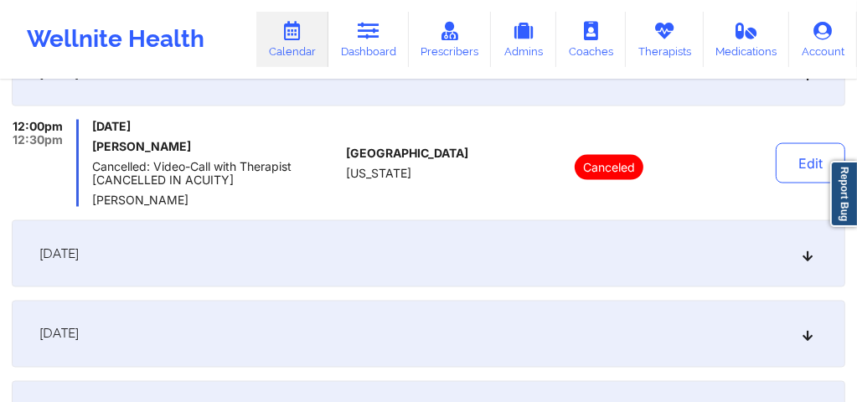
scroll to position [1853, 0]
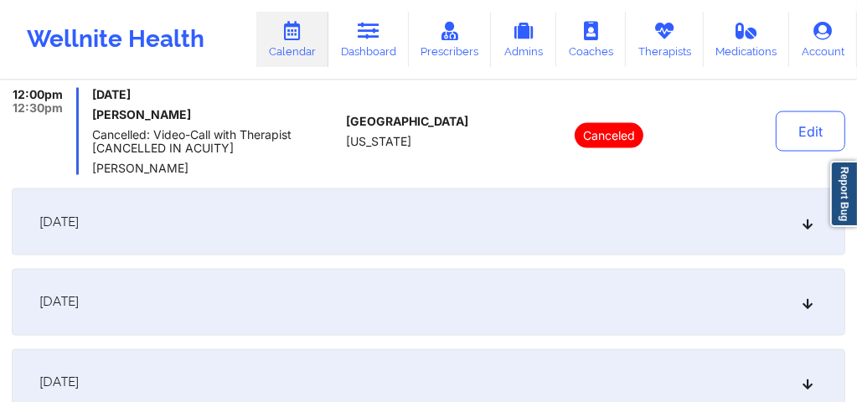
click at [805, 227] on icon at bounding box center [808, 222] width 14 height 12
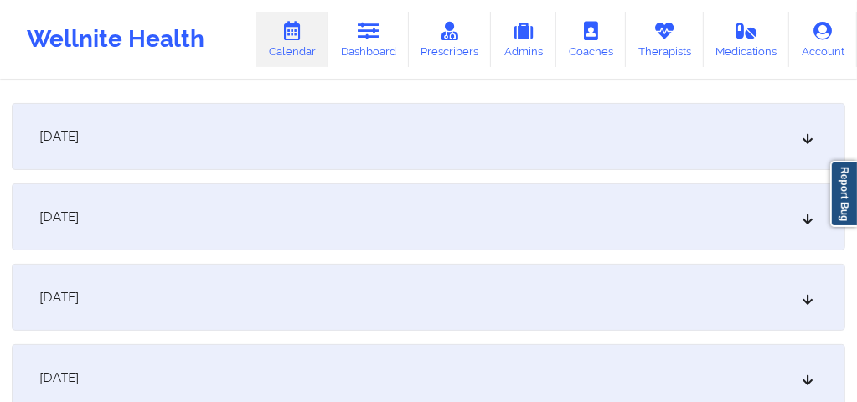
scroll to position [234, 0]
click at [814, 209] on icon at bounding box center [808, 213] width 14 height 12
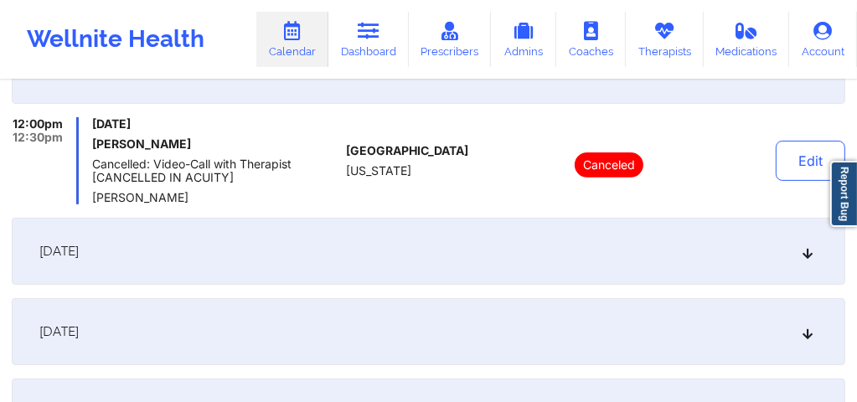
scroll to position [402, 0]
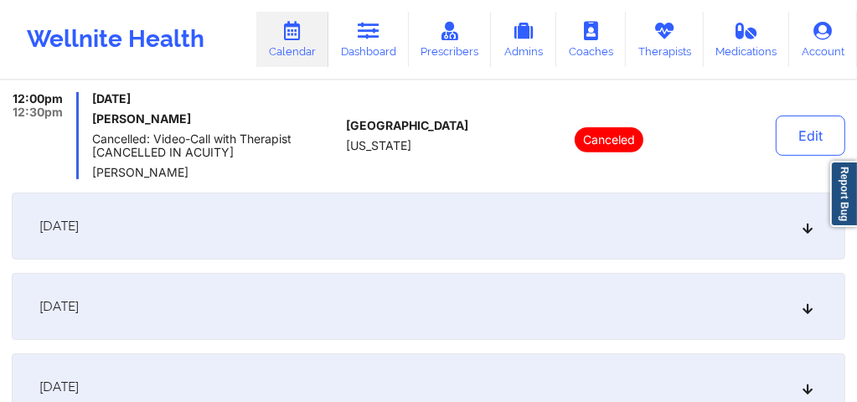
click at [810, 308] on icon at bounding box center [808, 307] width 14 height 12
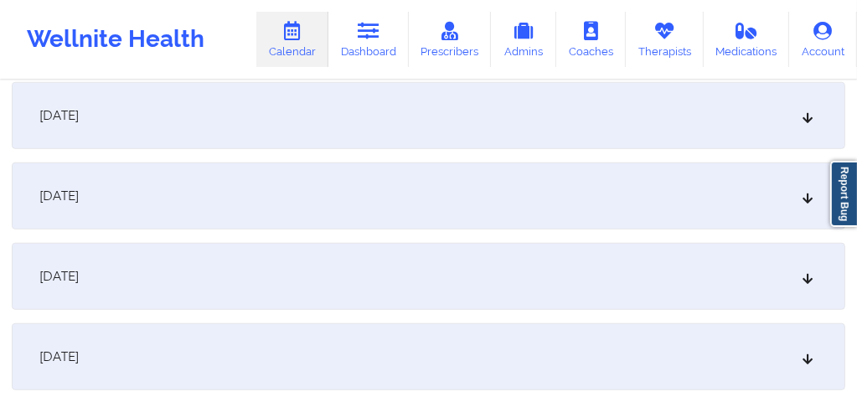
scroll to position [681, 0]
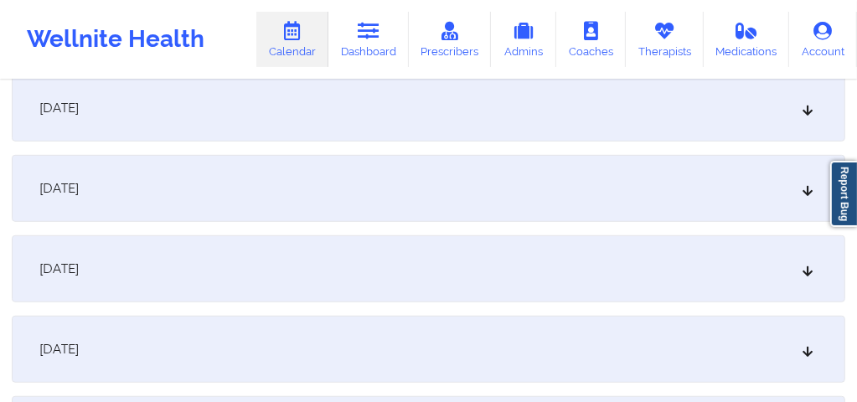
click at [806, 271] on icon at bounding box center [808, 269] width 14 height 12
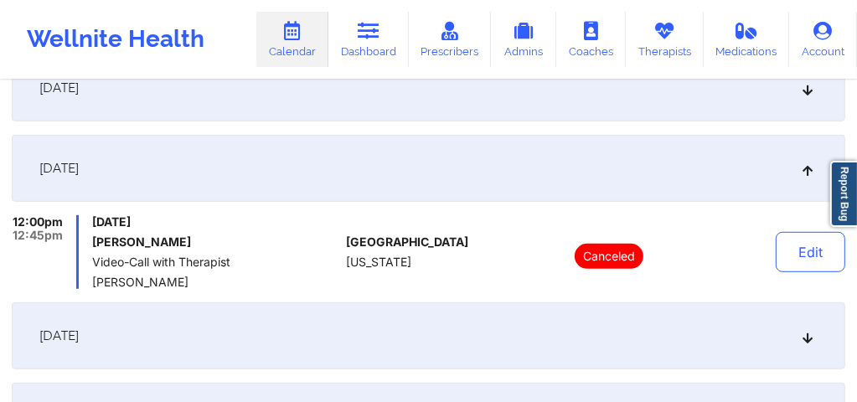
click at [805, 333] on icon at bounding box center [808, 336] width 14 height 12
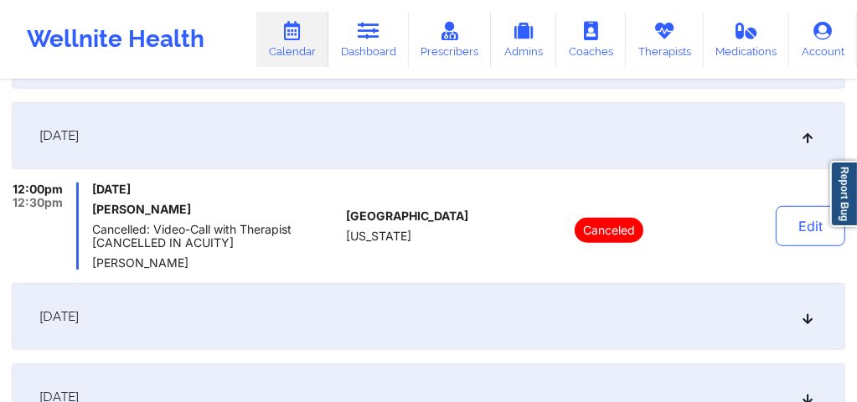
scroll to position [848, 0]
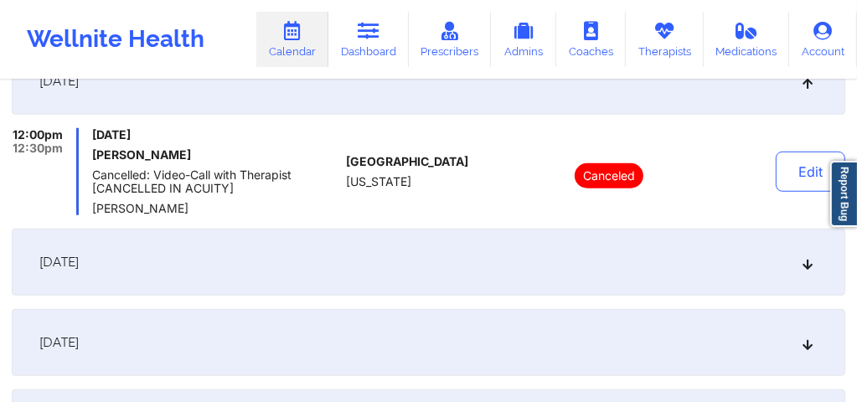
click at [804, 271] on div "October 15, 2025" at bounding box center [428, 262] width 833 height 67
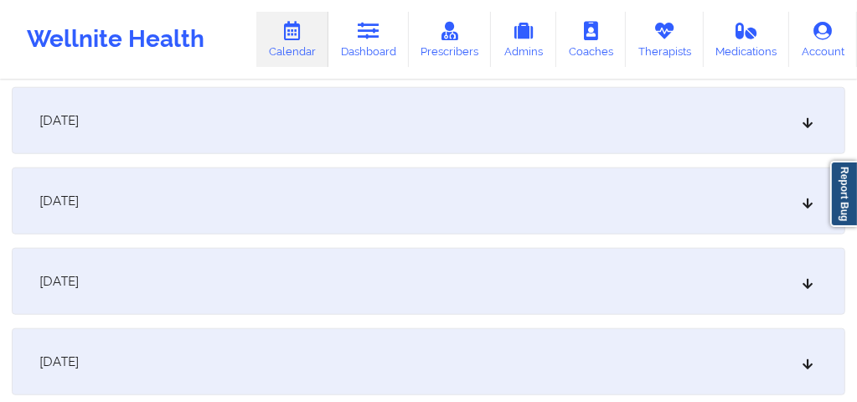
scroll to position [1060, 0]
click at [811, 272] on icon at bounding box center [808, 278] width 14 height 12
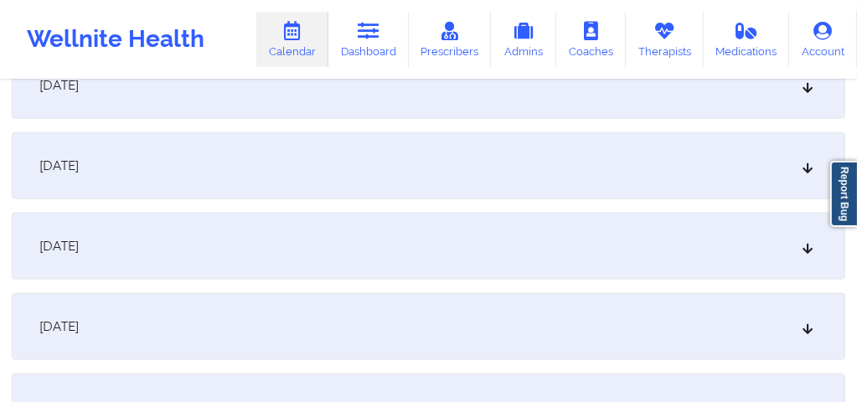
scroll to position [1418, 0]
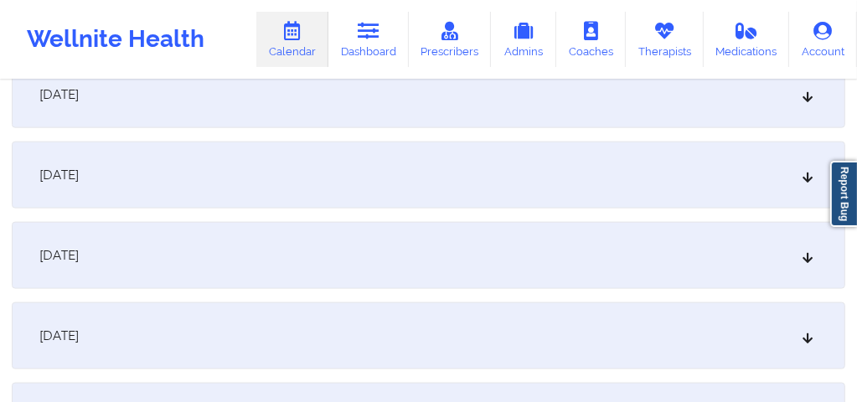
click at [802, 100] on icon at bounding box center [808, 95] width 14 height 12
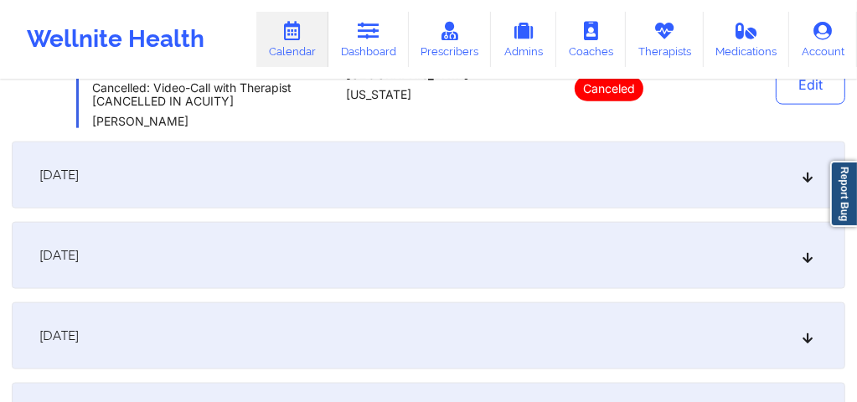
scroll to position [1317, 0]
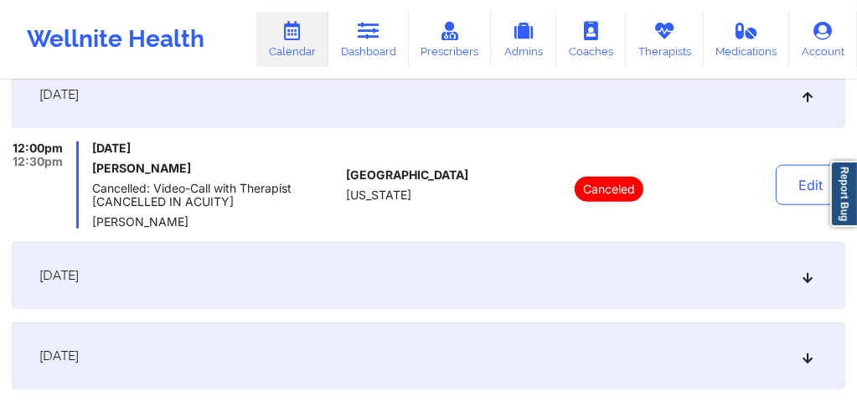
click at [798, 275] on div "November 5, 2025" at bounding box center [428, 275] width 833 height 67
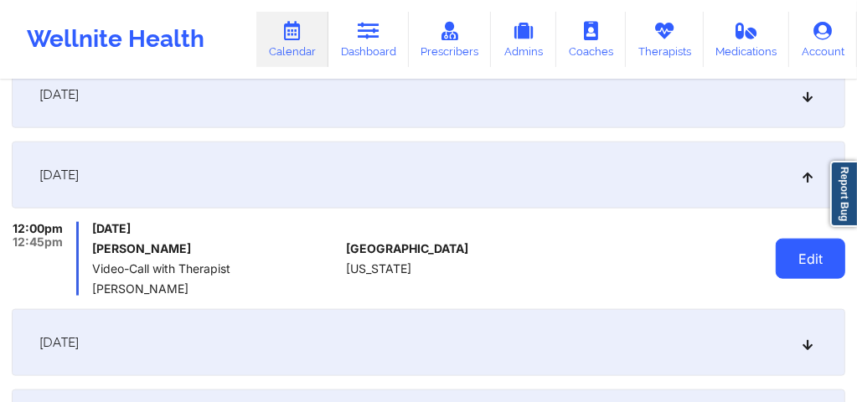
click at [794, 258] on button "Edit" at bounding box center [810, 259] width 70 height 40
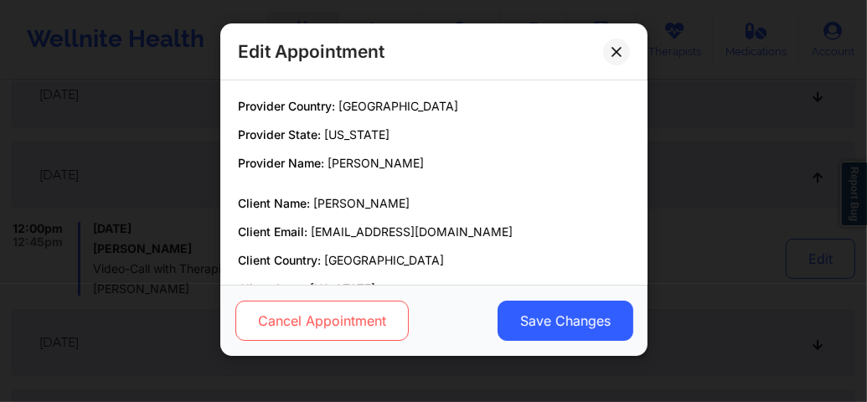
click at [344, 332] on button "Cancel Appointment" at bounding box center [320, 321] width 173 height 40
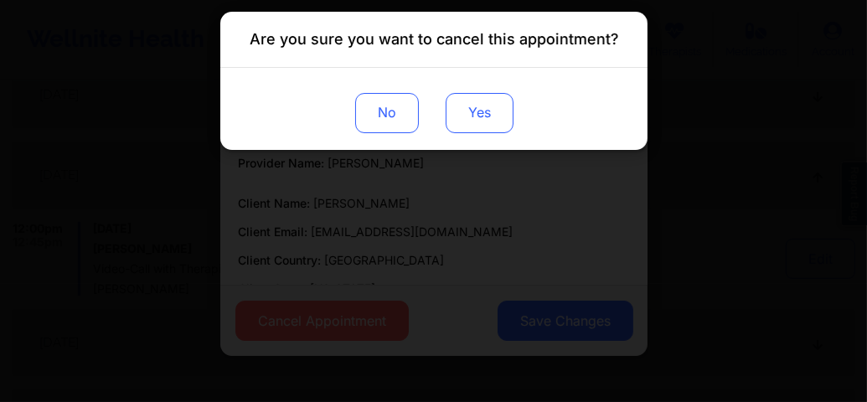
click at [473, 104] on button "Yes" at bounding box center [479, 113] width 68 height 40
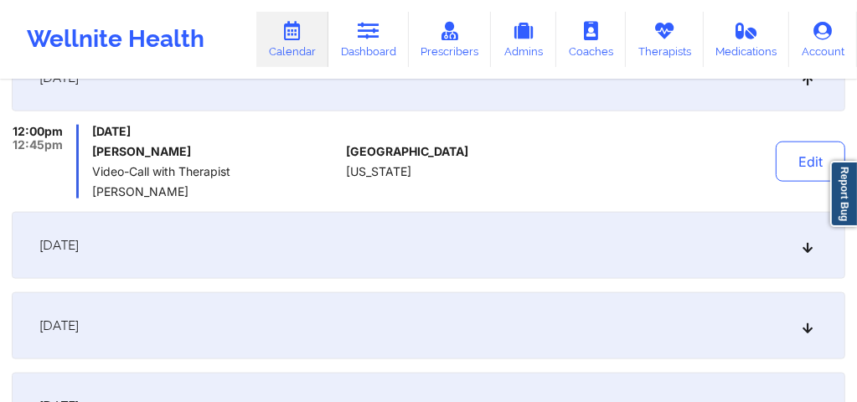
scroll to position [1462, 0]
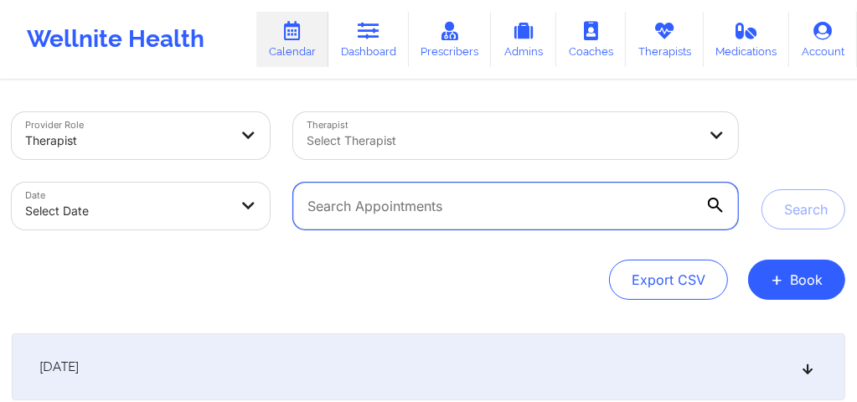
click at [482, 208] on input "text" at bounding box center [515, 206] width 445 height 47
type input "[EMAIL_ADDRESS][DOMAIN_NAME]"
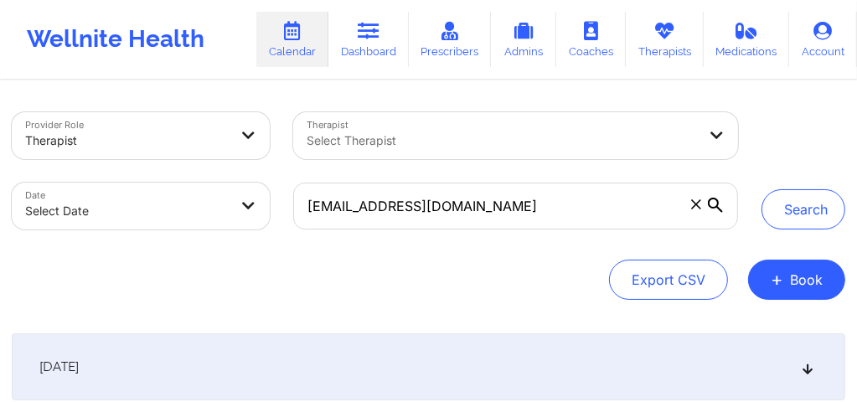
click at [97, 211] on body "Wellnite Health Calendar Dashboard Prescribers Admins Coaches Therapists Medica…" at bounding box center [428, 201] width 857 height 402
select select "2025-8"
select select "2025-9"
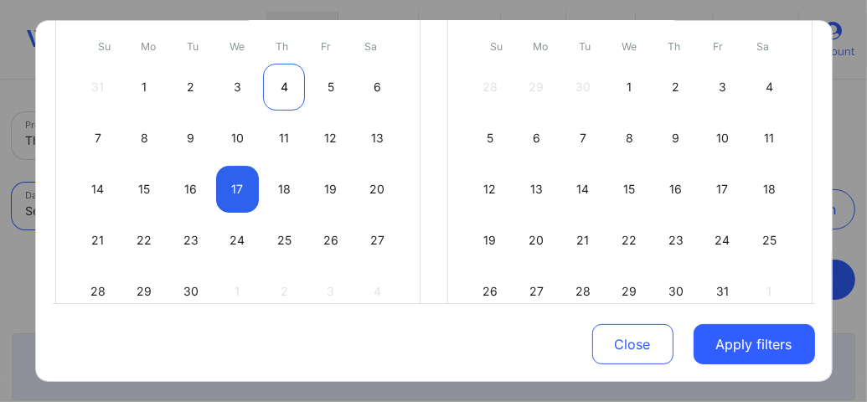
scroll to position [258, 0]
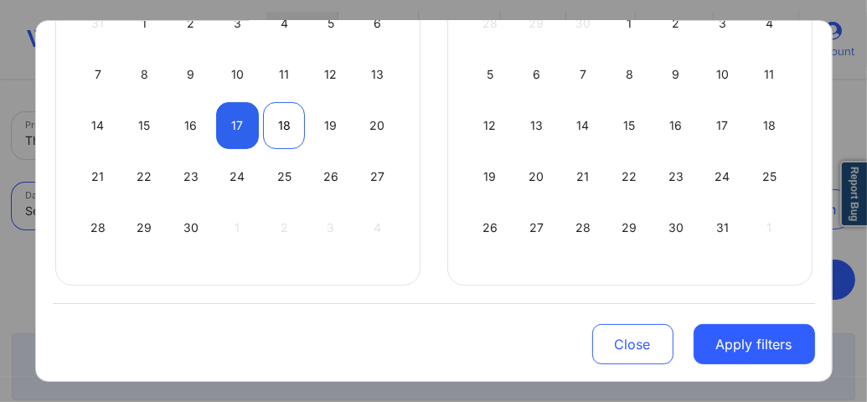
click at [275, 121] on div "18" at bounding box center [284, 125] width 43 height 47
select select "2025-8"
select select "2025-9"
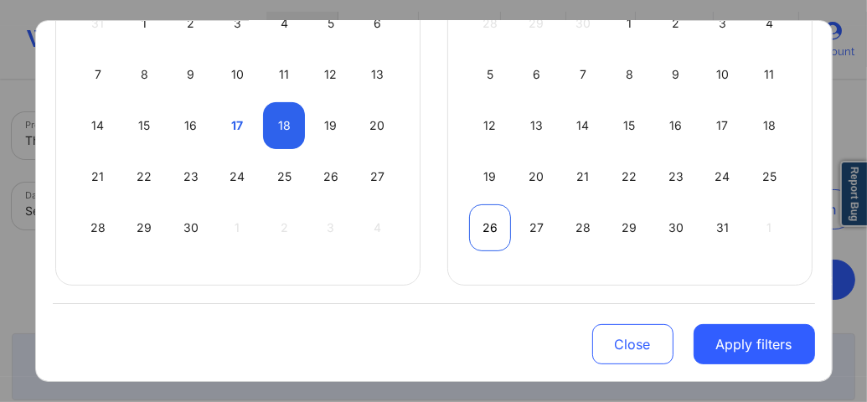
select select "2025-8"
select select "2025-9"
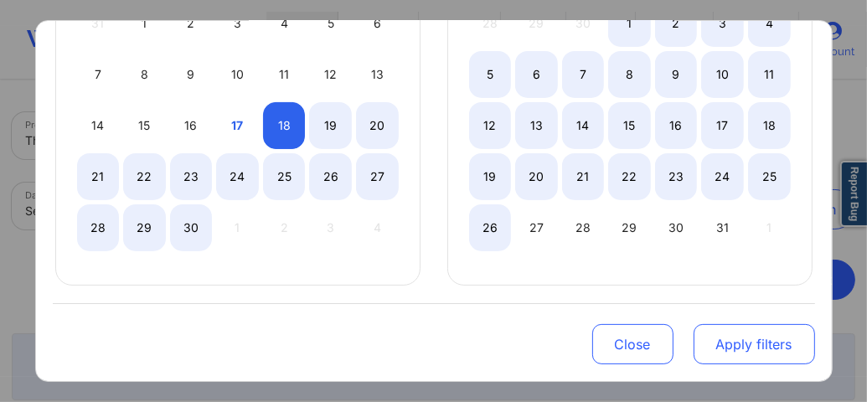
click at [734, 339] on button "Apply filters" at bounding box center [753, 344] width 121 height 40
click at [730, 345] on button "Apply filters" at bounding box center [753, 344] width 121 height 40
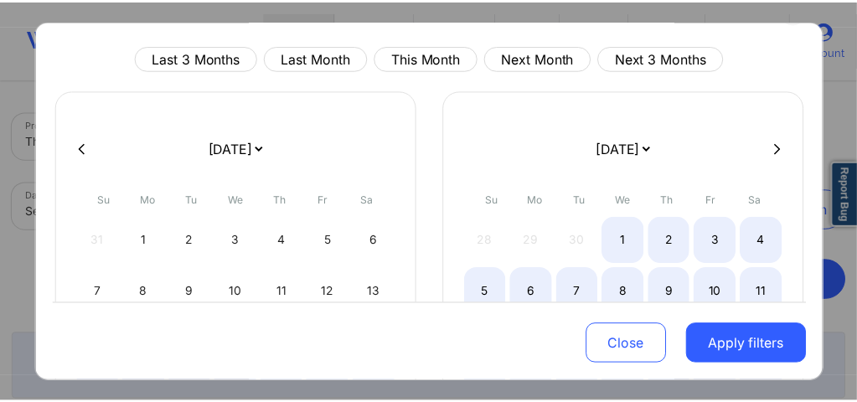
scroll to position [0, 0]
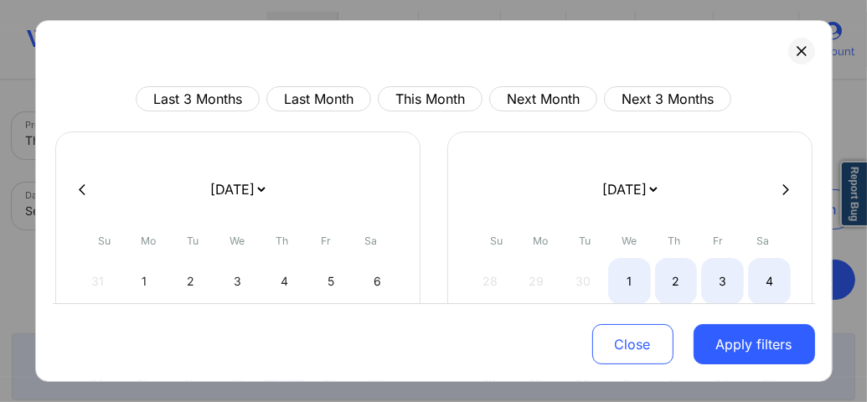
select select "2025-8"
select select "2025-9"
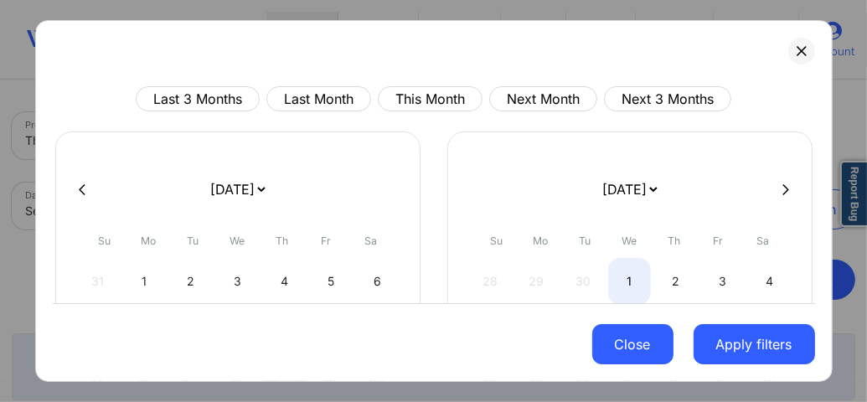
select select "2025-8"
select select "2025-9"
click at [647, 338] on button "Close" at bounding box center [632, 344] width 81 height 40
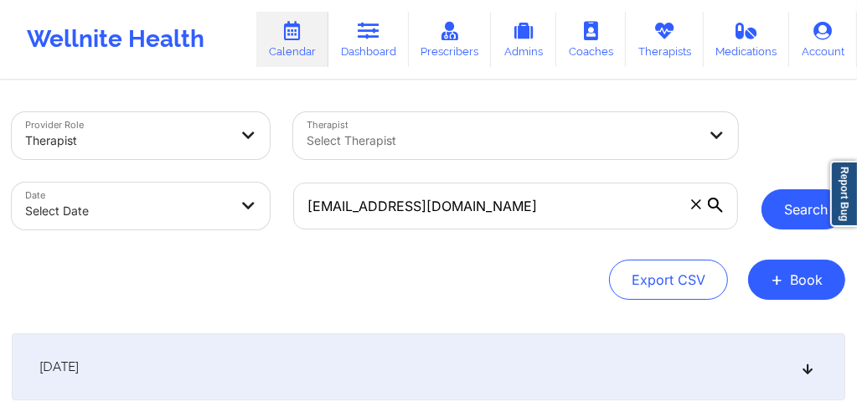
click at [784, 214] on button "Search" at bounding box center [803, 209] width 84 height 40
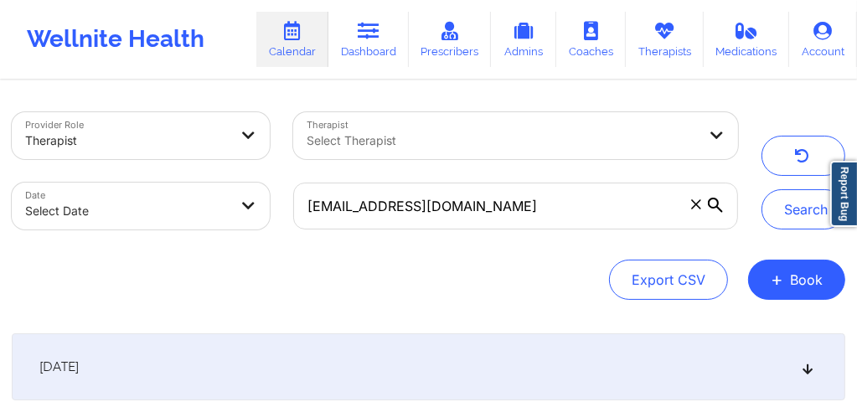
select select "2025-8"
select select "2025-9"
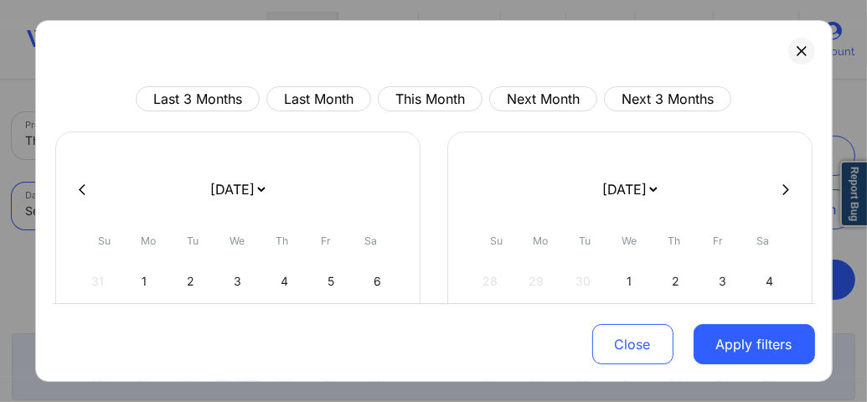
click at [180, 219] on body "Wellnite Health Calendar Dashboard Prescribers Admins Coaches Therapists Medica…" at bounding box center [433, 201] width 867 height 402
click at [779, 54] on div "Last 3 Months Last Month This Month Next Month Next 3 Months [DATE] [DATE] [DAT…" at bounding box center [433, 201] width 797 height 362
click at [805, 59] on div "Last 3 Months Last Month This Month Next Month Next 3 Months [DATE] [DATE] [DAT…" at bounding box center [433, 201] width 797 height 362
click at [796, 50] on icon at bounding box center [800, 50] width 9 height 9
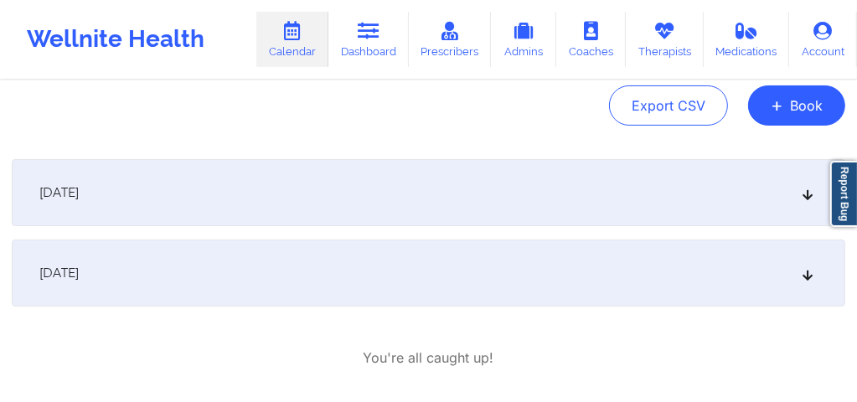
scroll to position [161, 0]
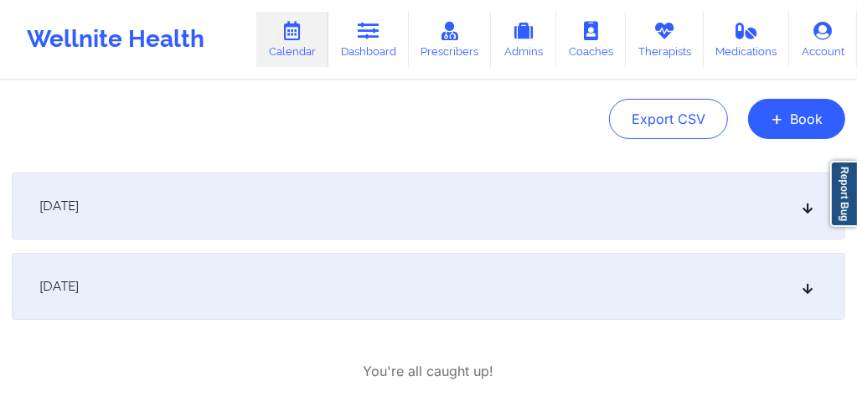
click at [806, 207] on icon at bounding box center [808, 206] width 14 height 12
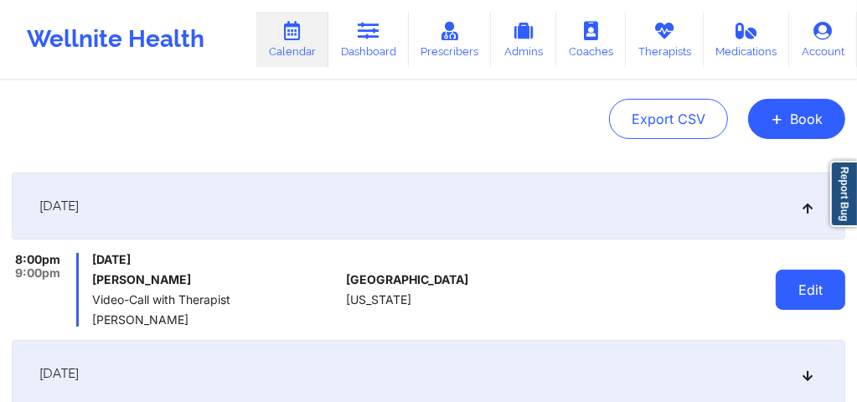
click at [806, 281] on button "Edit" at bounding box center [810, 290] width 70 height 40
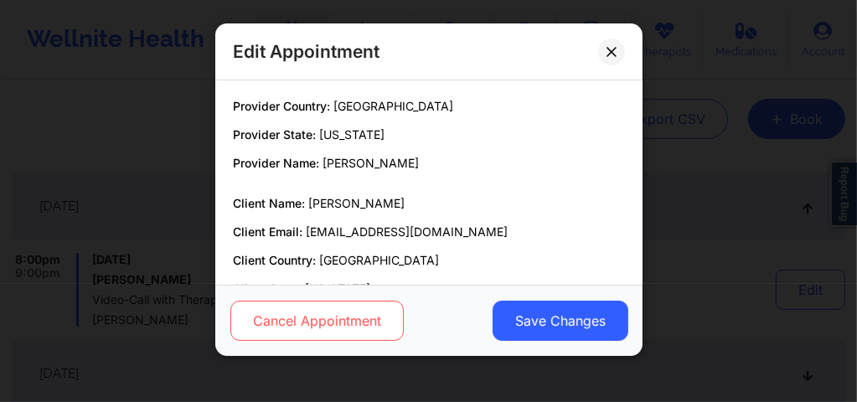
click at [354, 326] on button "Cancel Appointment" at bounding box center [315, 321] width 173 height 40
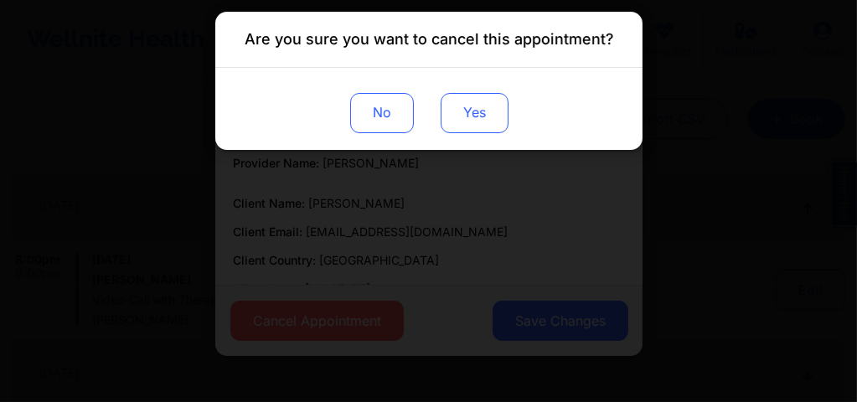
click at [463, 121] on button "Yes" at bounding box center [474, 113] width 68 height 40
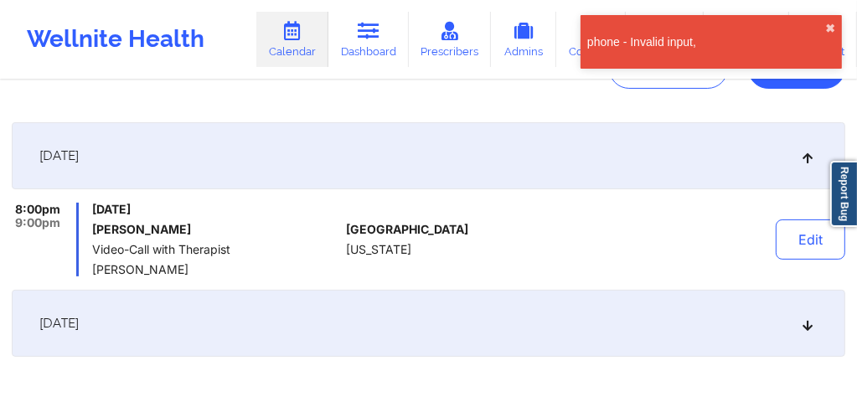
scroll to position [228, 0]
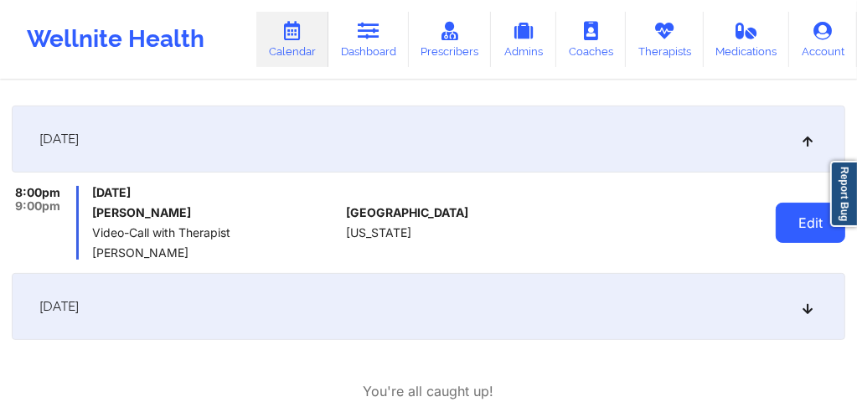
click at [817, 229] on button "Edit" at bounding box center [810, 223] width 70 height 40
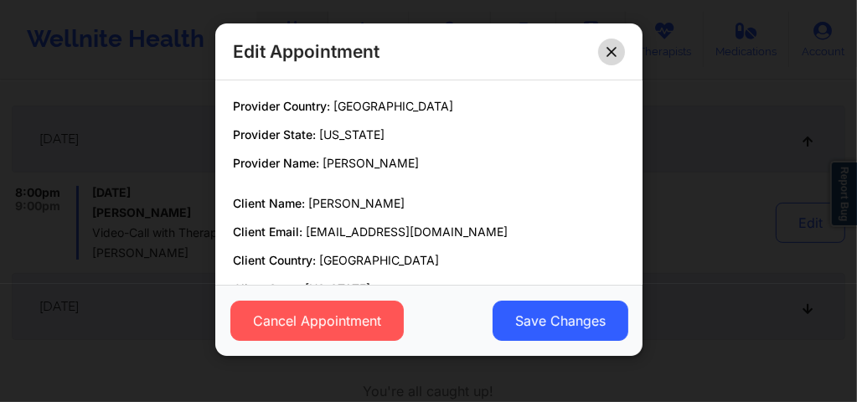
click at [604, 46] on button at bounding box center [611, 52] width 27 height 27
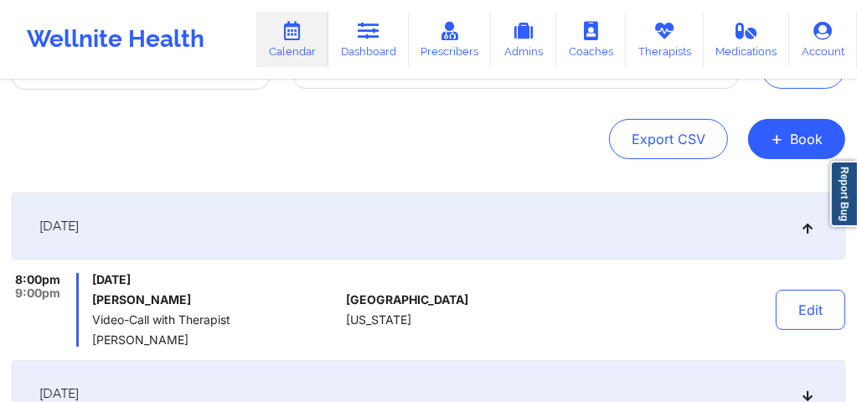
scroll to position [104, 0]
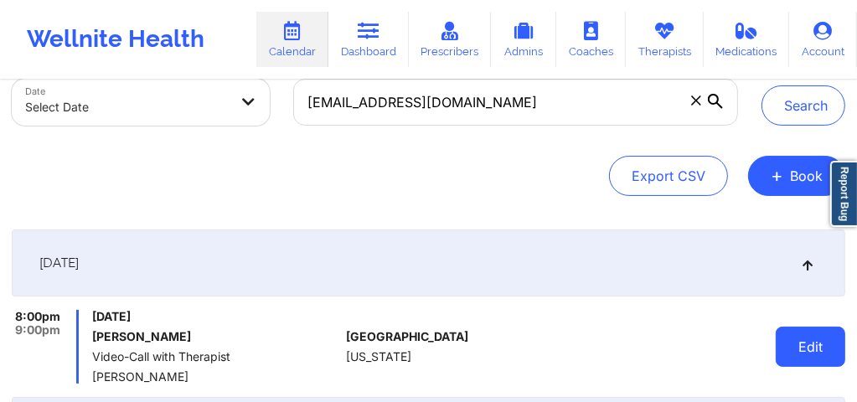
click at [824, 350] on button "Edit" at bounding box center [810, 347] width 70 height 40
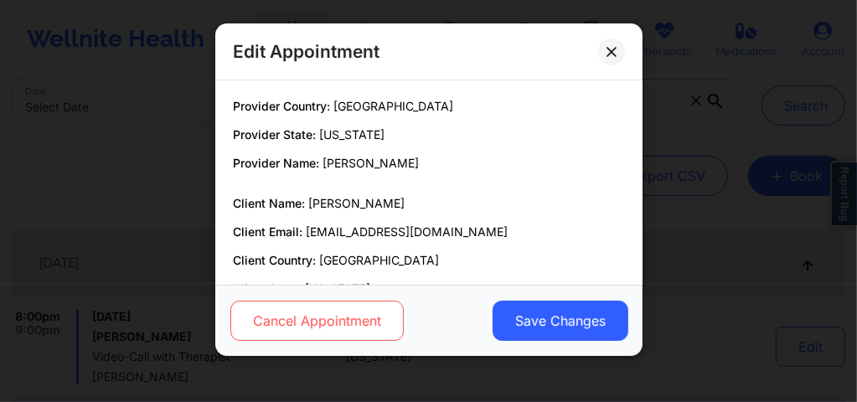
click at [358, 328] on button "Cancel Appointment" at bounding box center [315, 321] width 173 height 40
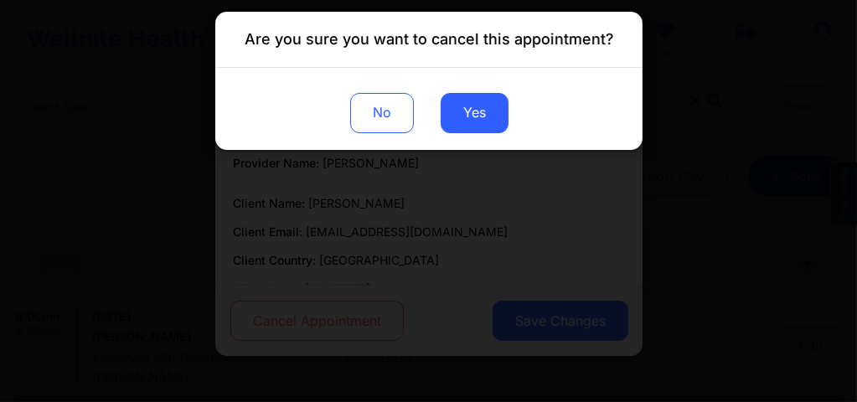
click at [358, 328] on div "Are you sure you want to cancel this appointment? No Yes" at bounding box center [428, 201] width 857 height 402
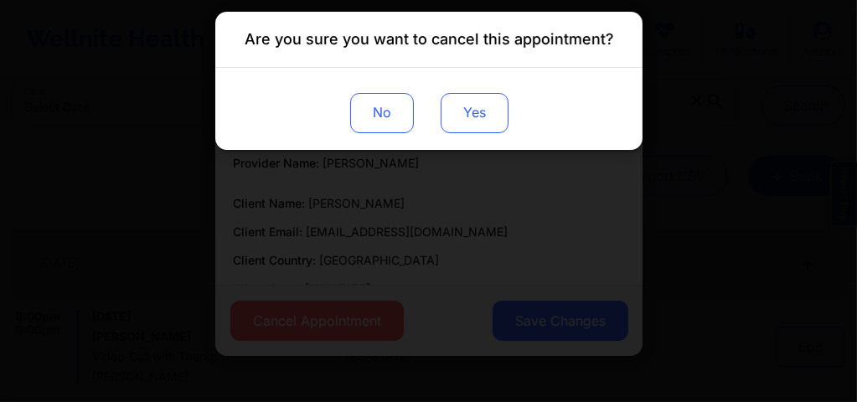
click at [482, 123] on button "Yes" at bounding box center [474, 113] width 68 height 40
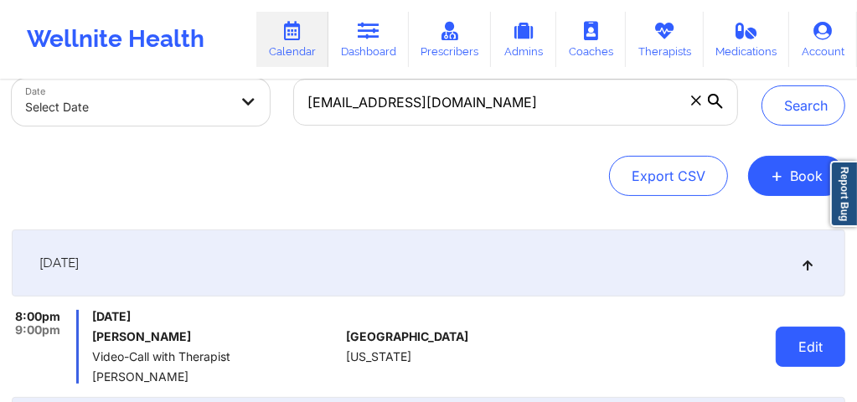
drag, startPoint x: 497, startPoint y: 164, endPoint x: 817, endPoint y: 357, distance: 373.4
click at [817, 357] on button "Edit" at bounding box center [810, 347] width 70 height 40
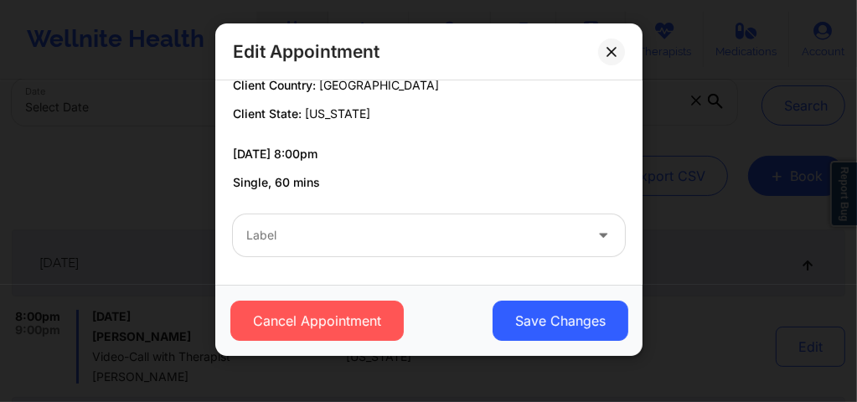
scroll to position [164, 0]
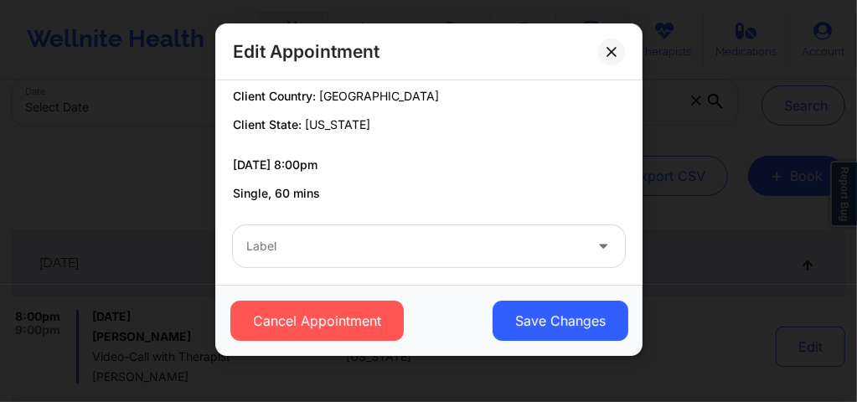
click at [553, 253] on div at bounding box center [414, 246] width 337 height 20
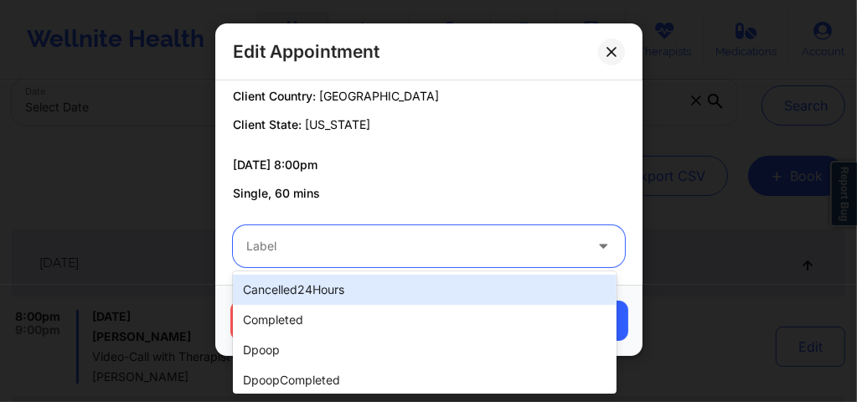
scroll to position [175, 0]
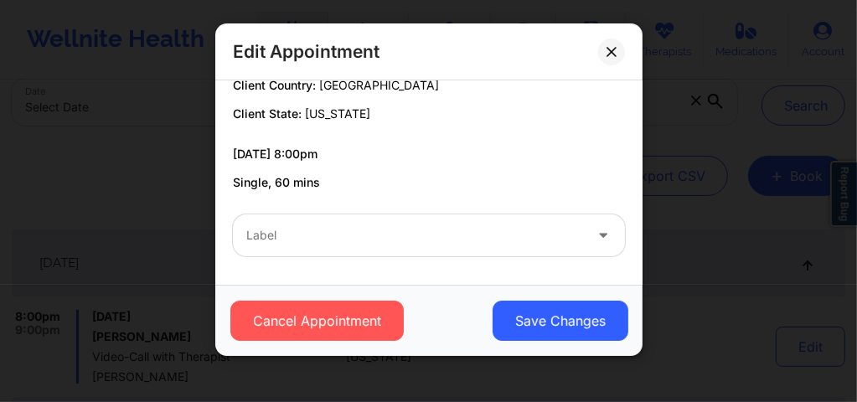
click at [549, 204] on div "Label" at bounding box center [428, 235] width 415 height 65
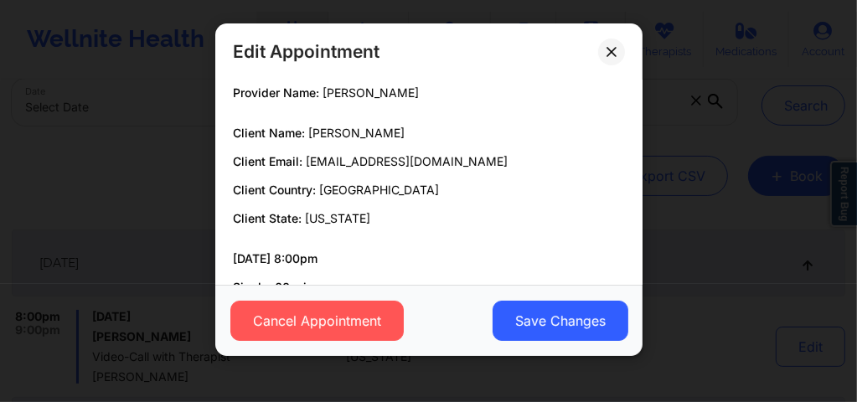
scroll to position [0, 0]
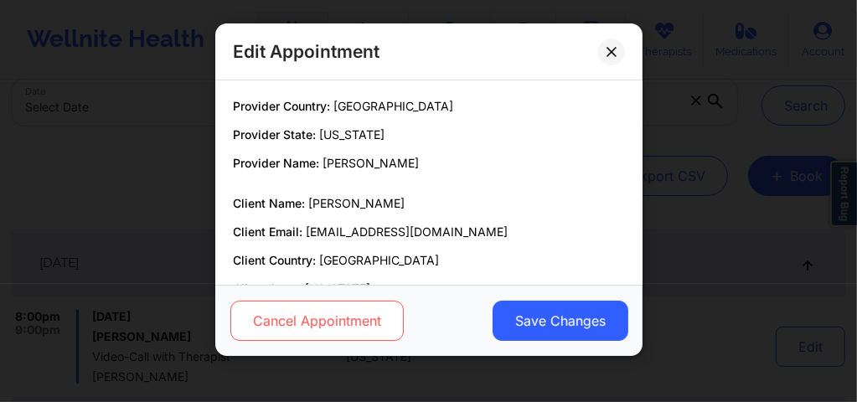
click at [324, 316] on button "Cancel Appointment" at bounding box center [315, 321] width 173 height 40
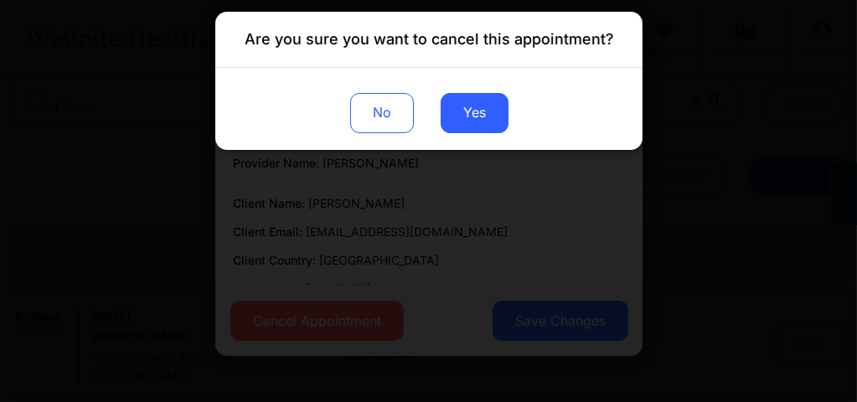
click at [479, 133] on div "No Yes" at bounding box center [428, 109] width 427 height 82
click at [471, 112] on button "Yes" at bounding box center [474, 113] width 68 height 40
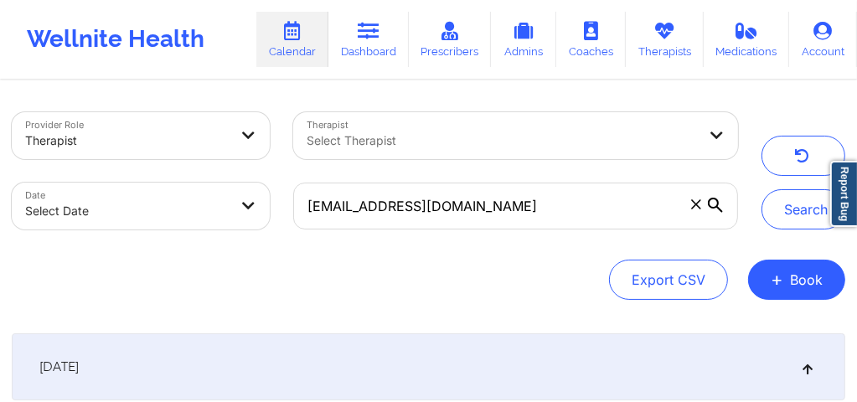
click at [697, 205] on icon at bounding box center [695, 203] width 9 height 9
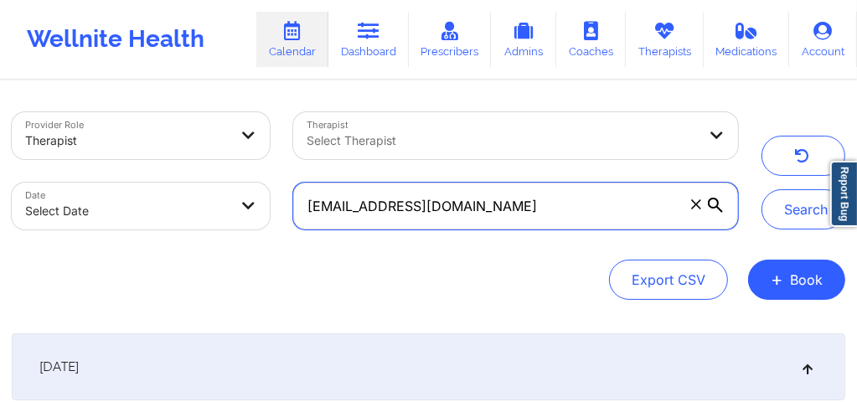
click at [697, 205] on input "[EMAIL_ADDRESS][DOMAIN_NAME]" at bounding box center [515, 206] width 445 height 47
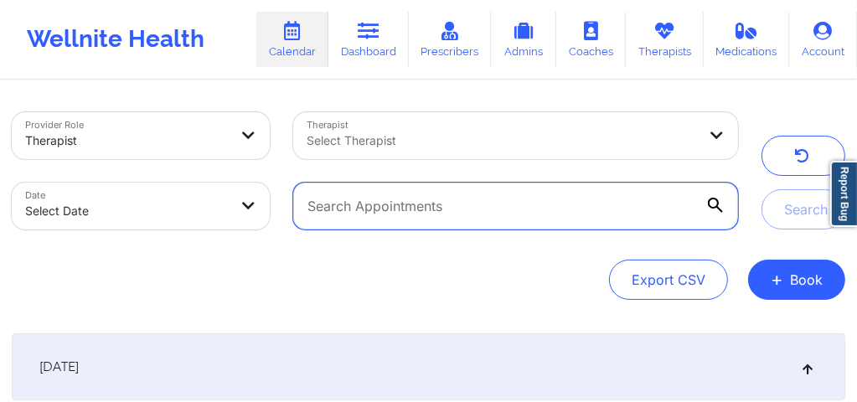
click at [489, 201] on input "text" at bounding box center [515, 206] width 445 height 47
paste input "[EMAIL_ADDRESS][DOMAIN_NAME]"
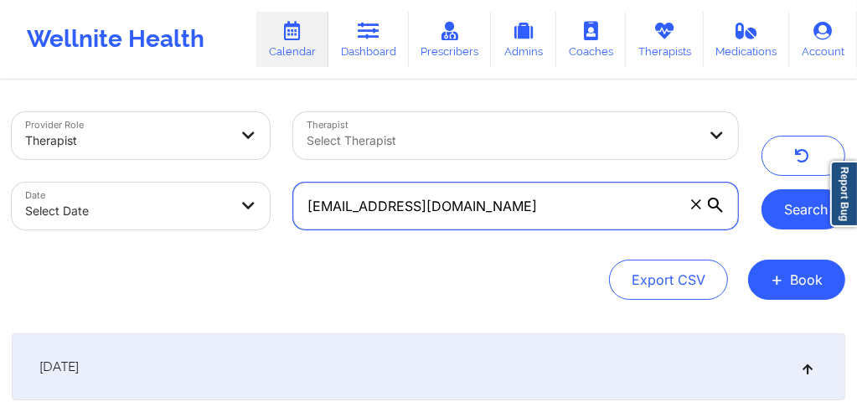
type input "[EMAIL_ADDRESS][DOMAIN_NAME]"
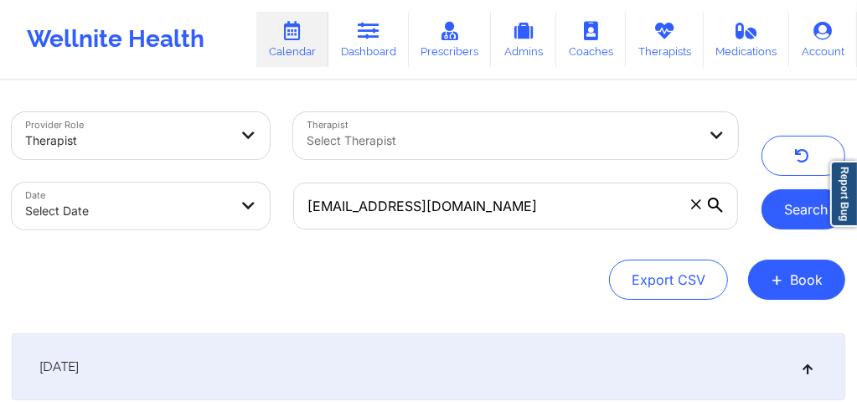
click at [782, 214] on button "Search" at bounding box center [803, 209] width 84 height 40
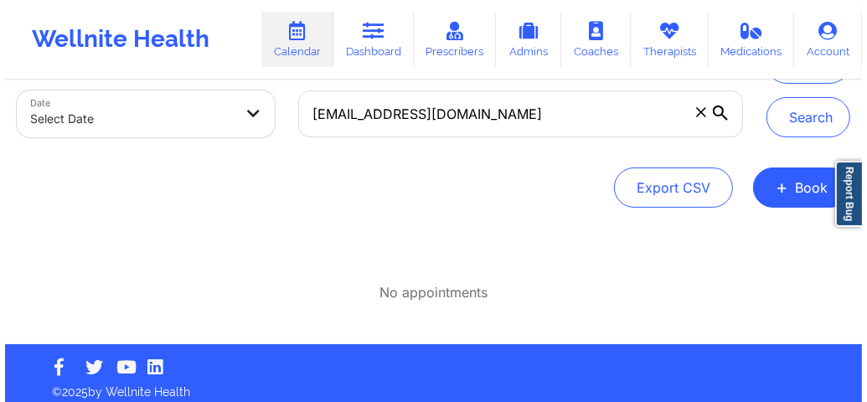
scroll to position [102, 0]
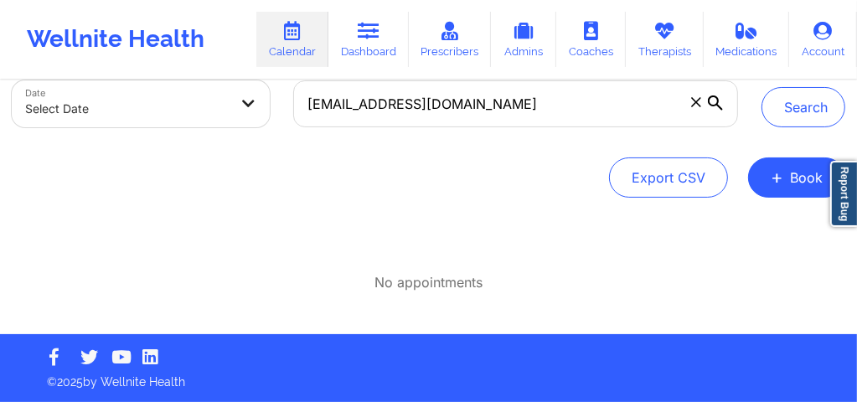
click at [180, 107] on body "Wellnite Health Calendar Dashboard Prescribers Admins Coaches Therapists Medica…" at bounding box center [428, 99] width 857 height 402
select select "2025-8"
select select "2025-9"
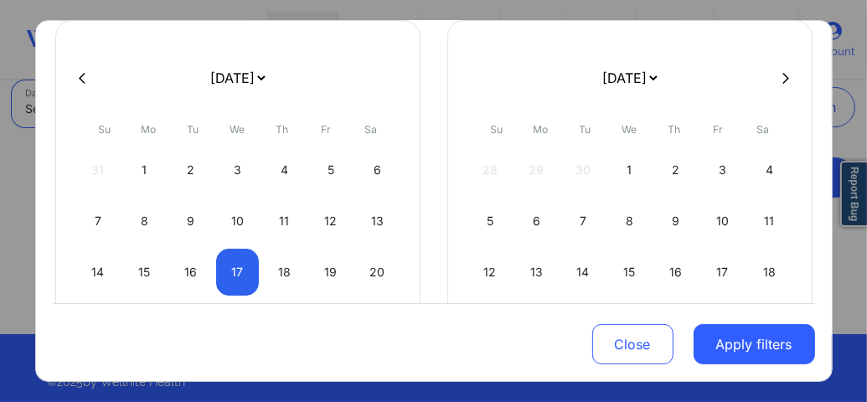
scroll to position [122, 0]
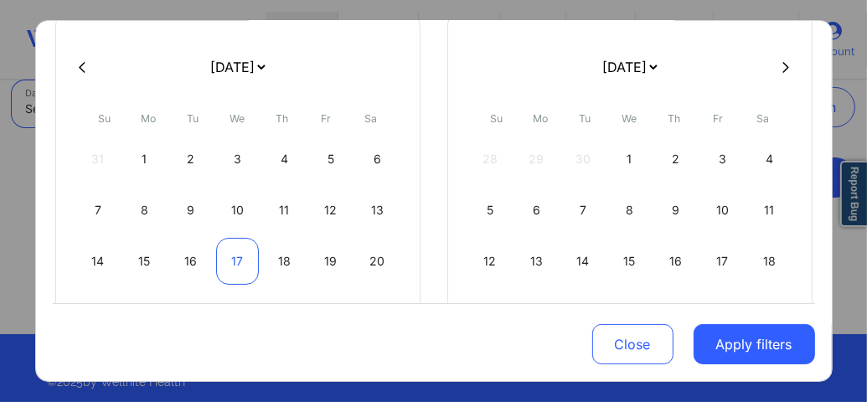
click at [228, 260] on div "17" at bounding box center [237, 261] width 43 height 47
select select "2025-8"
select select "2025-9"
select select "2025-8"
select select "2025-9"
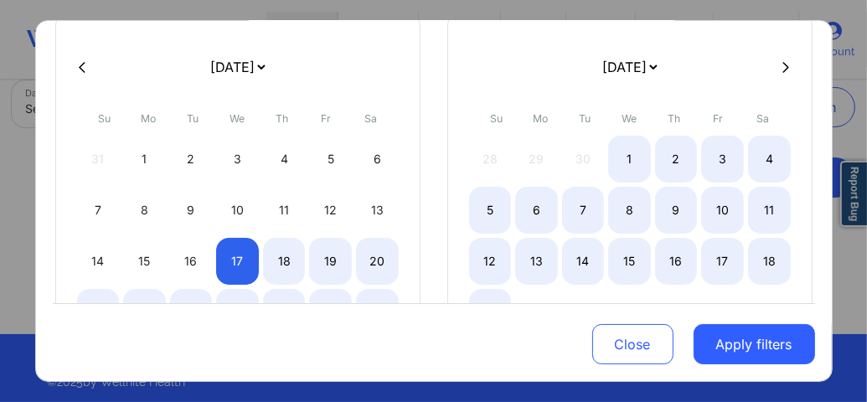
select select "2025-8"
select select "2025-9"
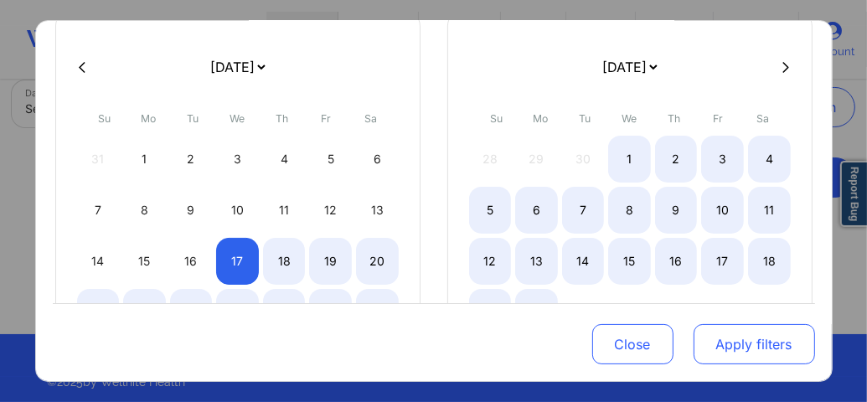
click at [733, 341] on button "Apply filters" at bounding box center [753, 344] width 121 height 40
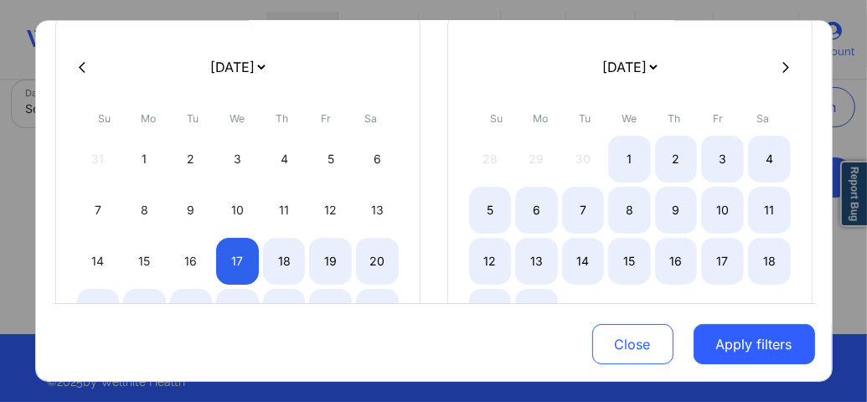
select select "2025-8"
select select "2025-9"
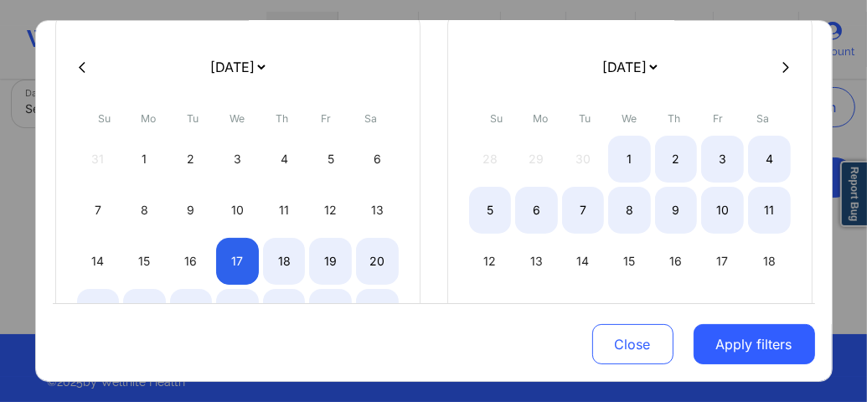
select select "2025-8"
select select "2025-9"
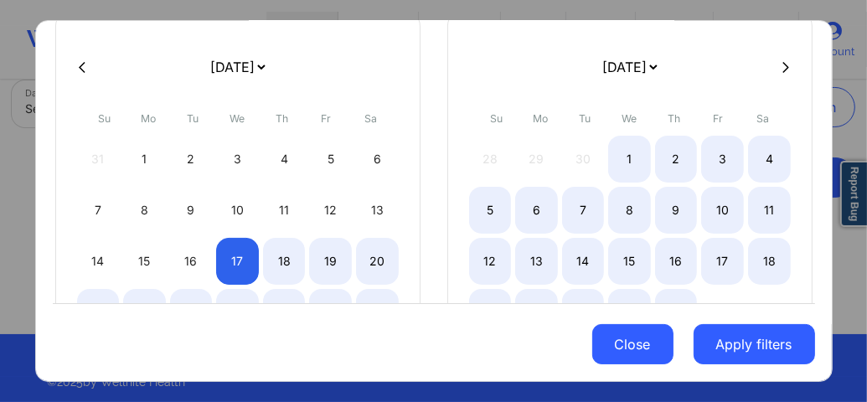
click at [633, 348] on button "Close" at bounding box center [632, 344] width 81 height 40
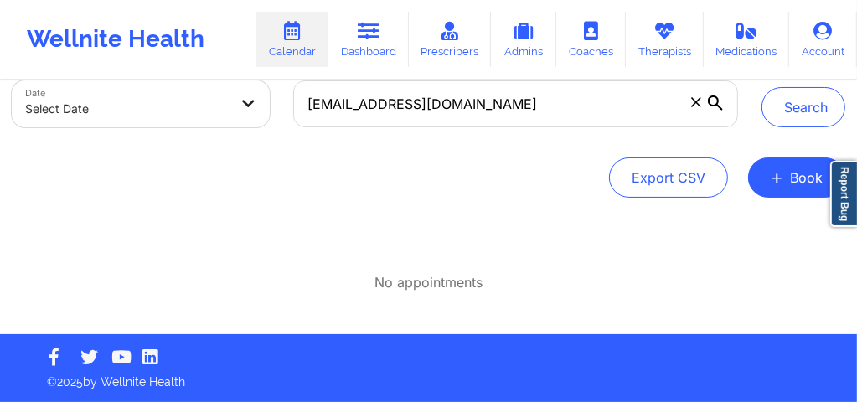
click at [241, 112] on body "Wellnite Health Calendar Dashboard Prescribers Admins Coaches Therapists Medica…" at bounding box center [428, 99] width 857 height 402
select select "2025-8"
select select "2025-9"
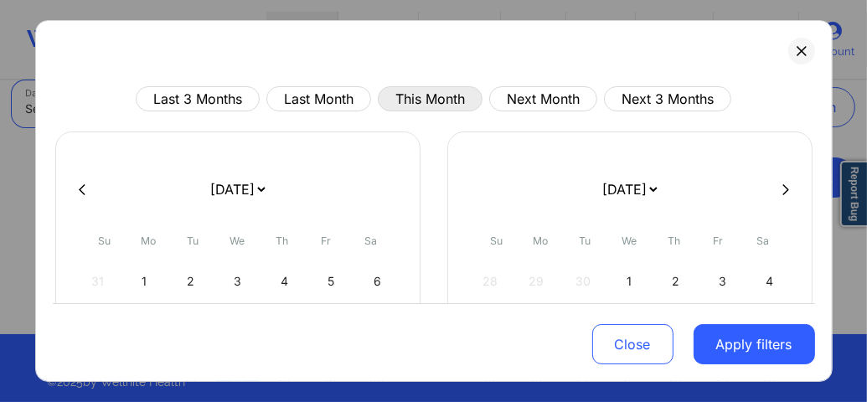
click at [432, 100] on button "This Month" at bounding box center [430, 98] width 105 height 25
select select "2025-8"
select select "2025-9"
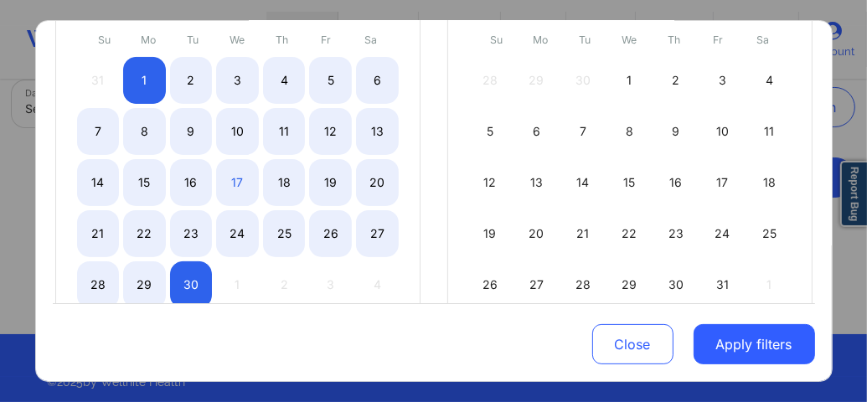
scroll to position [212, 0]
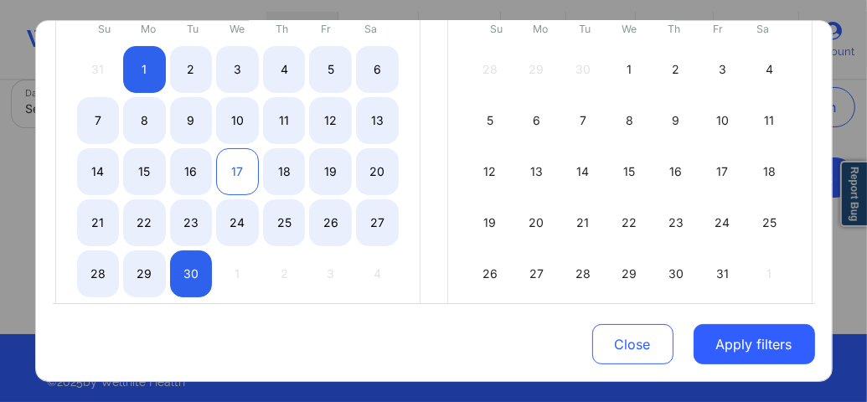
click at [236, 172] on div "17" at bounding box center [237, 171] width 43 height 47
select select "2025-8"
select select "2025-9"
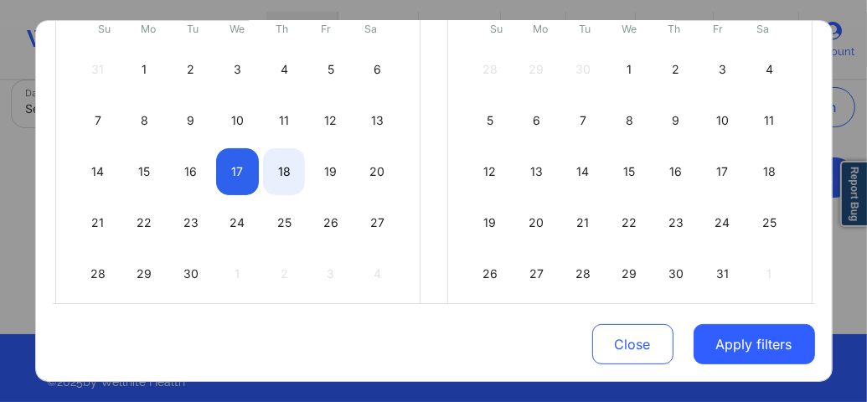
select select "2025-8"
select select "2025-9"
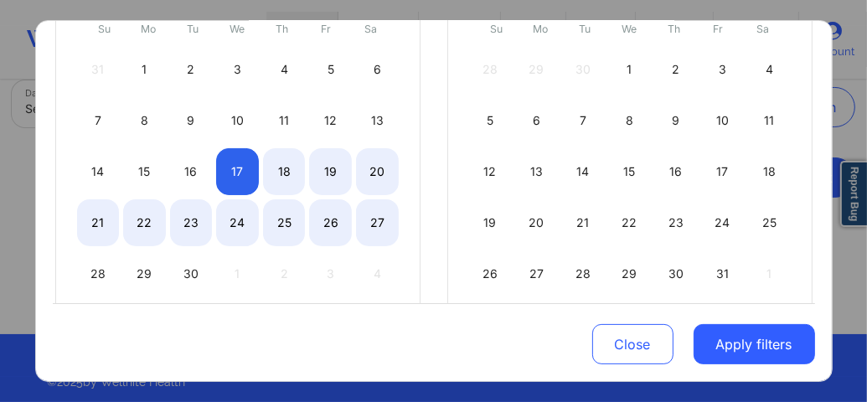
select select "2025-8"
select select "2025-9"
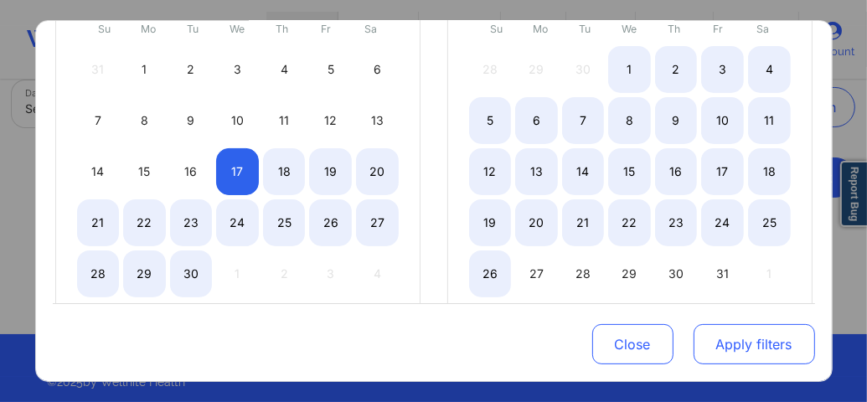
click at [730, 349] on button "Apply filters" at bounding box center [753, 344] width 121 height 40
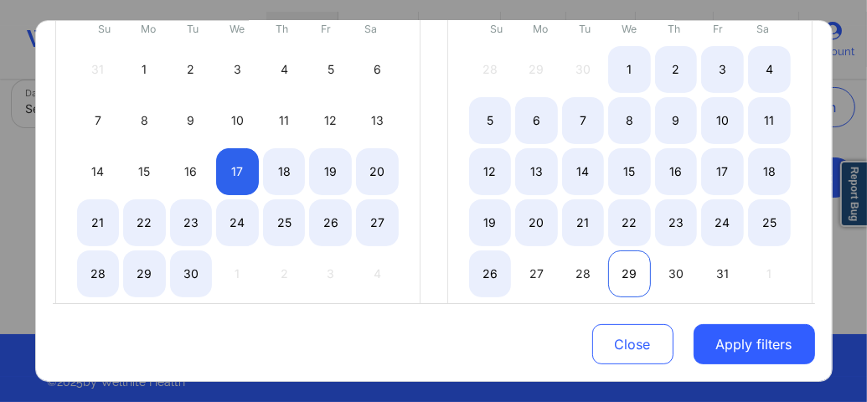
select select "2025-8"
select select "2025-9"
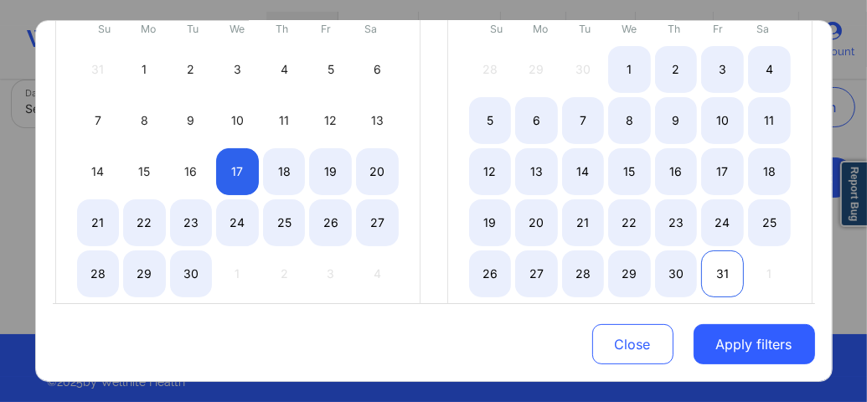
select select "2025-8"
select select "2025-9"
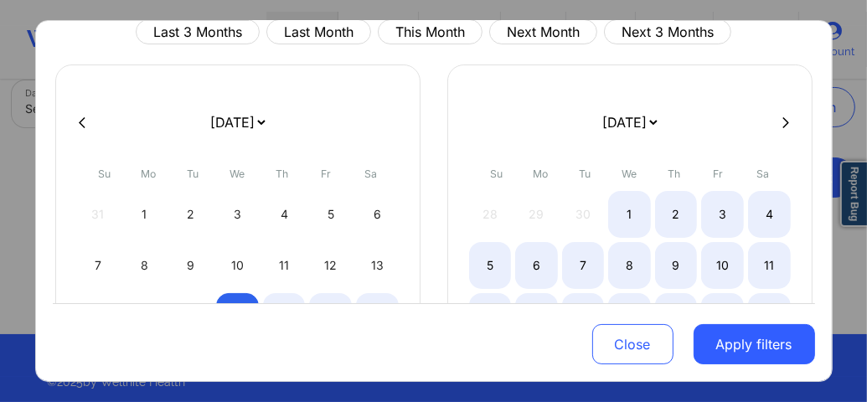
scroll to position [0, 0]
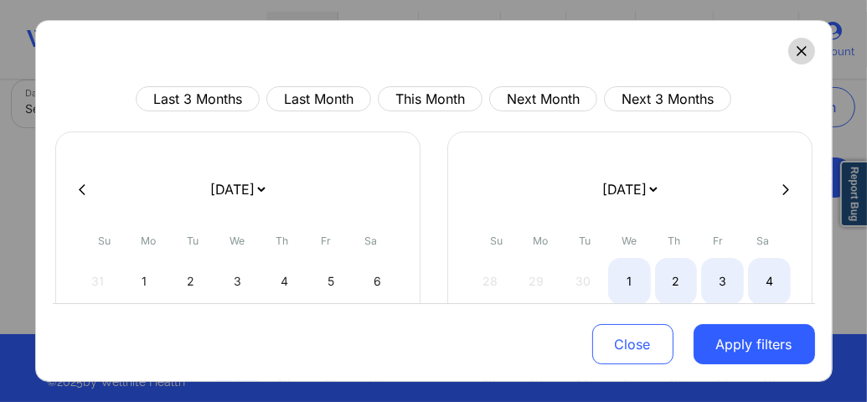
click at [789, 57] on button at bounding box center [801, 51] width 27 height 27
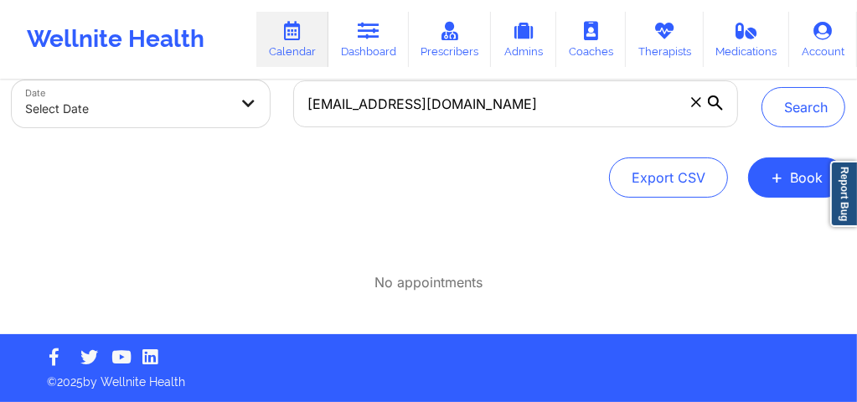
click at [188, 87] on body "Wellnite Health Calendar Dashboard Prescribers Admins Coaches Therapists Medica…" at bounding box center [428, 99] width 857 height 402
select select "2025-8"
select select "2025-9"
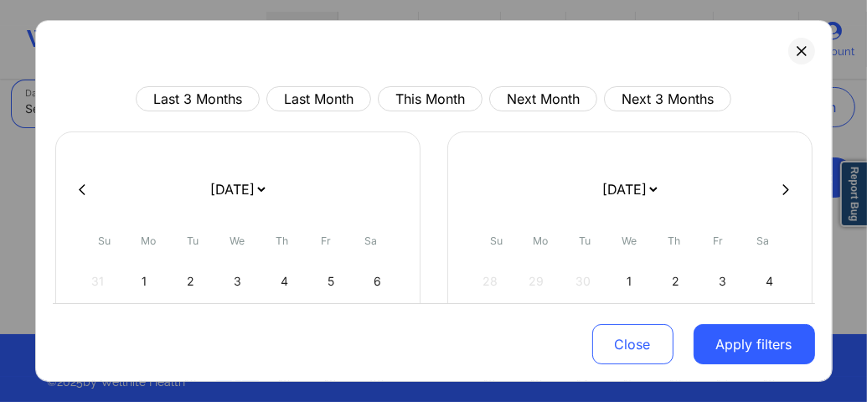
scroll to position [258, 0]
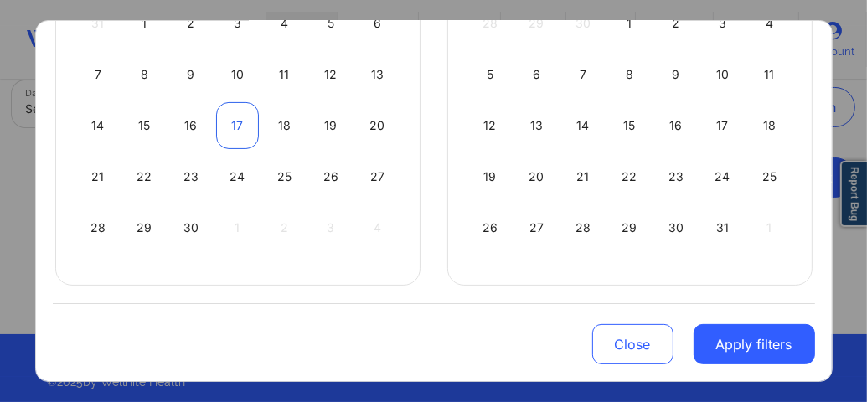
click at [238, 131] on div "17" at bounding box center [237, 125] width 43 height 47
select select "2025-8"
select select "2025-9"
click at [240, 128] on div "17" at bounding box center [237, 125] width 43 height 47
select select "2025-8"
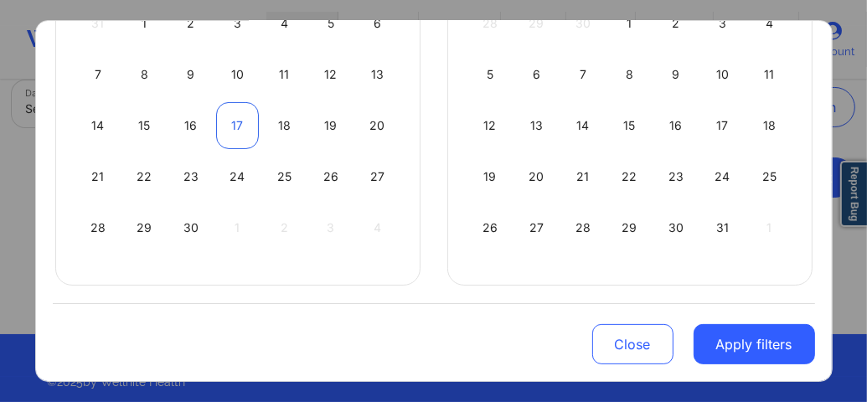
select select "2025-9"
click at [236, 130] on div "17" at bounding box center [237, 125] width 43 height 47
select select "2025-8"
select select "2025-9"
select select "2025-8"
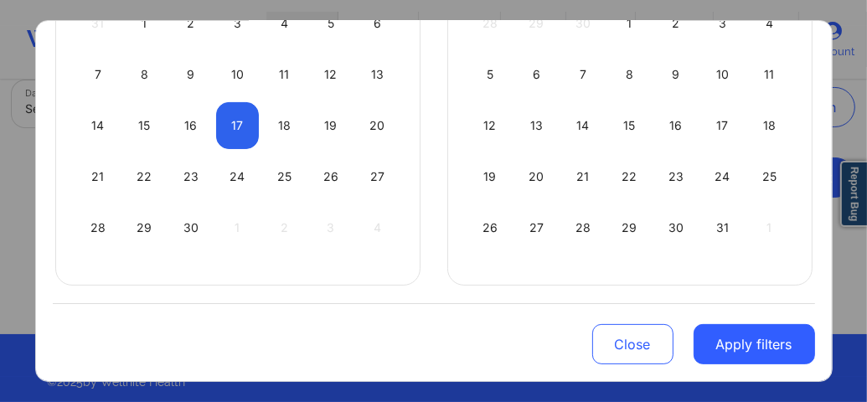
select select "2025-9"
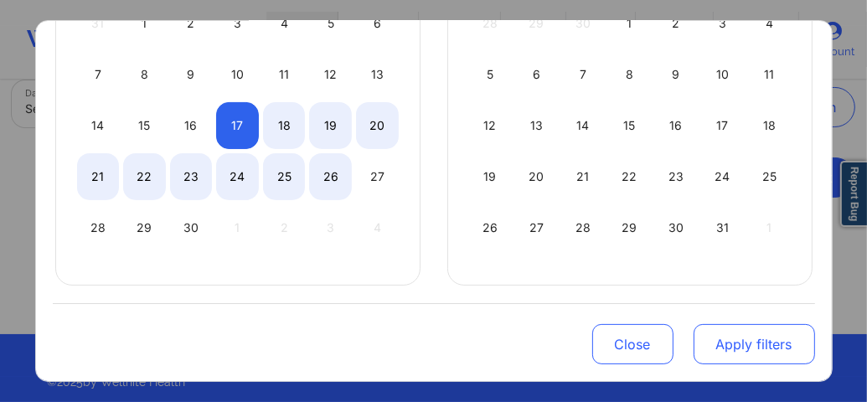
click at [724, 344] on button "Apply filters" at bounding box center [753, 344] width 121 height 40
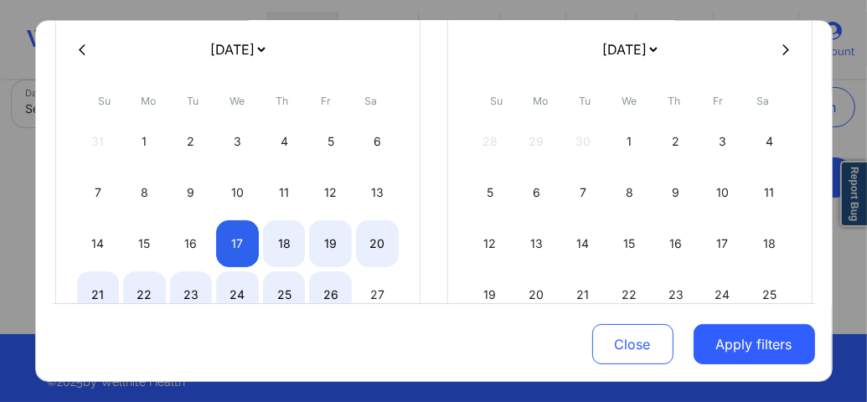
scroll to position [124, 0]
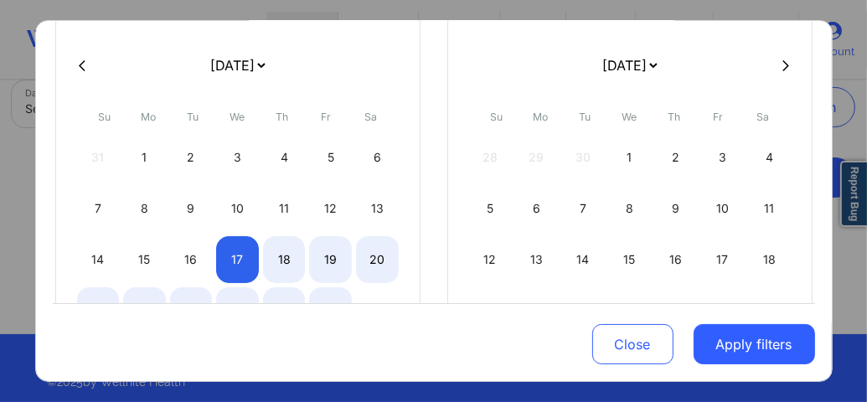
select select "2025-8"
select select "2025-9"
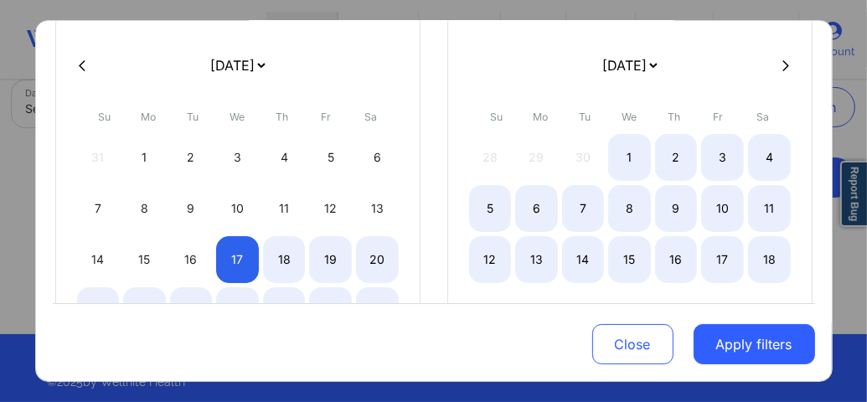
drag, startPoint x: 821, startPoint y: 188, endPoint x: 843, endPoint y: 324, distance: 137.5
click at [843, 300] on body "Wellnite Health Calendar Dashboard Prescribers Admins Coaches Therapists Medica…" at bounding box center [433, 99] width 867 height 402
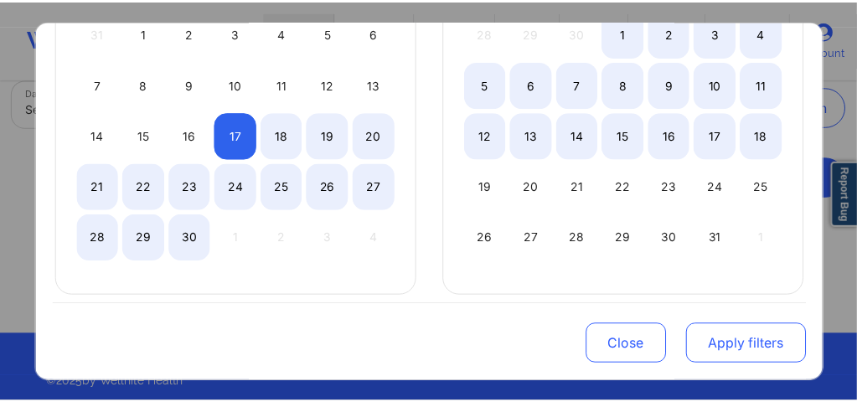
scroll to position [248, 0]
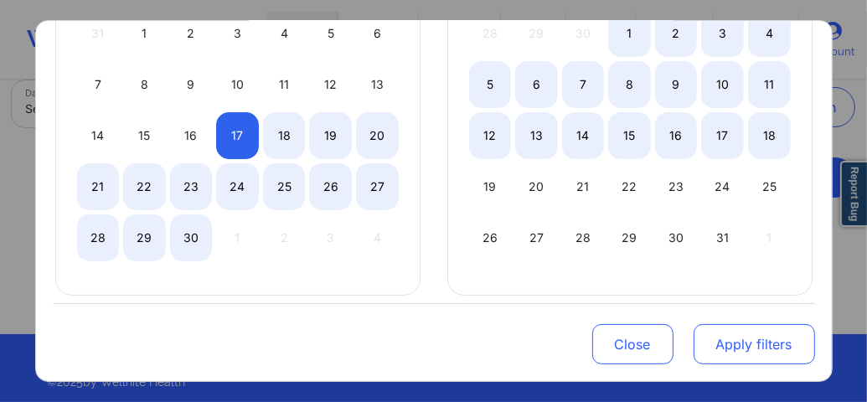
click at [757, 337] on button "Apply filters" at bounding box center [753, 344] width 121 height 40
click at [757, 349] on button "Apply filters" at bounding box center [753, 344] width 121 height 40
click at [762, 328] on button "Apply filters" at bounding box center [753, 344] width 121 height 40
click at [762, 337] on button "Apply filters" at bounding box center [753, 344] width 121 height 40
click at [791, 352] on button "Apply filters" at bounding box center [753, 344] width 121 height 40
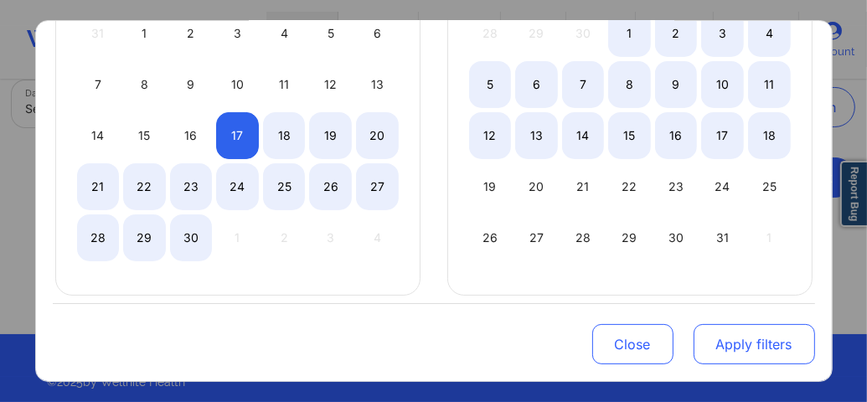
click at [767, 348] on button "Apply filters" at bounding box center [753, 344] width 121 height 40
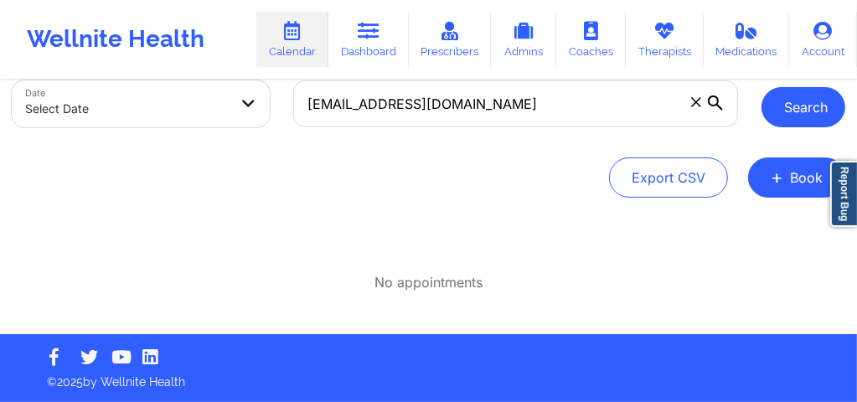
click at [788, 102] on button "Search" at bounding box center [803, 107] width 84 height 40
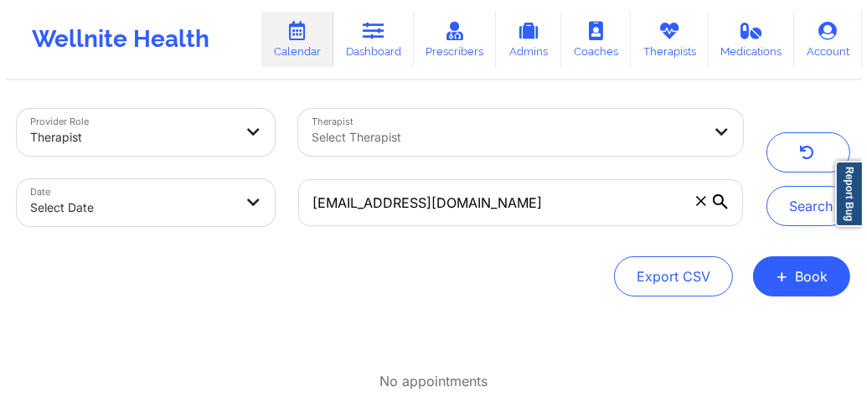
scroll to position [0, 0]
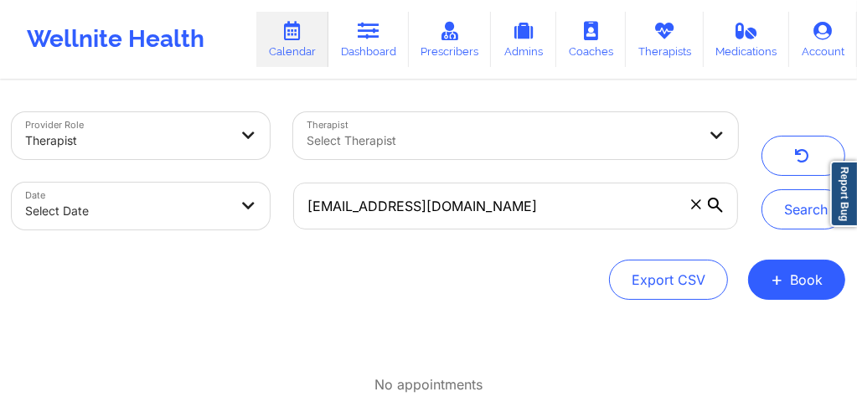
select select "2025-8"
select select "2025-9"
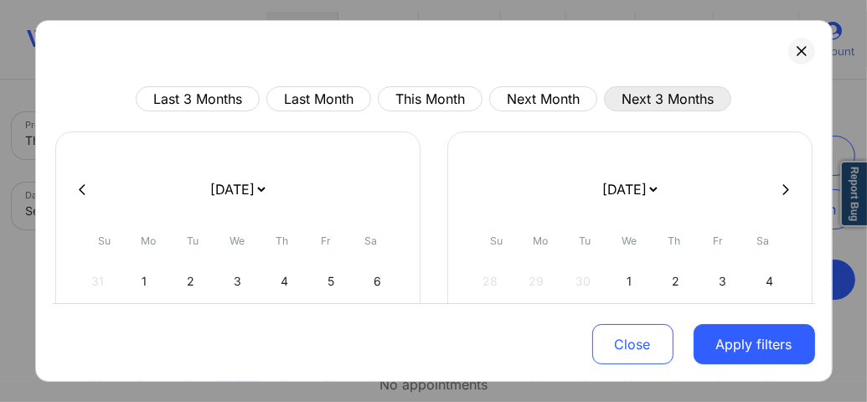
click at [639, 93] on button "Next 3 Months" at bounding box center [667, 98] width 127 height 25
select select "2025-9"
select select "2025-10"
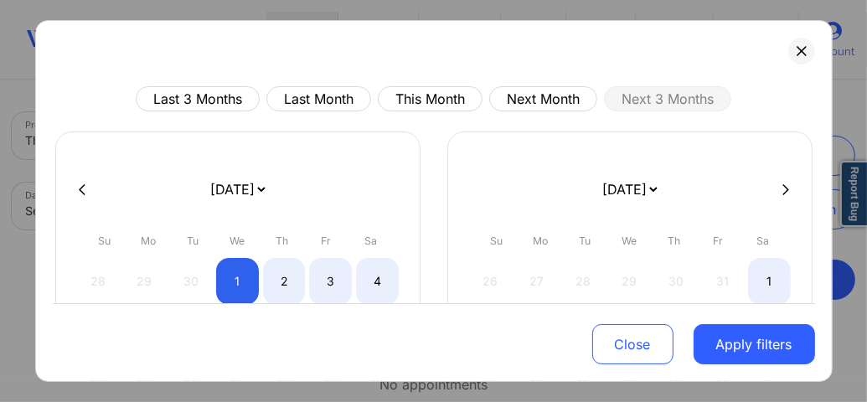
click at [87, 191] on button at bounding box center [82, 190] width 17 height 14
select select "2025-8"
select select "2025-9"
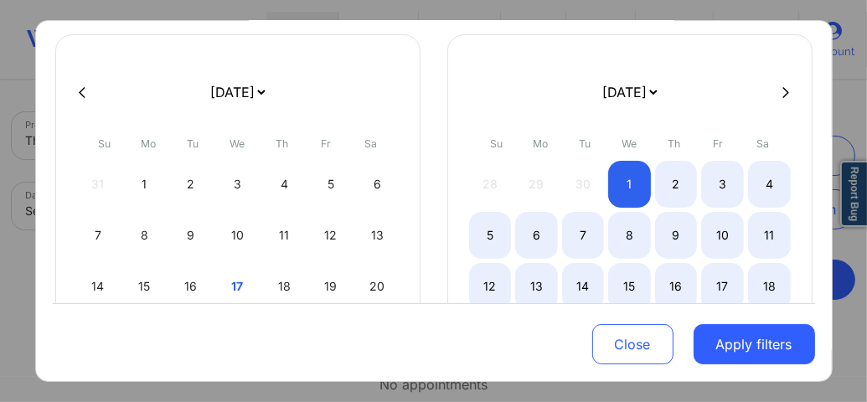
scroll to position [100, 0]
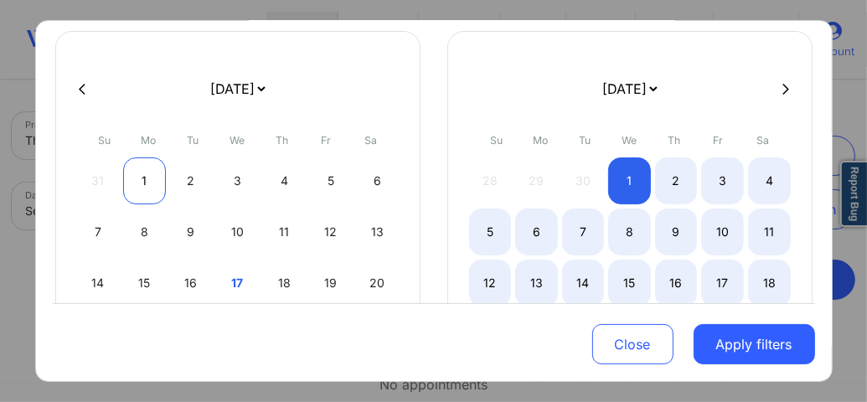
click at [137, 171] on div "1" at bounding box center [144, 180] width 43 height 47
select select "2025-8"
select select "2025-9"
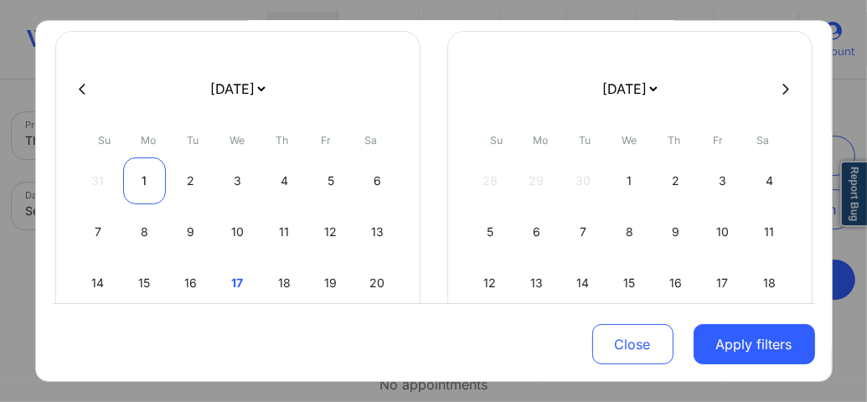
click at [149, 178] on div "1" at bounding box center [144, 180] width 43 height 47
select select "2025-8"
select select "2025-9"
click at [136, 178] on div "1" at bounding box center [144, 180] width 43 height 47
select select "2025-8"
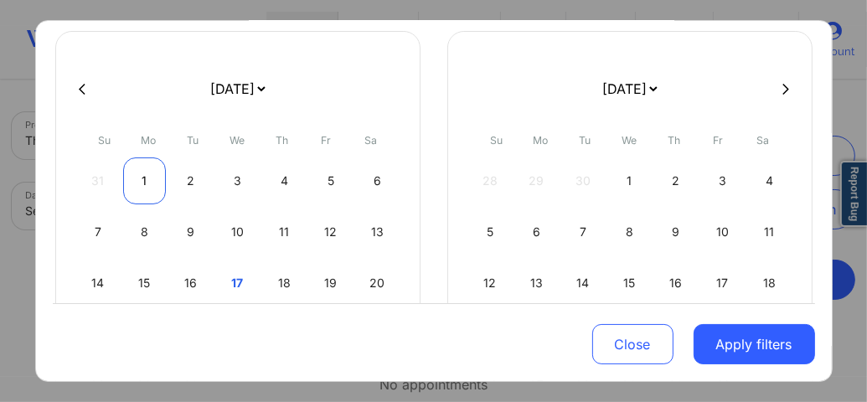
select select "2025-9"
click at [136, 178] on div "1" at bounding box center [144, 180] width 43 height 47
select select "2025-8"
select select "2025-9"
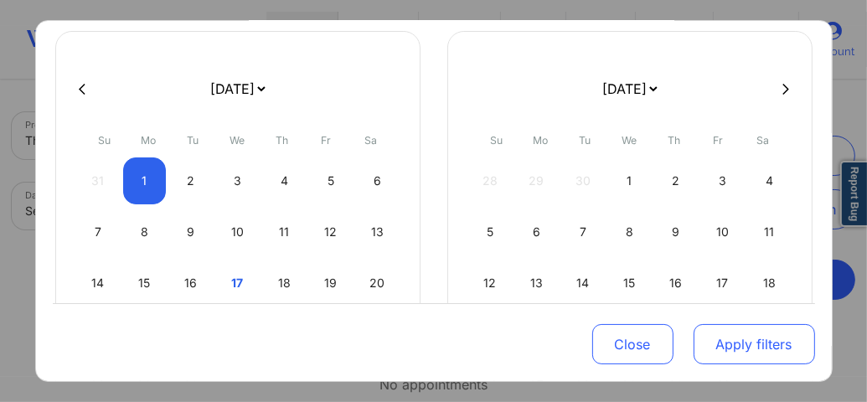
click at [740, 347] on button "Apply filters" at bounding box center [753, 344] width 121 height 40
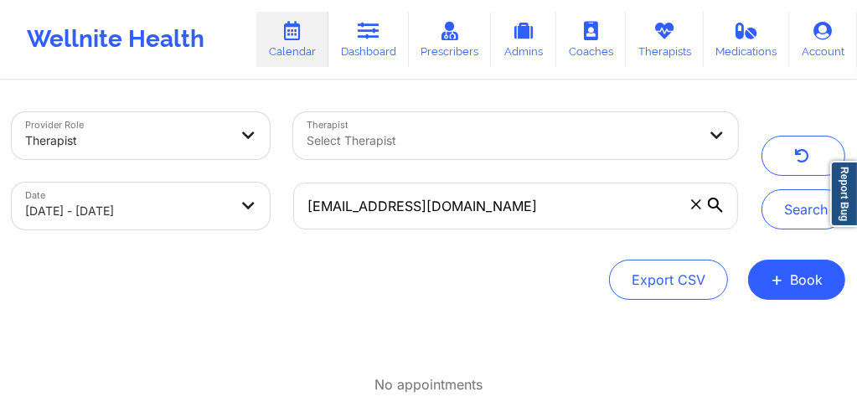
click at [97, 208] on body "Wellnite Health Calendar Dashboard Prescribers Admins Coaches Therapists Medica…" at bounding box center [428, 201] width 857 height 402
select select "2025-8"
select select "2025-9"
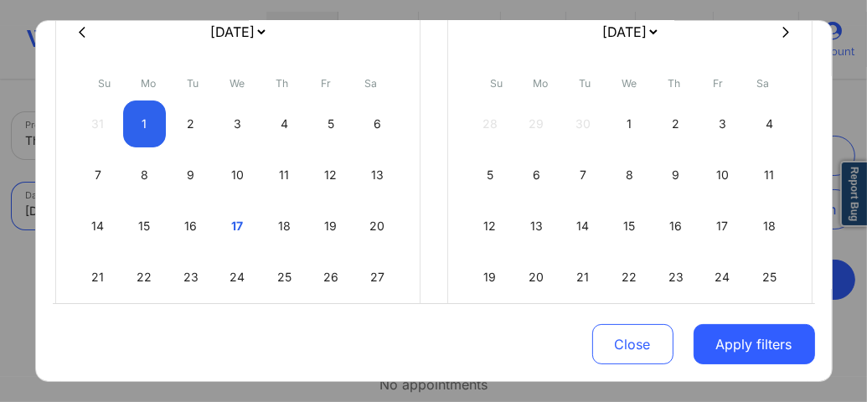
scroll to position [167, 0]
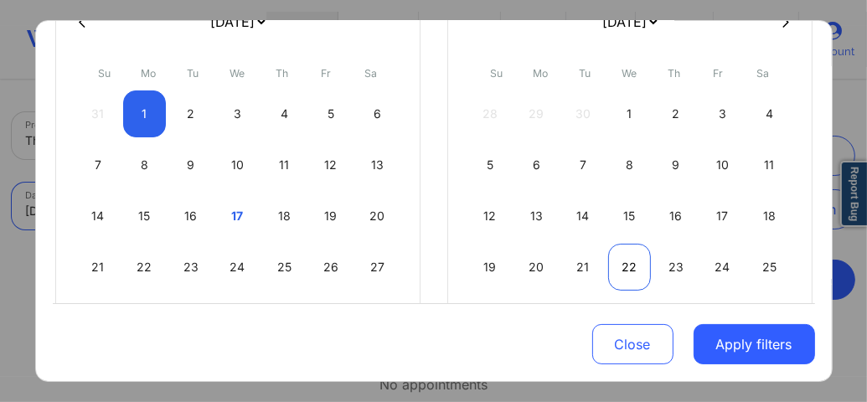
click at [620, 272] on div "22" at bounding box center [629, 267] width 43 height 47
select select "2025-9"
select select "2025-10"
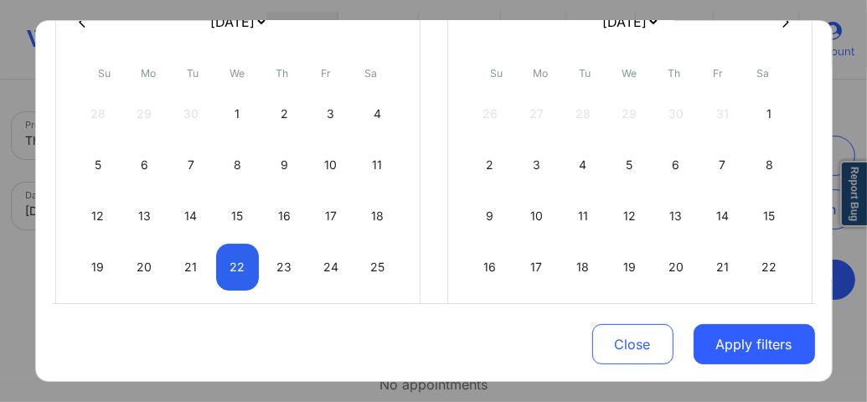
select select "2025-9"
select select "2025-10"
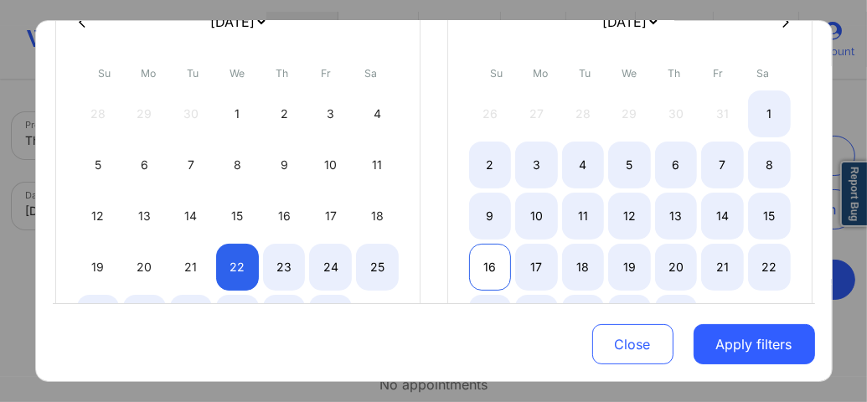
select select "2025-9"
select select "2025-10"
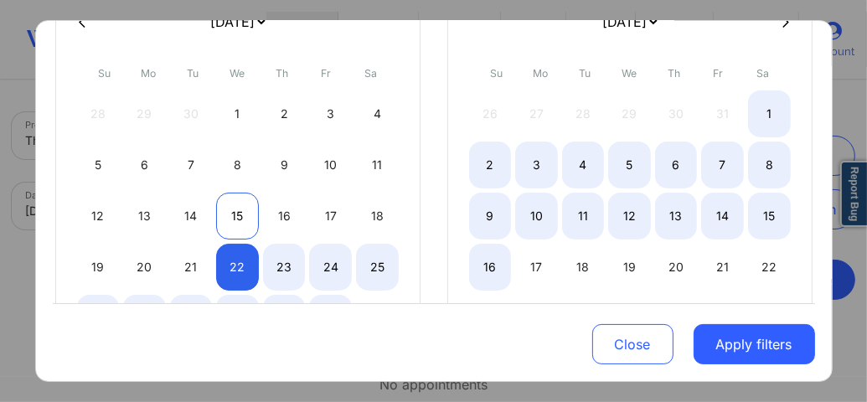
select select "2025-9"
select select "2025-10"
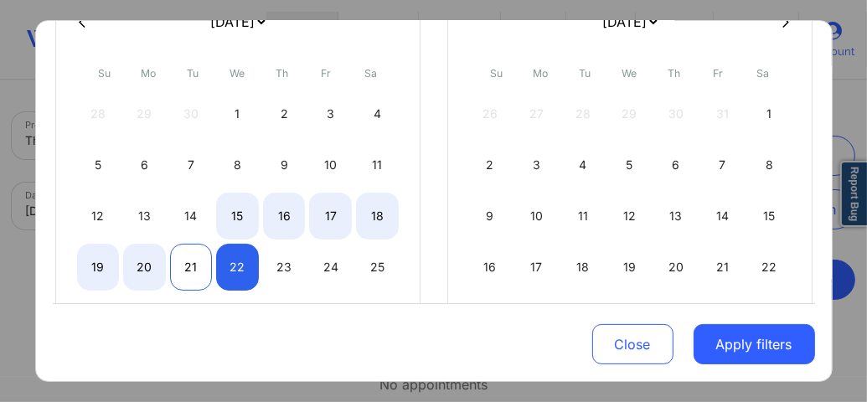
select select "2025-9"
select select "2025-10"
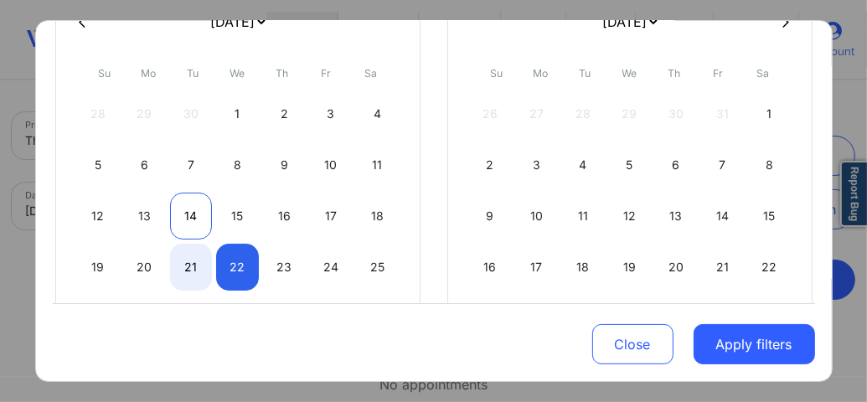
select select "2025-9"
select select "2025-10"
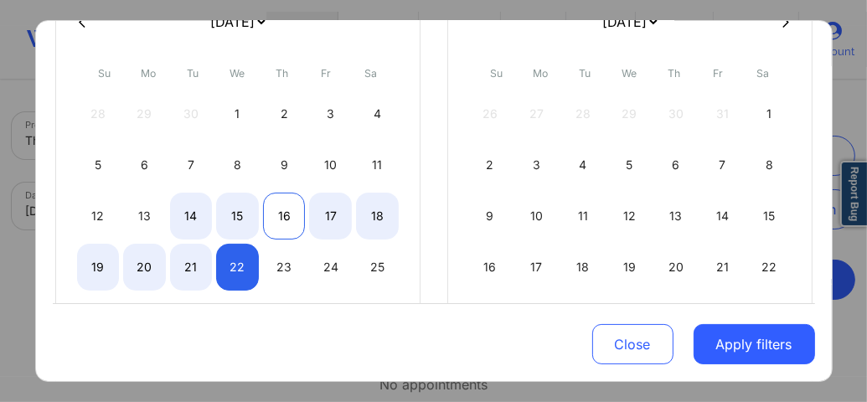
select select "2025-9"
select select "2025-10"
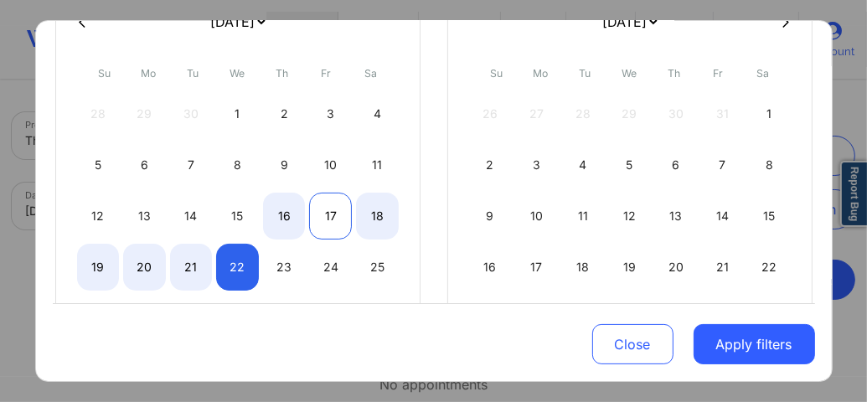
select select "2025-9"
select select "2025-10"
select select "2025-9"
select select "2025-10"
select select "2025-9"
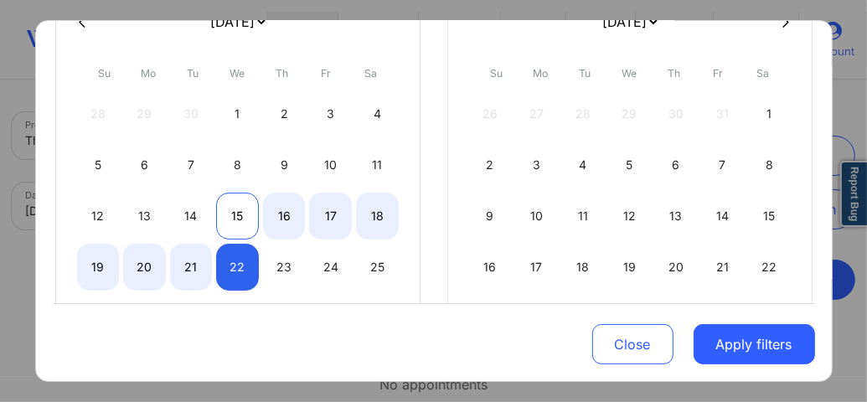
select select "2025-10"
select select "2025-9"
select select "2025-10"
select select "2025-9"
select select "2025-10"
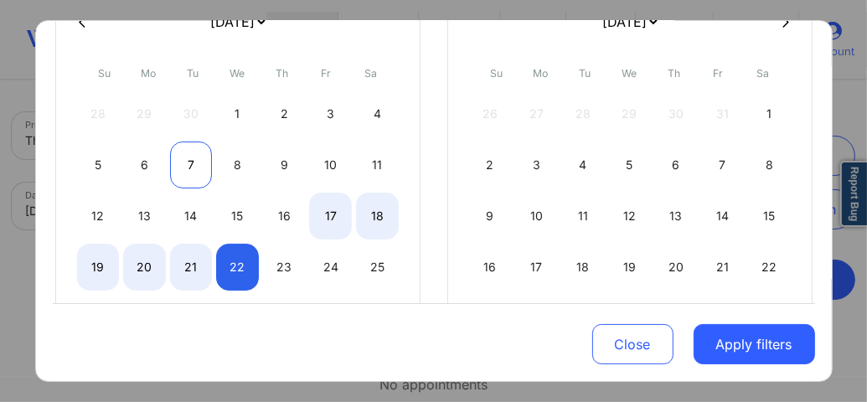
select select "2025-9"
select select "2025-10"
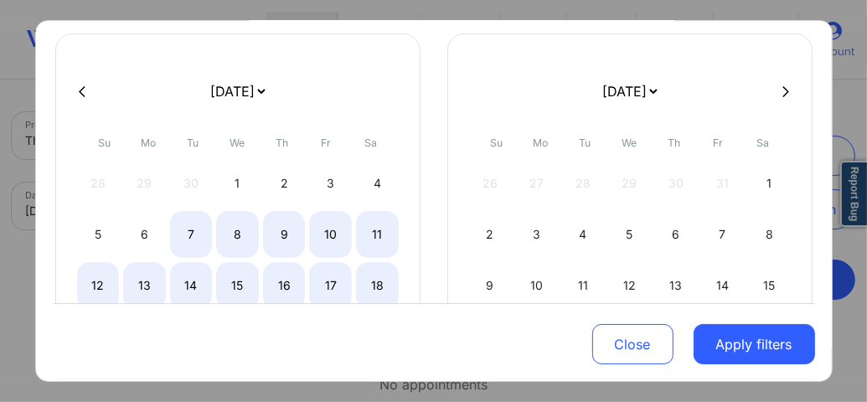
scroll to position [0, 0]
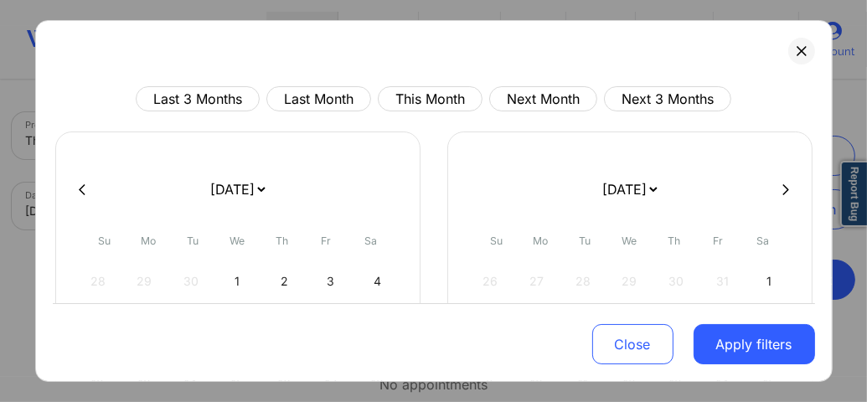
click at [81, 188] on icon at bounding box center [82, 189] width 7 height 13
select select "2025-8"
select select "2025-9"
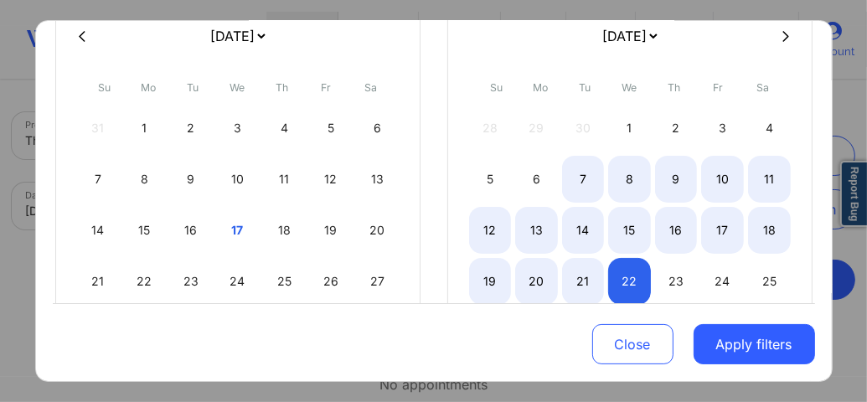
scroll to position [201, 0]
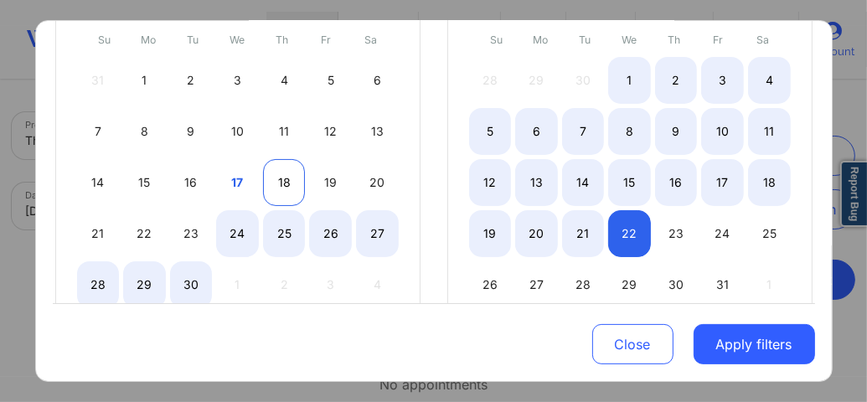
select select "2025-8"
select select "2025-9"
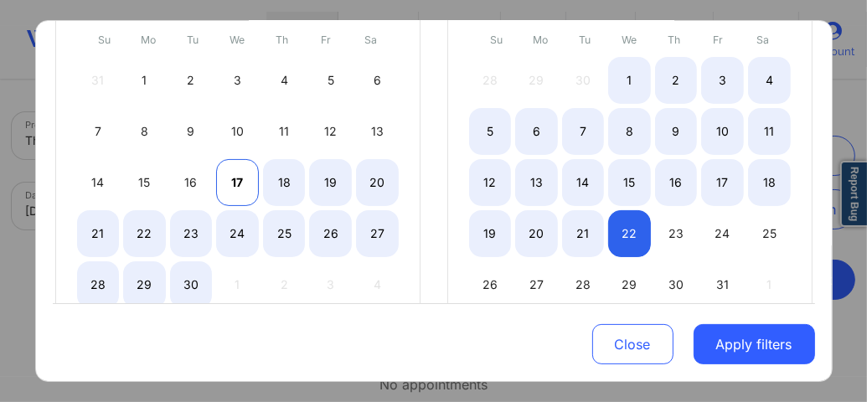
select select "2025-8"
select select "2025-9"
click at [229, 179] on div "17" at bounding box center [237, 182] width 43 height 47
select select "2025-8"
select select "2025-9"
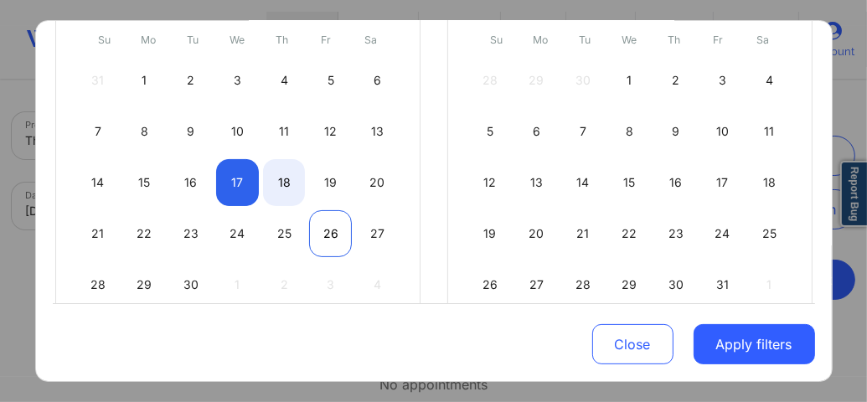
select select "2025-8"
select select "2025-9"
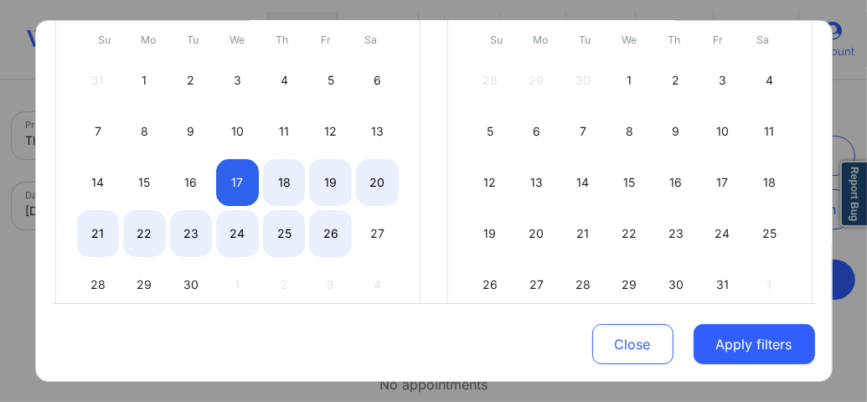
select select "2025-8"
select select "2025-9"
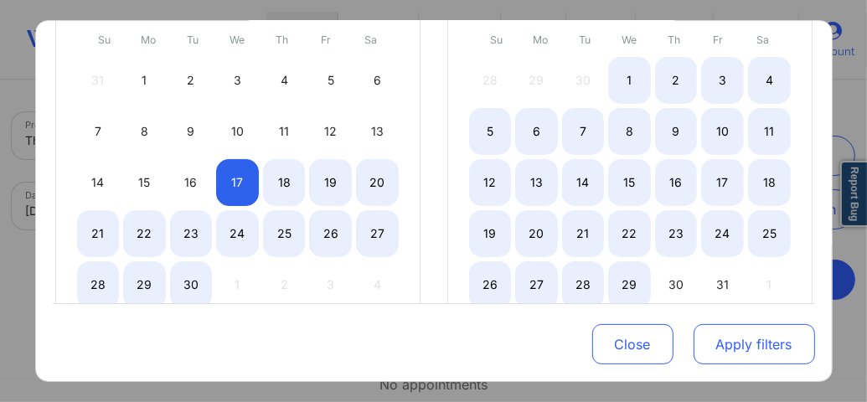
click at [742, 348] on button "Apply filters" at bounding box center [753, 344] width 121 height 40
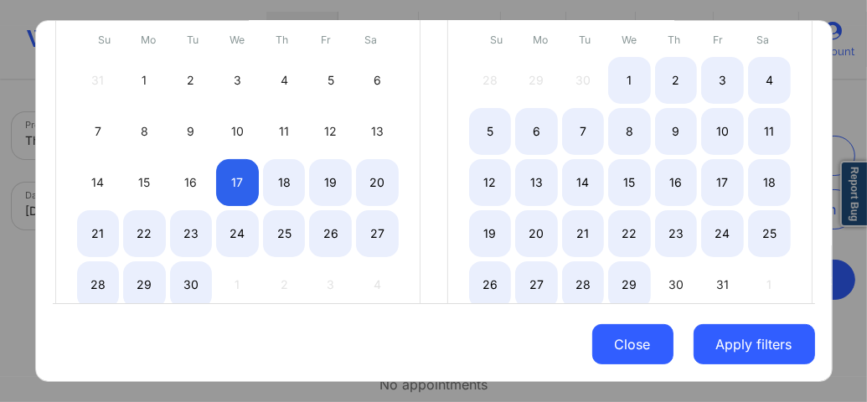
drag, startPoint x: 742, startPoint y: 348, endPoint x: 632, endPoint y: 351, distance: 109.7
click at [718, 351] on button "Apply filters" at bounding box center [753, 344] width 121 height 40
click at [621, 351] on button "Close" at bounding box center [632, 344] width 81 height 40
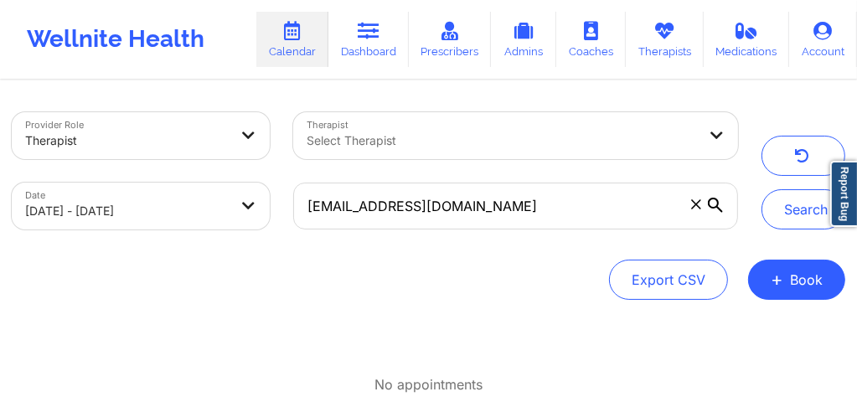
select select "2025-8"
select select "2025-9"
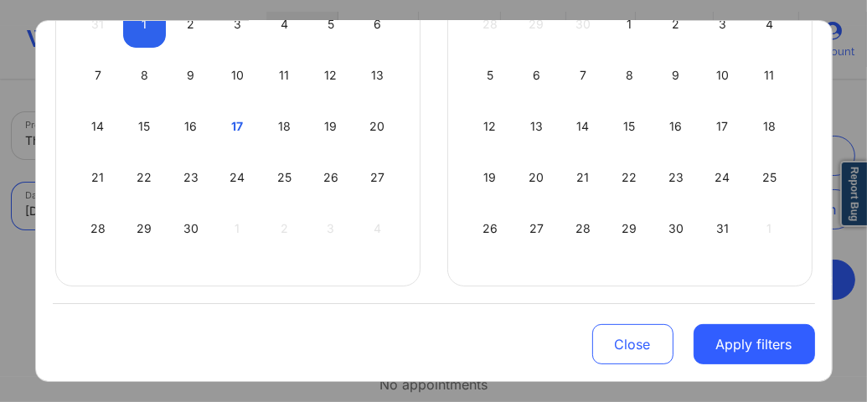
scroll to position [258, 0]
click at [228, 130] on div "17" at bounding box center [237, 125] width 43 height 47
select select "2025-8"
select select "2025-9"
select select "2025-8"
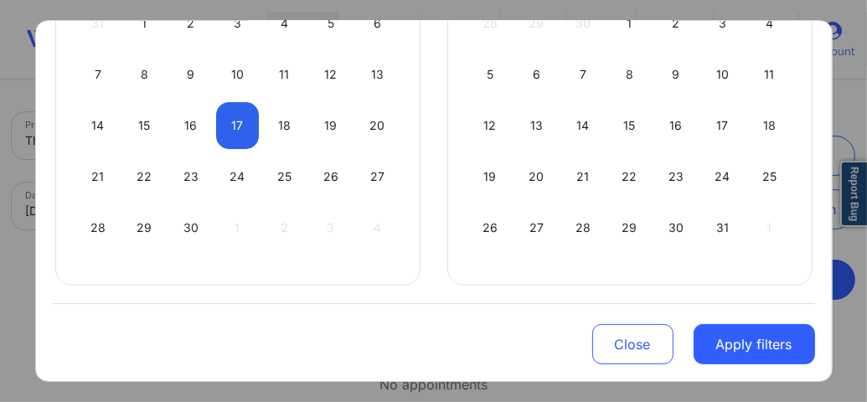
select select "2025-9"
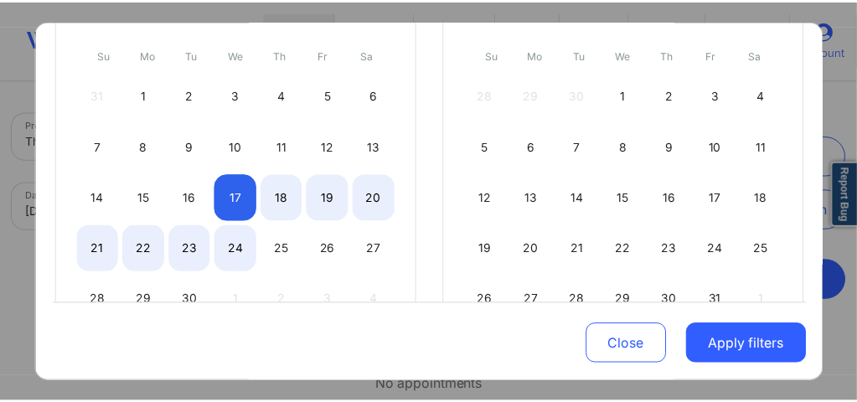
scroll to position [168, 0]
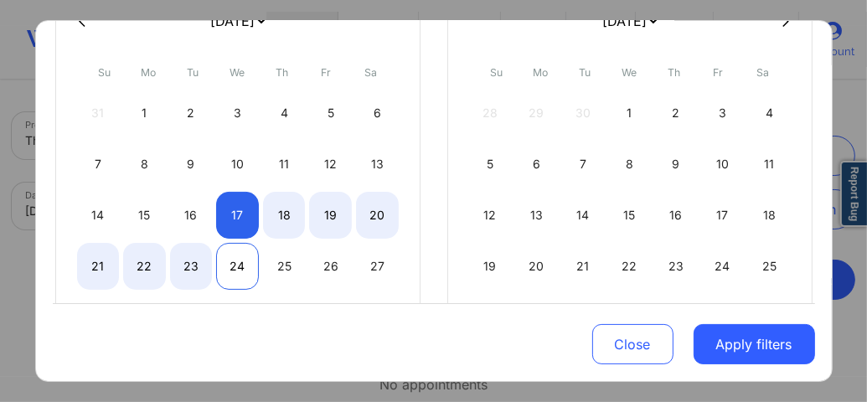
select select "2025-8"
select select "2025-9"
click at [241, 264] on div "24" at bounding box center [237, 266] width 43 height 47
select select "2025-8"
select select "2025-9"
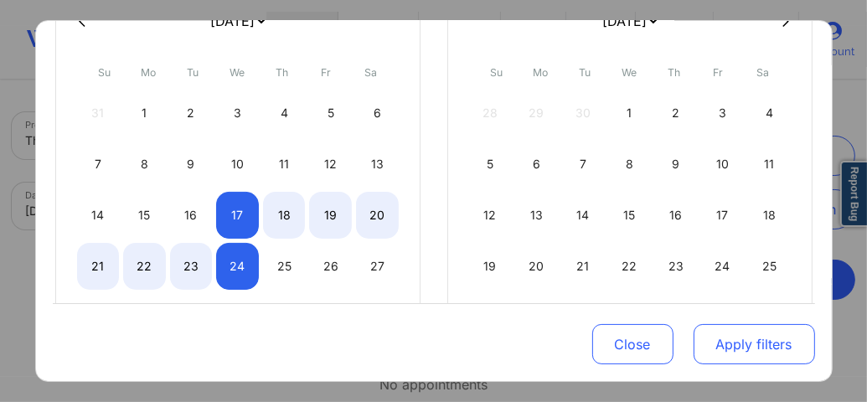
click at [745, 330] on button "Apply filters" at bounding box center [753, 344] width 121 height 40
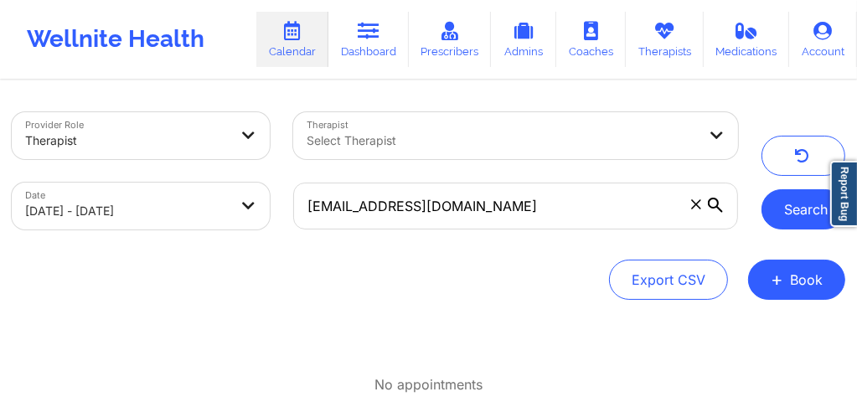
click at [804, 214] on button "Search" at bounding box center [803, 209] width 84 height 40
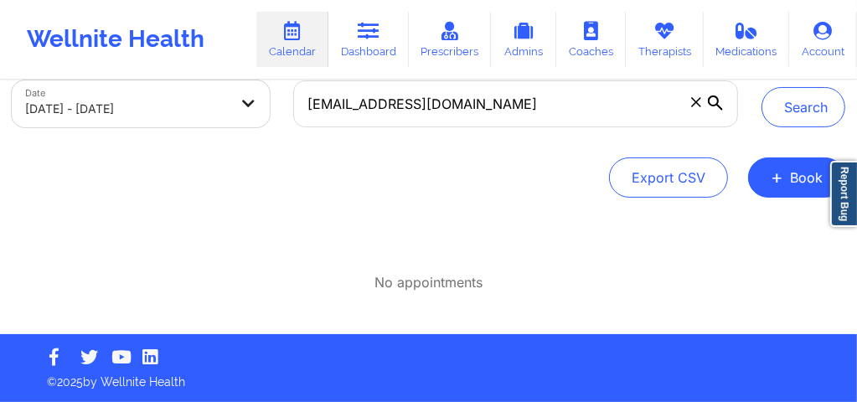
scroll to position [0, 0]
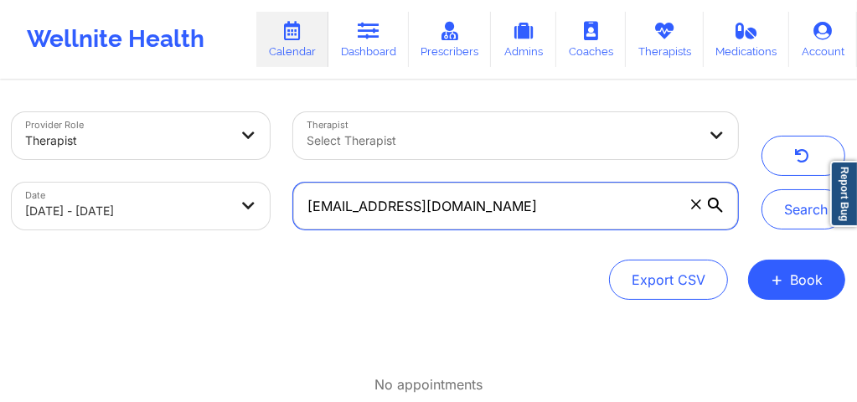
drag, startPoint x: 539, startPoint y: 198, endPoint x: 307, endPoint y: 216, distance: 233.5
click at [307, 216] on input "[EMAIL_ADDRESS][DOMAIN_NAME]" at bounding box center [515, 206] width 445 height 47
paste input "[EMAIL_ADDRESS][DOMAIN_NAME]"
type input "[EMAIL_ADDRESS][DOMAIN_NAME]"
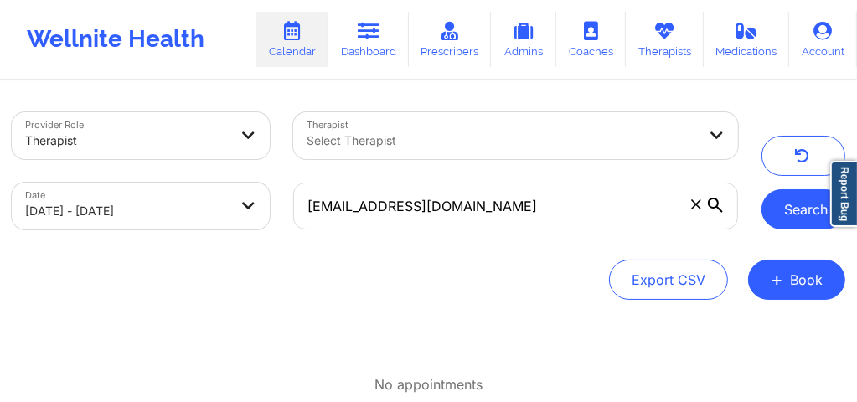
click at [788, 224] on button "Search" at bounding box center [803, 209] width 84 height 40
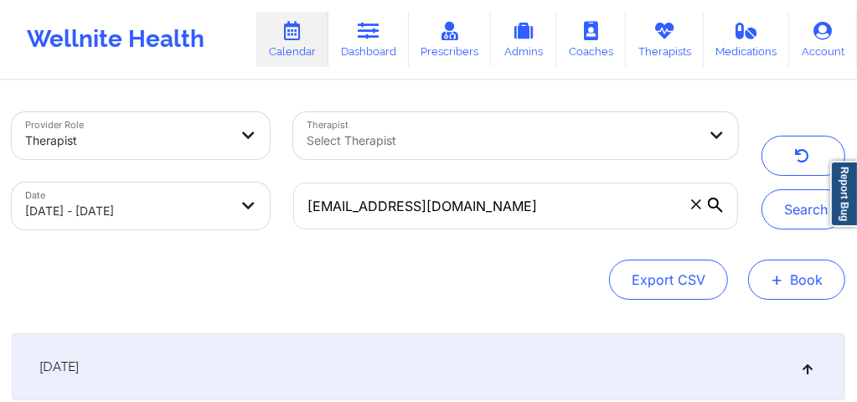
click at [811, 291] on button "+ Book" at bounding box center [796, 280] width 97 height 40
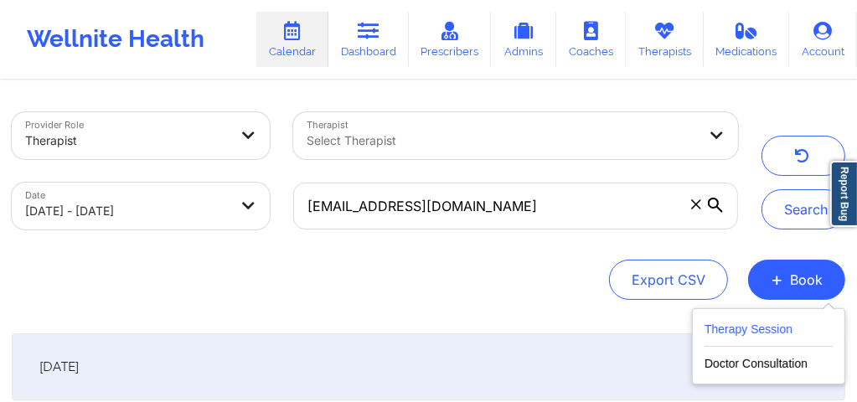
click at [762, 331] on button "Therapy Session" at bounding box center [768, 333] width 128 height 28
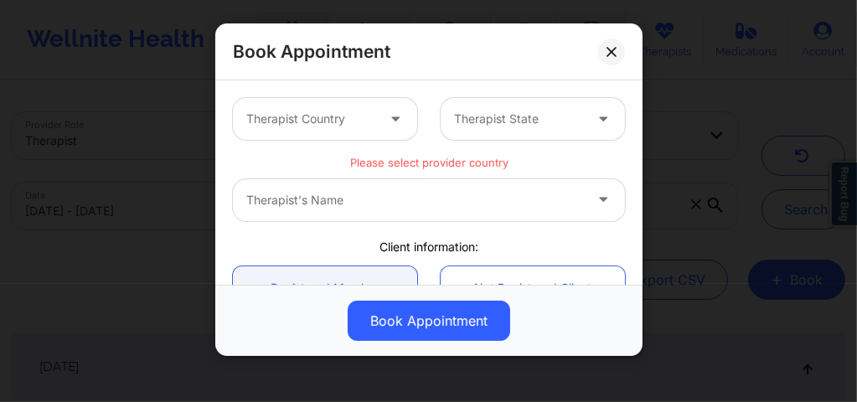
click at [382, 198] on div "Therapist's Name" at bounding box center [429, 200] width 392 height 42
click at [596, 198] on div "Therapist's Name" at bounding box center [429, 200] width 392 height 42
click at [593, 201] on div "Therapist's Name" at bounding box center [429, 200] width 392 height 42
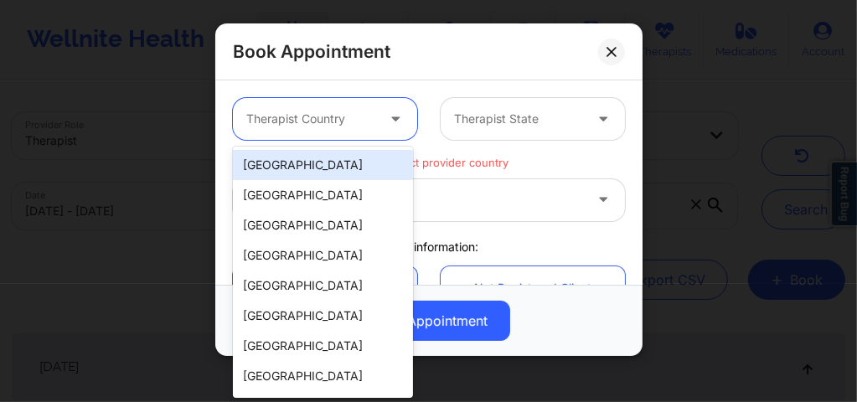
click at [387, 123] on div at bounding box center [397, 119] width 20 height 21
click at [344, 161] on div "[GEOGRAPHIC_DATA]" at bounding box center [323, 165] width 180 height 30
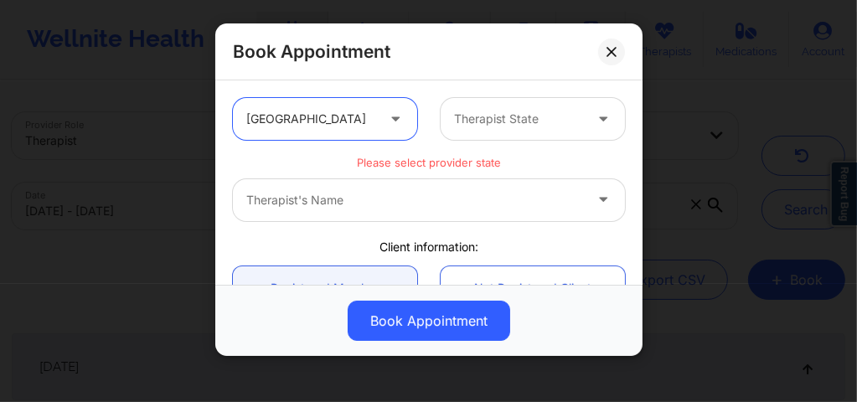
click at [527, 102] on div "Therapist State" at bounding box center [513, 119] width 144 height 42
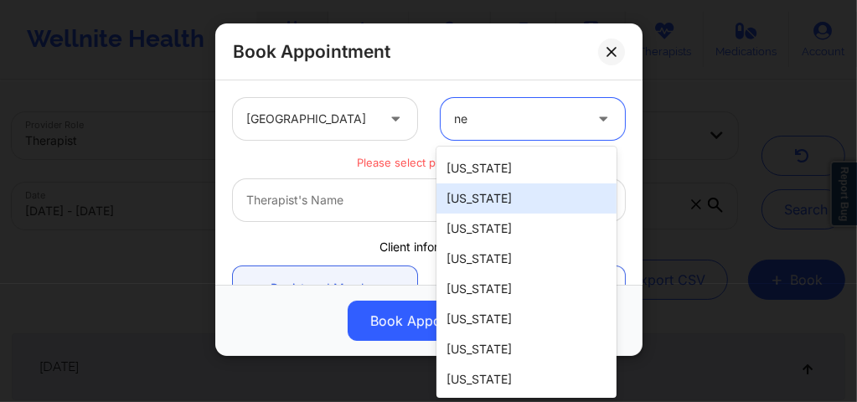
scroll to position [14, 0]
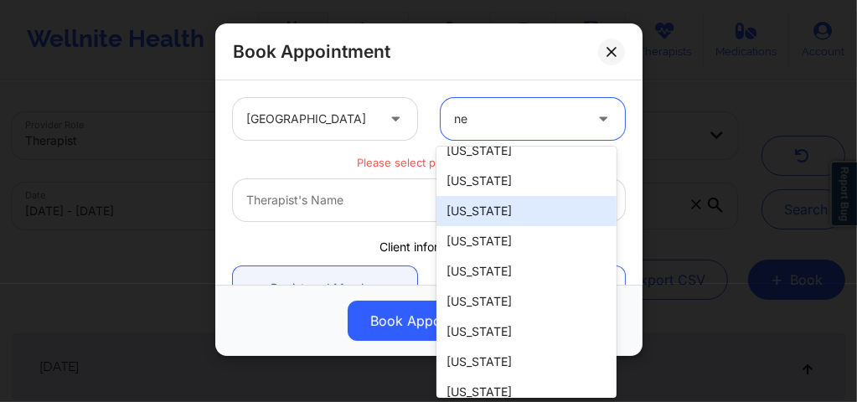
type input "new"
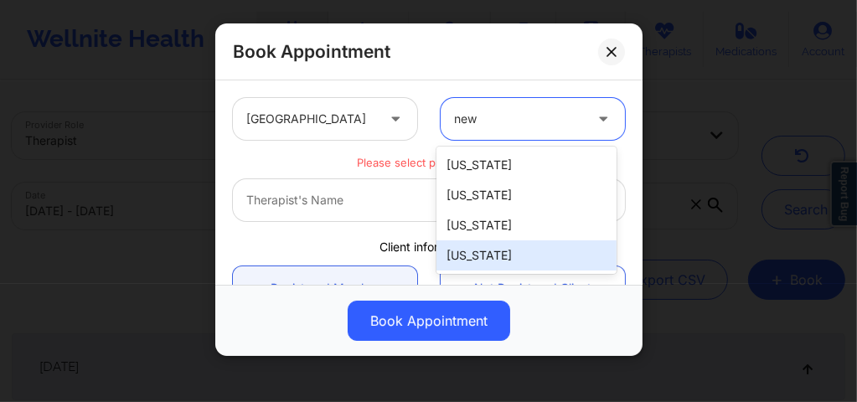
click at [480, 255] on div "[US_STATE]" at bounding box center [526, 255] width 180 height 30
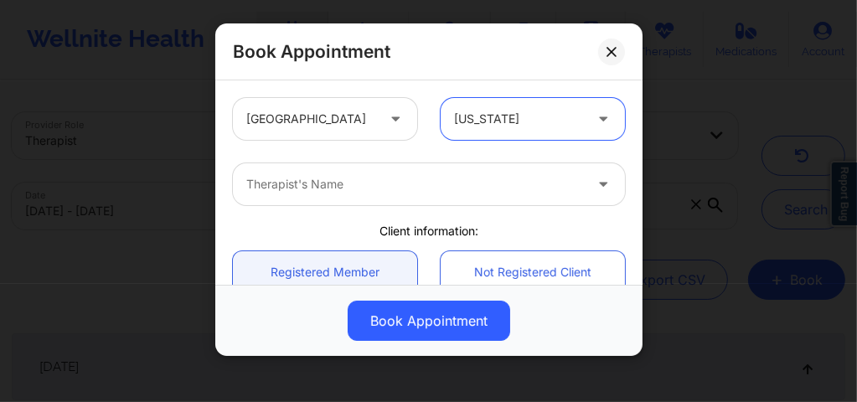
click at [340, 193] on div at bounding box center [414, 184] width 337 height 20
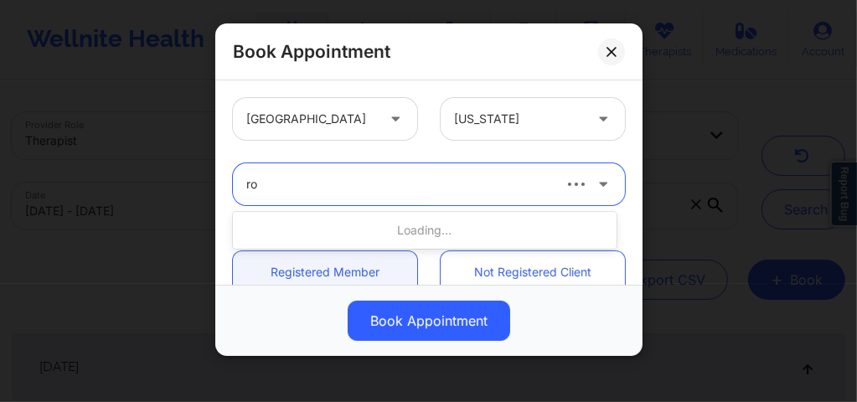
type input "r"
type input "[PERSON_NAME]"
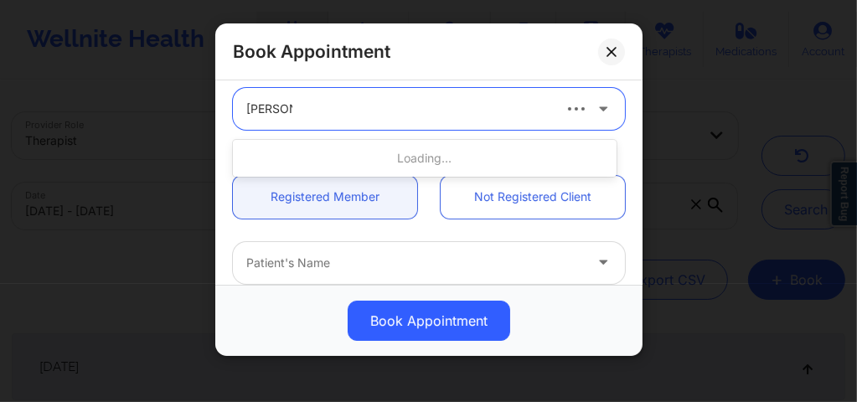
scroll to position [78, 0]
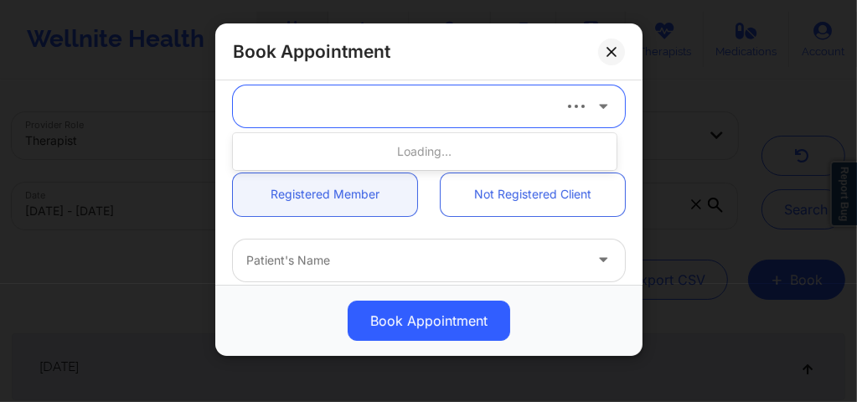
click at [315, 254] on div at bounding box center [414, 260] width 337 height 20
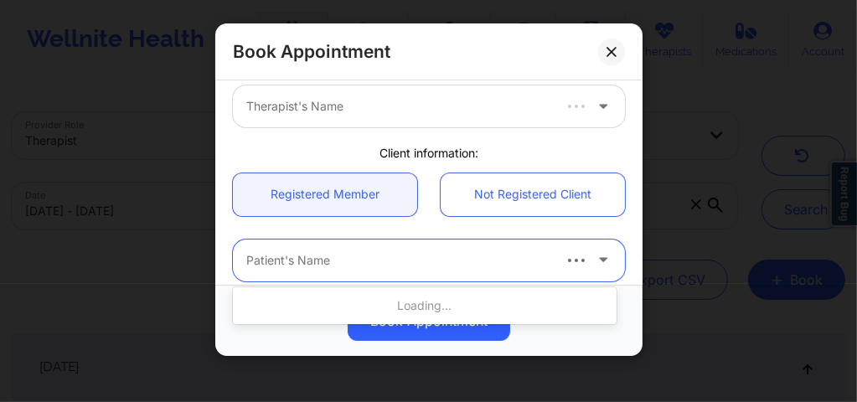
click at [341, 109] on div at bounding box center [397, 106] width 303 height 20
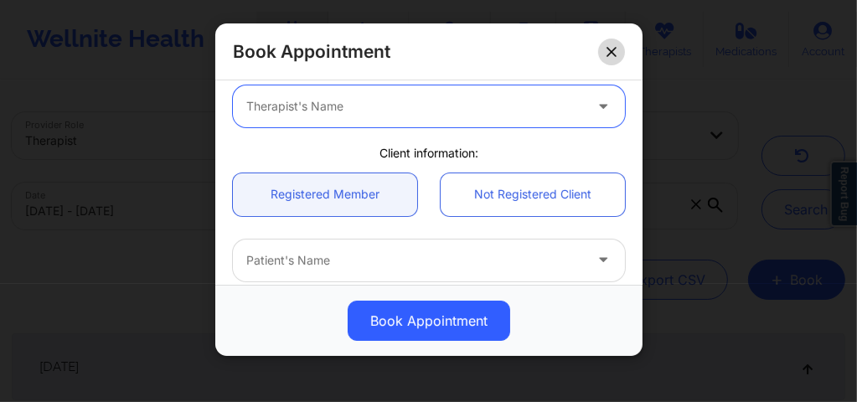
click at [617, 45] on div "Book Appointment" at bounding box center [428, 51] width 427 height 57
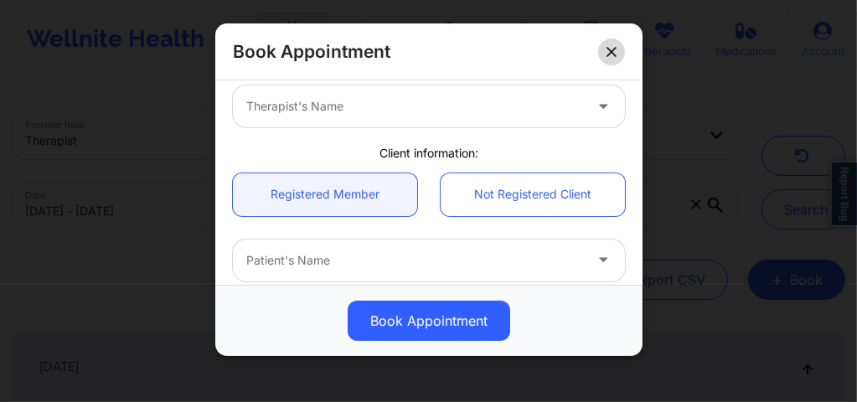
click at [610, 54] on icon at bounding box center [611, 52] width 10 height 10
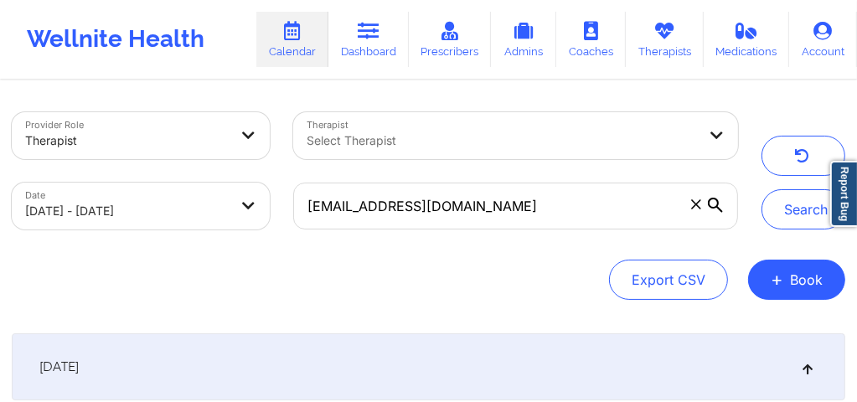
click at [174, 144] on div at bounding box center [126, 141] width 203 height 20
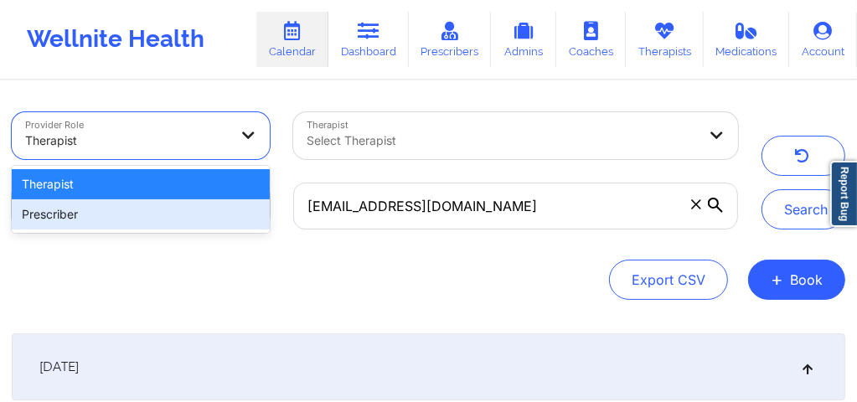
click at [152, 210] on div "Prescriber" at bounding box center [141, 214] width 258 height 30
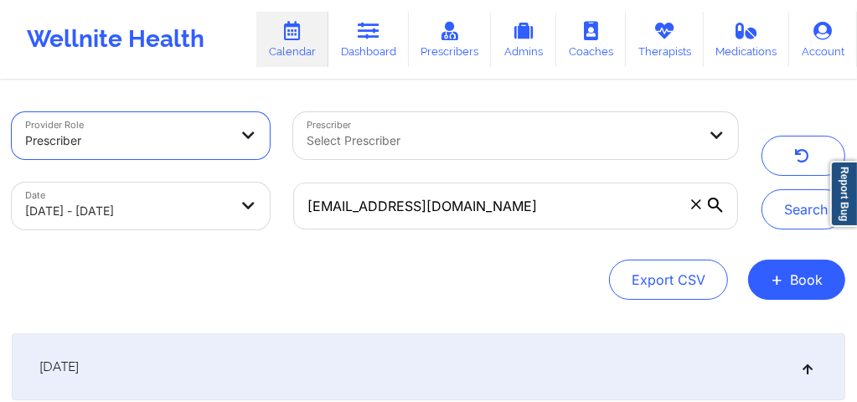
click at [358, 143] on div at bounding box center [502, 141] width 390 height 20
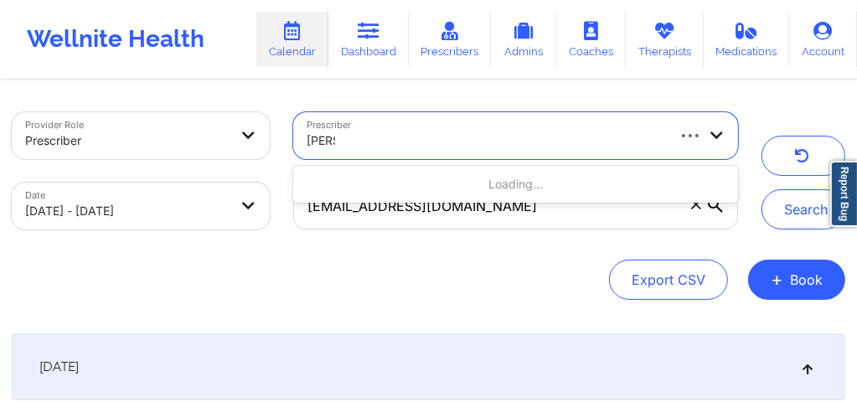
click at [471, 189] on div "Loading..." at bounding box center [515, 184] width 445 height 30
type input "[PERSON_NAME]"
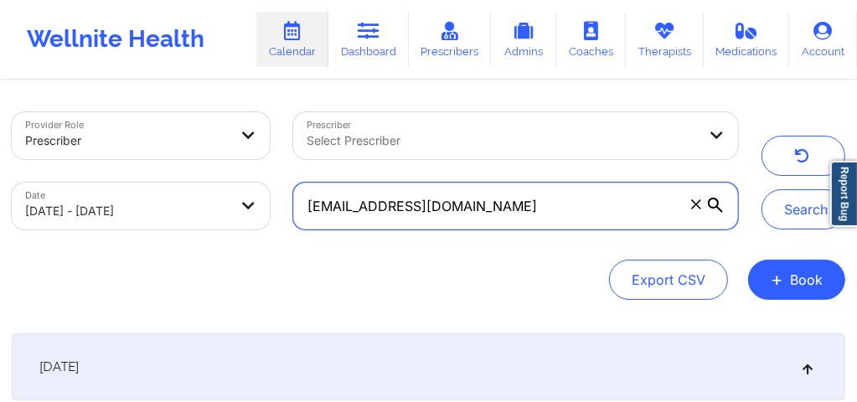
click at [528, 202] on input "[EMAIL_ADDRESS][DOMAIN_NAME]" at bounding box center [515, 206] width 445 height 47
type input "c"
